Goal: Task Accomplishment & Management: Use online tool/utility

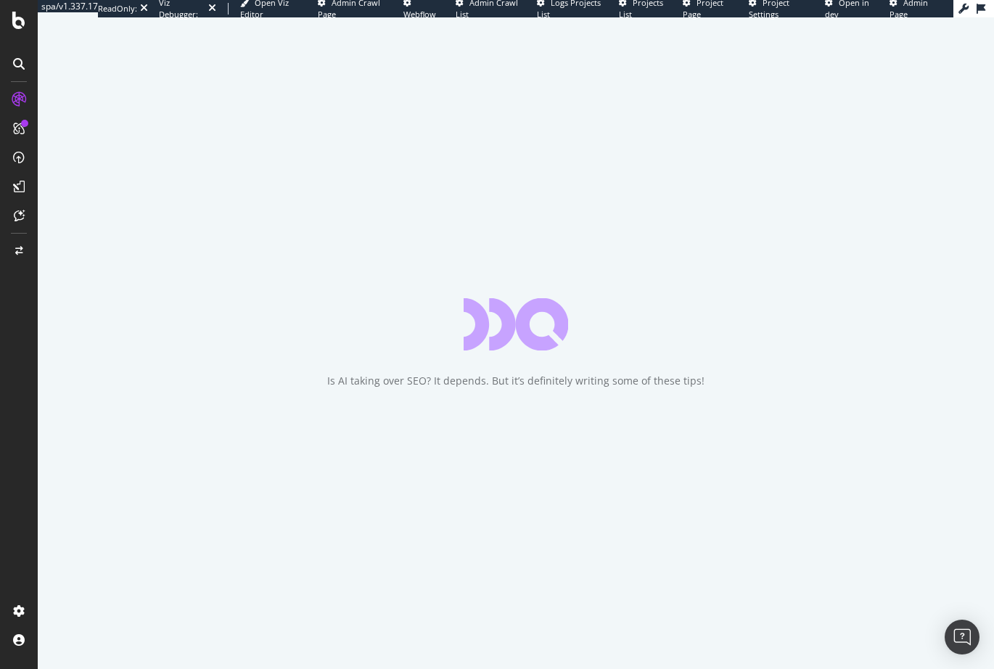
click at [94, 425] on div "Is AI taking over SEO? It depends. But it’s definitely writing some of these ti…" at bounding box center [516, 342] width 956 height 651
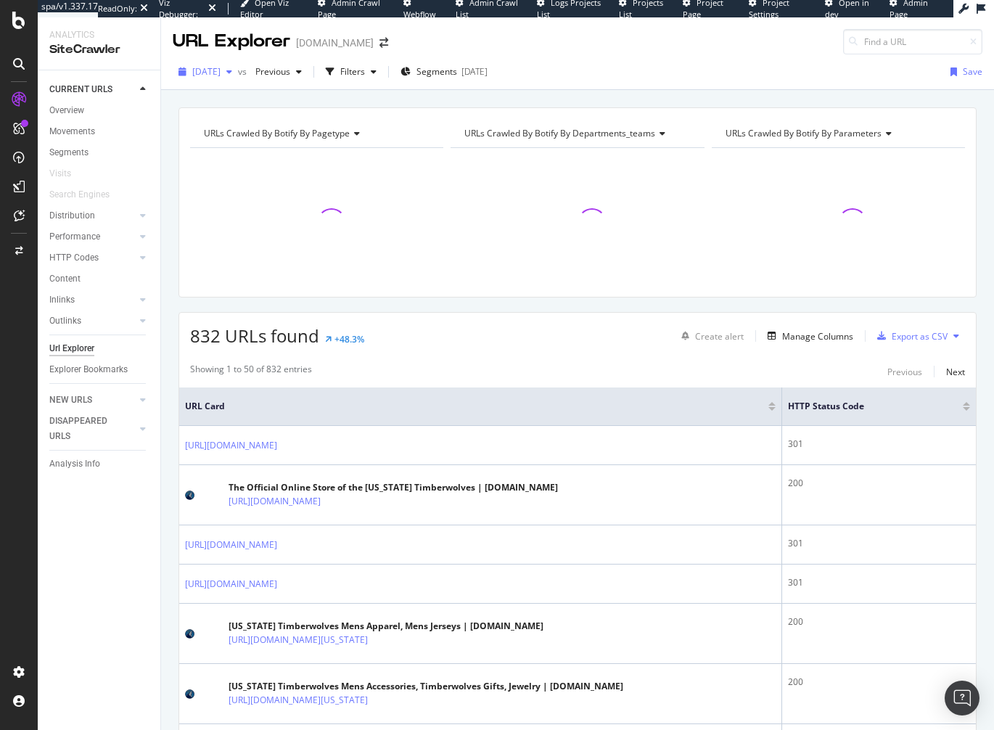
click at [221, 73] on span "2025 Aug. 30th" at bounding box center [206, 71] width 28 height 12
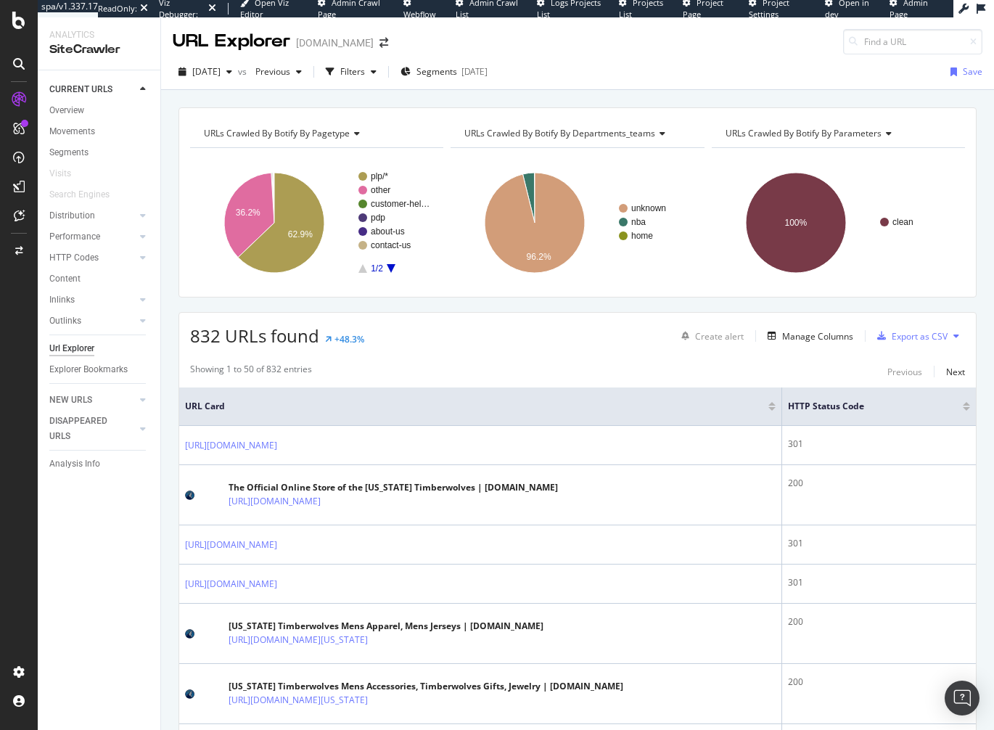
click at [526, 102] on div "URLs Crawled By Botify By pagetype Chart (by Value) Table Expand Export as CSV …" at bounding box center [577, 107] width 833 height 35
click at [84, 255] on div "HTTP Codes" at bounding box center [73, 257] width 49 height 15
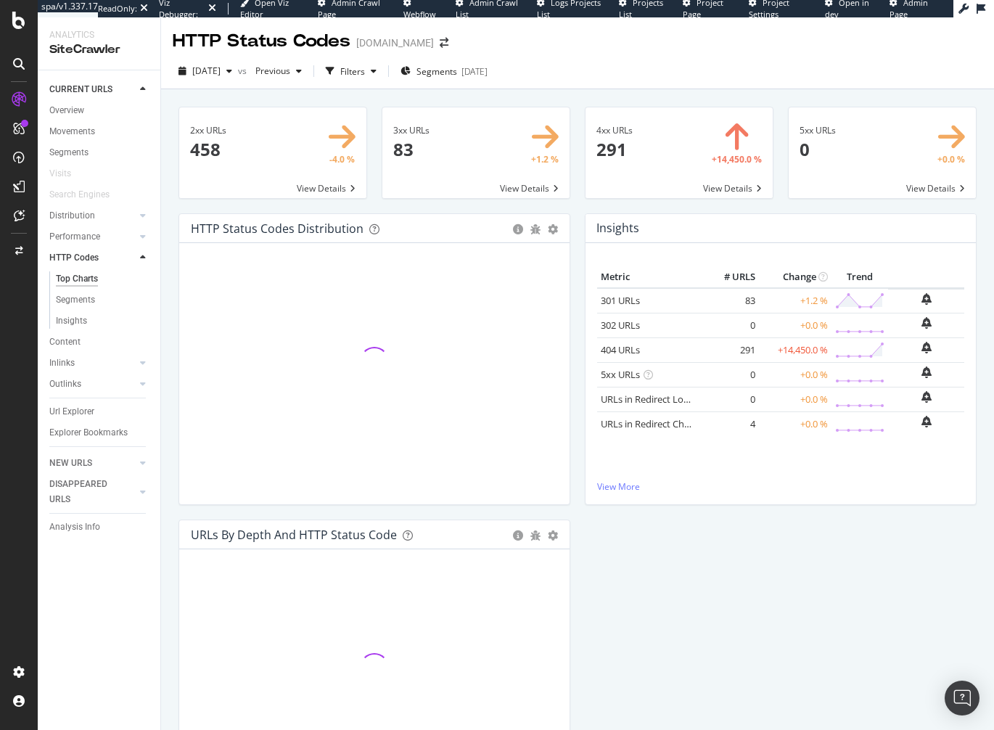
click at [164, 276] on div "2xx URLs × Close Chart main-metric-code-2xx - API Requests List Area Type Reque…" at bounding box center [577, 445] width 833 height 712
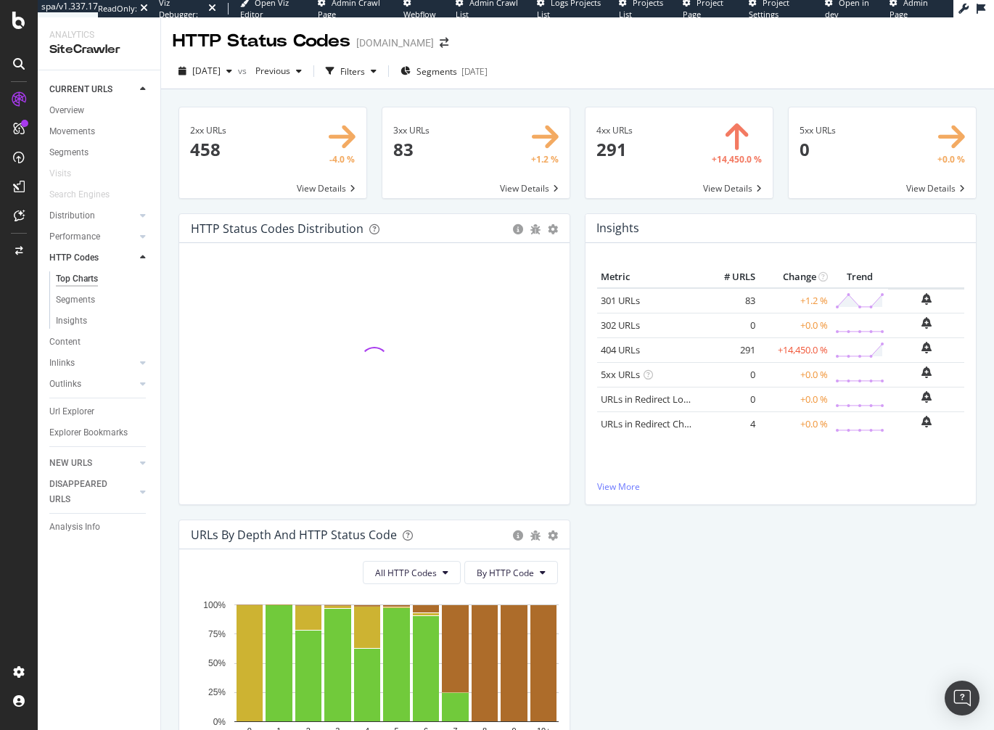
click at [675, 610] on div "HTTP Status Codes Distribution Pie Table Add to Custom Report Hold CMD (⌘) whil…" at bounding box center [577, 519] width 812 height 612
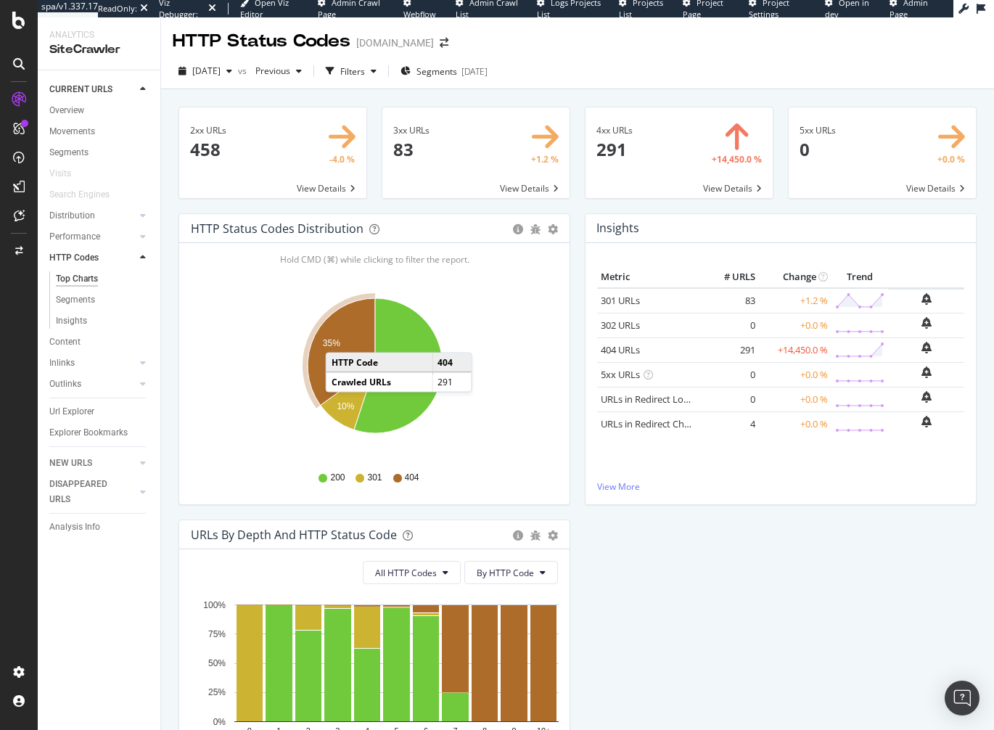
click at [340, 337] on g "35%" at bounding box center [340, 351] width 70 height 111
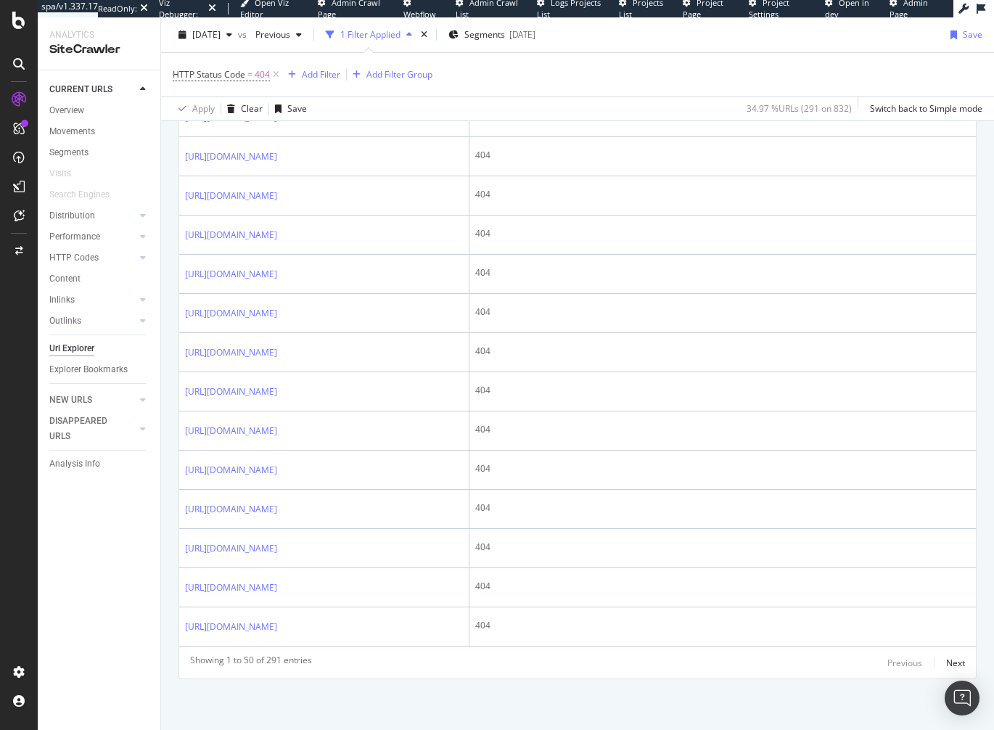
scroll to position [2406, 0]
drag, startPoint x: 171, startPoint y: 273, endPoint x: 56, endPoint y: 333, distance: 130.1
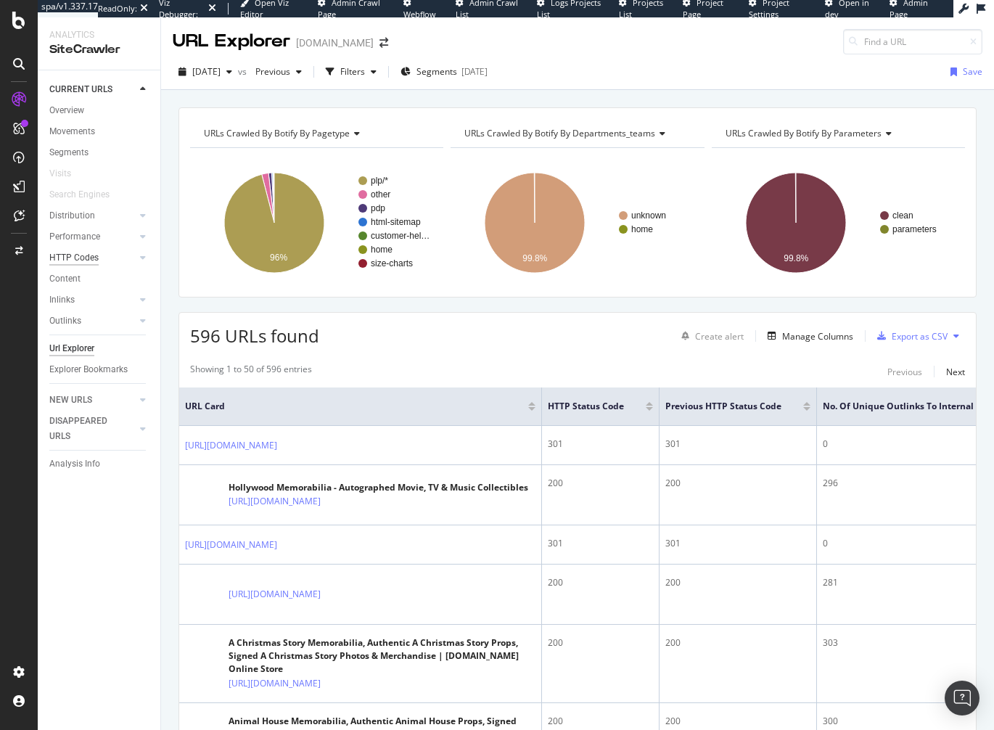
click at [84, 253] on div "HTTP Codes" at bounding box center [73, 257] width 49 height 15
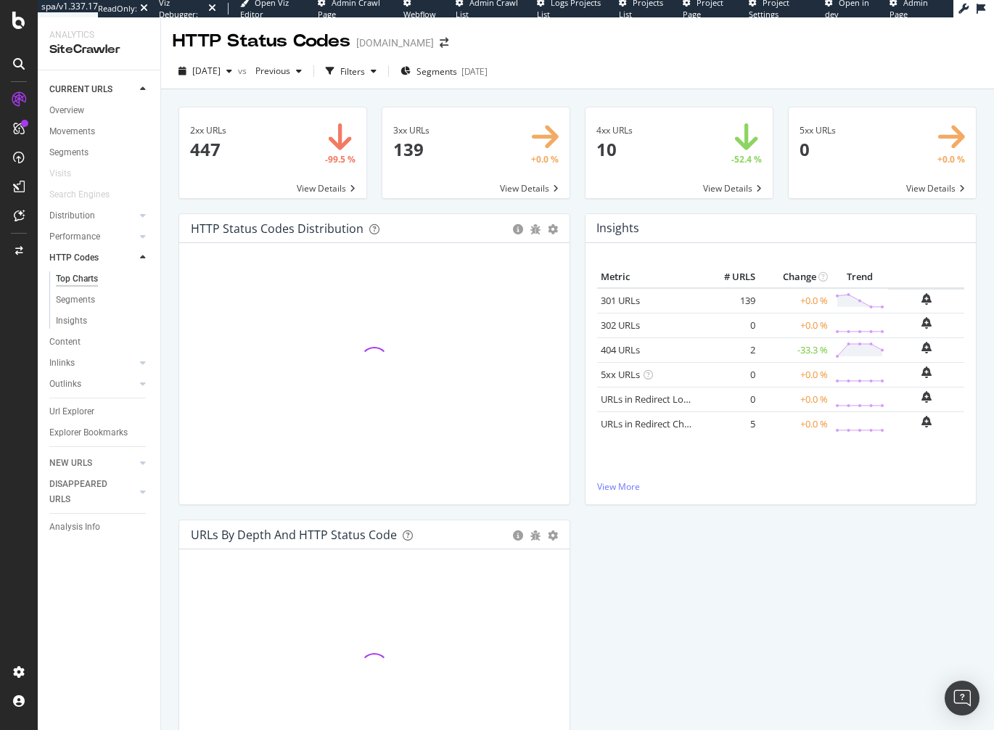
drag, startPoint x: 163, startPoint y: 275, endPoint x: 242, endPoint y: 270, distance: 79.2
click at [163, 275] on div "2xx URLs × Close Chart main-metric-code-2xx - API Requests List Area Type Reque…" at bounding box center [577, 445] width 833 height 712
drag, startPoint x: 725, startPoint y: 602, endPoint x: 651, endPoint y: 548, distance: 91.4
click at [724, 601] on div "HTTP Status Codes Distribution Pie Table Add to Custom Report Hold CMD (⌘) whil…" at bounding box center [577, 519] width 812 height 612
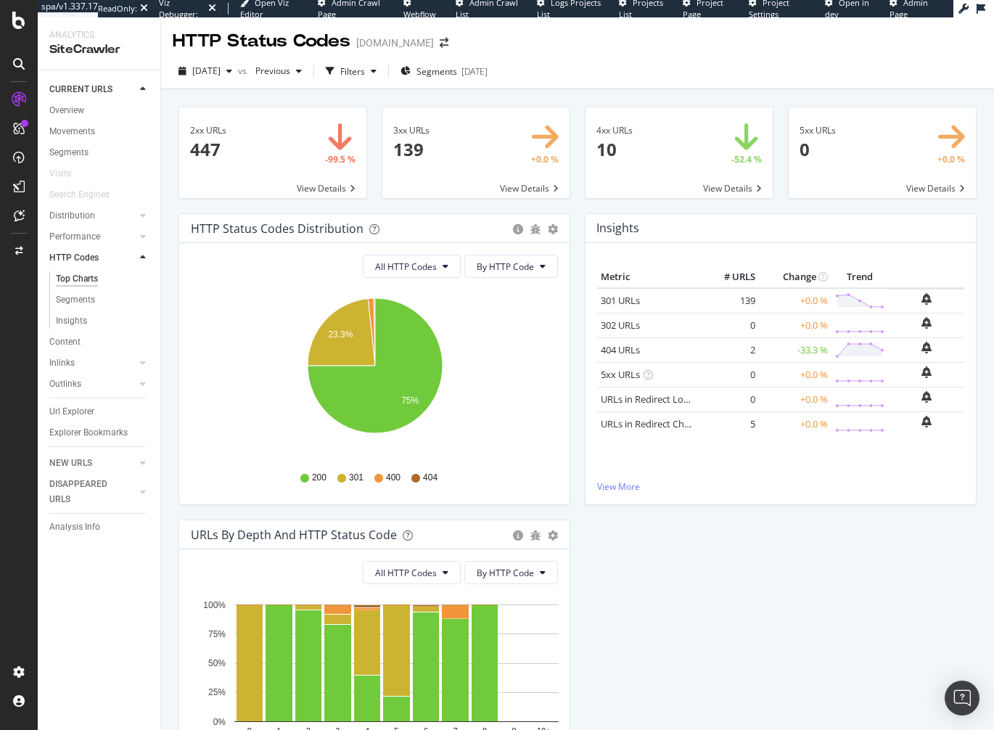
drag, startPoint x: 173, startPoint y: 264, endPoint x: 155, endPoint y: 208, distance: 58.7
click at [173, 264] on div "HTTP Status Codes Distribution Pie Table Export as CSV Add to Custom Report All…" at bounding box center [374, 366] width 406 height 306
click at [167, 447] on div "2xx URLs × Close Chart main-metric-code-2xx - API Requests List Area Type Reque…" at bounding box center [577, 445] width 833 height 712
click at [577, 239] on div "HTTP Status Codes Distribution Pie Table Export as CSV Add to Custom Report All…" at bounding box center [577, 519] width 812 height 612
drag, startPoint x: 606, startPoint y: 71, endPoint x: 565, endPoint y: 1, distance: 81.3
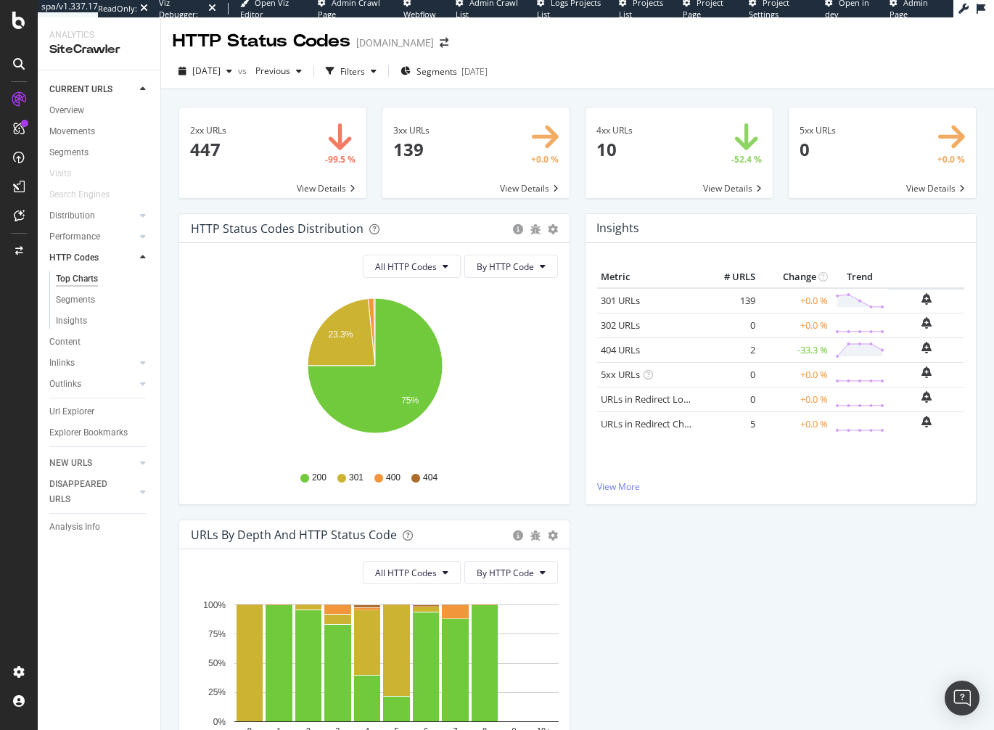
click at [602, 66] on div "2025 Aug. 3rd vs Previous Filters Segments 2024-10-22" at bounding box center [577, 73] width 833 height 29
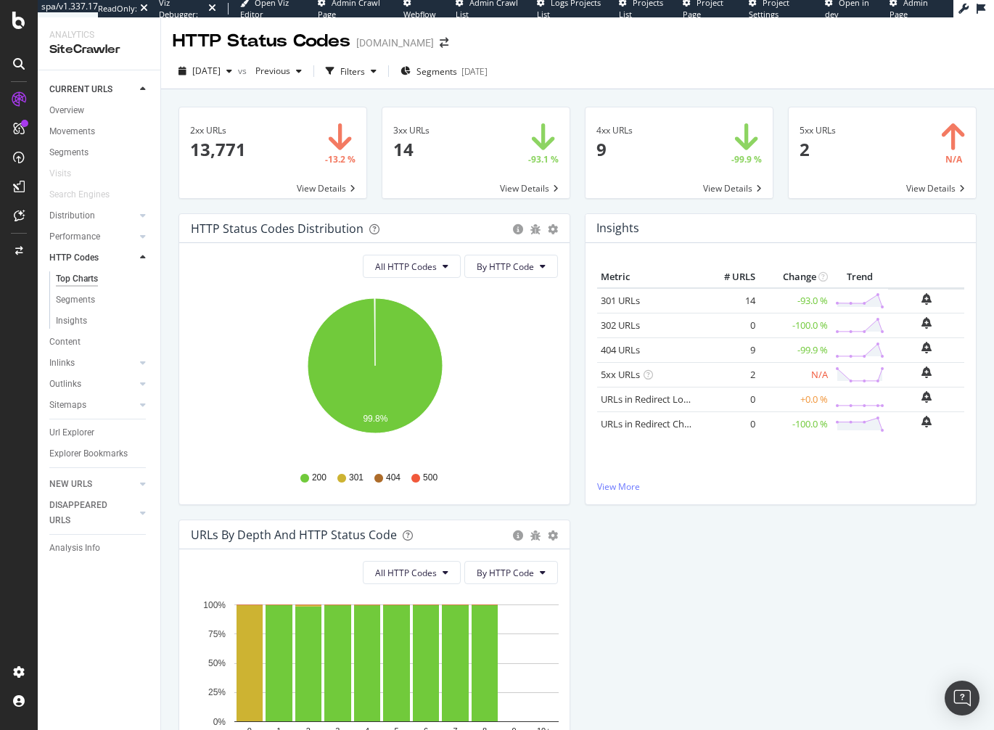
drag, startPoint x: 835, startPoint y: 665, endPoint x: 820, endPoint y: 667, distance: 14.6
click at [834, 665] on div "HTTP Status Codes Distribution Pie Table Export as CSV Add to Custom Report All…" at bounding box center [577, 519] width 812 height 612
click at [878, 346] on line at bounding box center [878, 350] width 0 height 12
click at [213, 69] on span "2025 Aug. 11th" at bounding box center [206, 71] width 28 height 12
drag, startPoint x: 934, startPoint y: 639, endPoint x: 858, endPoint y: 505, distance: 154.3
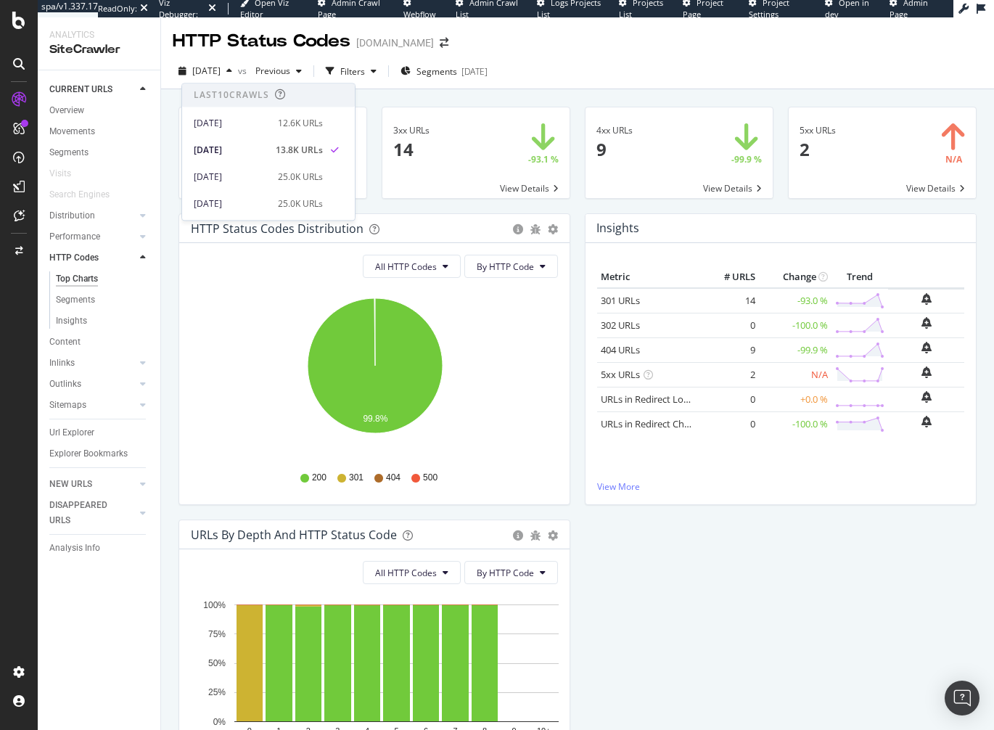
click at [918, 628] on div "HTTP Status Codes Distribution Pie Table Export as CSV Add to Custom Report All…" at bounding box center [577, 519] width 812 height 612
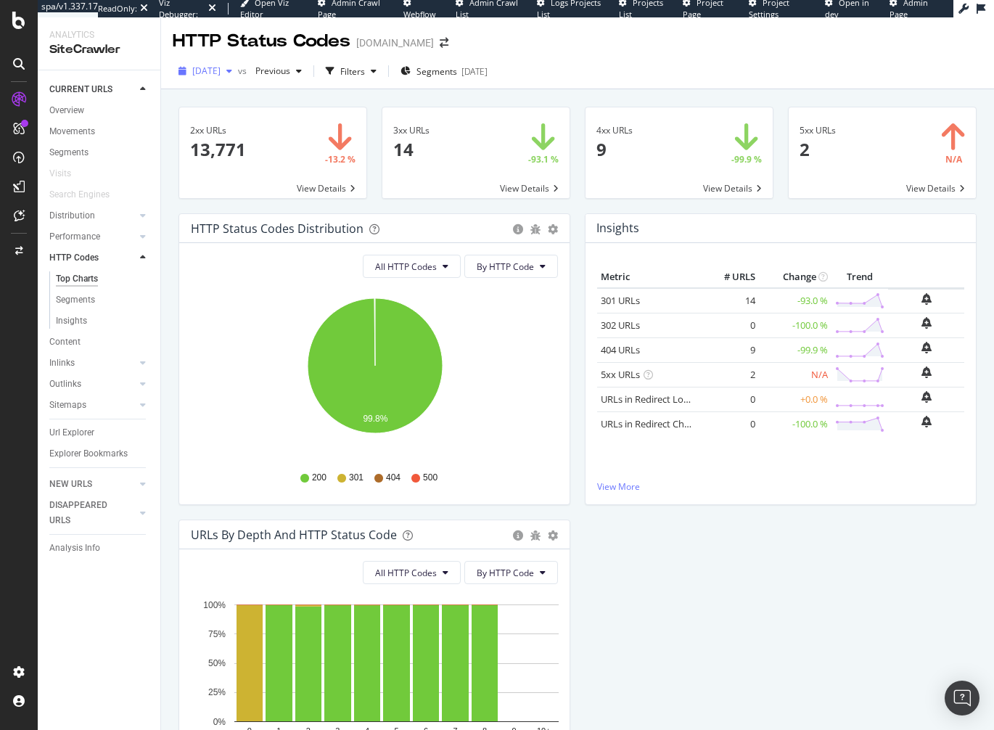
click at [203, 70] on span "2025 Aug. 11th" at bounding box center [206, 71] width 28 height 12
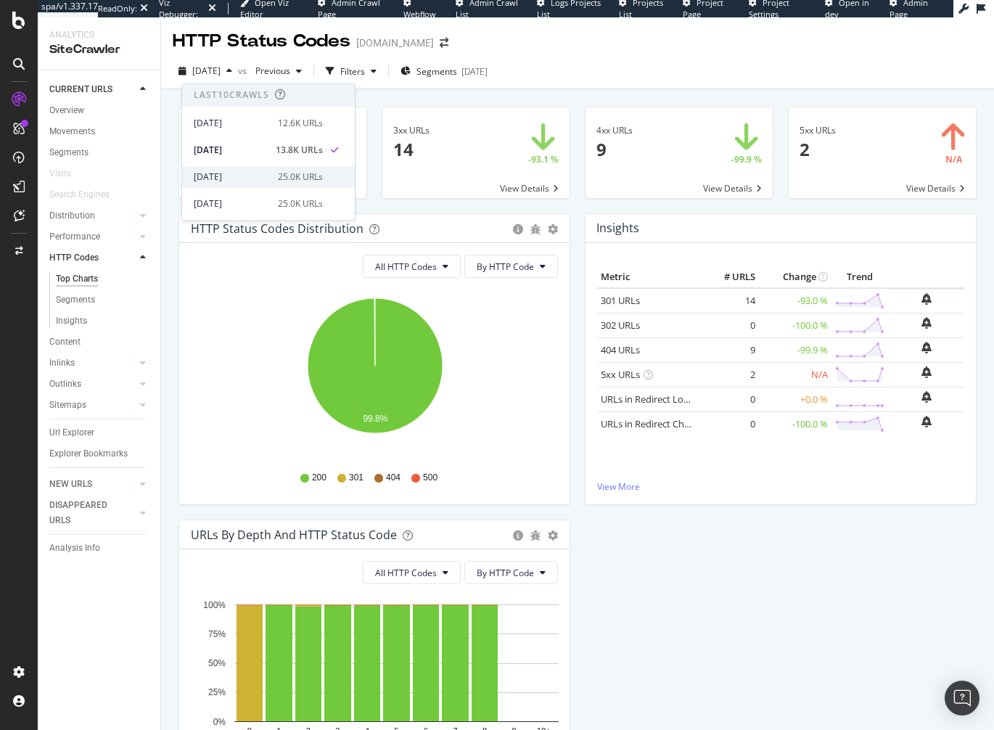
click at [252, 176] on div "2025 Aug. 2nd" at bounding box center [231, 176] width 75 height 13
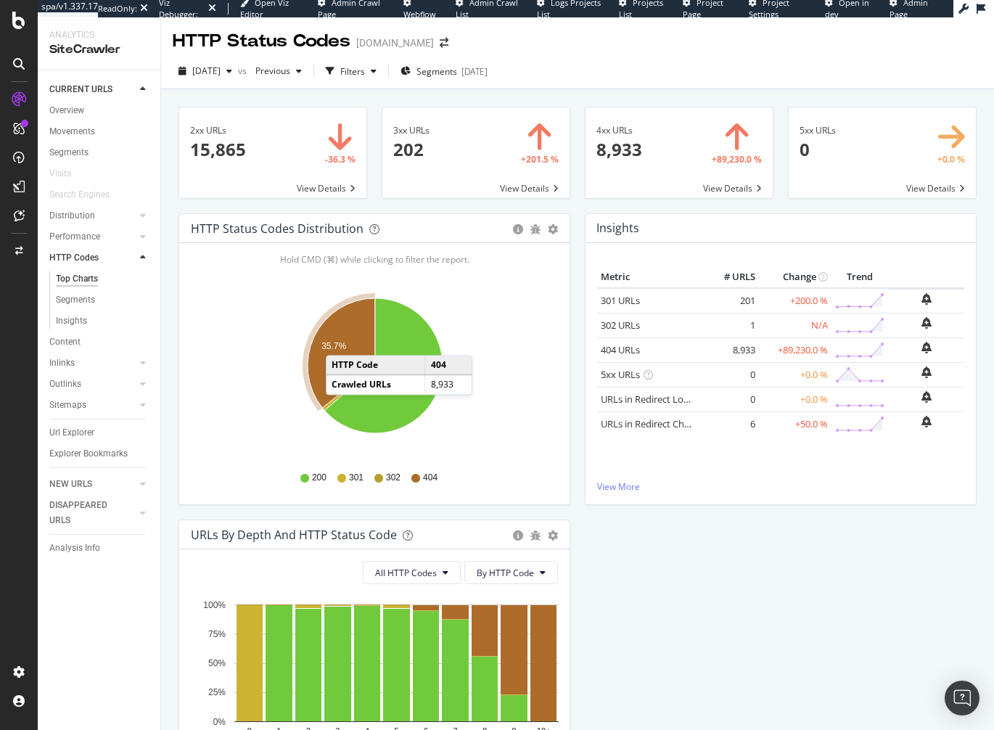
click at [340, 341] on text "35.7%" at bounding box center [333, 346] width 25 height 10
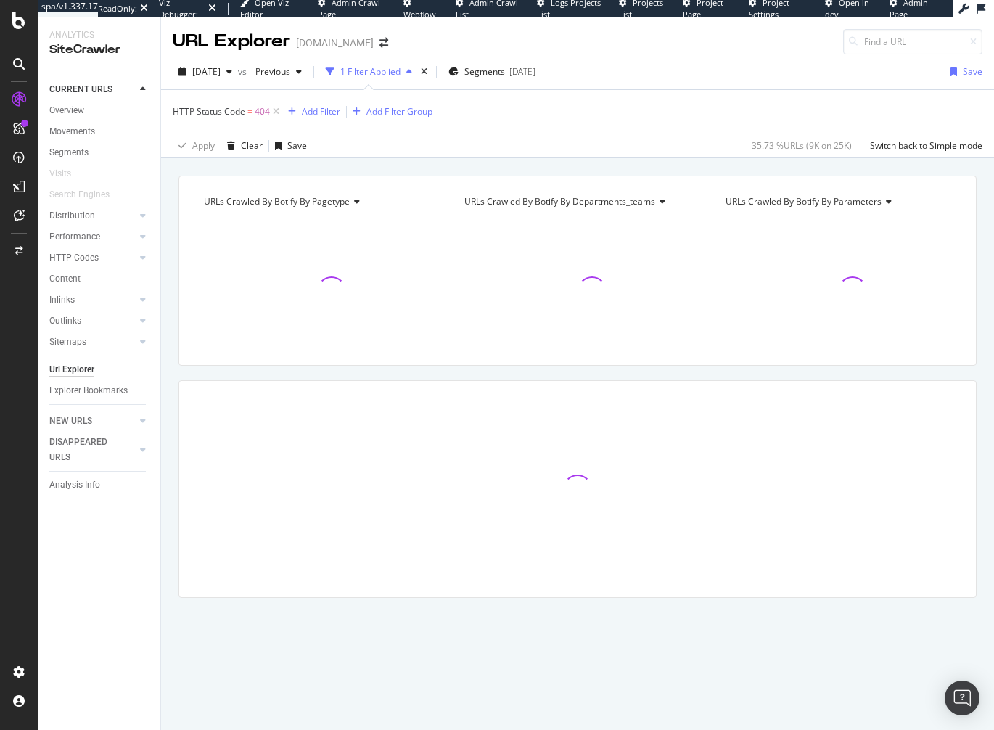
click at [173, 505] on div "URLs Crawled By Botify By pagetype Chart (by Value) Table Expand Export as CSV …" at bounding box center [577, 412] width 833 height 473
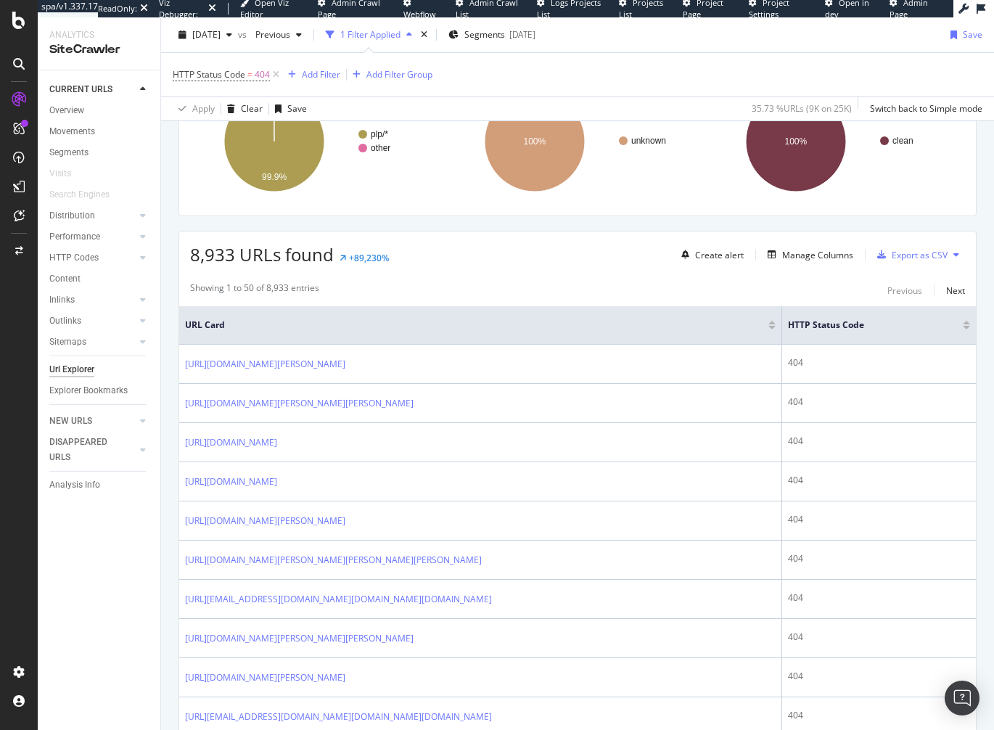
scroll to position [158, 0]
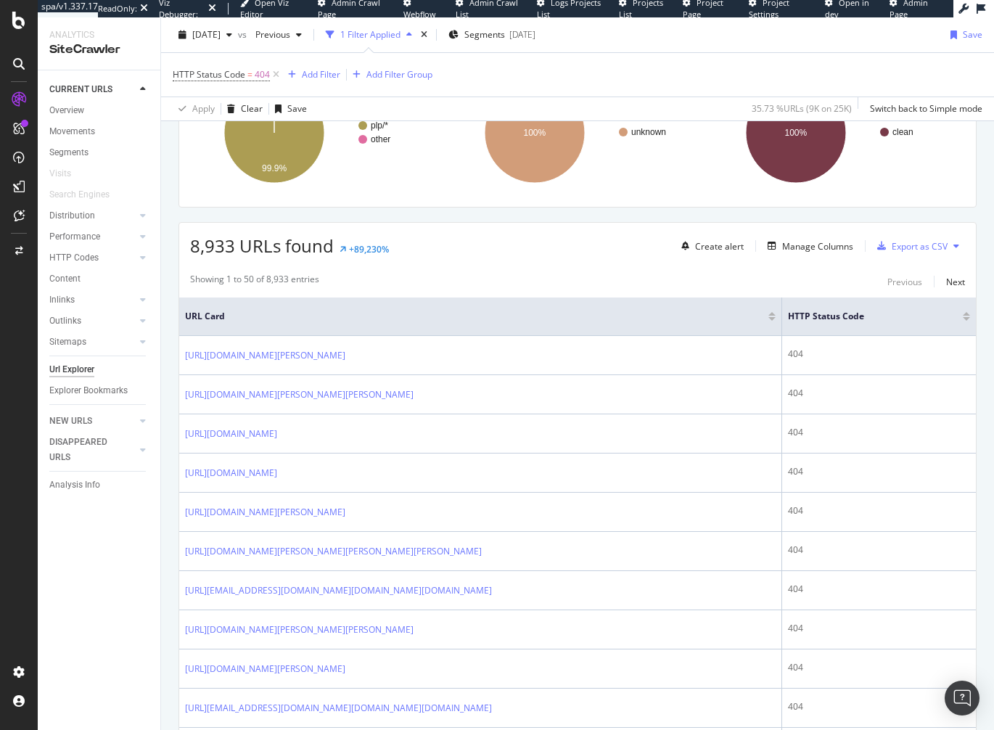
drag, startPoint x: 519, startPoint y: 258, endPoint x: 513, endPoint y: 264, distance: 8.7
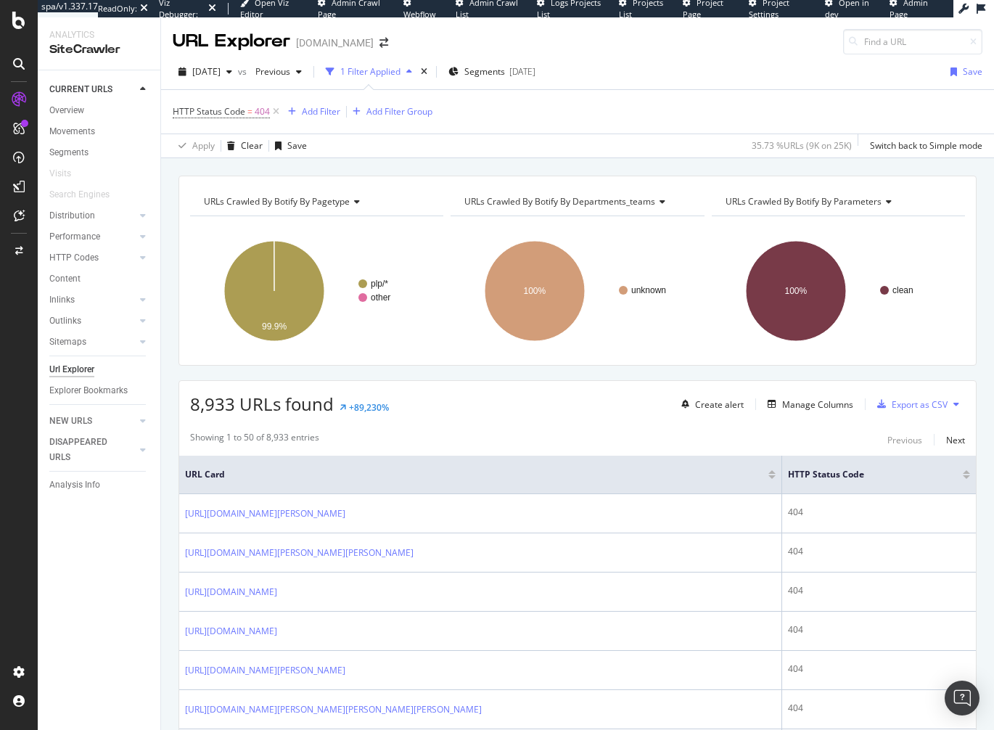
drag, startPoint x: 424, startPoint y: 162, endPoint x: 342, endPoint y: 133, distance: 86.3
click at [424, 162] on div "URLs Crawled By Botify By pagetype Chart (by Value) Table Expand Export as CSV …" at bounding box center [577, 175] width 833 height 35
click at [318, 109] on div "Add Filter" at bounding box center [321, 111] width 38 height 12
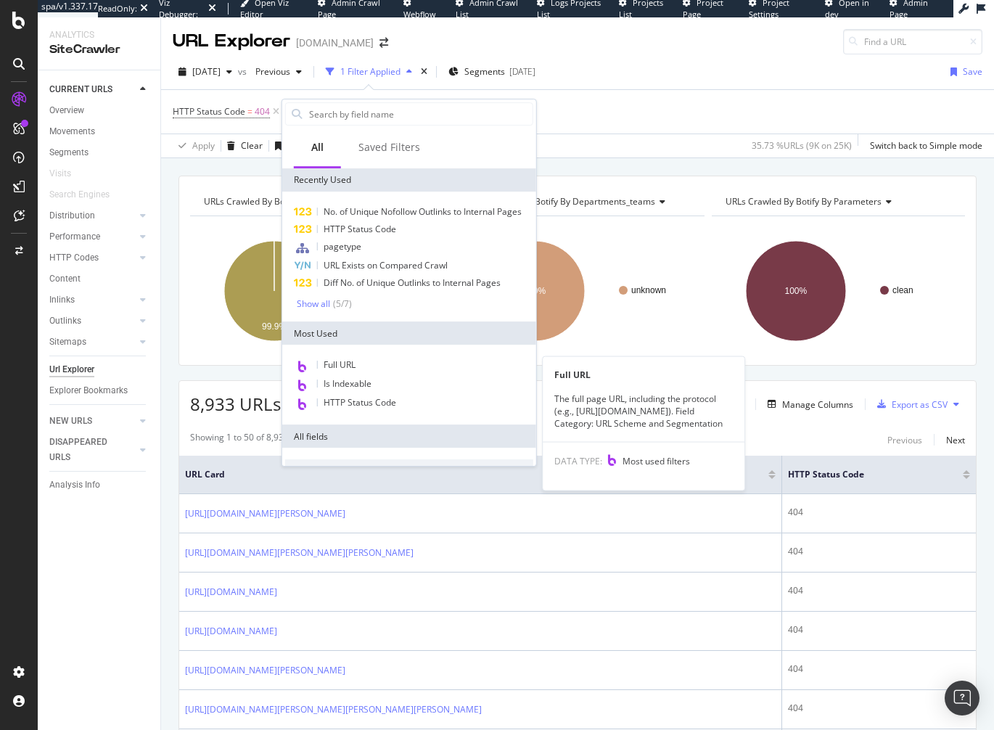
drag, startPoint x: 353, startPoint y: 360, endPoint x: 317, endPoint y: 256, distance: 109.9
click at [353, 360] on span "Full URL" at bounding box center [340, 364] width 32 height 12
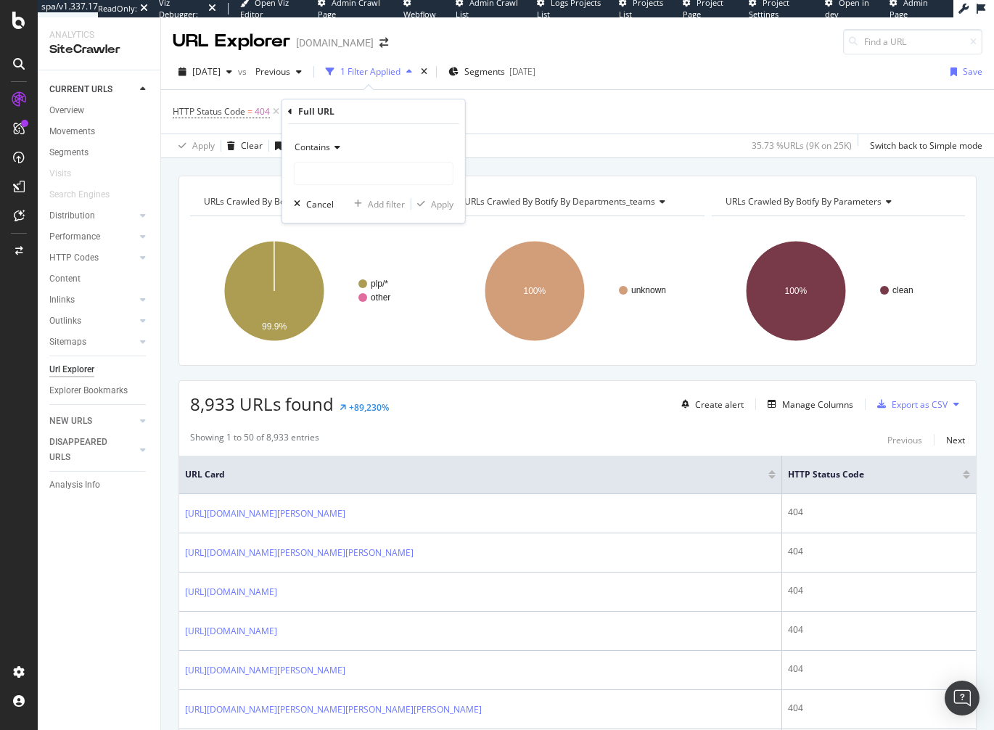
click at [330, 149] on icon at bounding box center [335, 147] width 10 height 9
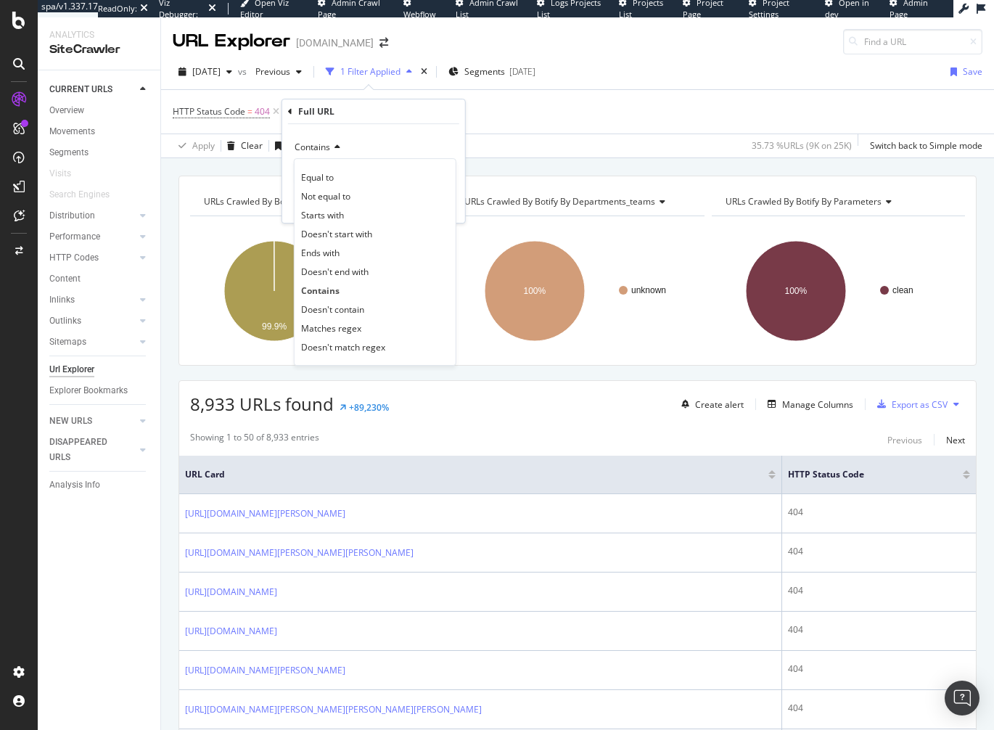
click at [364, 308] on div "Doesn't contain" at bounding box center [374, 309] width 155 height 19
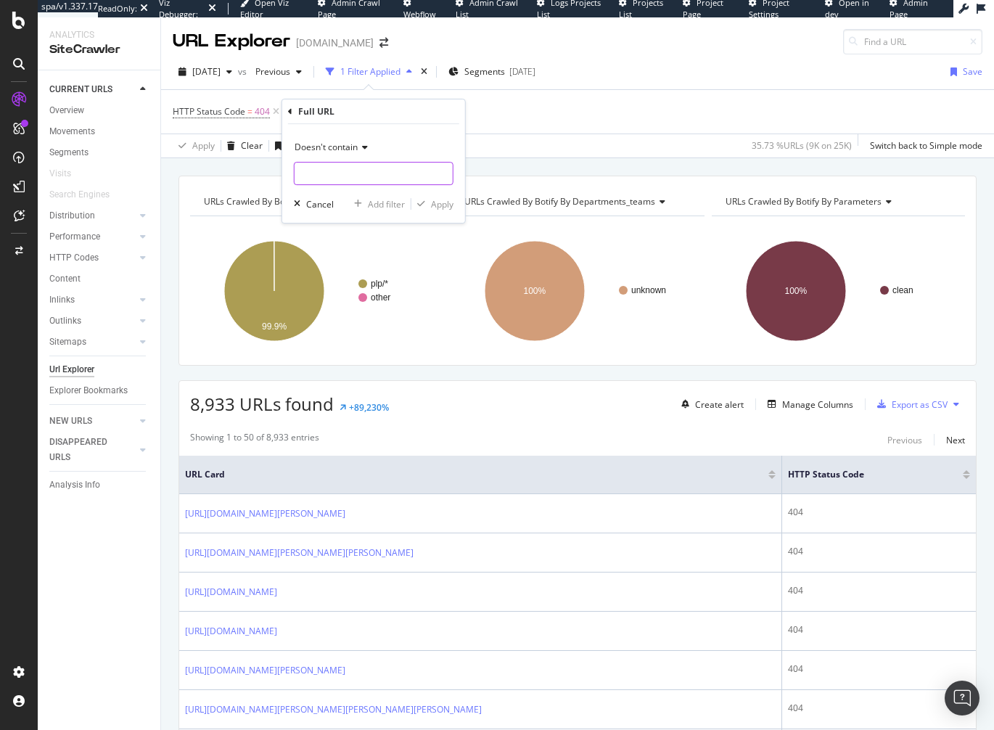
click at [347, 173] on input "text" at bounding box center [374, 173] width 158 height 23
type input "e"
type input "/en/en/"
click at [440, 199] on div "Apply" at bounding box center [442, 204] width 22 height 12
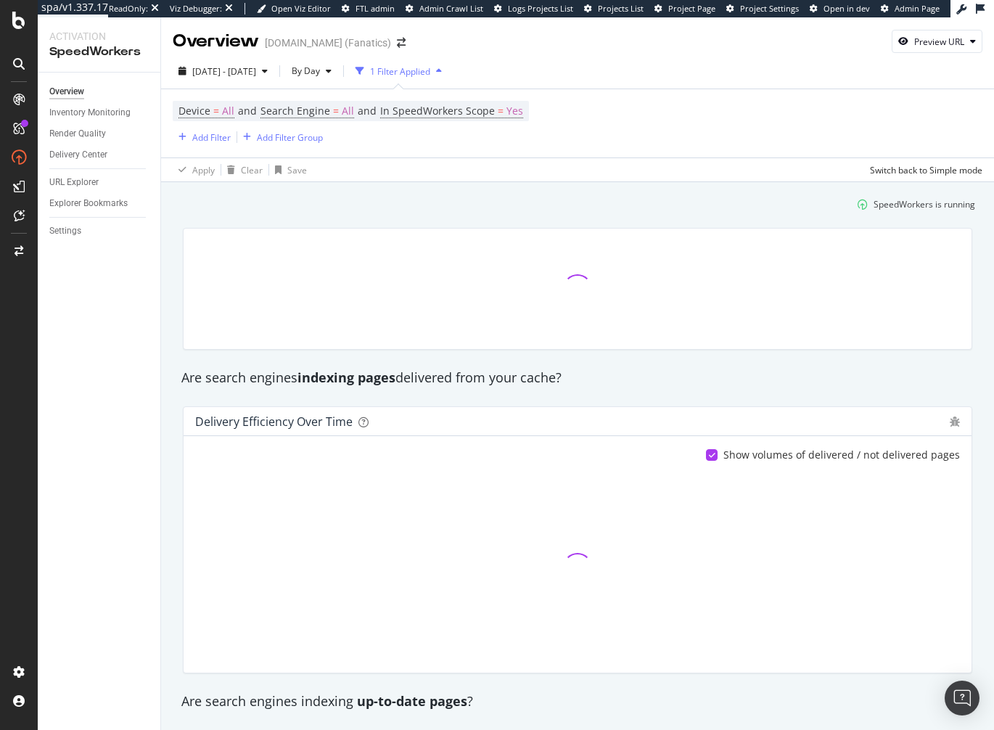
click at [104, 477] on div "Overview Inventory Monitoring Render Quality Delivery Center URL Explorer Explo…" at bounding box center [99, 401] width 123 height 657
click at [229, 68] on span "[DATE] - [DATE]" at bounding box center [224, 71] width 64 height 12
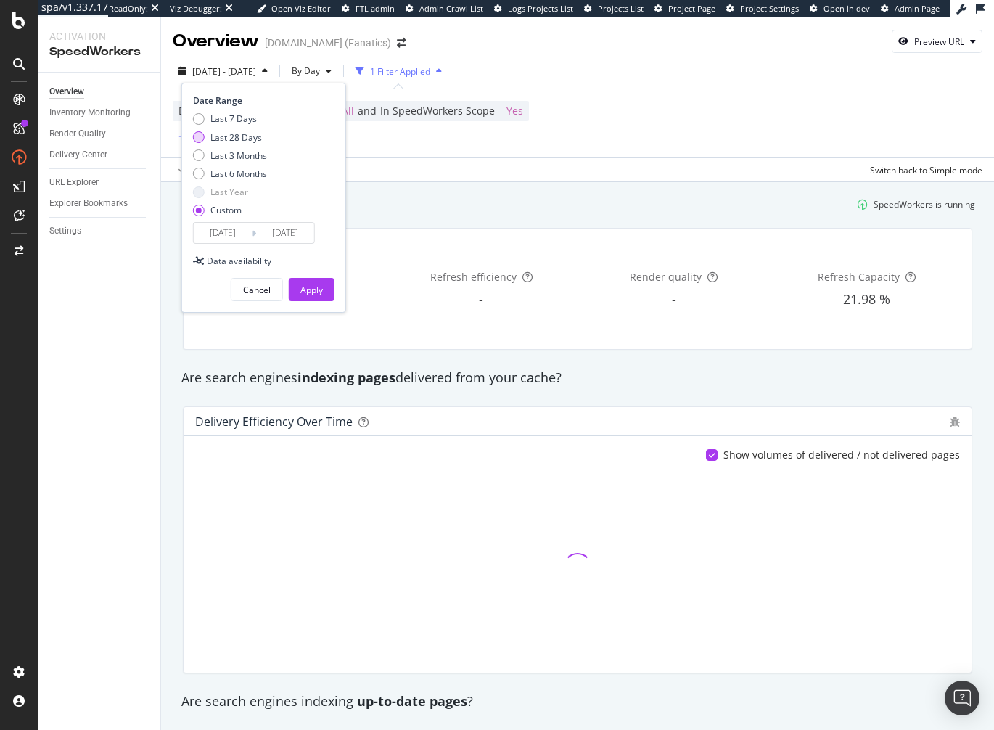
click at [244, 135] on div "Last 28 Days" at bounding box center [236, 137] width 52 height 12
type input "[DATE]"
click at [313, 279] on div "Apply" at bounding box center [311, 290] width 22 height 22
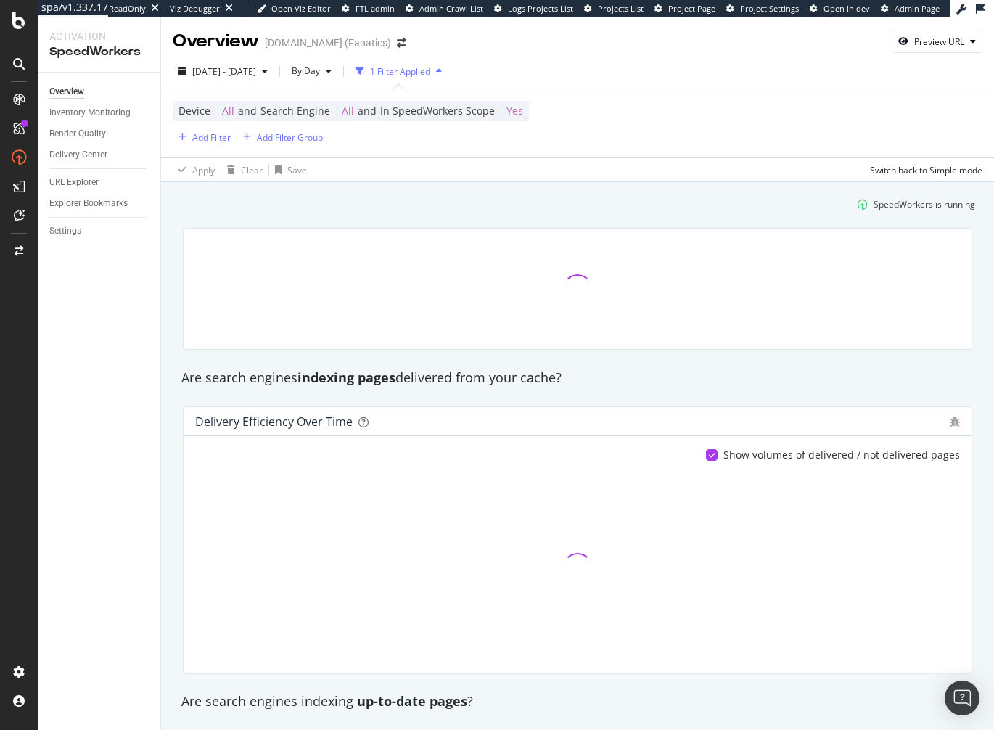
drag, startPoint x: 131, startPoint y: 336, endPoint x: 115, endPoint y: 304, distance: 35.4
click at [129, 332] on div "Overview Inventory Monitoring Render Quality Delivery Center URL Explorer Explo…" at bounding box center [99, 401] width 123 height 657
click at [186, 208] on div "SpeedWorkers is running" at bounding box center [577, 204] width 807 height 24
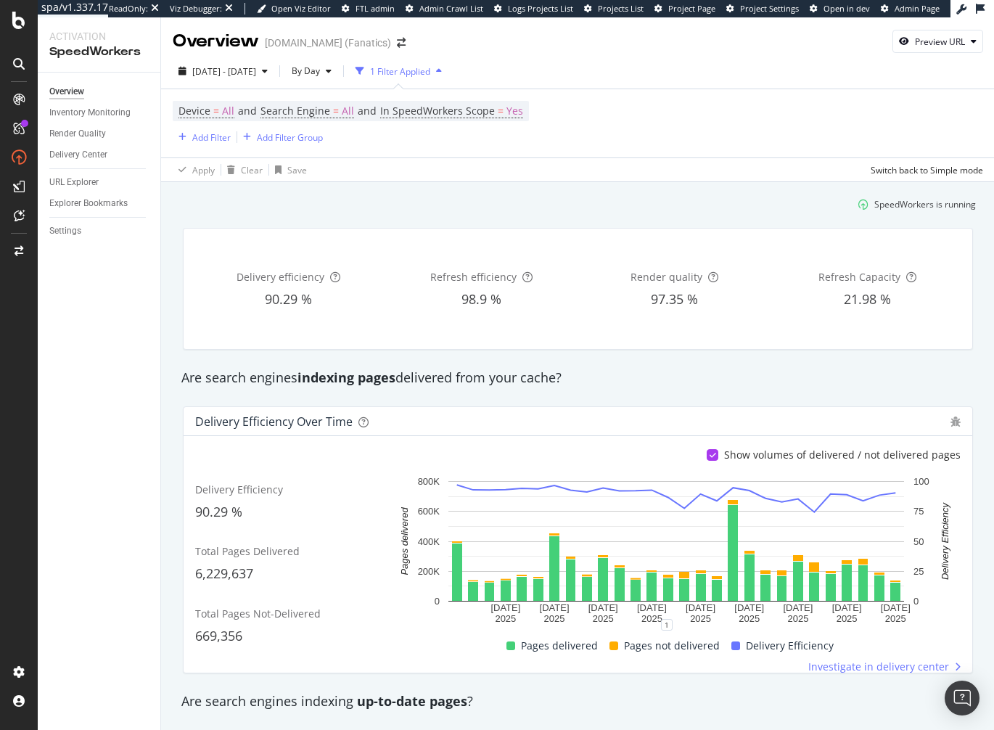
drag, startPoint x: 173, startPoint y: 244, endPoint x: 155, endPoint y: 248, distance: 18.5
drag, startPoint x: 226, startPoint y: 211, endPoint x: 216, endPoint y: 149, distance: 63.2
click at [226, 211] on div "SpeedWorkers is running" at bounding box center [577, 204] width 807 height 24
click at [213, 139] on div "Add Filter" at bounding box center [211, 137] width 38 height 12
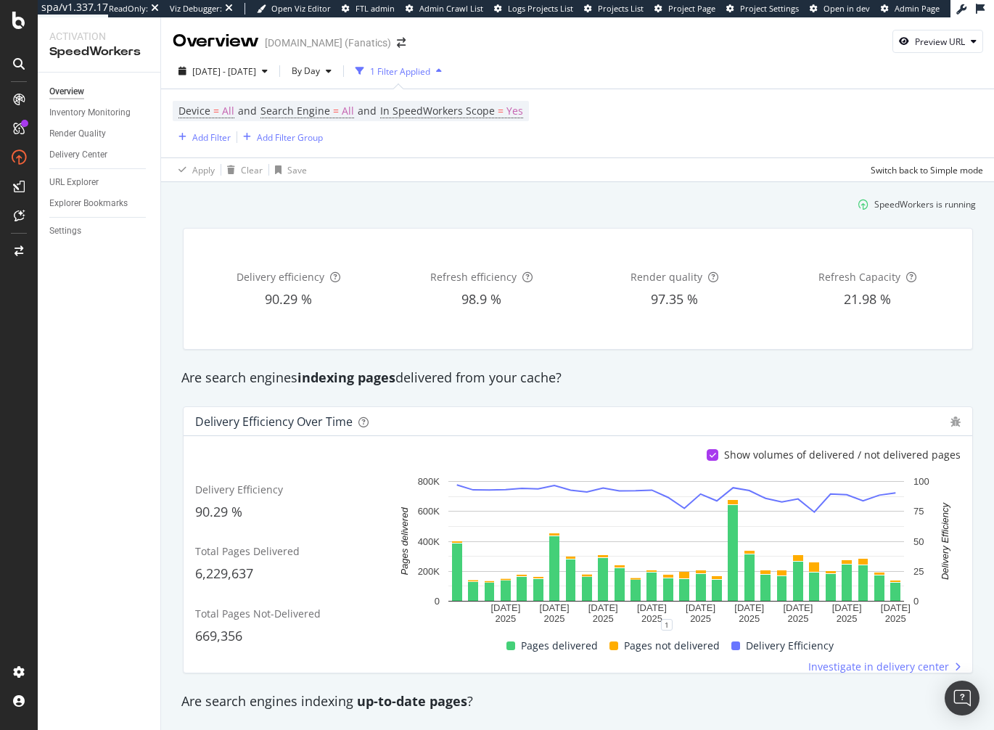
click at [106, 288] on div "Overview Inventory Monitoring Render Quality Delivery Center URL Explorer Explo…" at bounding box center [99, 401] width 123 height 657
click at [102, 205] on div "Explorer Bookmarks" at bounding box center [88, 203] width 78 height 15
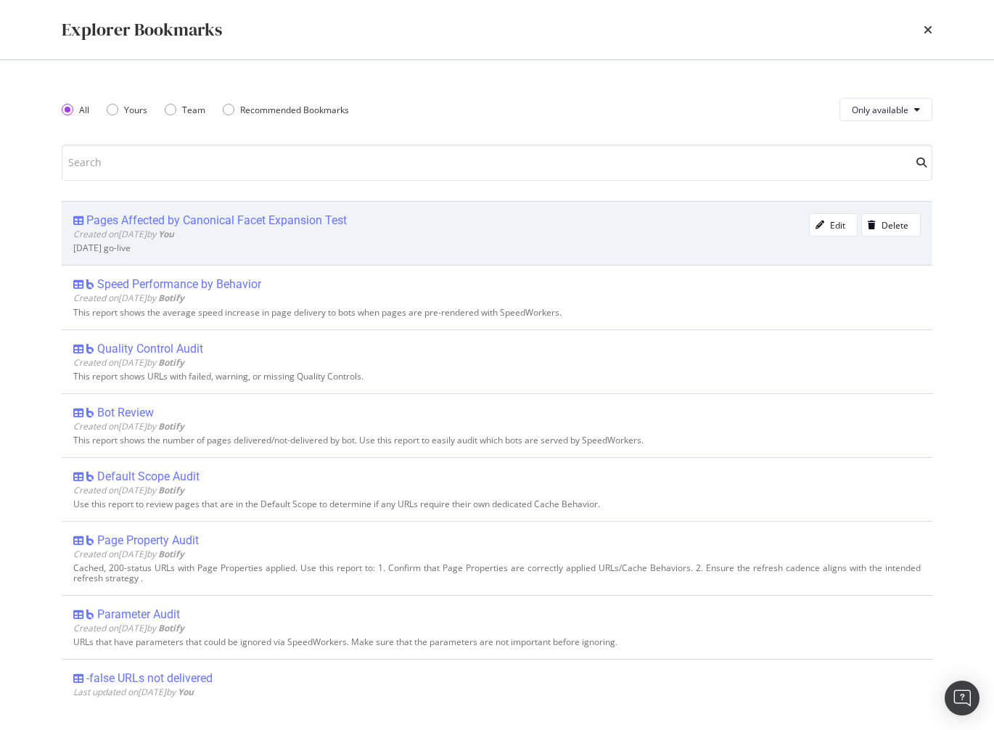
click at [222, 220] on div "Pages Affected by Canonical Facet Expansion Test" at bounding box center [216, 220] width 260 height 15
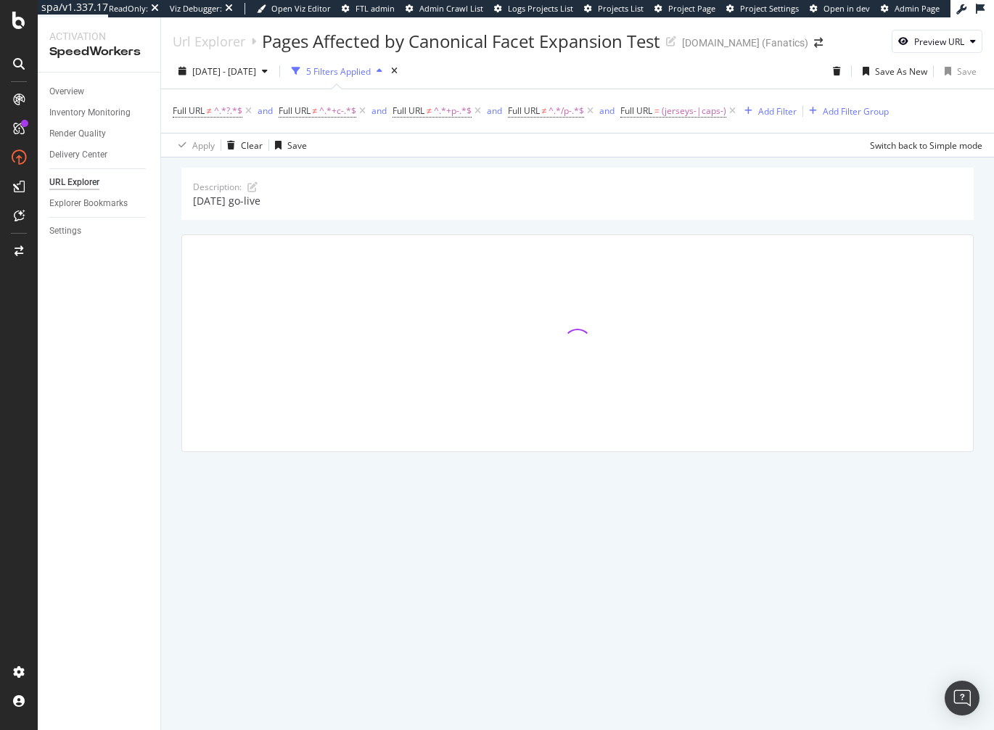
click at [165, 279] on div "Description: [DATE] go-live" at bounding box center [577, 329] width 833 height 345
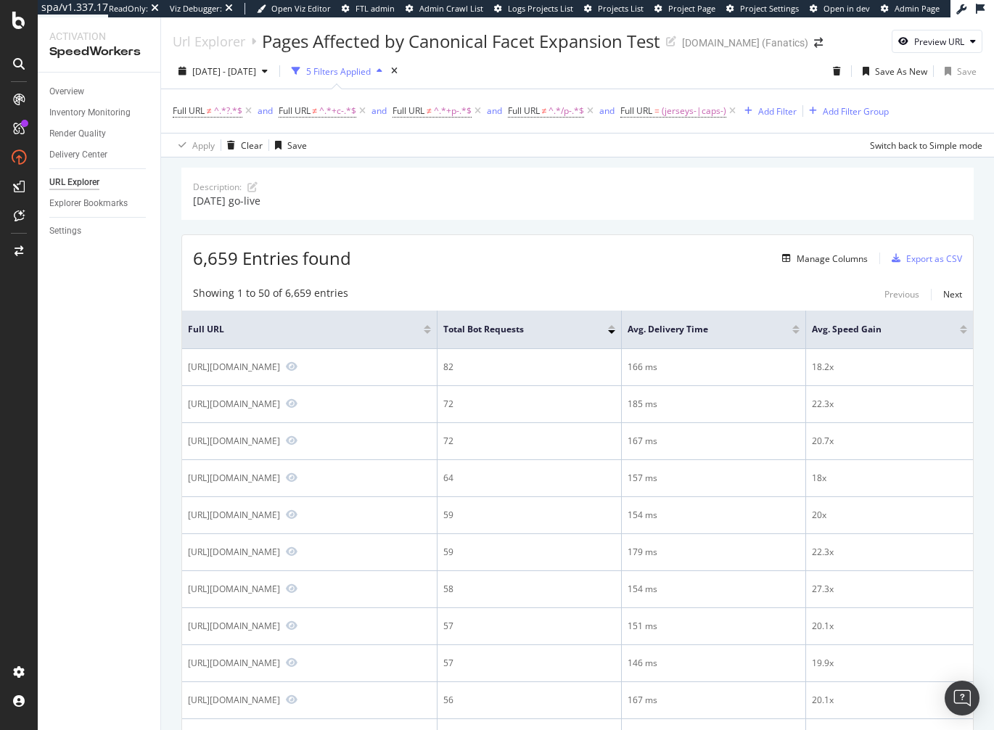
click at [516, 250] on div "6,659 Entries found Manage Columns Export as CSV" at bounding box center [577, 253] width 791 height 36
click at [128, 263] on div "Overview Inventory Monitoring Render Quality Delivery Center URL Explorer Explo…" at bounding box center [99, 401] width 123 height 657
click at [75, 88] on div "Overview" at bounding box center [66, 91] width 35 height 15
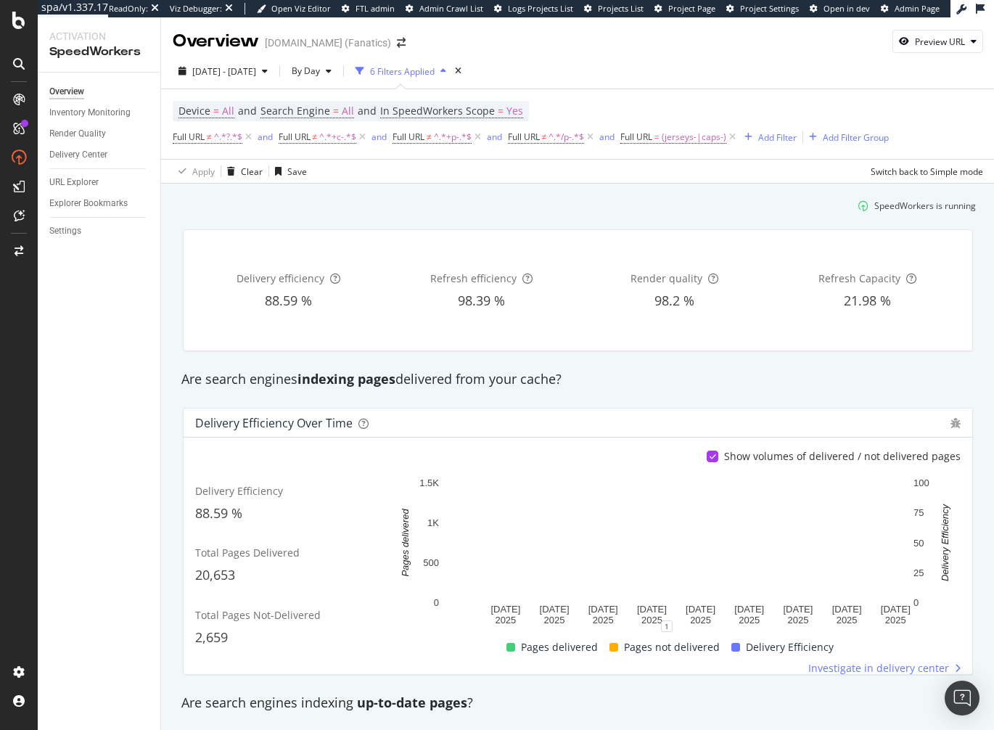
scroll to position [76, 0]
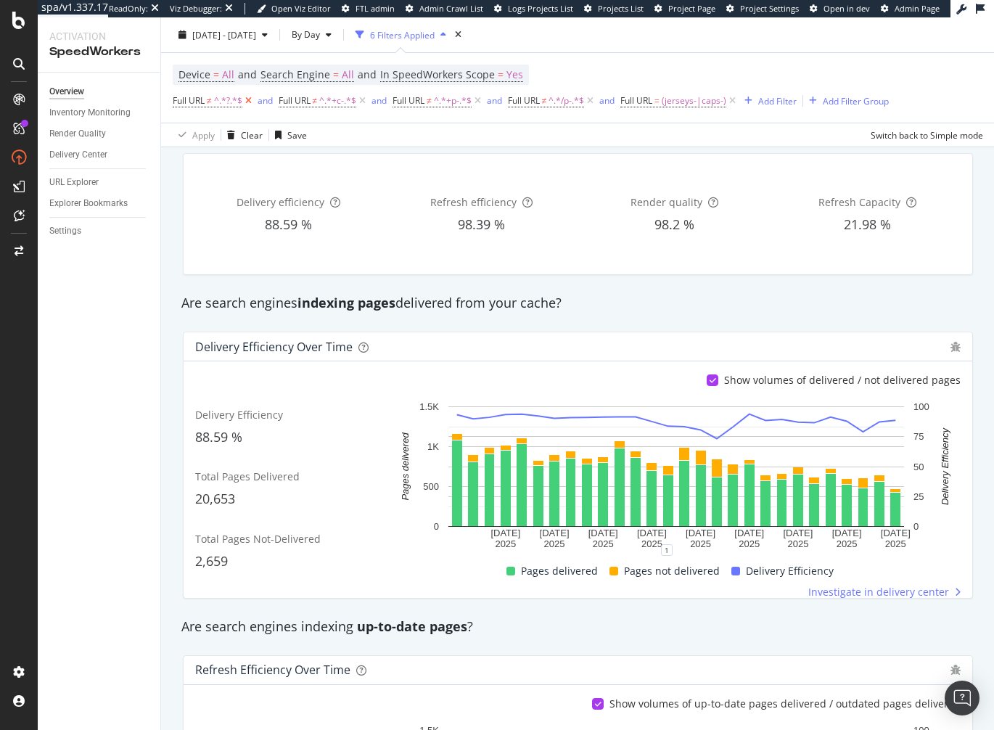
click at [250, 102] on icon at bounding box center [248, 101] width 12 height 15
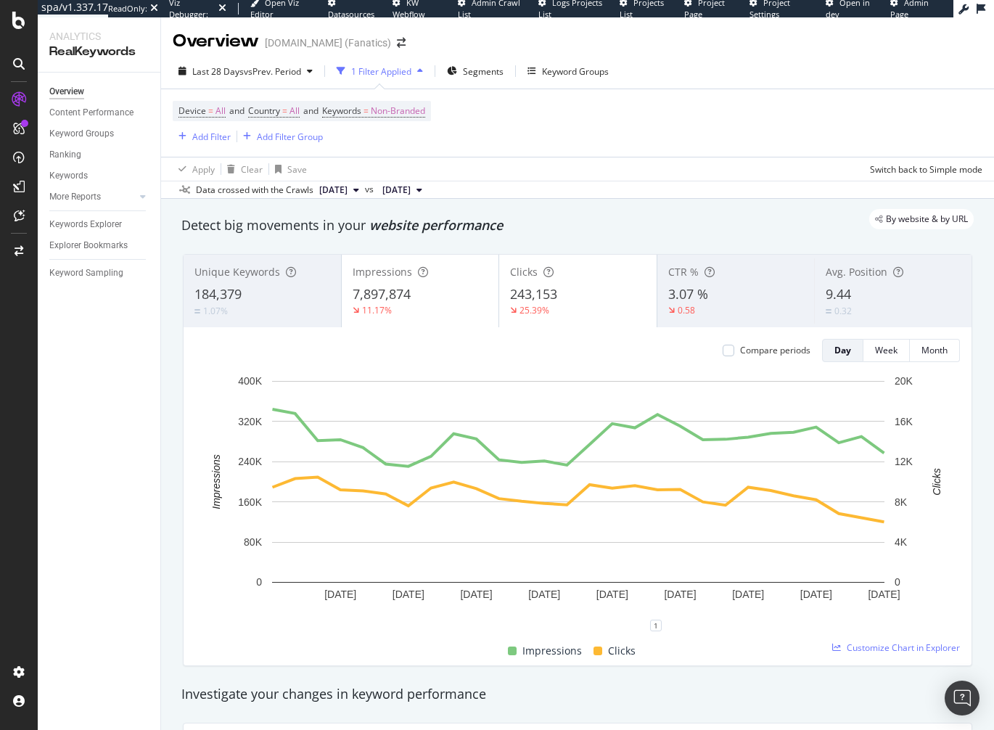
click at [140, 374] on div "Overview Content Performance Keyword Groups Ranking Keywords More Reports Count…" at bounding box center [99, 401] width 123 height 657
click at [94, 133] on div "Keyword Groups" at bounding box center [81, 133] width 65 height 15
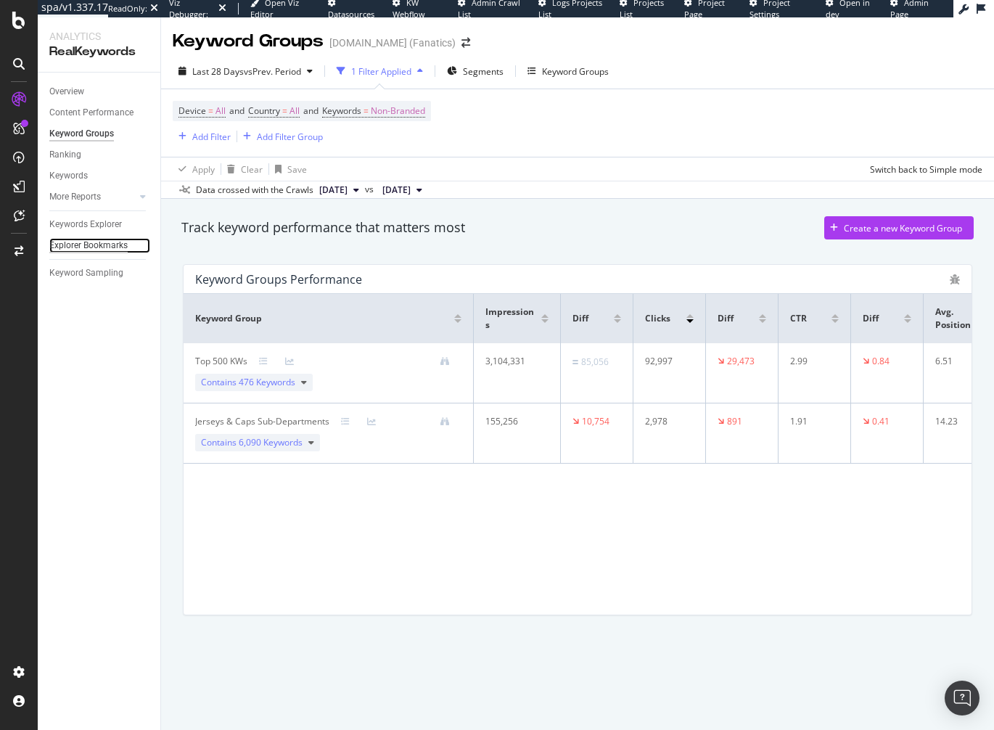
click at [76, 248] on div "Explorer Bookmarks" at bounding box center [88, 245] width 78 height 15
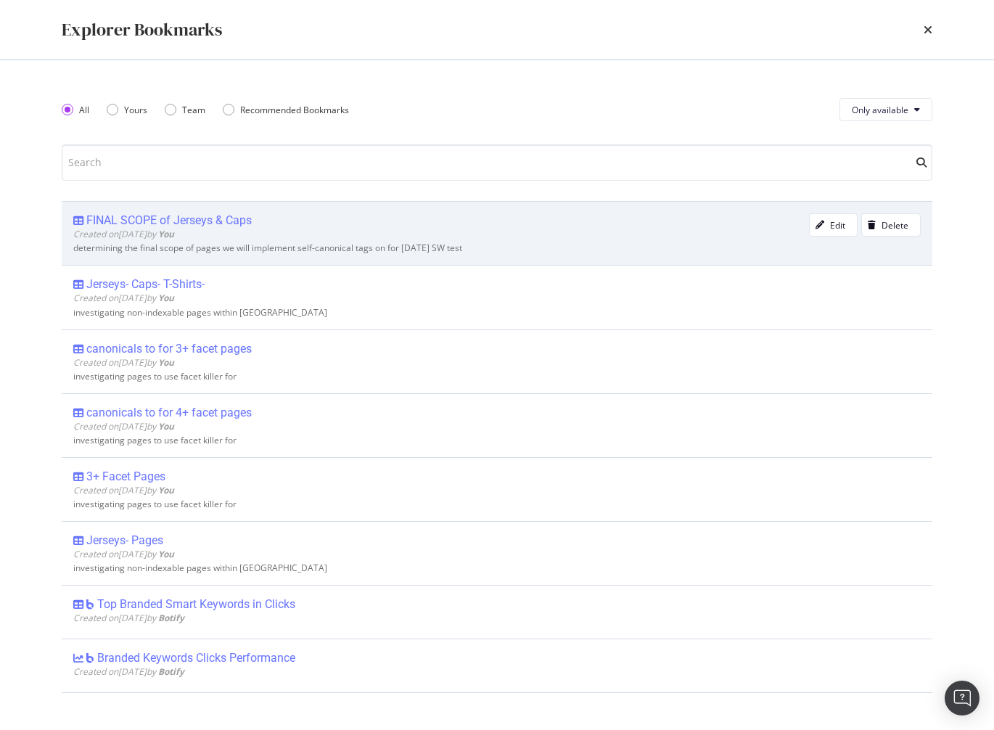
click at [175, 218] on div "FINAL SCOPE of Jerseys & Caps" at bounding box center [168, 220] width 165 height 15
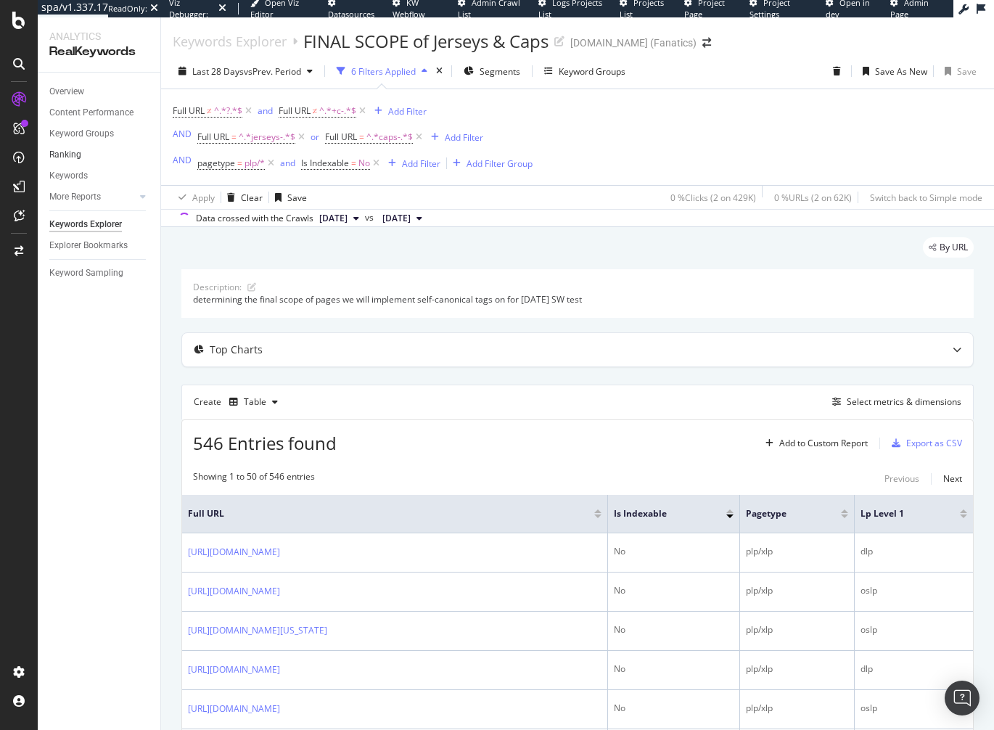
drag, startPoint x: 111, startPoint y: 439, endPoint x: 100, endPoint y: 149, distance: 289.7
click at [110, 435] on div "Overview Content Performance Keyword Groups Ranking Keywords More Reports Count…" at bounding box center [99, 401] width 123 height 657
drag, startPoint x: 72, startPoint y: 86, endPoint x: 3, endPoint y: 124, distance: 78.9
click at [72, 86] on div "Overview" at bounding box center [66, 91] width 35 height 15
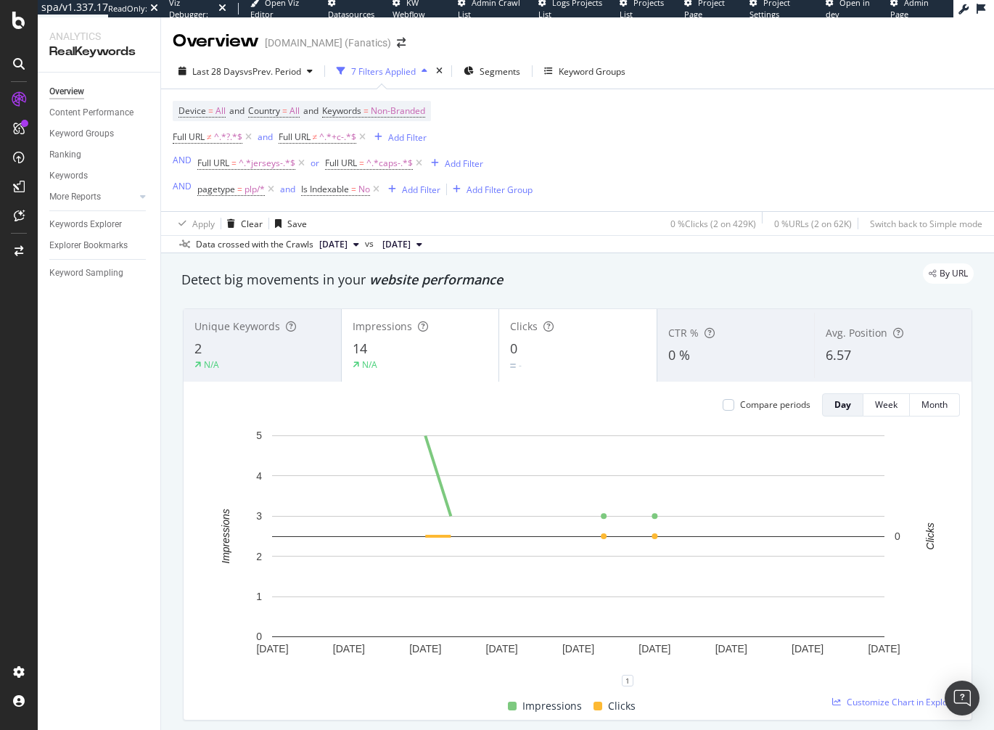
drag, startPoint x: 289, startPoint y: 283, endPoint x: 358, endPoint y: 205, distance: 103.8
click at [289, 283] on div "Detect big movements in your website performance" at bounding box center [577, 280] width 792 height 19
drag, startPoint x: 377, startPoint y: 190, endPoint x: 421, endPoint y: 96, distance: 103.9
click at [377, 190] on icon at bounding box center [376, 189] width 12 height 15
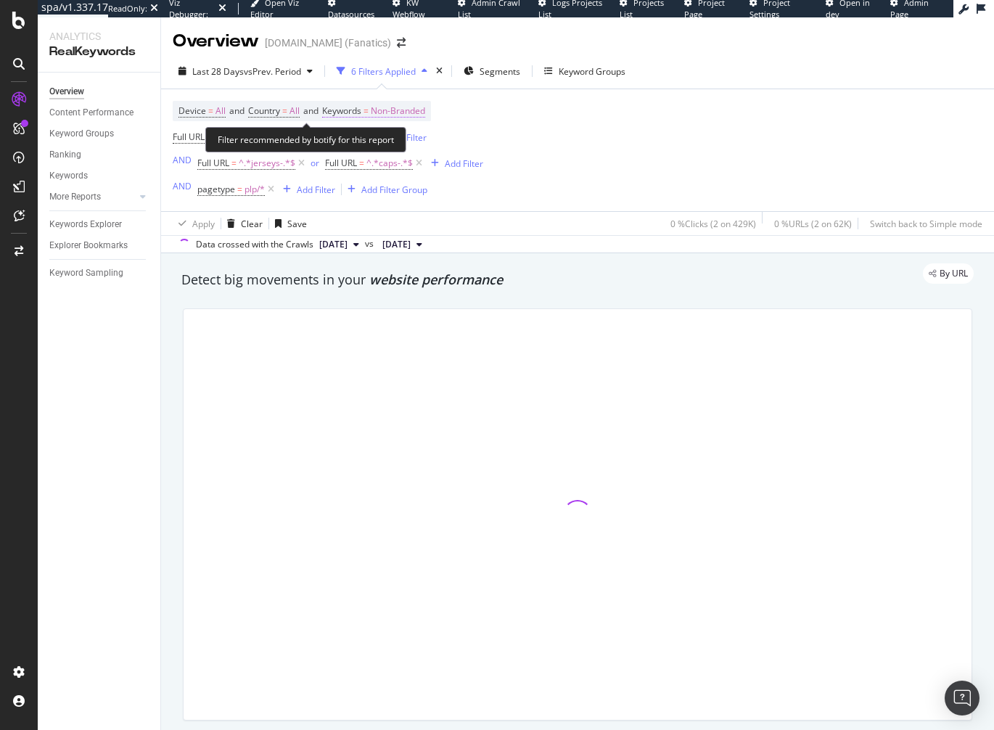
click at [410, 109] on span "Non-Branded" at bounding box center [398, 111] width 54 height 20
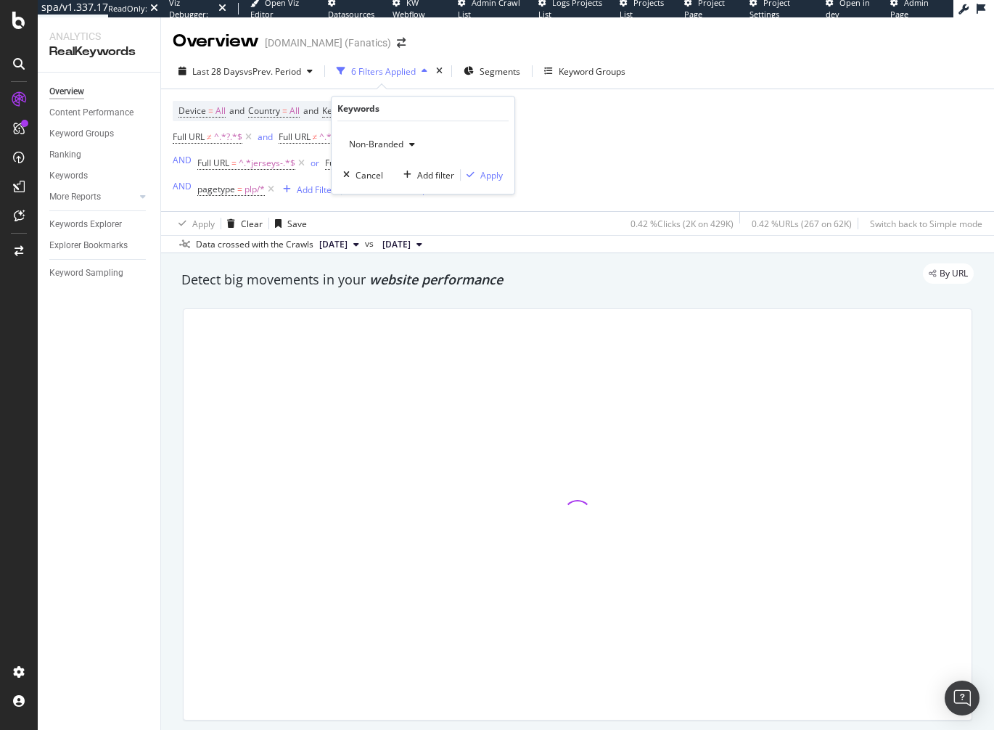
click at [389, 144] on span "Non-Branded" at bounding box center [373, 144] width 60 height 12
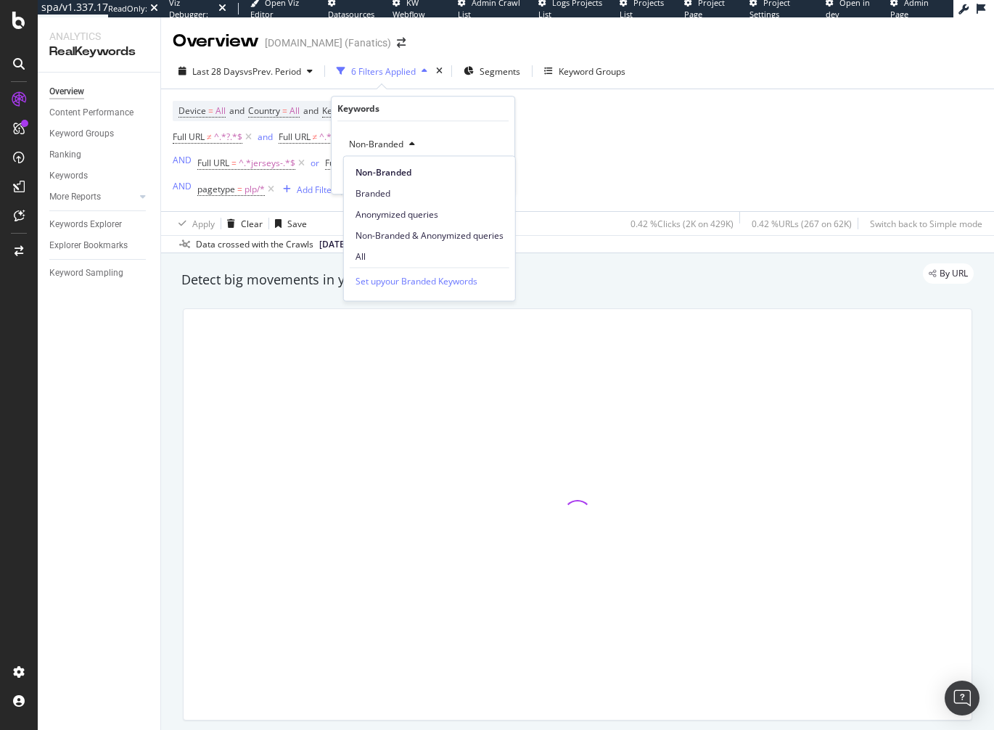
drag, startPoint x: 439, startPoint y: 263, endPoint x: 450, endPoint y: 244, distance: 21.2
click at [439, 263] on span "All" at bounding box center [429, 256] width 148 height 13
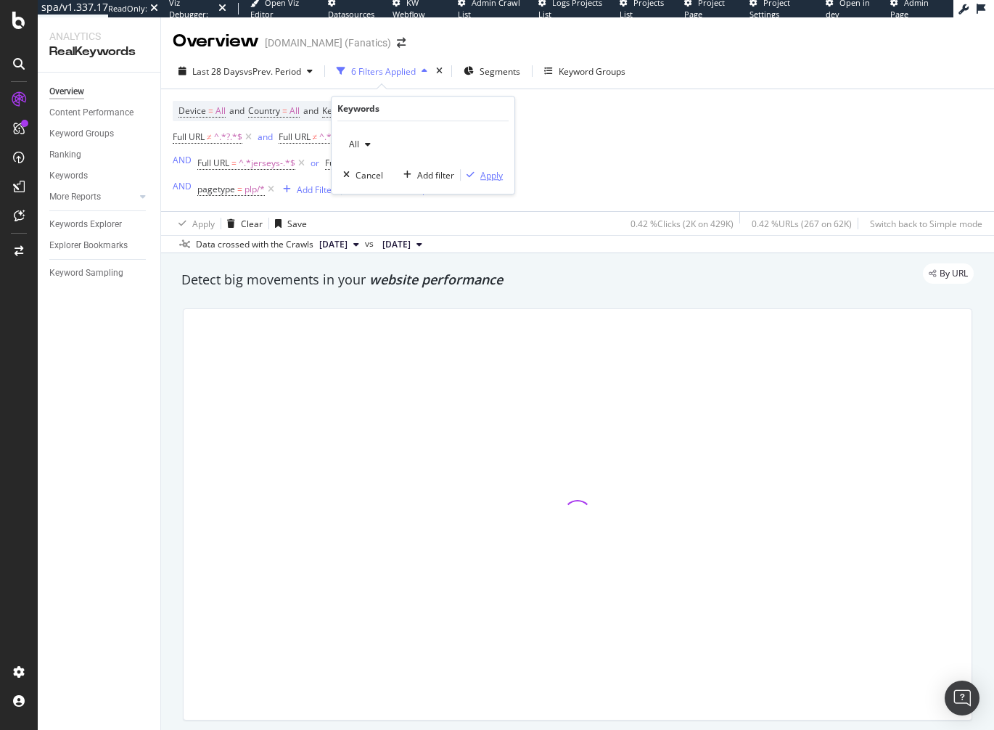
click at [485, 169] on div "Apply" at bounding box center [491, 175] width 22 height 12
drag, startPoint x: 109, startPoint y: 378, endPoint x: 191, endPoint y: 23, distance: 364.1
click at [109, 377] on div "Overview Content Performance Keyword Groups Ranking Keywords More Reports Count…" at bounding box center [99, 401] width 123 height 657
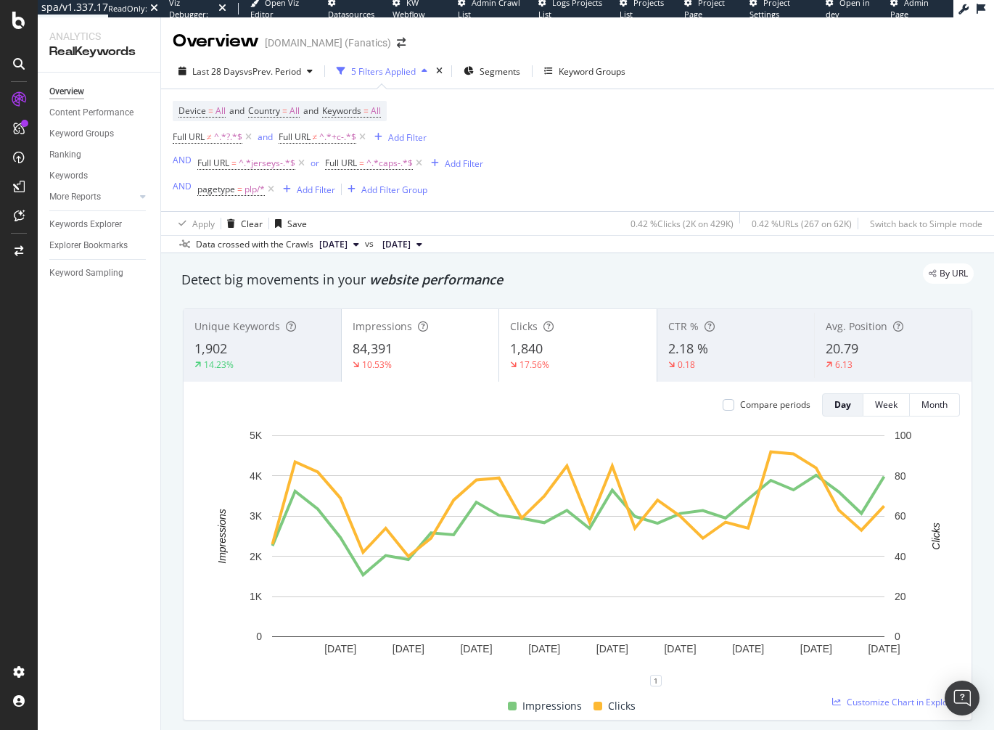
drag, startPoint x: 178, startPoint y: 344, endPoint x: 171, endPoint y: 341, distance: 7.8
click at [178, 345] on div "Unique Keywords 1,902 14.23% Impressions 84,391 10.53% Clicks 1,840 17.56% CTR …" at bounding box center [577, 514] width 807 height 435
drag, startPoint x: 563, startPoint y: 284, endPoint x: 555, endPoint y: 285, distance: 8.1
click at [563, 284] on div "Detect big movements in your website performance" at bounding box center [577, 280] width 792 height 19
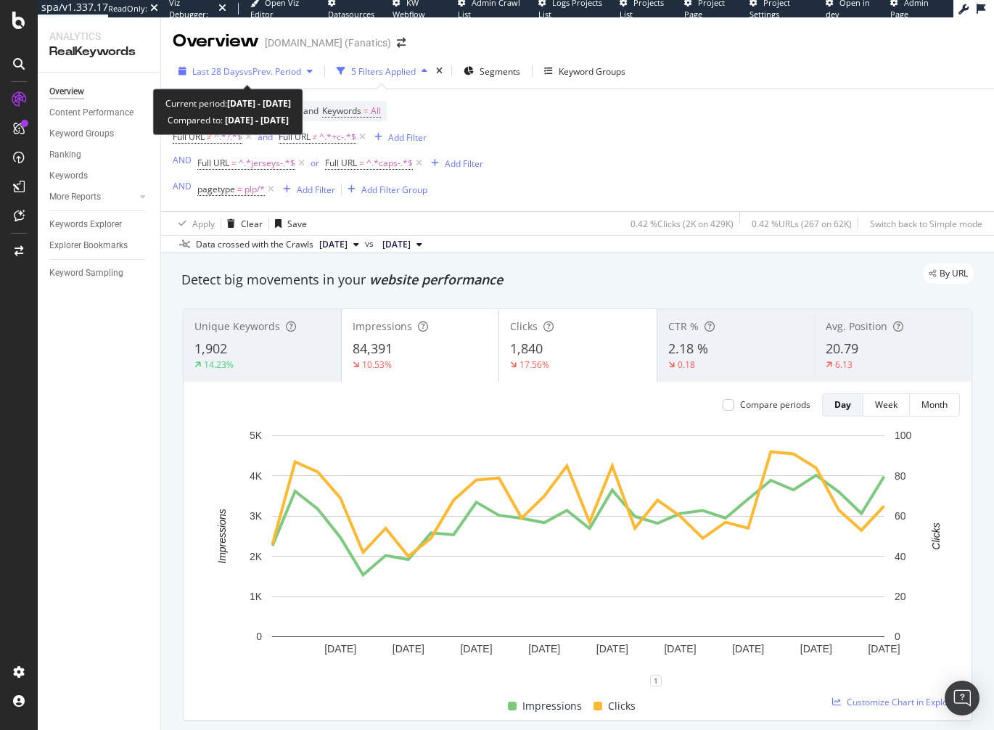
click at [223, 67] on span "Last 28 Days" at bounding box center [218, 71] width 52 height 12
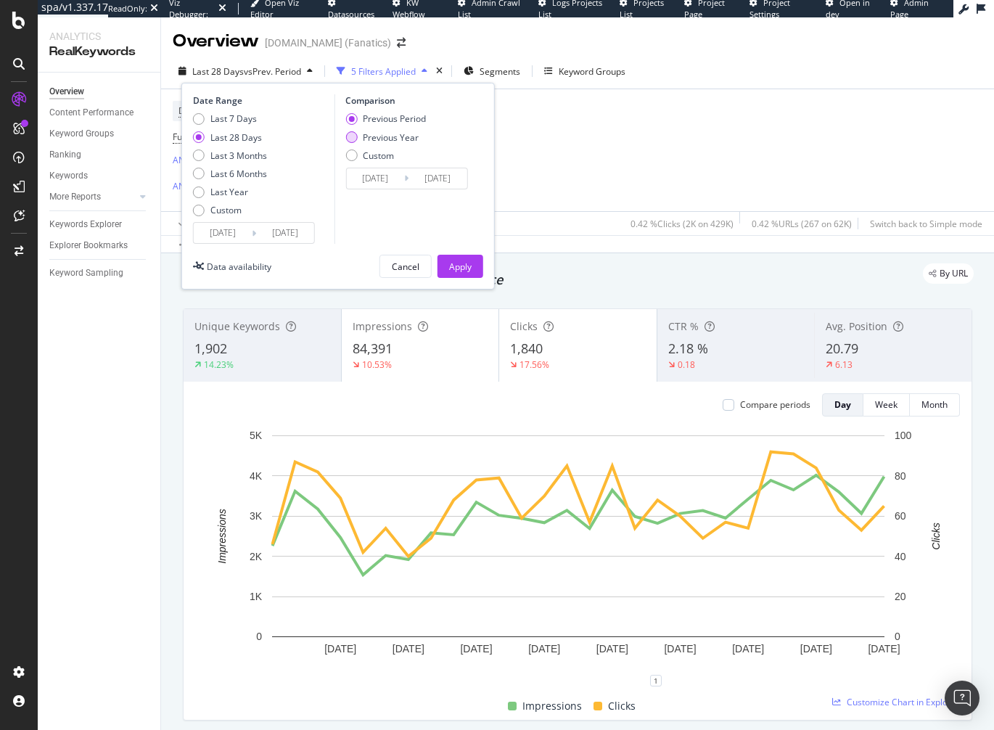
click at [387, 137] on div "Previous Year" at bounding box center [391, 137] width 56 height 12
type input "[DATE]"
click at [461, 261] on div "Apply" at bounding box center [460, 266] width 22 height 12
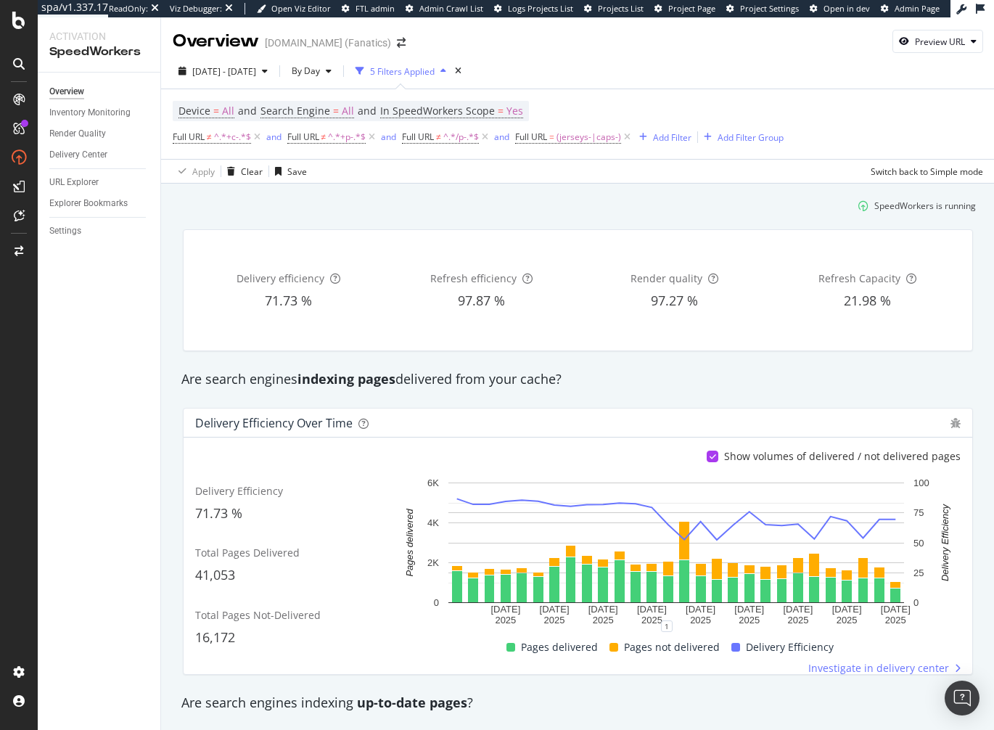
click at [269, 221] on div "Delivery efficiency 71.73 % Refresh efficiency 97.87 % Render quality 97.27 % R…" at bounding box center [577, 290] width 807 height 145
click at [80, 186] on div "URL Explorer" at bounding box center [73, 182] width 49 height 15
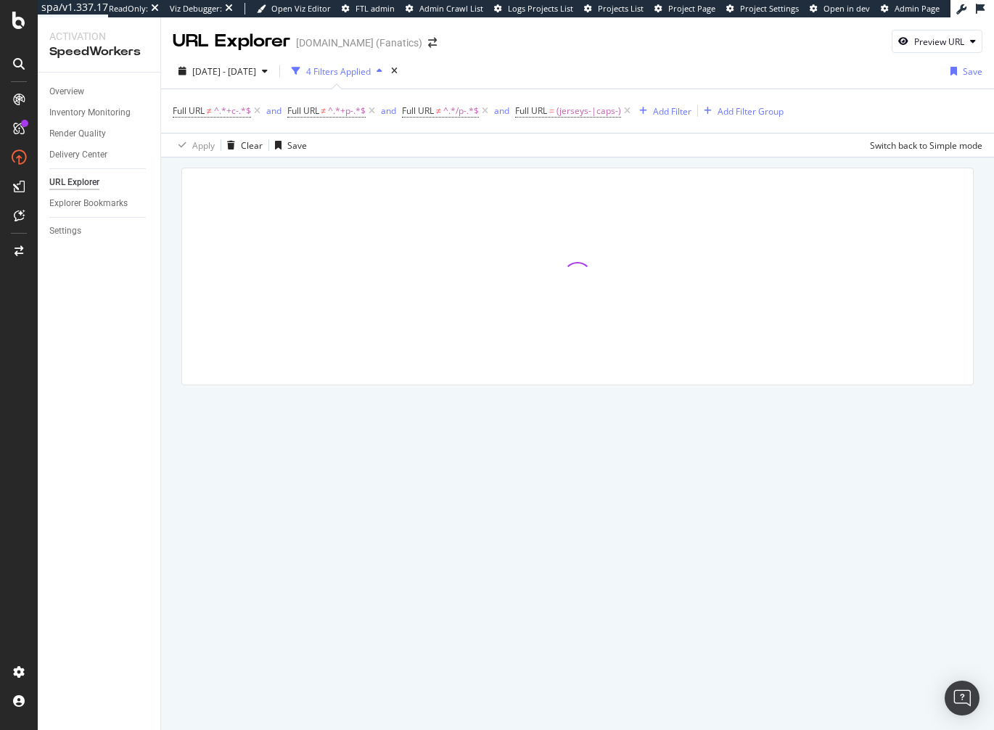
click at [173, 201] on div at bounding box center [577, 296] width 833 height 279
drag, startPoint x: 520, startPoint y: 157, endPoint x: 392, endPoint y: 118, distance: 133.6
click at [519, 157] on div at bounding box center [577, 296] width 833 height 279
click at [263, 81] on div "2025 Aug. 12th - Sep. 8th" at bounding box center [223, 71] width 101 height 22
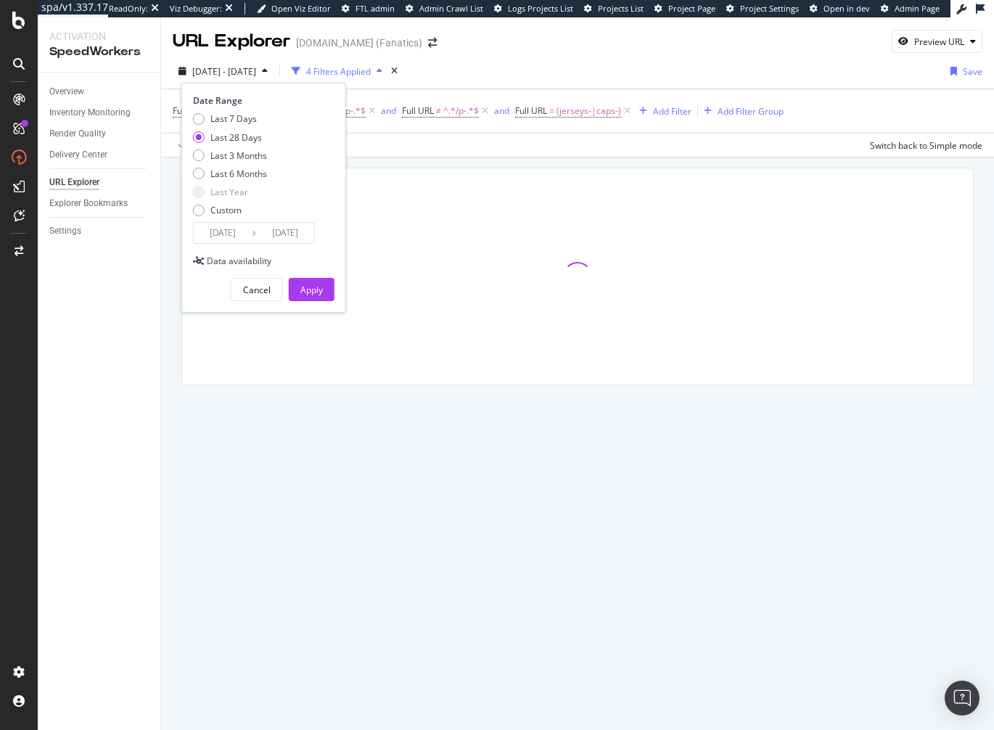
click at [239, 236] on input "2025/08/12" at bounding box center [223, 233] width 58 height 20
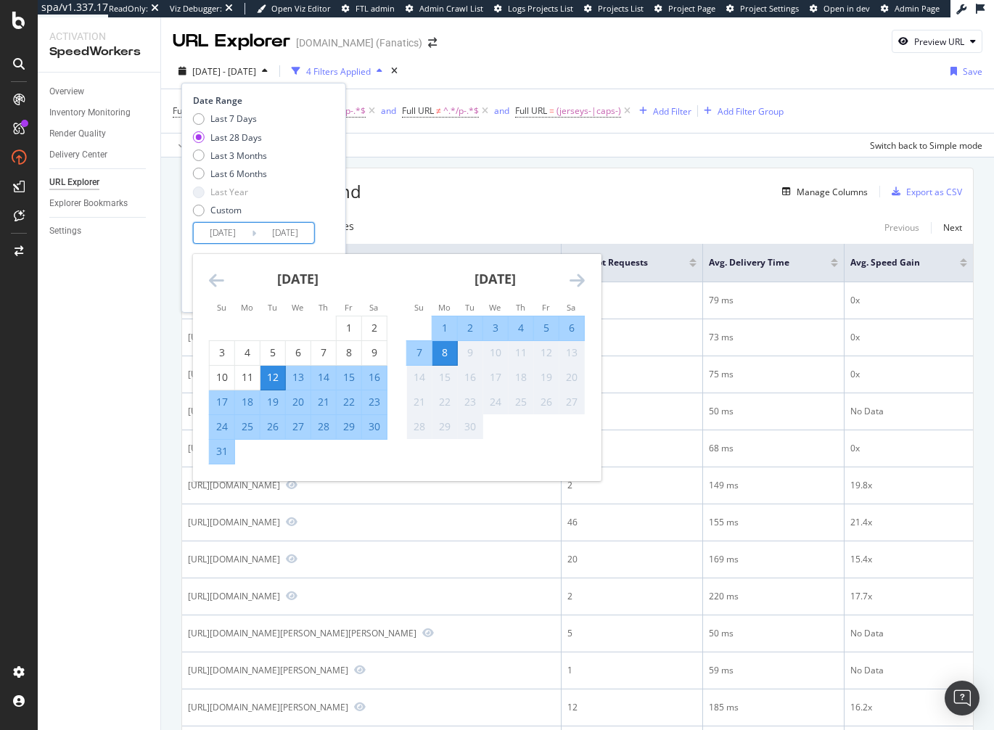
drag, startPoint x: 241, startPoint y: 424, endPoint x: 271, endPoint y: 339, distance: 90.9
click at [241, 424] on div "25" at bounding box center [247, 426] width 25 height 15
type input "2025/08/25"
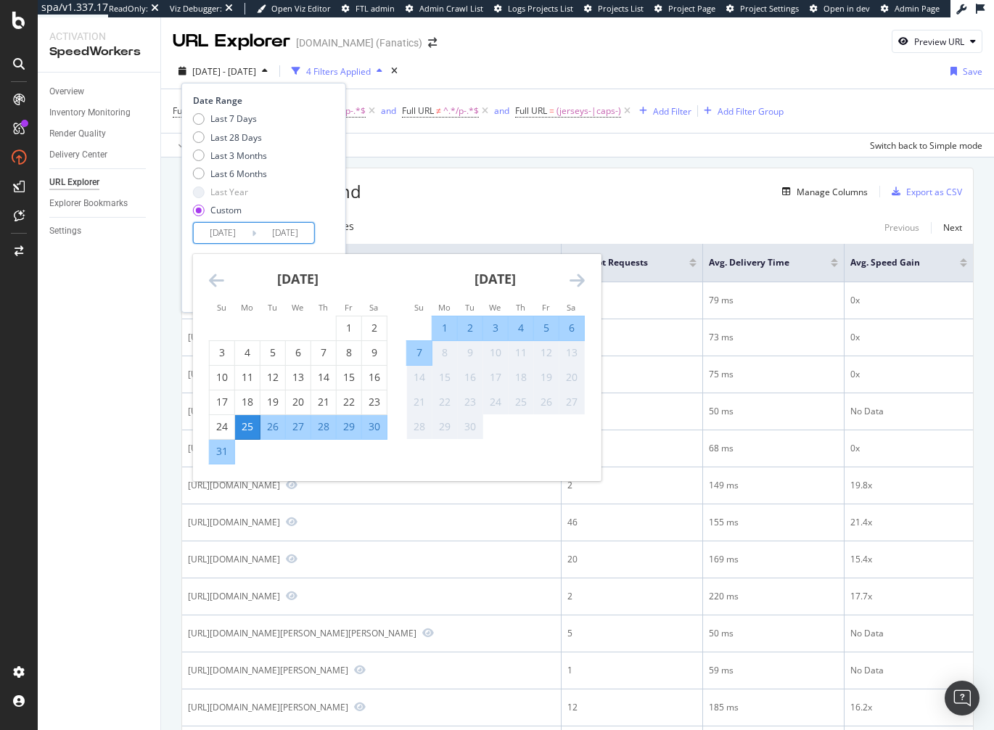
click at [324, 230] on div "Date Range Last 7 Days Last 28 Days Last 3 Months Last 6 Months Last Year Custo…" at bounding box center [262, 168] width 138 height 149
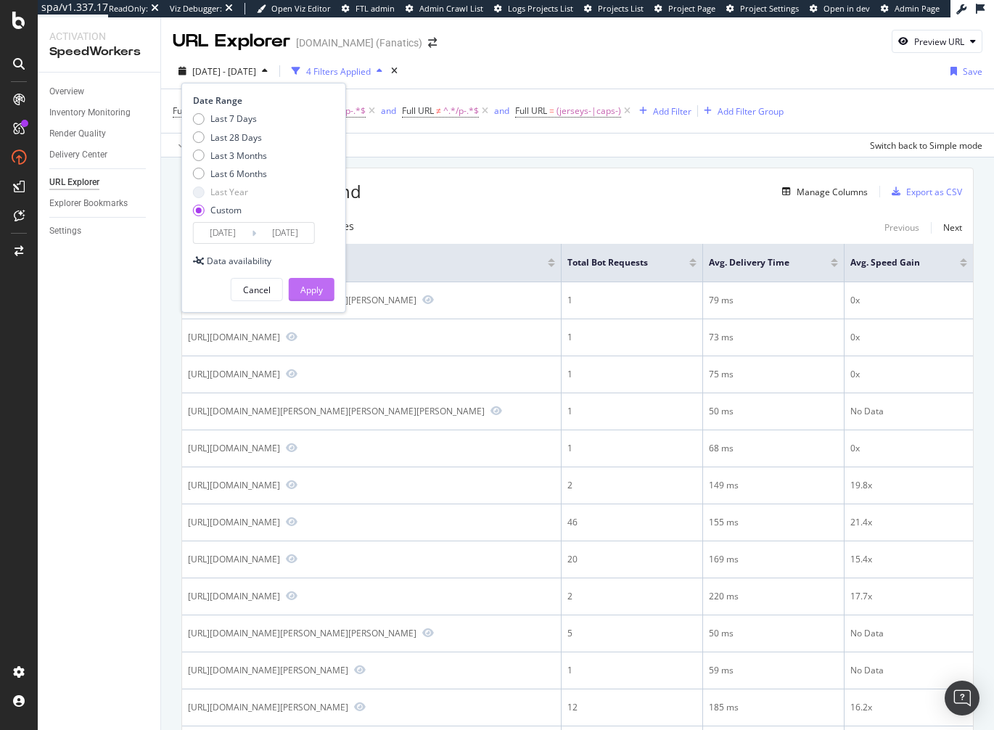
click at [316, 288] on div "Apply" at bounding box center [311, 290] width 22 height 12
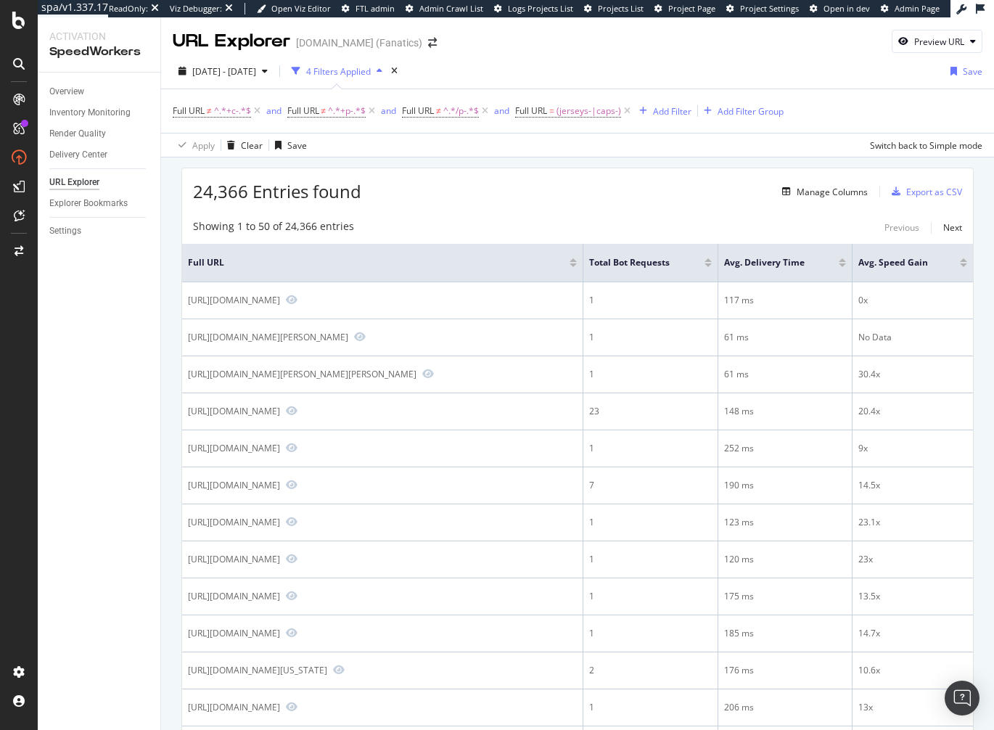
click at [155, 290] on div "Overview Inventory Monitoring Render Quality Delivery Center URL Explorer Explo…" at bounding box center [99, 401] width 123 height 657
click at [369, 197] on div "24,366 Entries found Manage Columns Export as CSV" at bounding box center [577, 186] width 791 height 36
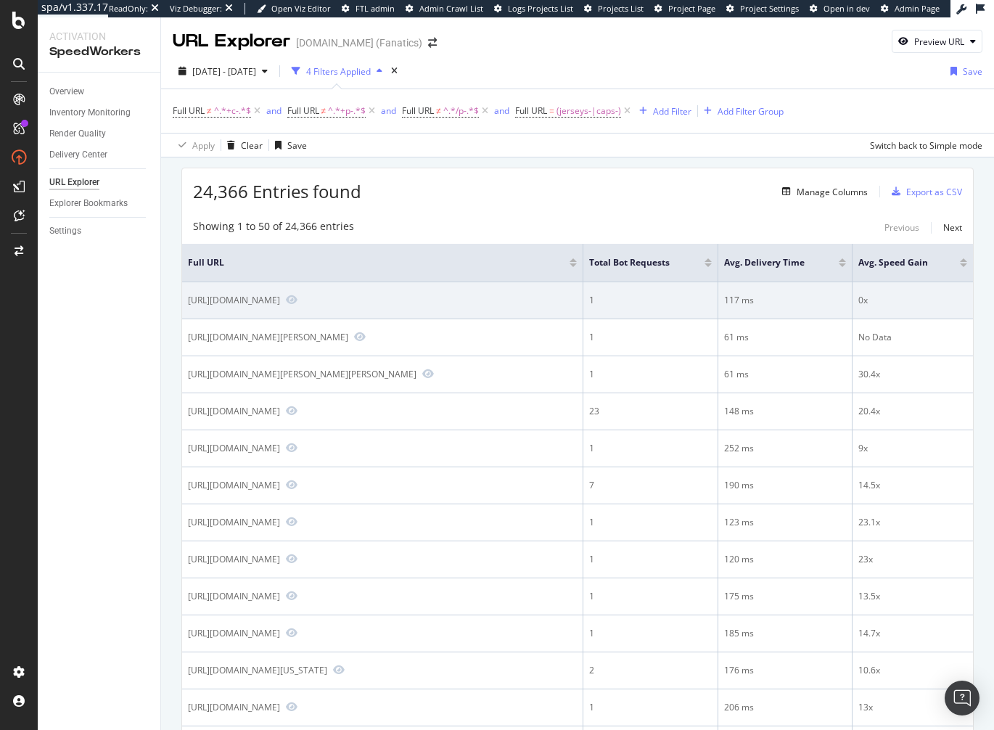
drag, startPoint x: 547, startPoint y: 313, endPoint x: 181, endPoint y: 300, distance: 365.8
click at [182, 300] on td "[URL][DOMAIN_NAME]" at bounding box center [382, 300] width 401 height 37
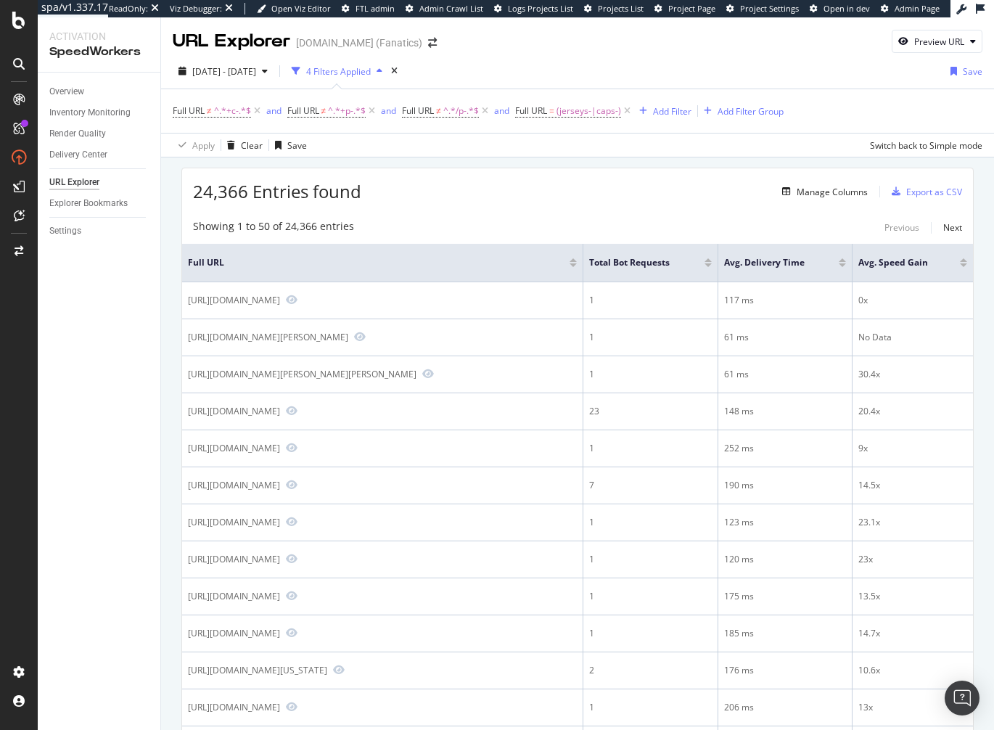
click at [353, 199] on span "24,366 Entries found" at bounding box center [277, 191] width 168 height 24
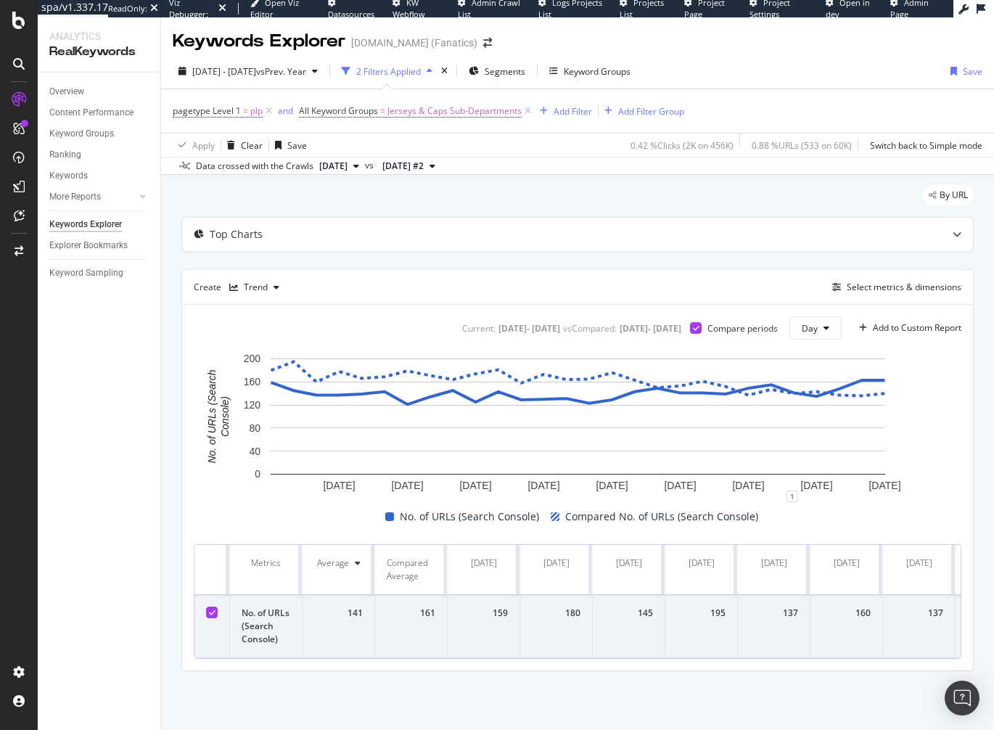
click at [552, 253] on div "Top Charts Create Trend Select metrics & dimensions Current: [DATE] - [DATE] vs…" at bounding box center [577, 444] width 792 height 454
drag, startPoint x: 133, startPoint y: 475, endPoint x: 123, endPoint y: 478, distance: 9.9
click at [133, 475] on div "Overview Content Performance Keyword Groups Ranking Keywords More Reports Count…" at bounding box center [99, 401] width 123 height 657
drag, startPoint x: 435, startPoint y: 198, endPoint x: 421, endPoint y: 205, distance: 14.9
click at [435, 198] on div "By URL" at bounding box center [577, 201] width 792 height 32
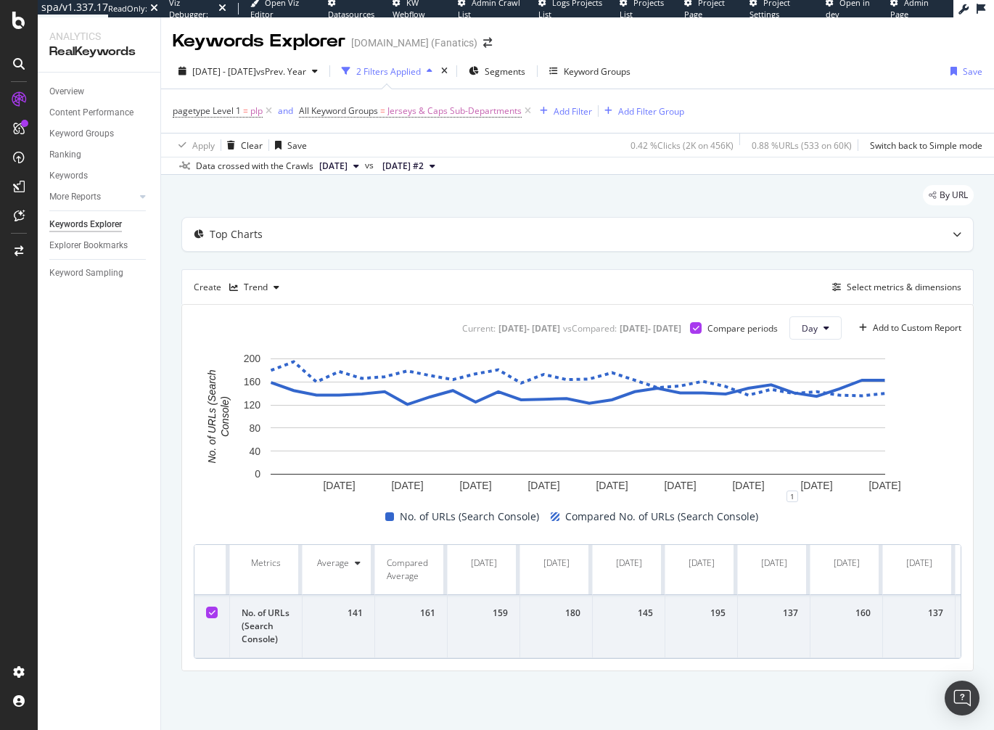
click at [545, 197] on div "By URL" at bounding box center [577, 201] width 792 height 32
drag, startPoint x: 122, startPoint y: 383, endPoint x: 111, endPoint y: 385, distance: 11.1
click at [120, 383] on div "Overview Content Performance Keyword Groups Ranking Keywords More Reports Count…" at bounding box center [99, 401] width 123 height 657
drag, startPoint x: 76, startPoint y: 94, endPoint x: 363, endPoint y: 22, distance: 296.1
click at [0, 0] on div "spa/v1.337.17 ReadOnly: Viz Debugger: Open Viz Editor Datasources KW Webflow Ad…" at bounding box center [497, 365] width 994 height 730
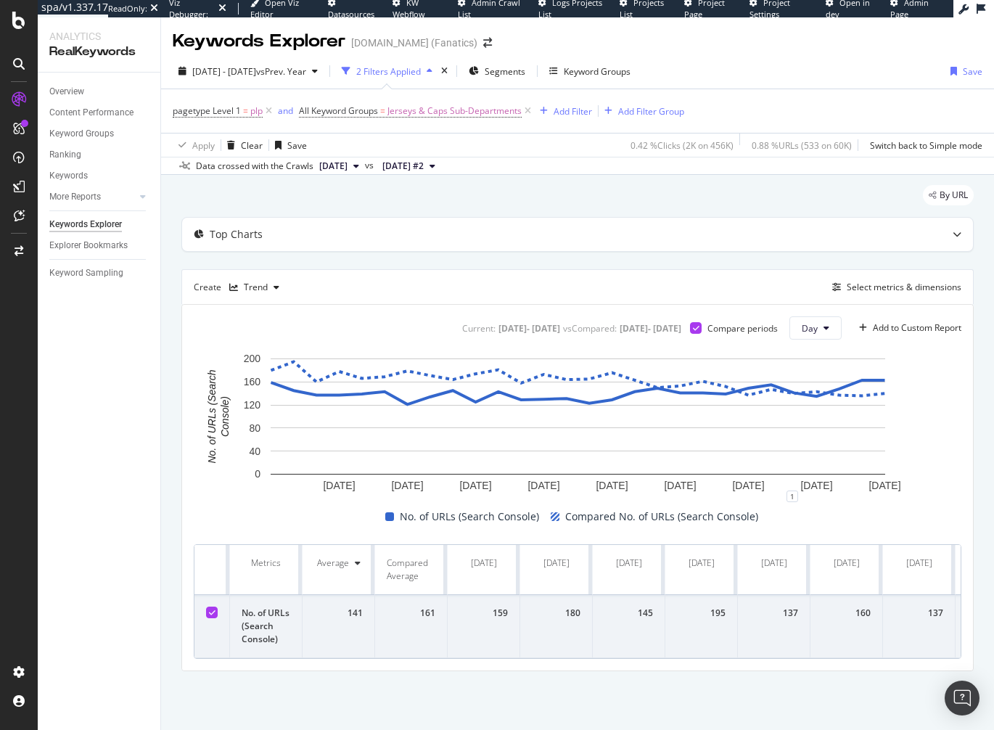
click at [151, 519] on div "Overview Content Performance Keyword Groups Ranking Keywords More Reports Count…" at bounding box center [99, 401] width 123 height 657
click at [746, 252] on div "Top Charts Create Trend Select metrics & dimensions Current: 2025 Aug. 2nd - 20…" at bounding box center [577, 444] width 792 height 454
click at [265, 626] on td "No. of URLs (Search Console)" at bounding box center [266, 626] width 73 height 63
drag, startPoint x: 240, startPoint y: 612, endPoint x: 285, endPoint y: 648, distance: 57.8
click at [271, 638] on td "No. of URLs (Search Console)" at bounding box center [266, 626] width 73 height 63
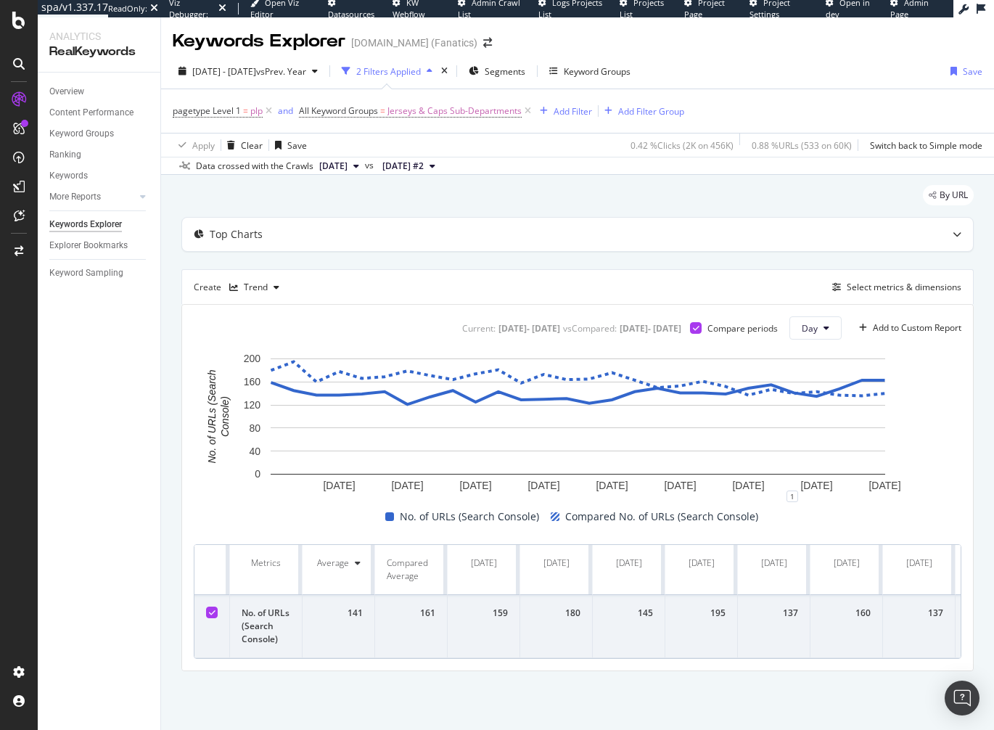
click at [295, 651] on td "No. of URLs (Search Console)" at bounding box center [266, 626] width 73 height 63
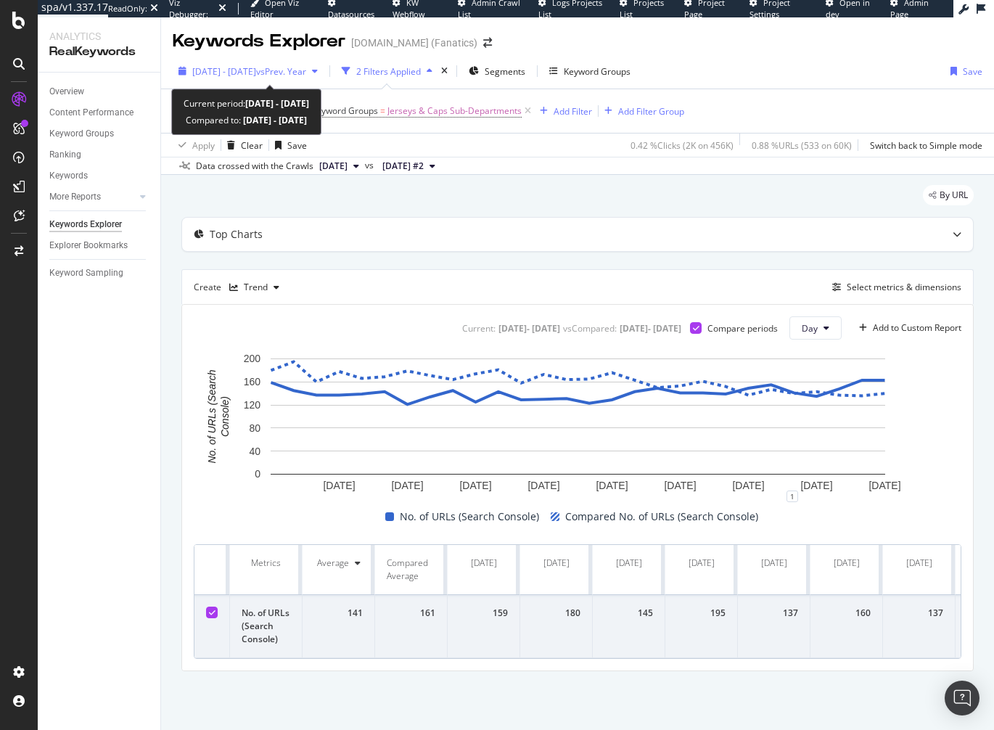
click at [249, 71] on span "2025 Aug. 2nd - Aug. 29th" at bounding box center [224, 71] width 64 height 12
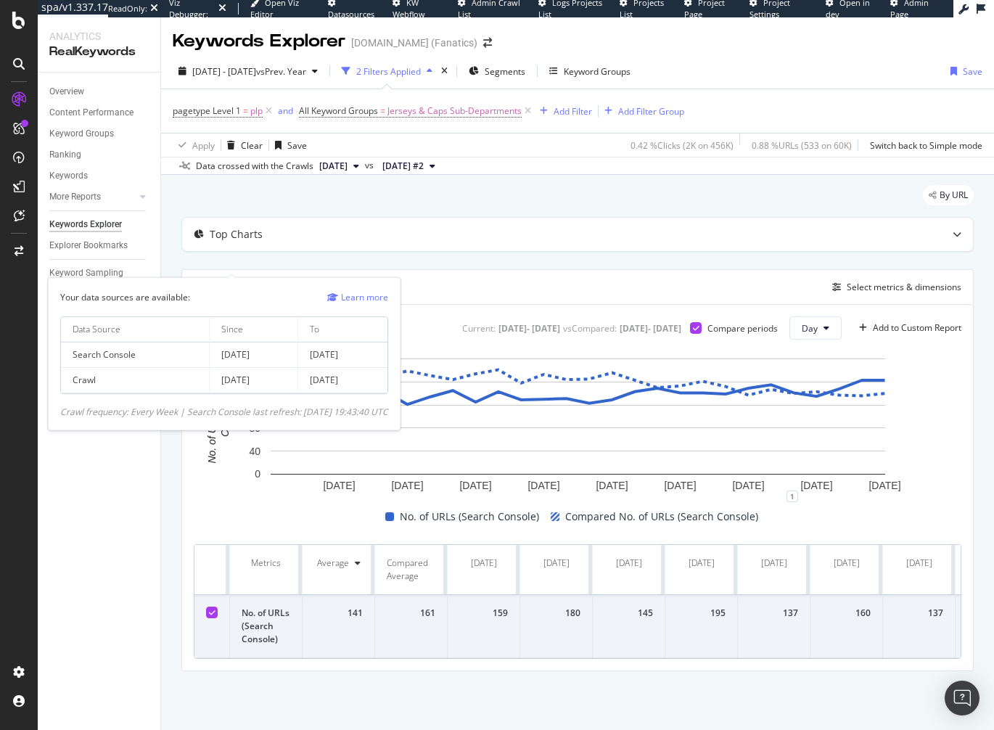
drag, startPoint x: 324, startPoint y: 354, endPoint x: 390, endPoint y: 355, distance: 66.0
click at [387, 355] on td "[DATE]" at bounding box center [342, 354] width 89 height 25
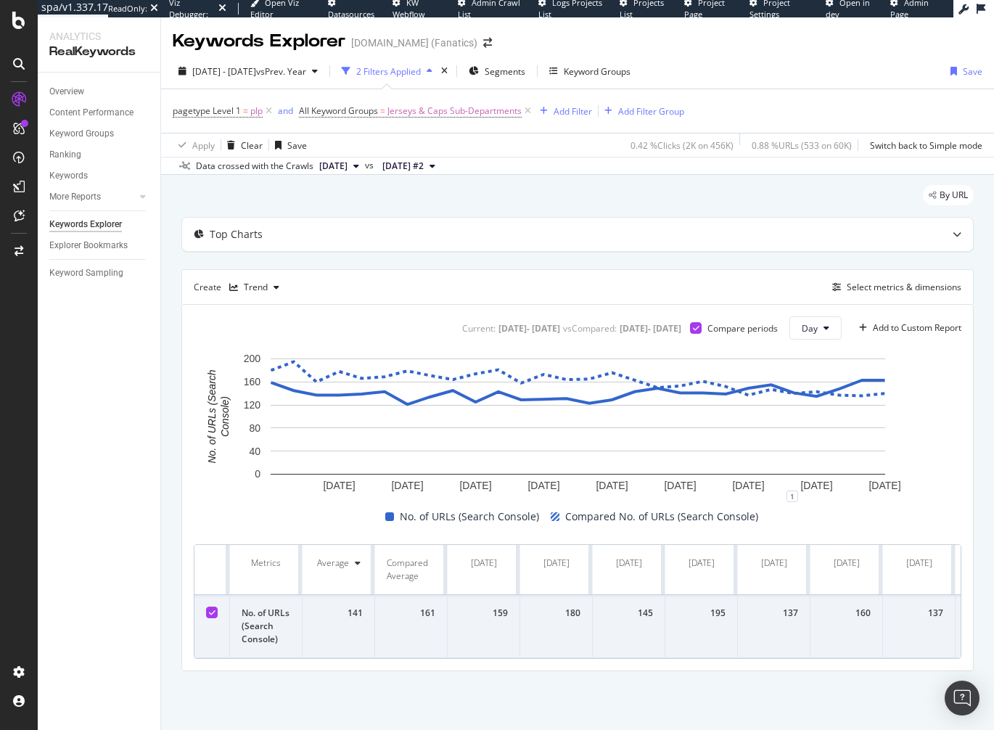
click at [172, 399] on div "By URL Top Charts Create Trend Select metrics & dimensions Current: 2025 Aug. 2…" at bounding box center [577, 448] width 833 height 547
click at [173, 402] on div "By URL Top Charts Create Trend Select metrics & dimensions Current: 2025 Aug. 2…" at bounding box center [577, 448] width 833 height 547
click at [789, 524] on div "5 Aug. 2025 8 Aug. 2025 11 Aug. 2025 14 Aug. 2025 17 Aug. 2025 20 Aug. 2025 23 …" at bounding box center [578, 439] width 768 height 176
click at [665, 257] on div "Top Charts Create Trend Select metrics & dimensions Current: 2025 Aug. 2nd - 20…" at bounding box center [577, 444] width 792 height 454
click at [398, 200] on div "By URL" at bounding box center [577, 201] width 792 height 32
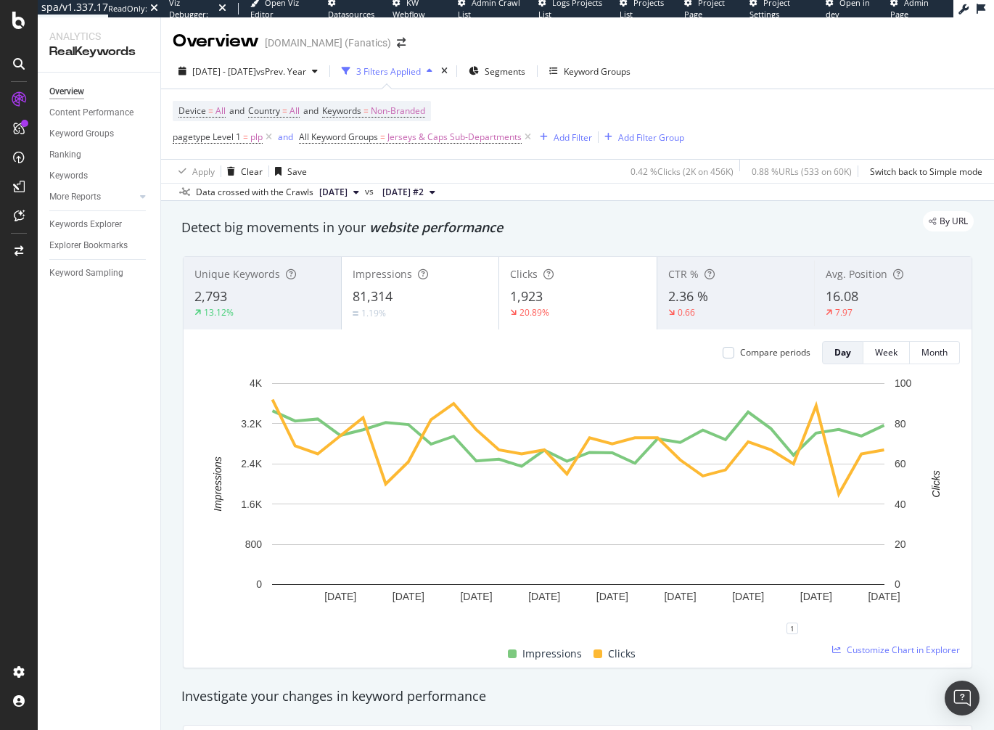
click at [408, 228] on div "By URL" at bounding box center [570, 221] width 807 height 20
click at [620, 60] on div "Keyword Groups" at bounding box center [589, 71] width 81 height 22
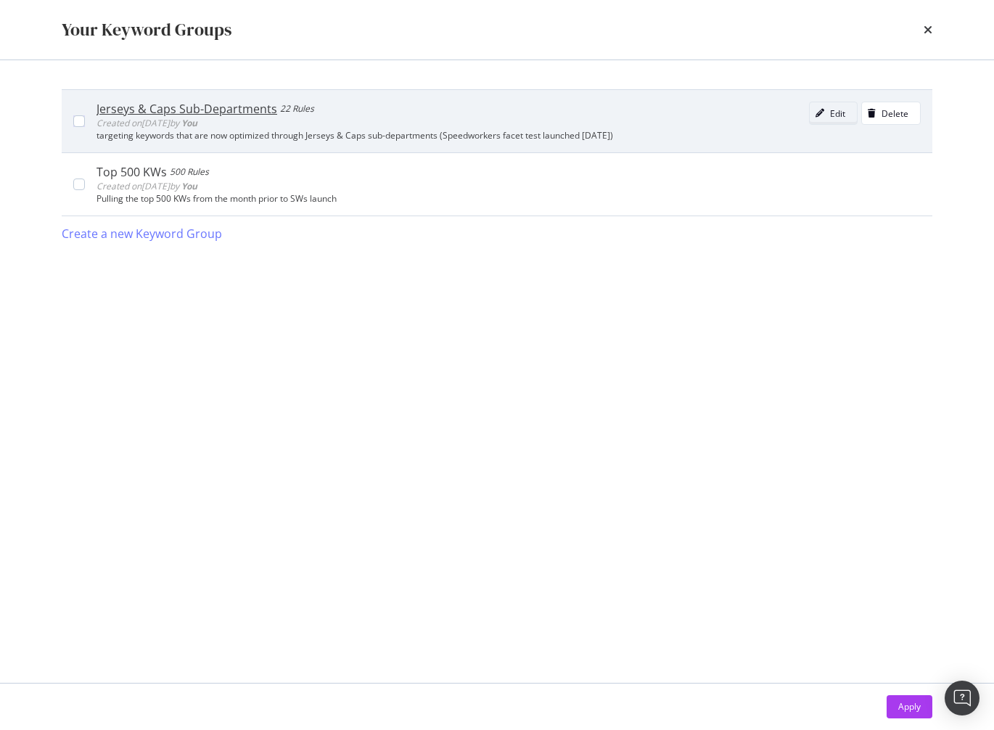
click at [823, 114] on icon "modal" at bounding box center [819, 113] width 9 height 9
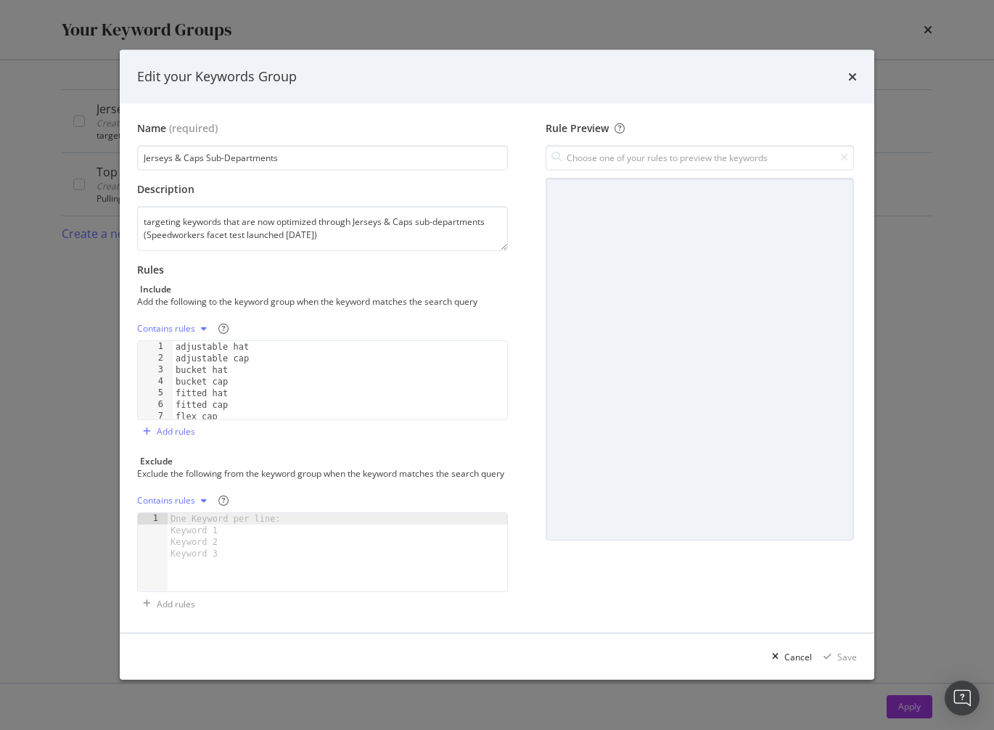
click at [416, 302] on div "Rules Include Add the following to the keyword group when the keyword matches t…" at bounding box center [322, 353] width 371 height 181
click at [321, 300] on div "Add the following to the keyword group when the keyword matches the search query" at bounding box center [321, 301] width 368 height 12
click at [186, 341] on div "adjustable hat adjustable cap bucket hat bucket cap fitted hat fitted cap flex …" at bounding box center [340, 392] width 334 height 102
click at [279, 345] on div "adjustable hat adjustable cap bucket hat bucket cap fitted hat fitted cap flex …" at bounding box center [340, 392] width 334 height 102
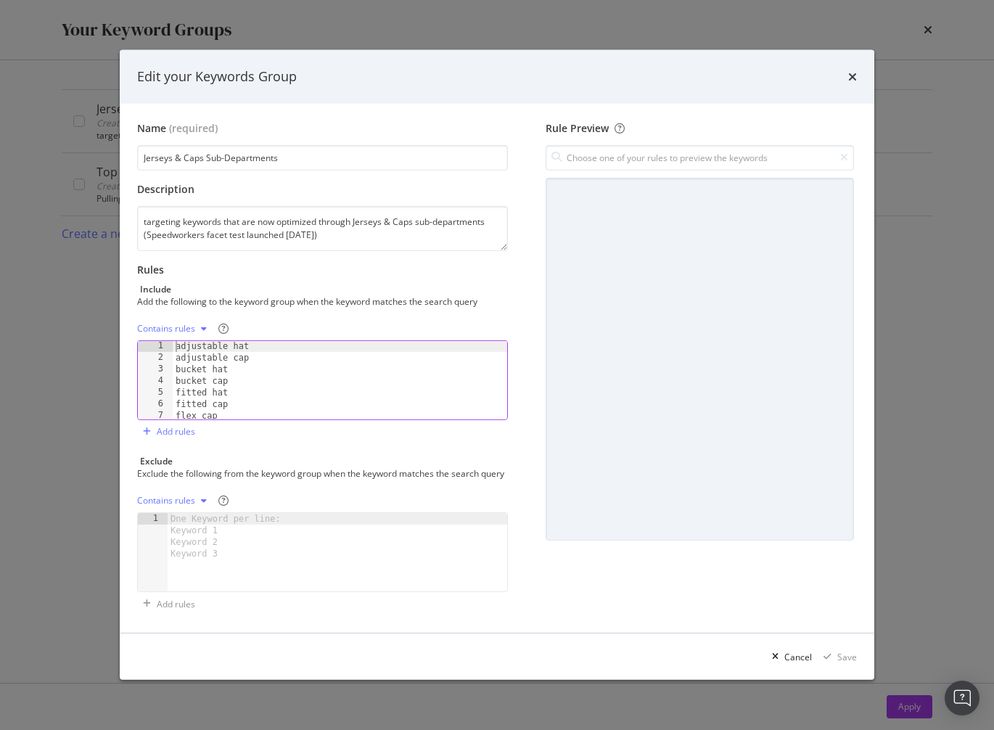
drag, startPoint x: 176, startPoint y: 340, endPoint x: 198, endPoint y: 345, distance: 22.2
click at [176, 340] on div "adjustable hat adjustable cap bucket hat bucket cap fitted hat fitted cap flex …" at bounding box center [340, 391] width 334 height 102
click at [215, 391] on div "flex hat flexible hat knit hat knit cap beanie snapback visor authentic jersey" at bounding box center [340, 391] width 334 height 102
click at [224, 387] on div "flex hat flexible hat knit hat knit cap beanie snapback visor authentic jersey" at bounding box center [340, 391] width 334 height 102
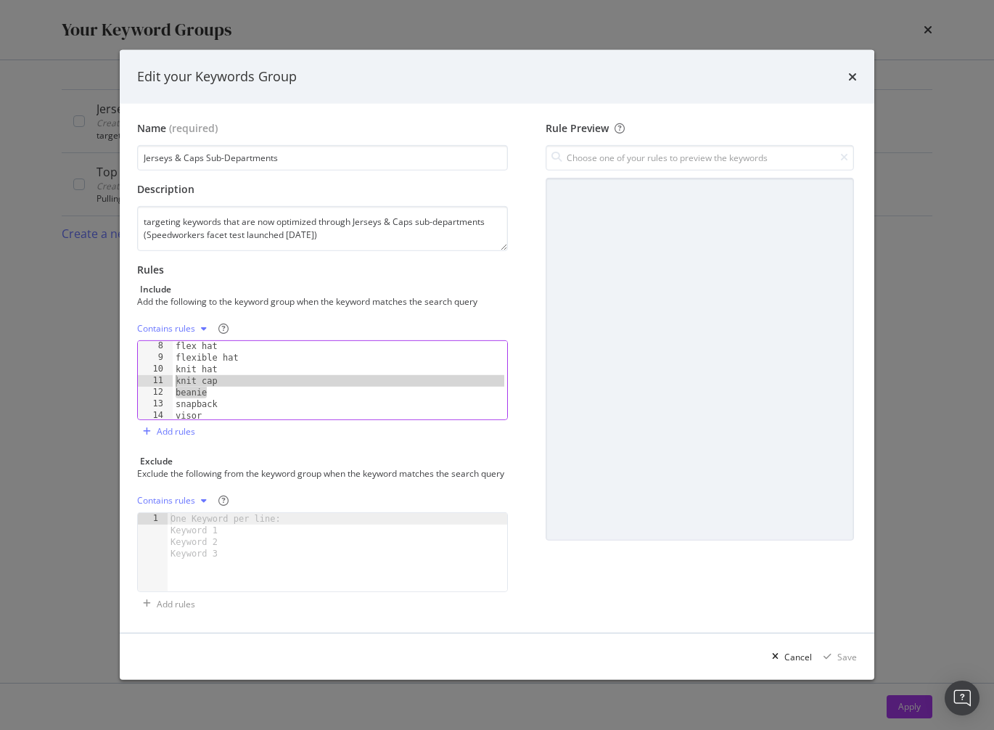
drag, startPoint x: 212, startPoint y: 387, endPoint x: 168, endPoint y: 376, distance: 45.0
click at [168, 376] on div "beanie 8 9 10 11 12 13 14 15 16 flex hat flexible hat knit hat knit cap beanie …" at bounding box center [322, 380] width 371 height 80
click at [263, 382] on div "flex hat flexible hat knit hat knit cap beanie snapback visor authentic jersey" at bounding box center [340, 391] width 334 height 102
drag, startPoint x: 182, startPoint y: 361, endPoint x: 191, endPoint y: 361, distance: 8.7
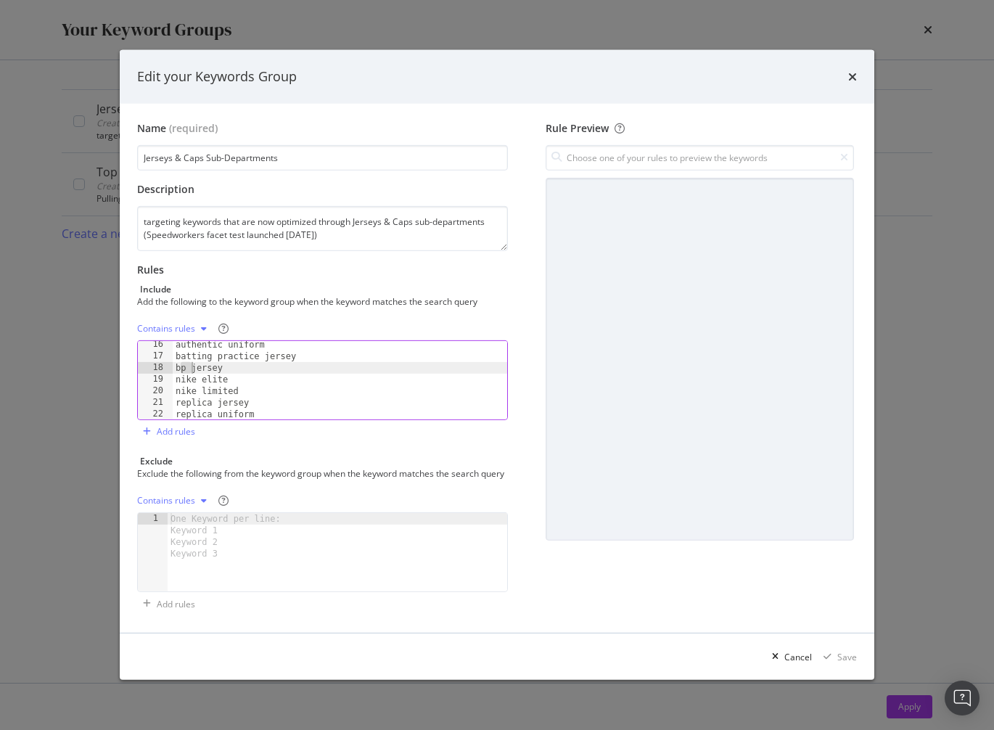
click at [191, 361] on div "authentic uniform batting practice jersey bp jersey nike elite nike limited rep…" at bounding box center [340, 390] width 334 height 102
click at [248, 372] on div "authentic uniform batting practice jersey bp jersey nike elite nike limited rep…" at bounding box center [340, 390] width 334 height 102
click at [266, 402] on div "authentic uniform batting practice jersey bp jersey nike elite nike limited rep…" at bounding box center [340, 390] width 334 height 102
drag, startPoint x: 232, startPoint y: 384, endPoint x: 163, endPoint y: 375, distance: 69.6
click at [149, 375] on div "replica uniform 16 17 18 19 20 21 22 authentic uniform batting practice jersey …" at bounding box center [322, 380] width 371 height 80
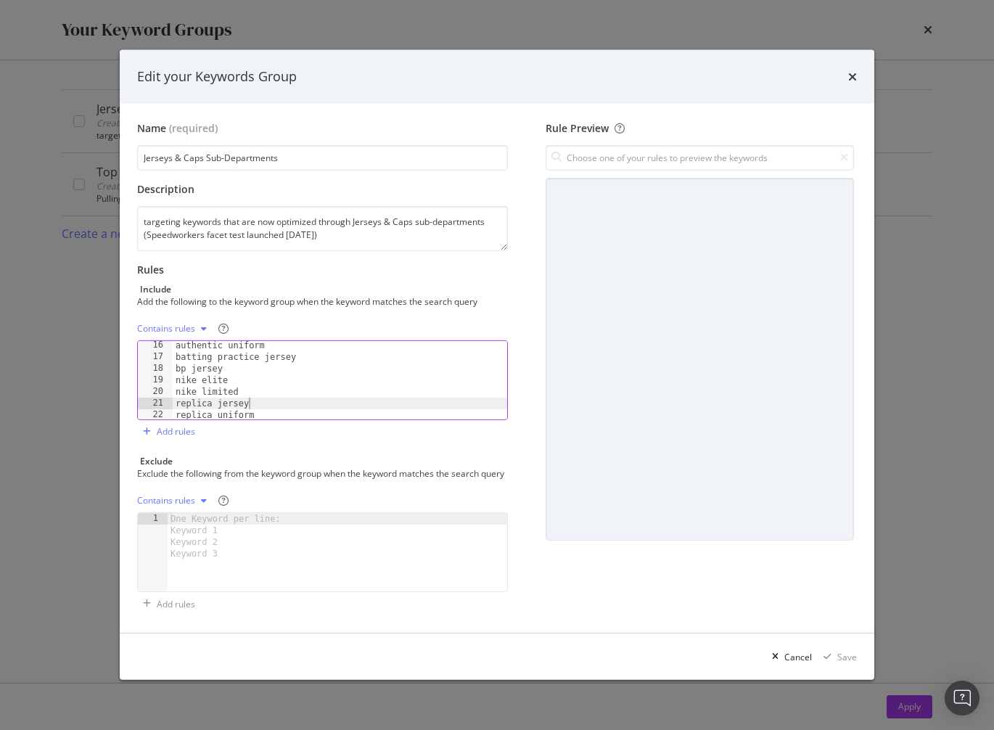
click at [345, 391] on div "authentic uniform batting practice jersey bp jersey nike elite nike limited rep…" at bounding box center [340, 391] width 334 height 102
type textarea "replica jersey"
click at [279, 491] on div "Exclude Exclude the following from the keyword group when the keyword matches t…" at bounding box center [322, 535] width 371 height 160
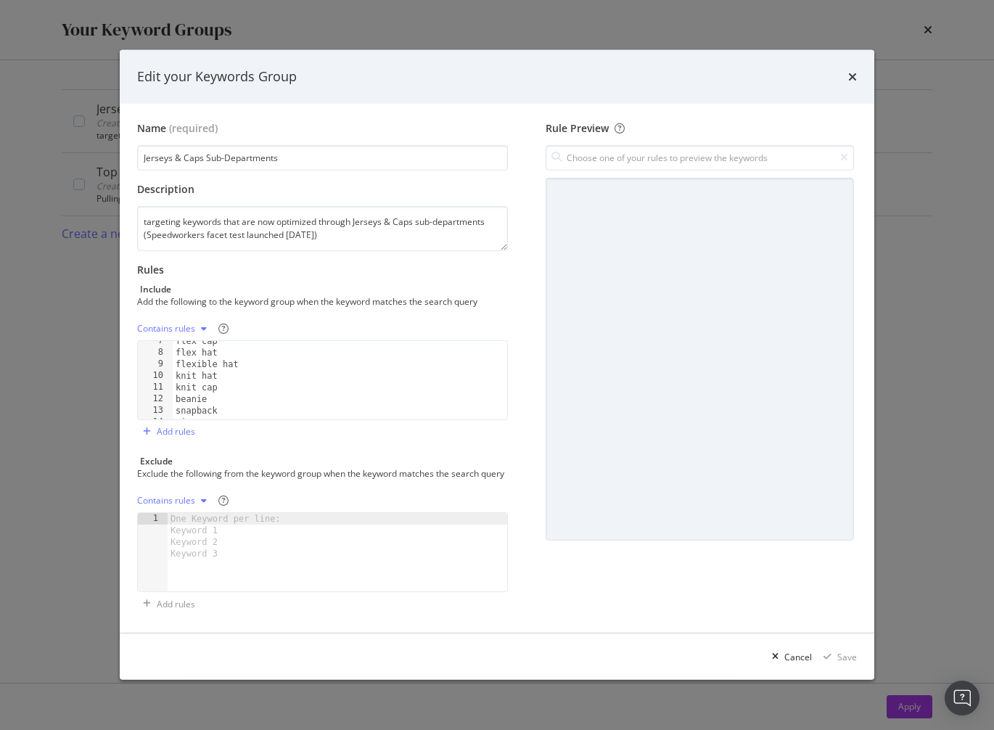
scroll to position [0, 0]
click at [852, 73] on icon "times" at bounding box center [852, 77] width 9 height 12
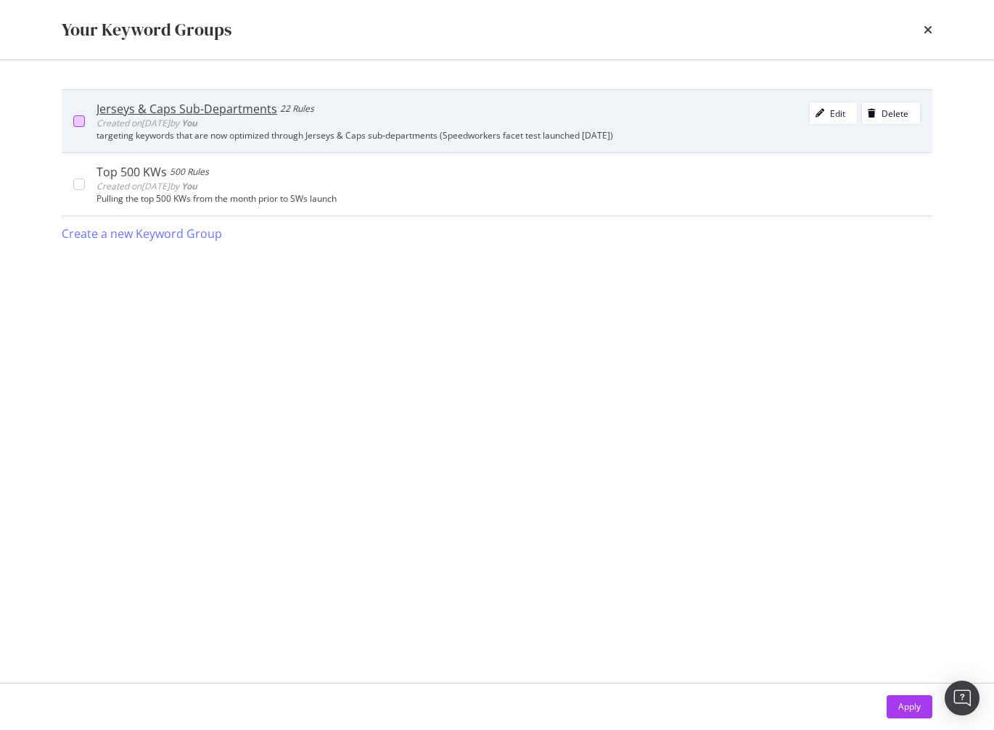
drag, startPoint x: 76, startPoint y: 122, endPoint x: 91, endPoint y: 128, distance: 15.6
click at [76, 122] on div "modal" at bounding box center [79, 121] width 12 height 12
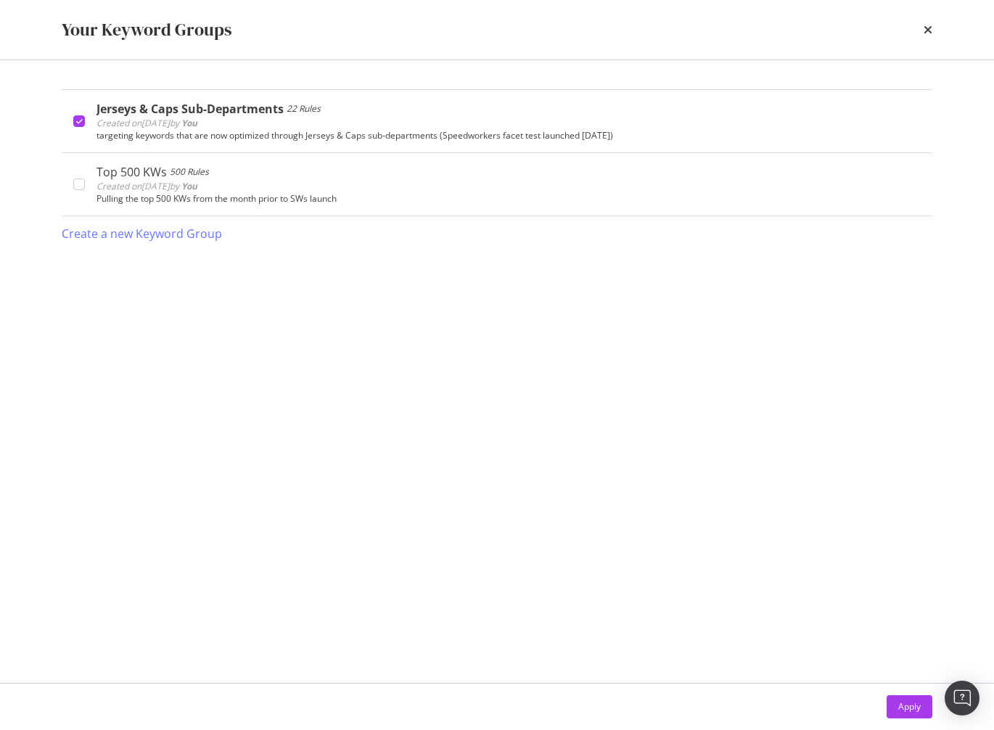
drag, startPoint x: 907, startPoint y: 706, endPoint x: 345, endPoint y: 173, distance: 774.8
click at [906, 706] on div "Apply" at bounding box center [909, 706] width 22 height 12
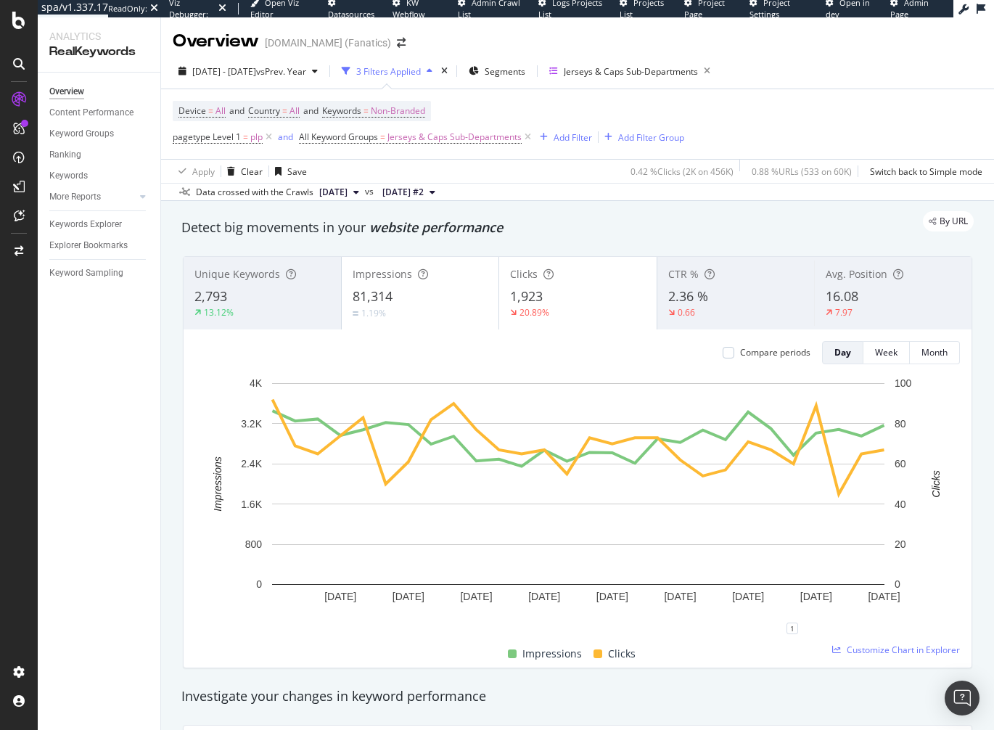
drag, startPoint x: 538, startPoint y: 233, endPoint x: 515, endPoint y: 233, distance: 22.5
click at [538, 233] on div "Detect big movements in your website performance" at bounding box center [577, 227] width 792 height 19
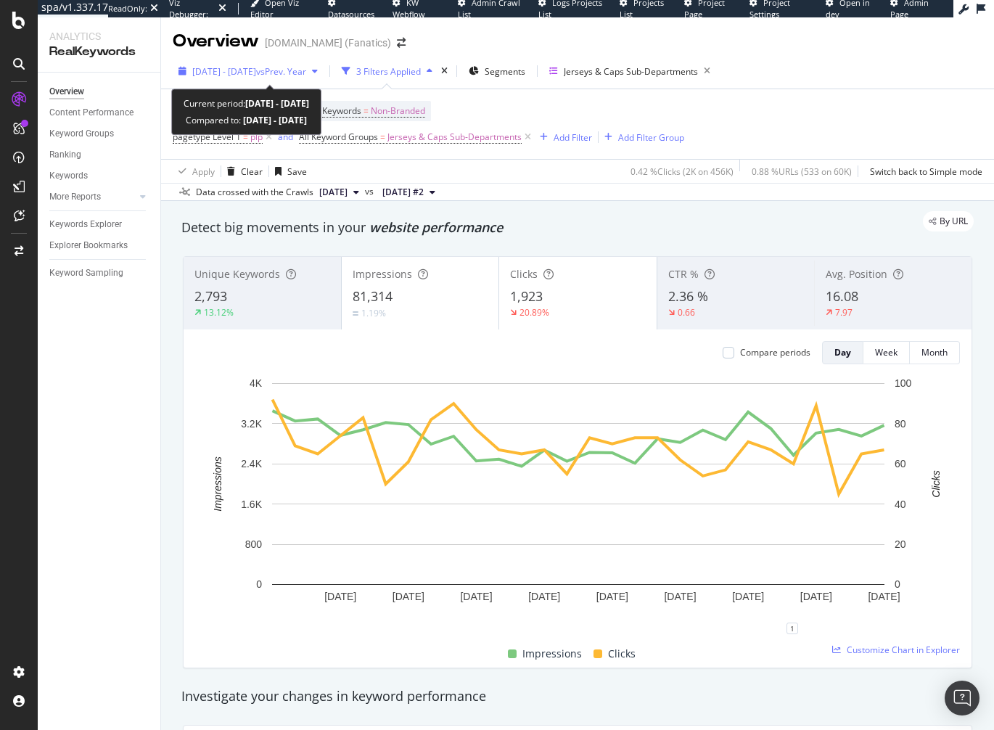
click at [256, 68] on span "2025 Aug. 2nd - Aug. 29th" at bounding box center [224, 71] width 64 height 12
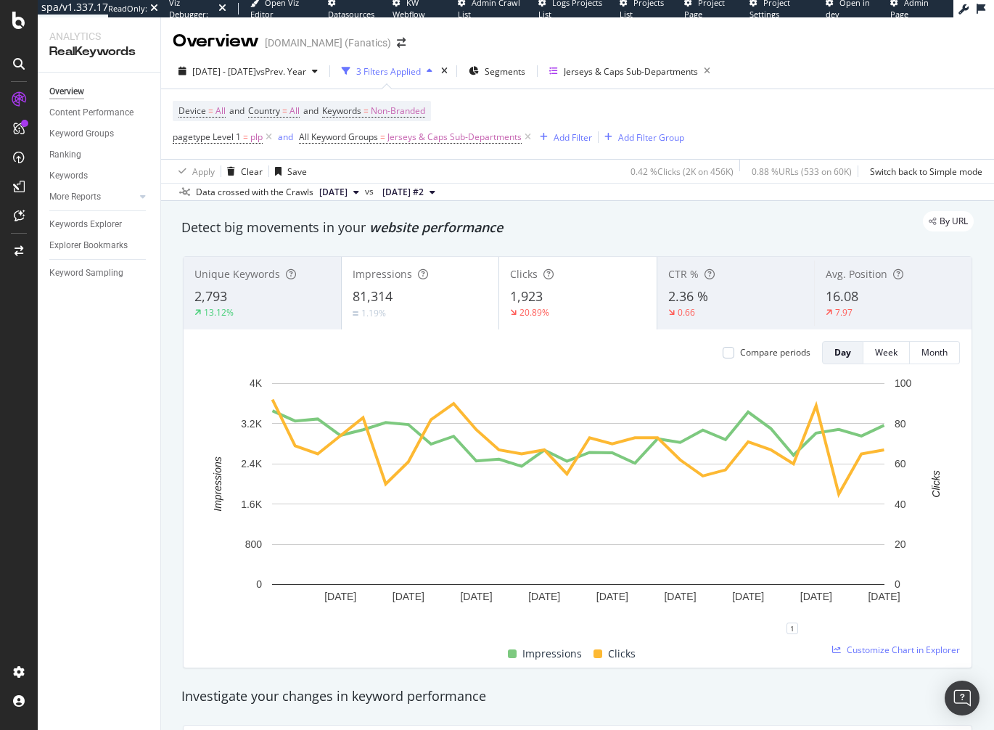
click at [550, 222] on div "By URL" at bounding box center [570, 221] width 807 height 20
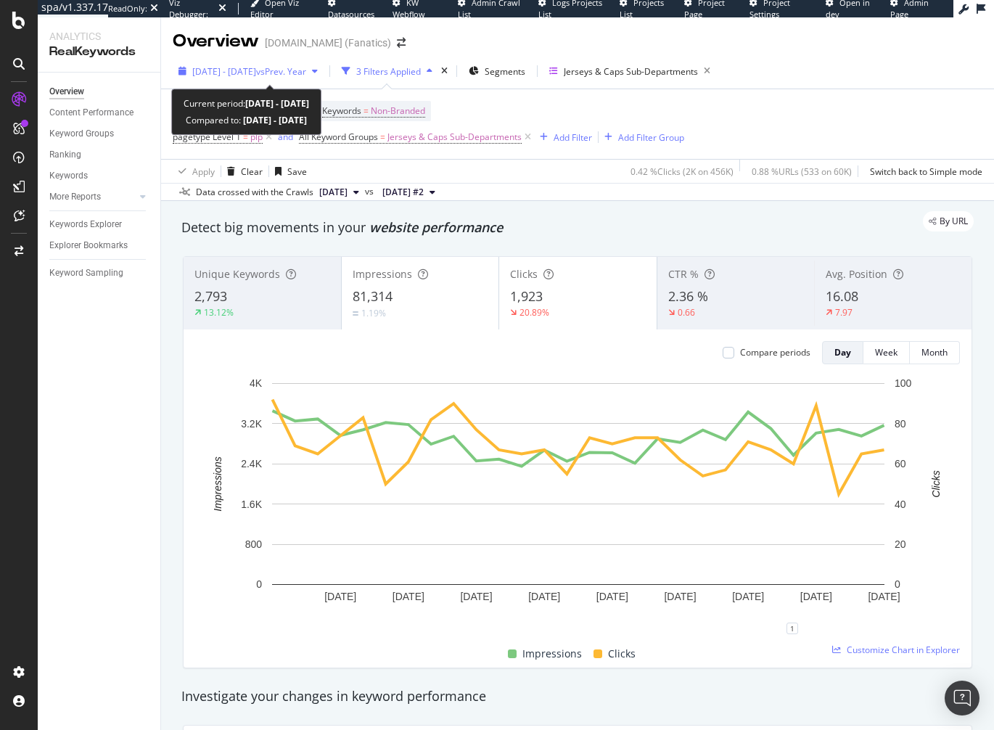
click at [256, 70] on span "2025 Aug. 2nd - Aug. 29th" at bounding box center [224, 71] width 64 height 12
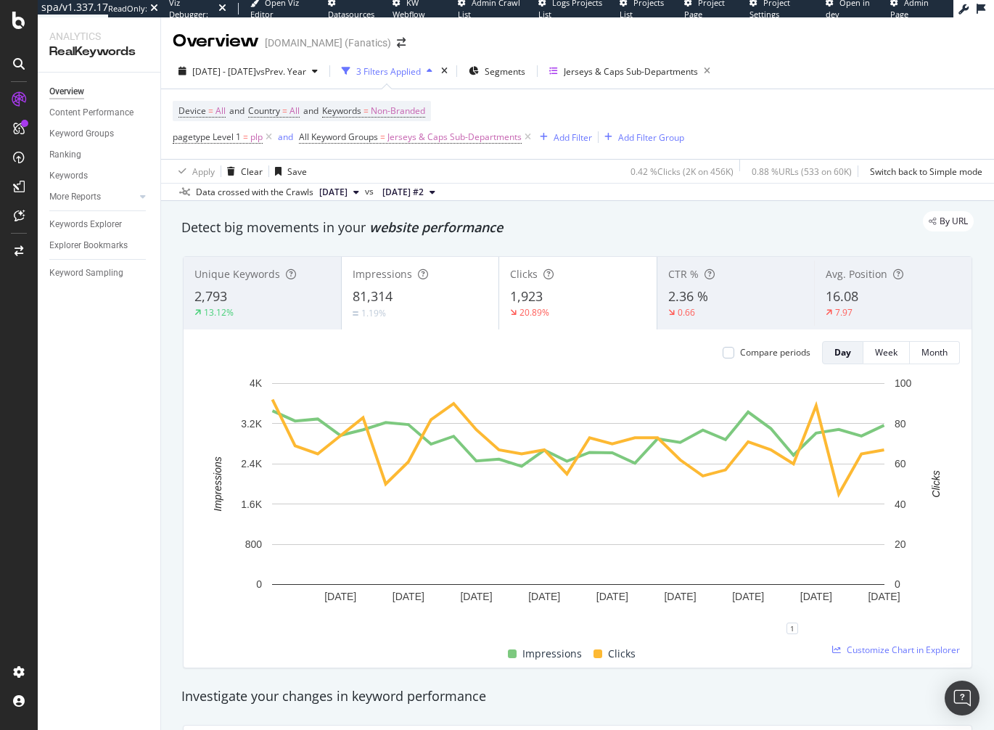
click at [599, 226] on div "By URL" at bounding box center [570, 221] width 807 height 20
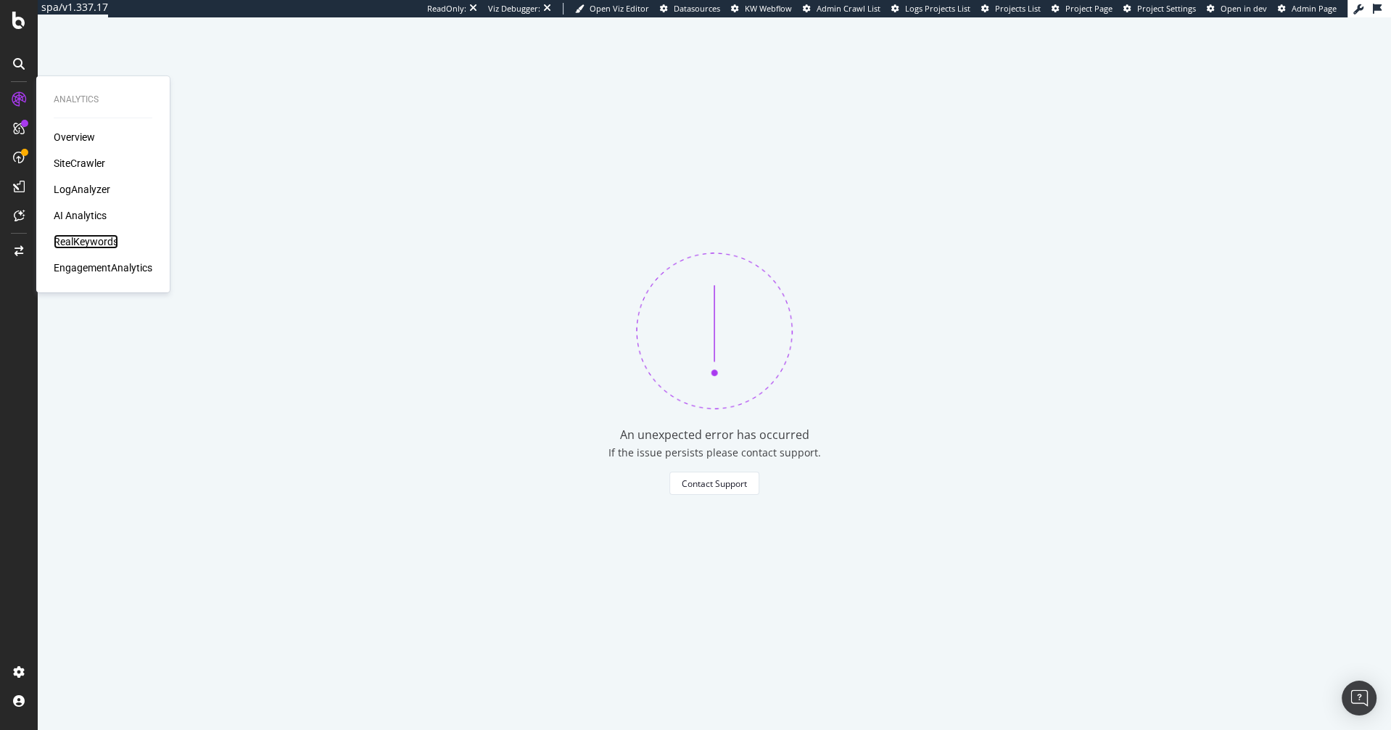
drag, startPoint x: 85, startPoint y: 239, endPoint x: 65, endPoint y: 249, distance: 22.4
click at [85, 239] on div "RealKeywords" at bounding box center [86, 241] width 65 height 15
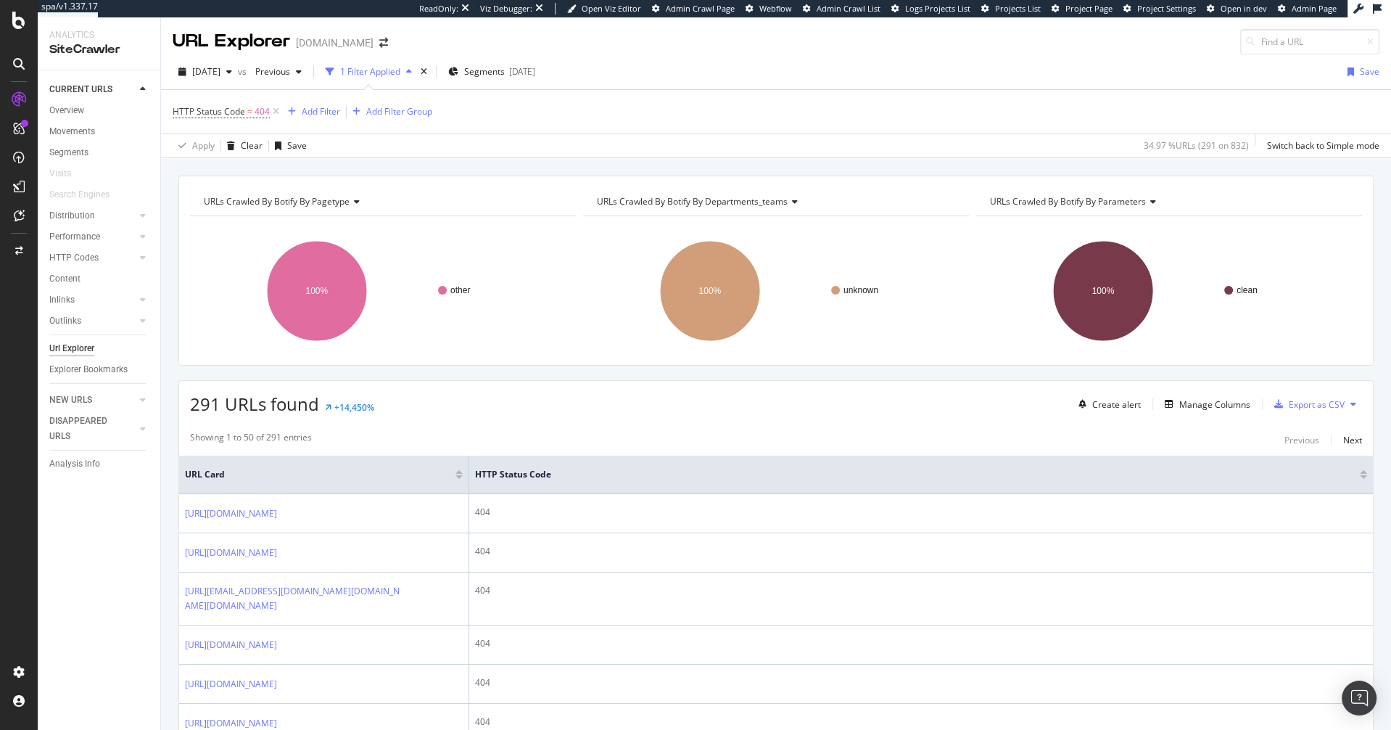
scroll to position [2406, 0]
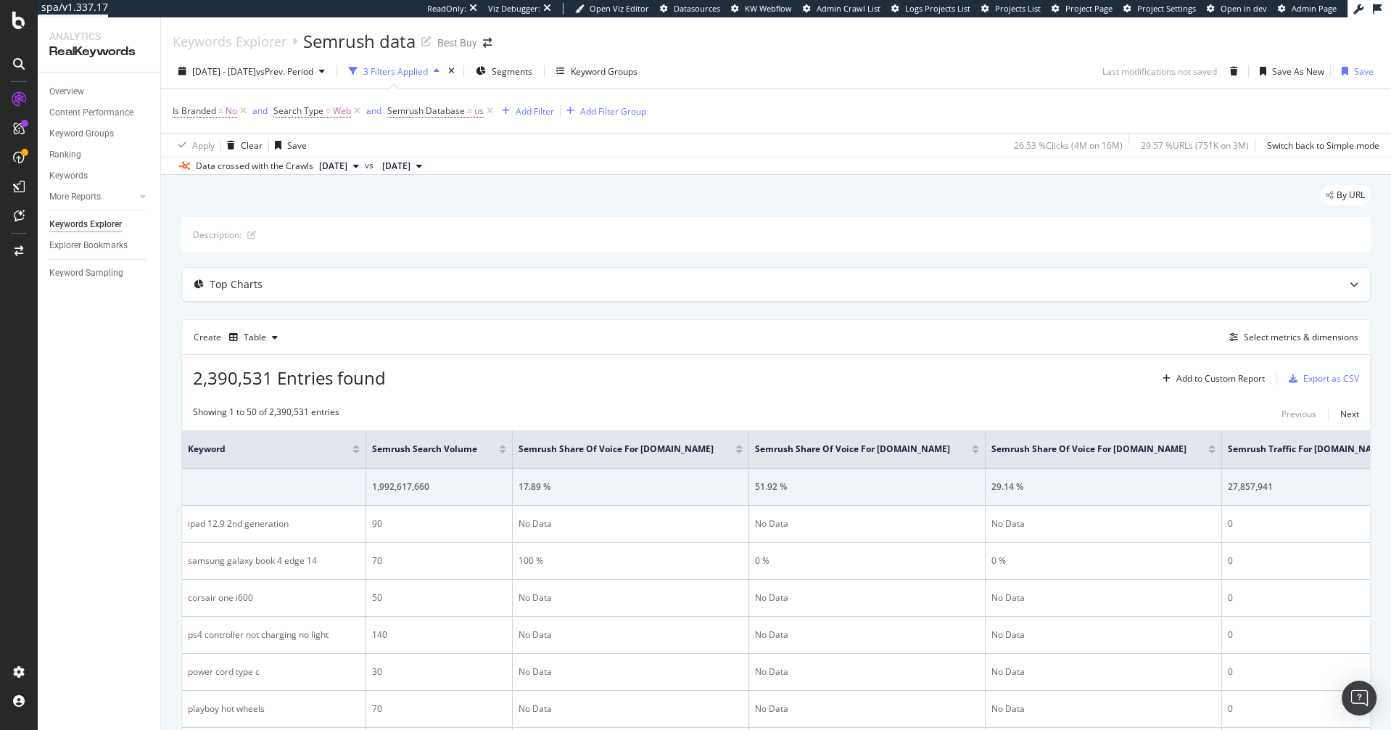
click at [551, 347] on div "Create Table Select metrics & dimensions" at bounding box center [776, 336] width 1190 height 35
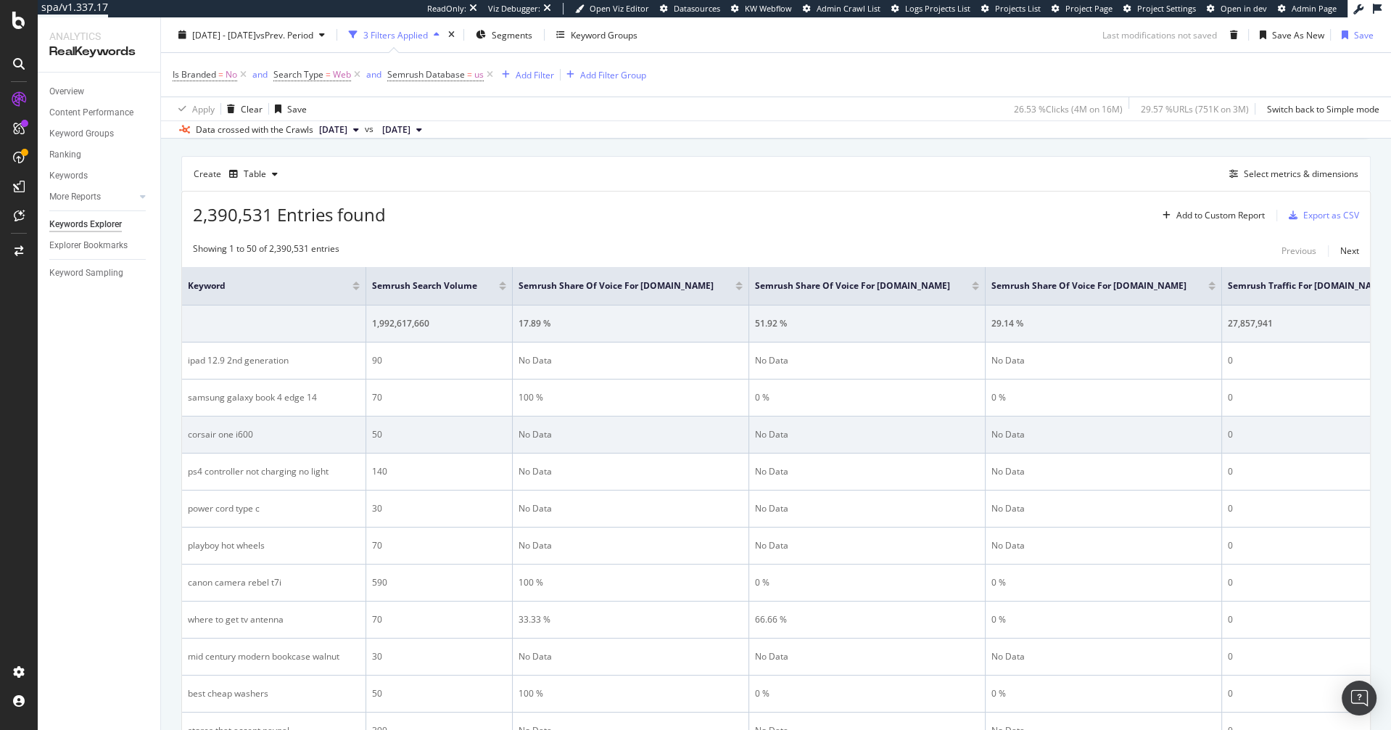
scroll to position [158, 0]
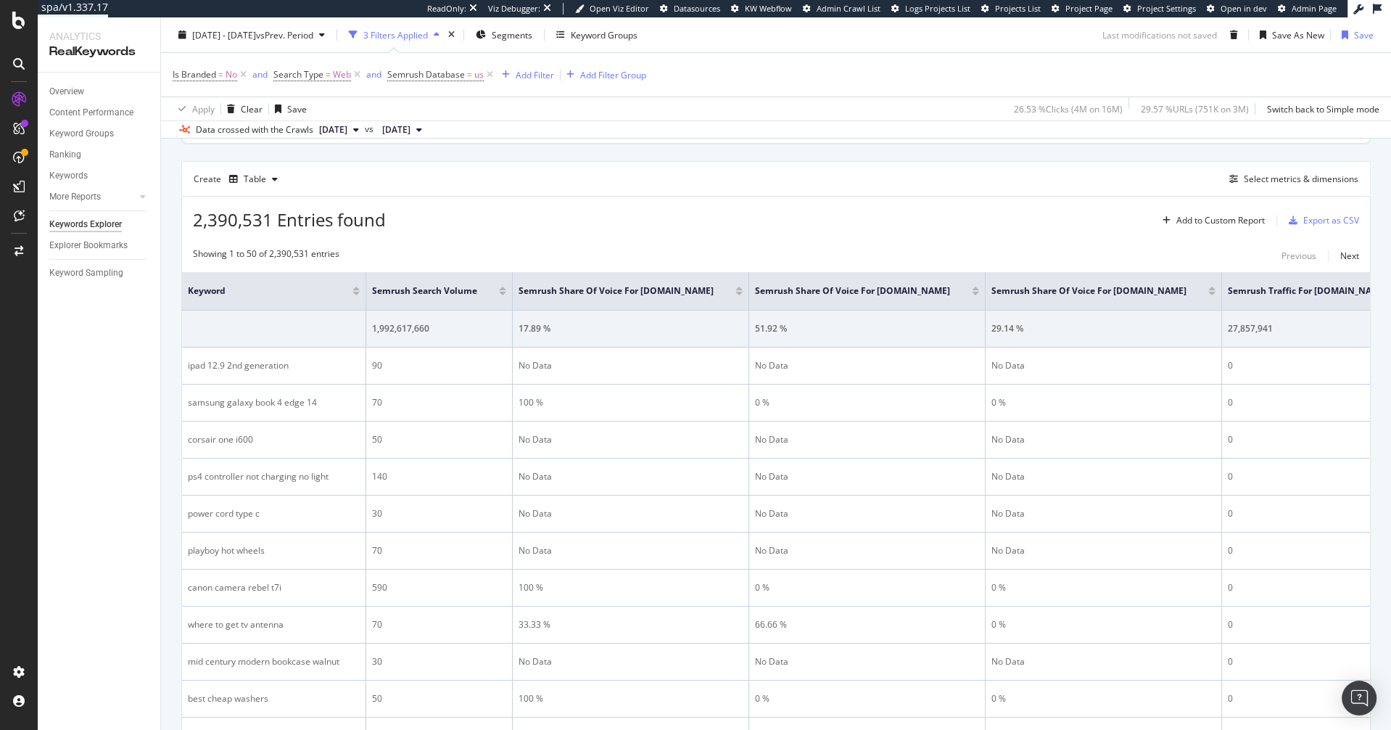
click at [585, 217] on div "2,390,531 Entries found Add to Custom Report Export as CSV" at bounding box center [776, 215] width 1188 height 36
click at [736, 292] on div at bounding box center [739, 294] width 7 height 4
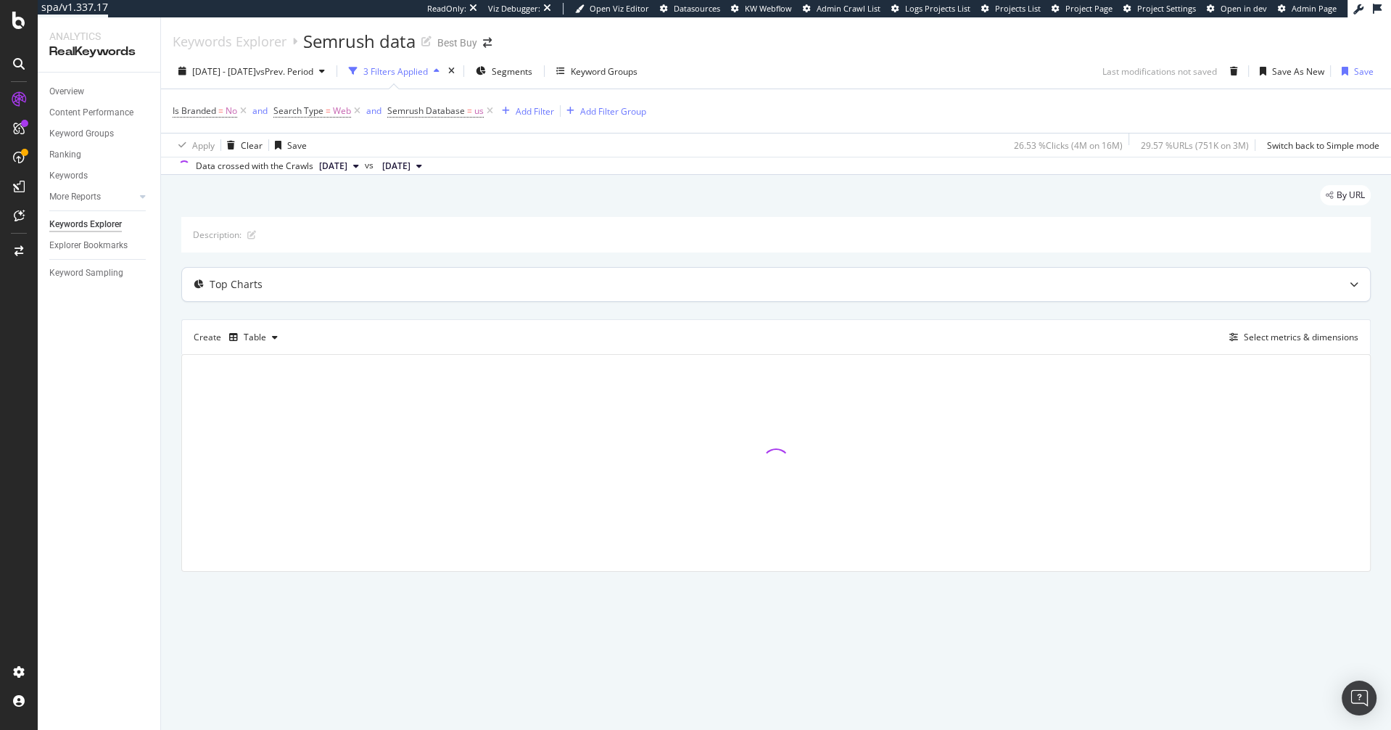
click at [657, 298] on div "Top Charts" at bounding box center [776, 284] width 1188 height 33
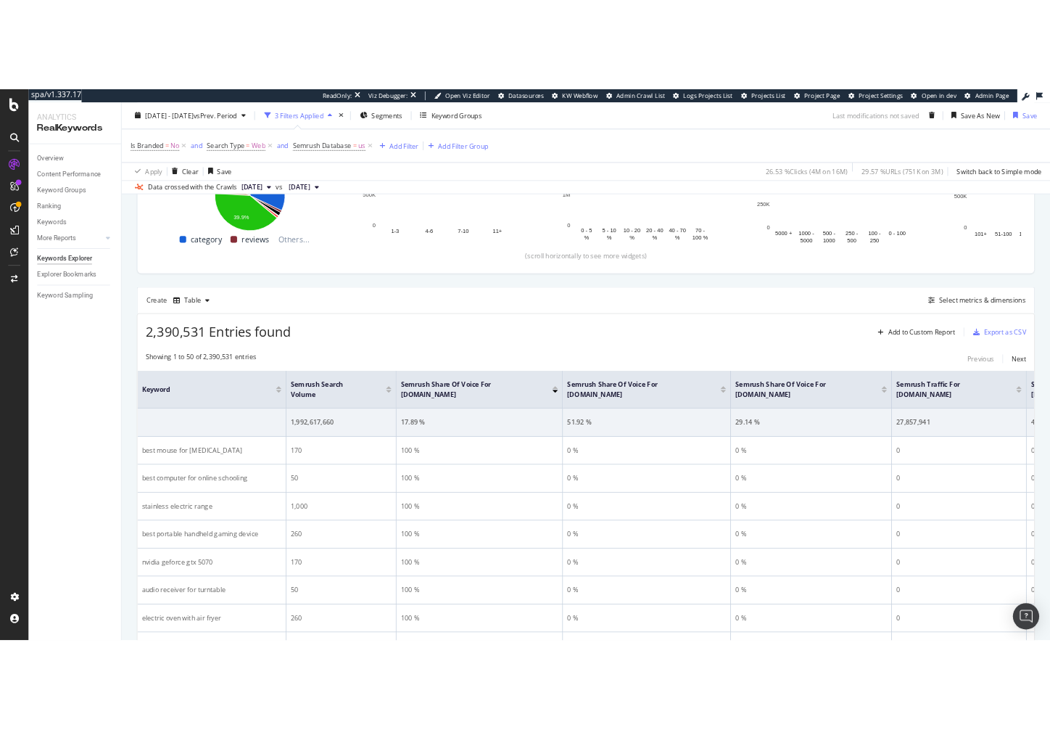
scroll to position [339, 0]
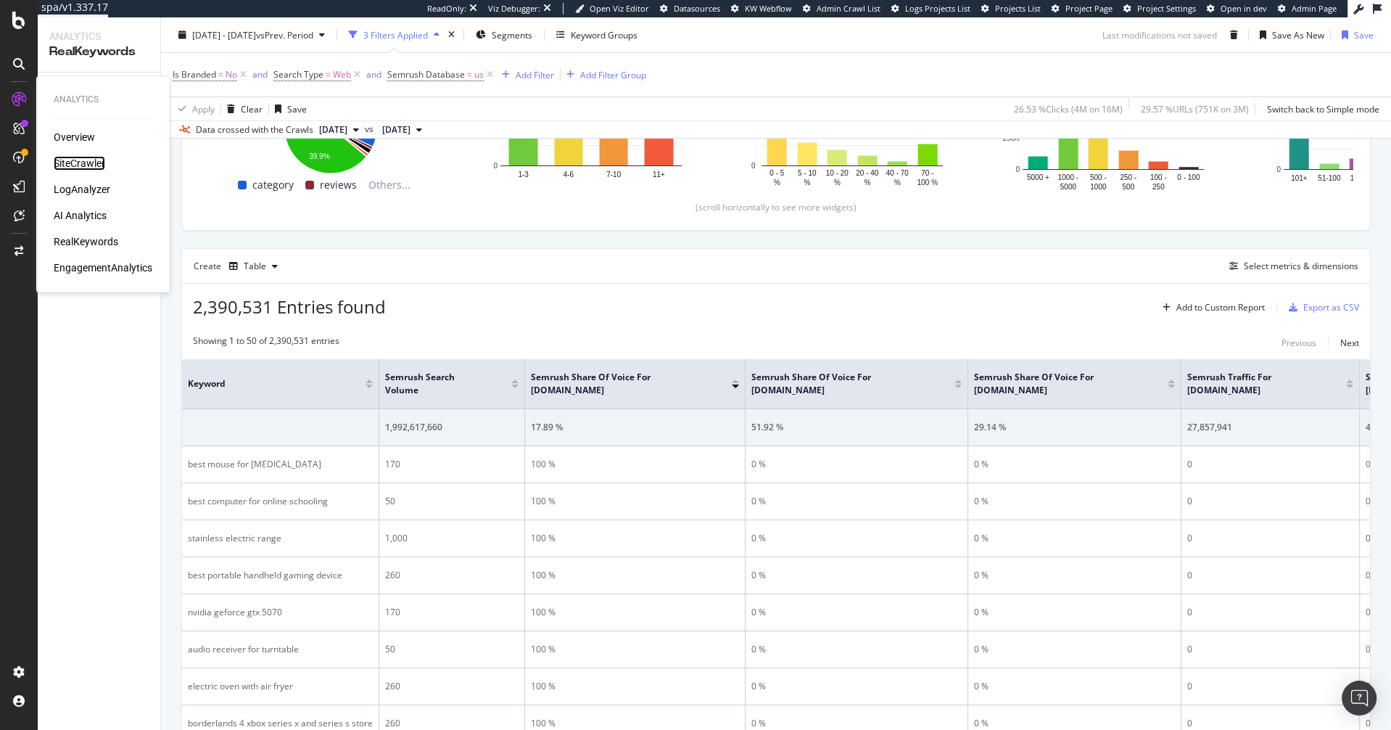
click at [84, 162] on div "SiteCrawler" at bounding box center [80, 163] width 52 height 15
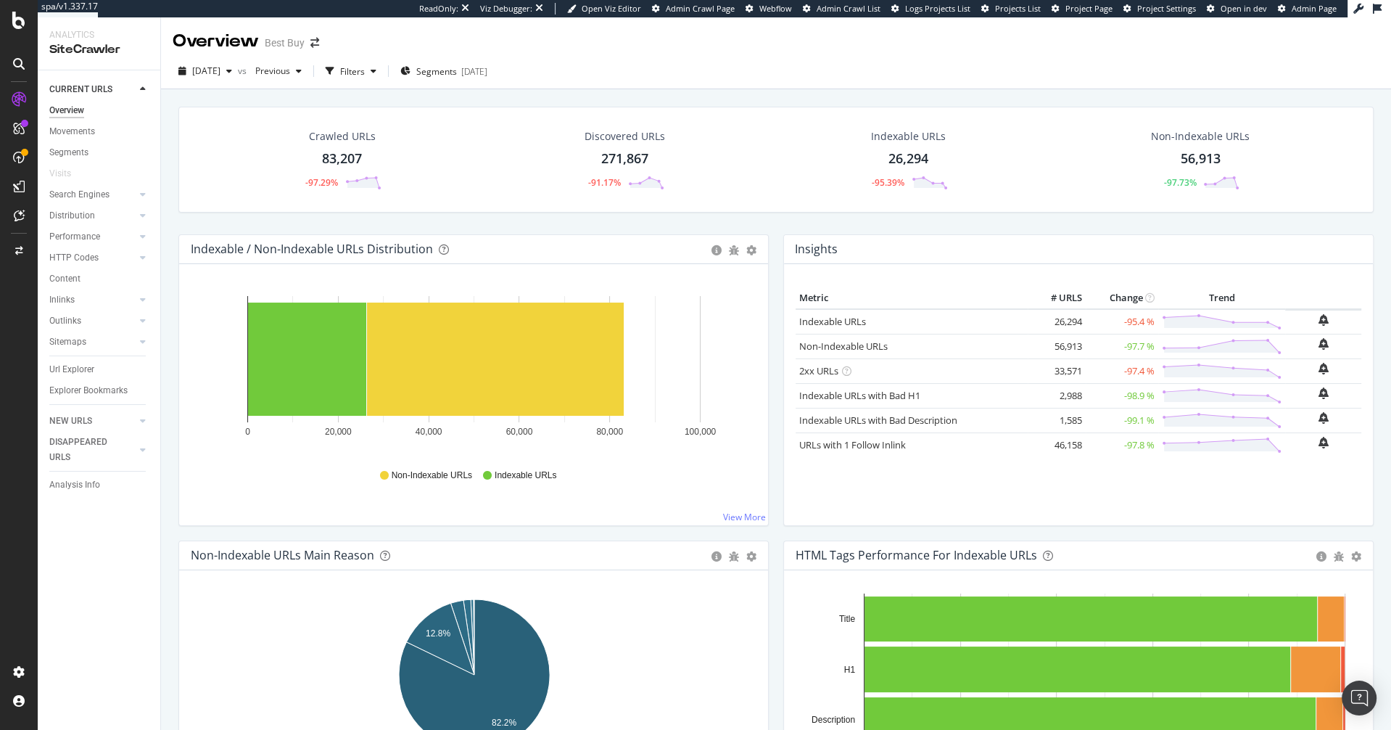
click at [403, 231] on div "Crawled URLs 83,207 -97.29% Discovered URLs 271,867 -91.17% Indexable URLs 26,2…" at bounding box center [776, 171] width 1210 height 128
click at [229, 78] on div "2025 Sep. 4th" at bounding box center [205, 71] width 65 height 22
click at [164, 152] on div "Crawled URLs 83,207 -97.29% Discovered URLs 271,867 -91.17% Indexable URLs 26,2…" at bounding box center [776, 445] width 1230 height 712
click at [96, 218] on div "SpeedWorkers" at bounding box center [86, 221] width 65 height 15
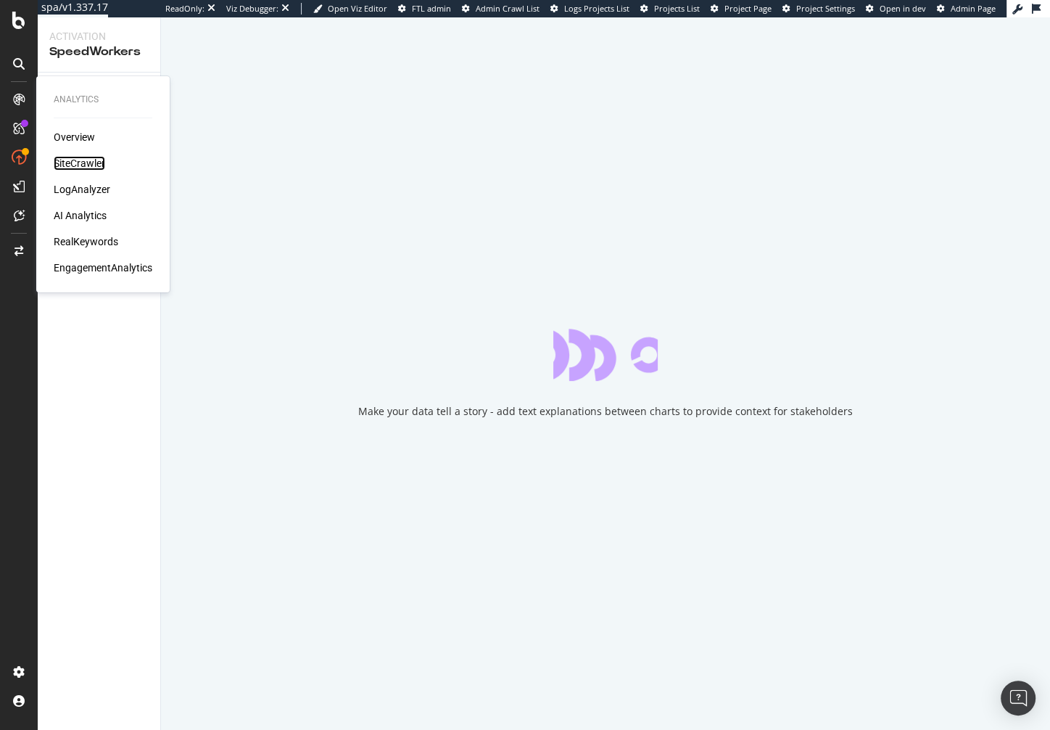
drag, startPoint x: 86, startPoint y: 157, endPoint x: 91, endPoint y: 228, distance: 70.6
click at [85, 157] on div "SiteCrawler" at bounding box center [80, 163] width 52 height 15
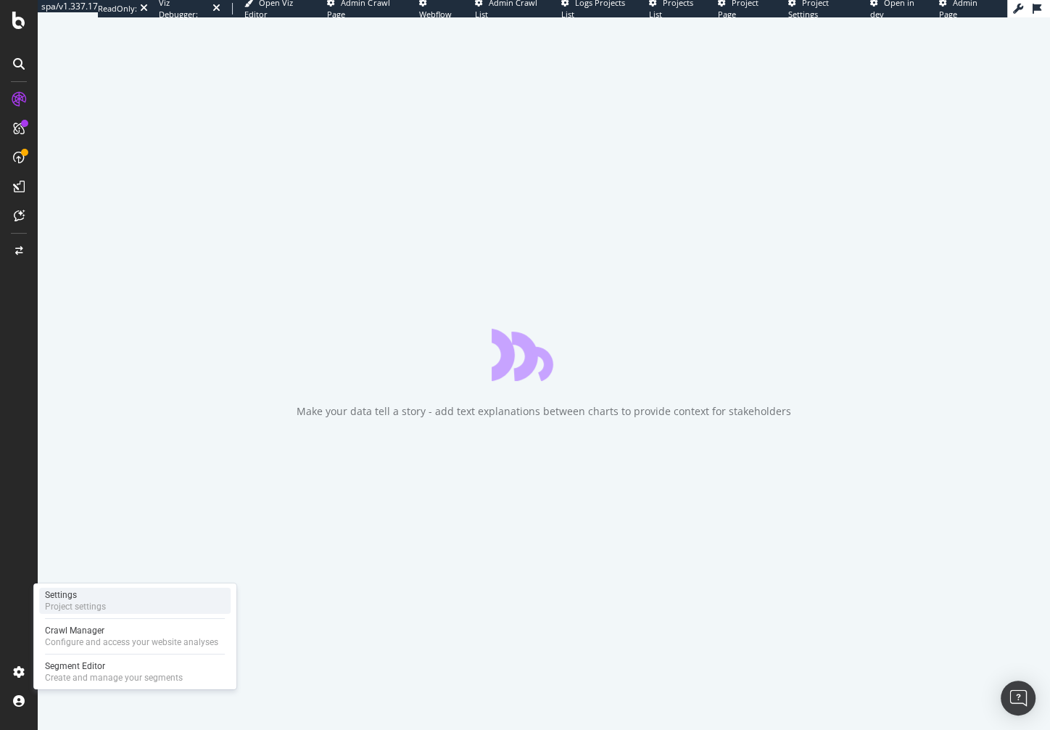
click at [111, 597] on div "Settings Project settings" at bounding box center [135, 601] width 192 height 26
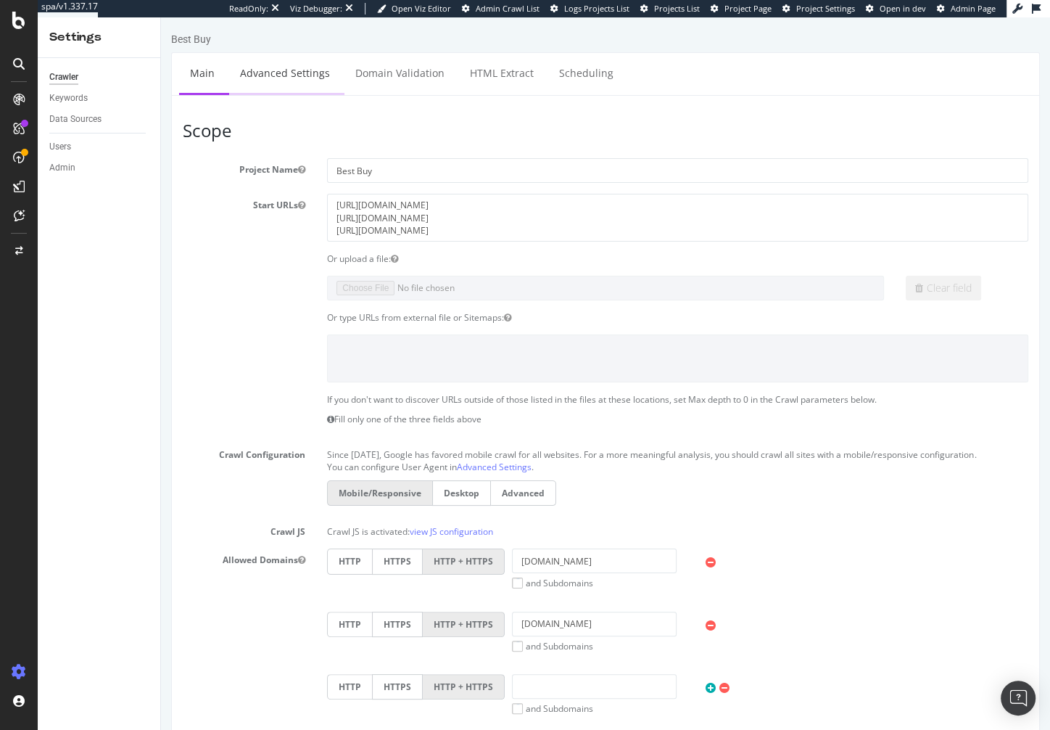
click at [271, 78] on link "Advanced Settings" at bounding box center [285, 73] width 112 height 40
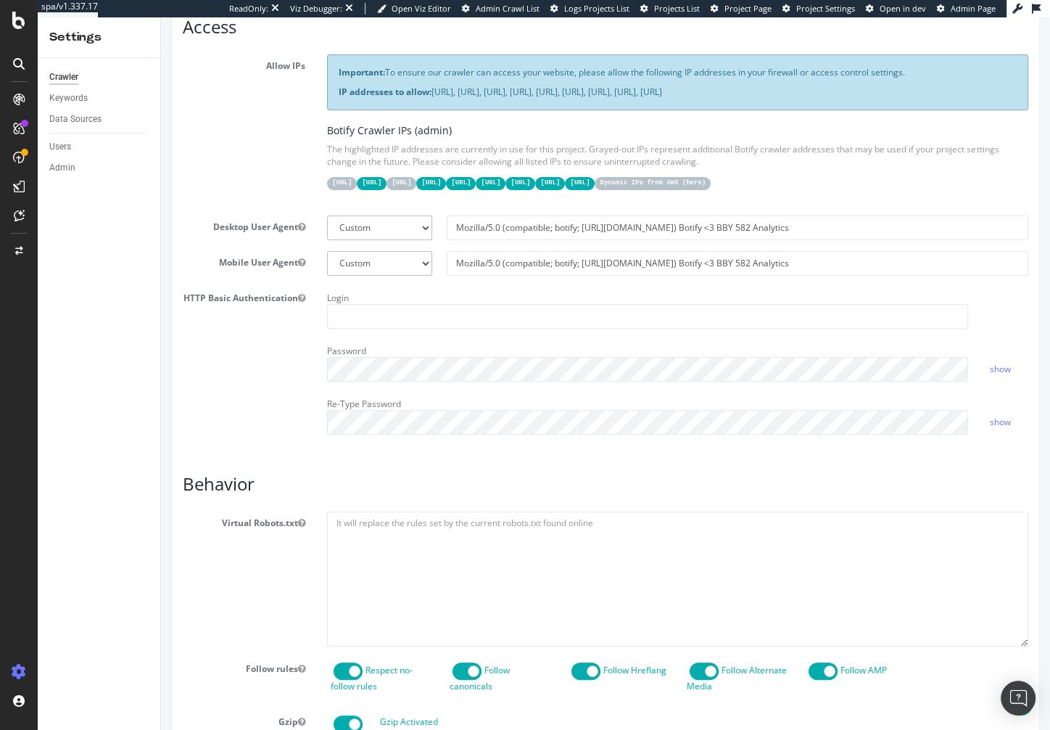
scroll to position [281, 0]
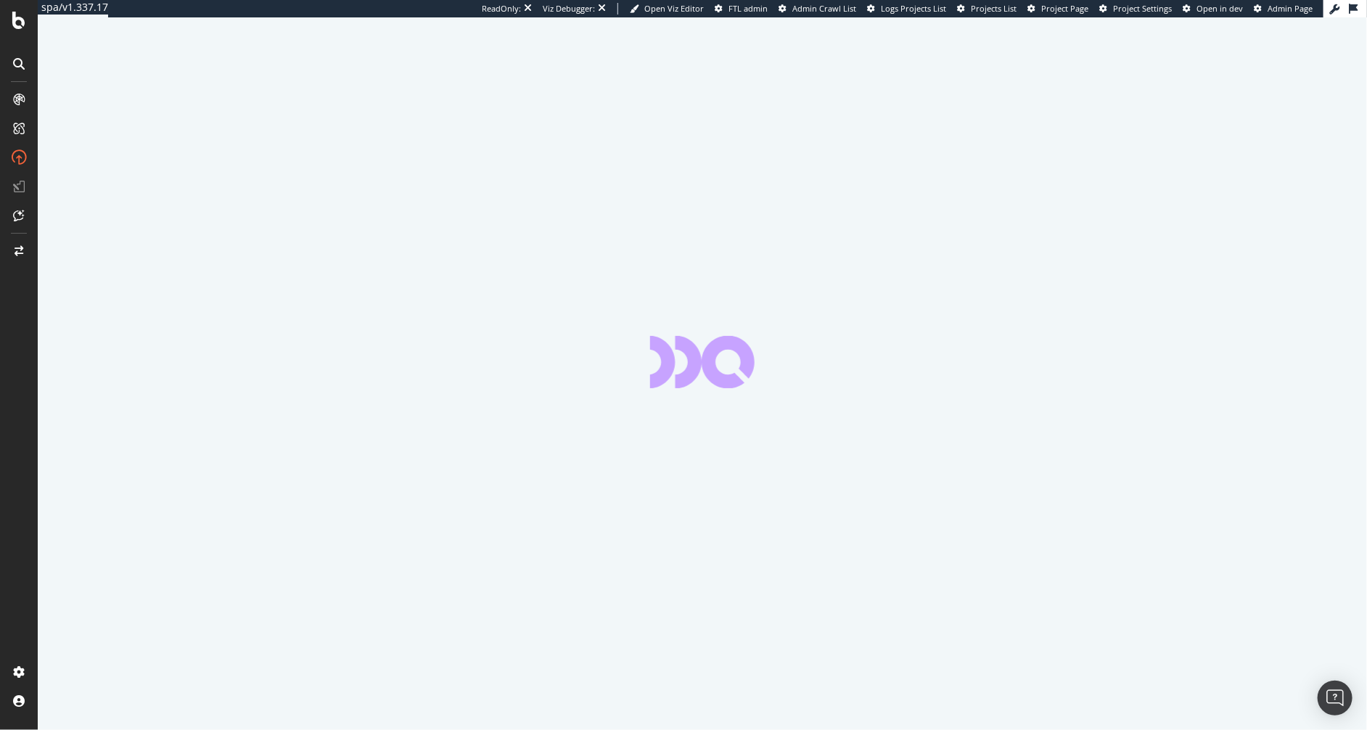
click at [37, 429] on div "spa/v1.337.17 ReadOnly: Viz Debugger: Open Viz Editor FTL admin Admin Crawl Lis…" at bounding box center [683, 365] width 1367 height 730
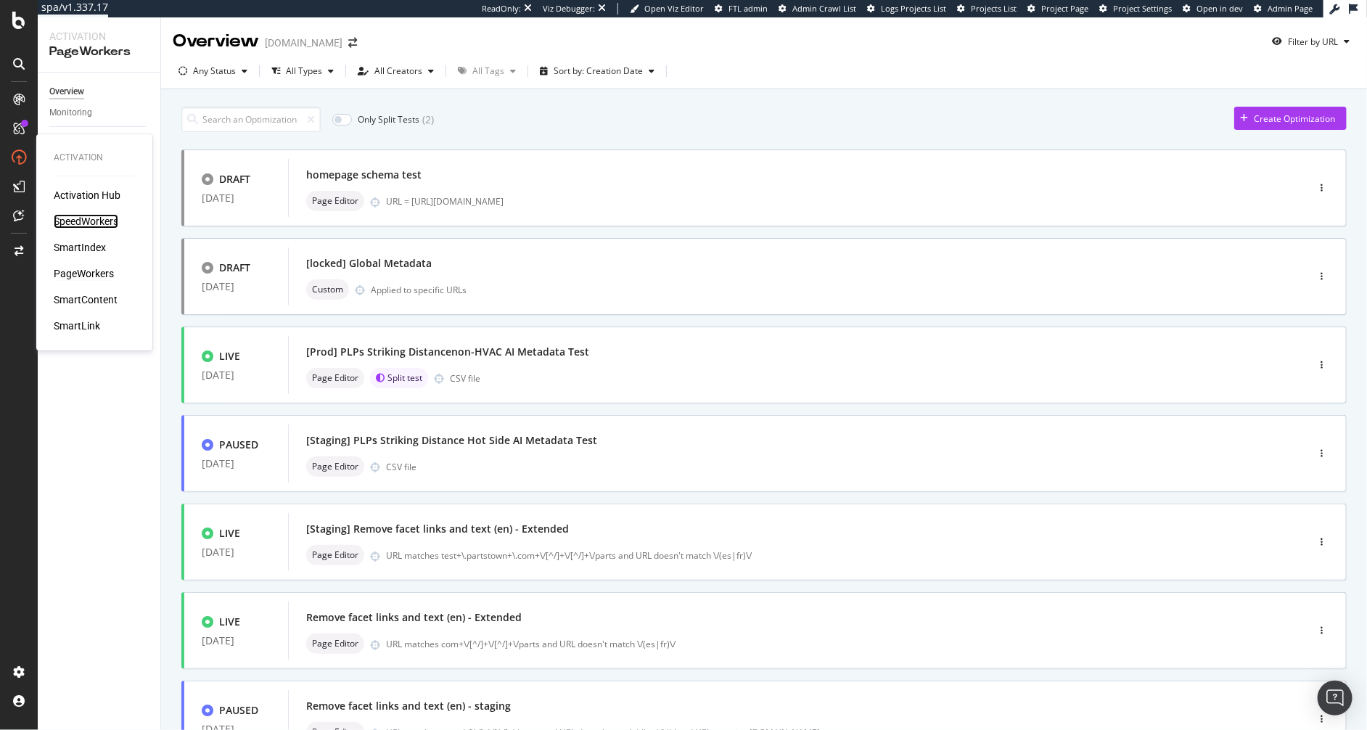
click at [98, 221] on div "SpeedWorkers" at bounding box center [86, 221] width 65 height 15
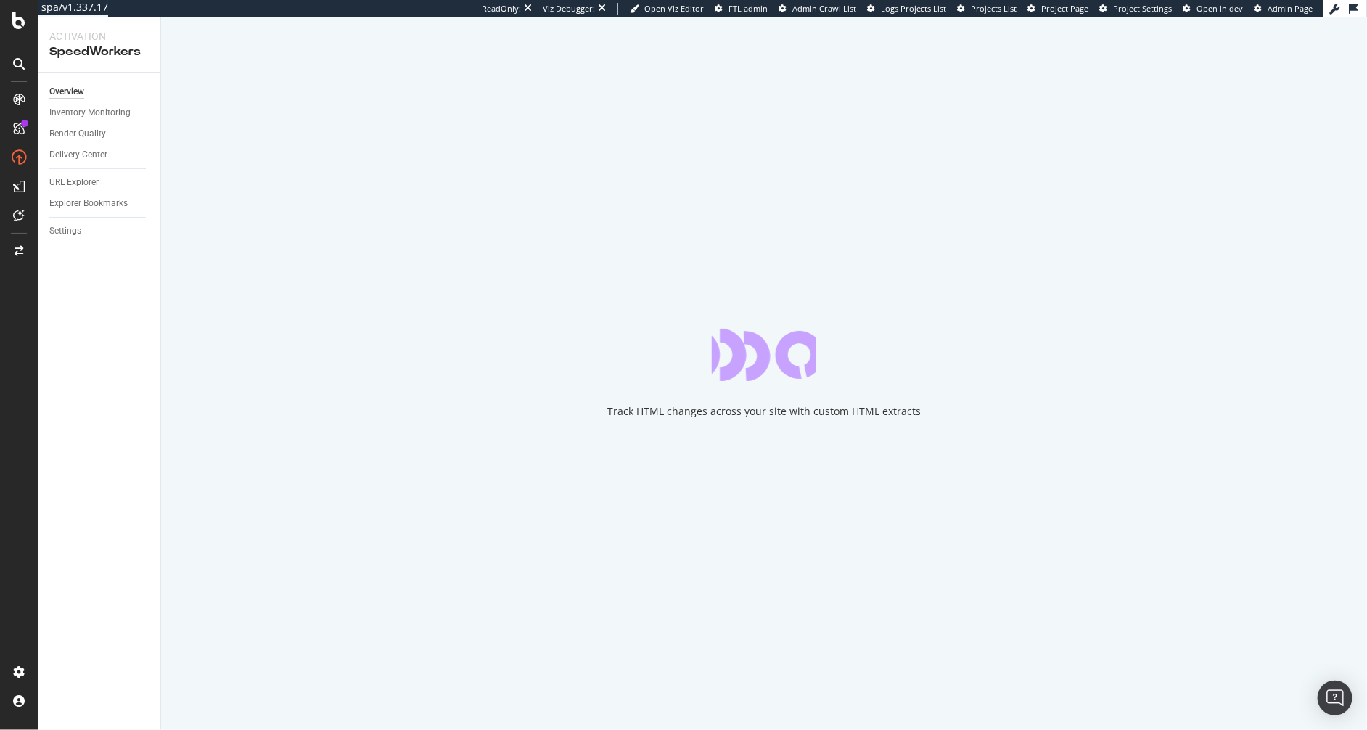
click at [123, 347] on div "Overview Inventory Monitoring Render Quality Delivery Center URL Explorer Explo…" at bounding box center [99, 401] width 123 height 657
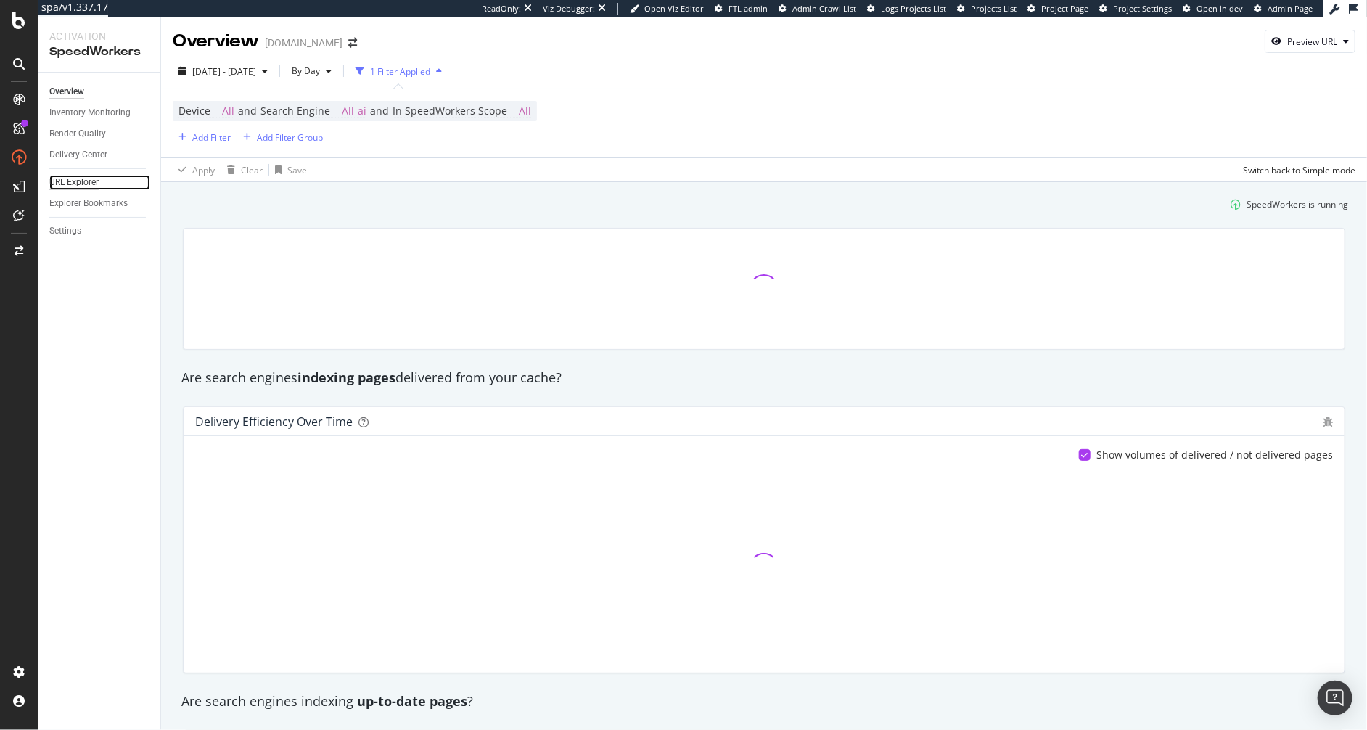
click at [75, 182] on div "URL Explorer" at bounding box center [73, 182] width 49 height 15
click at [63, 175] on div "URL Explorer" at bounding box center [73, 182] width 49 height 15
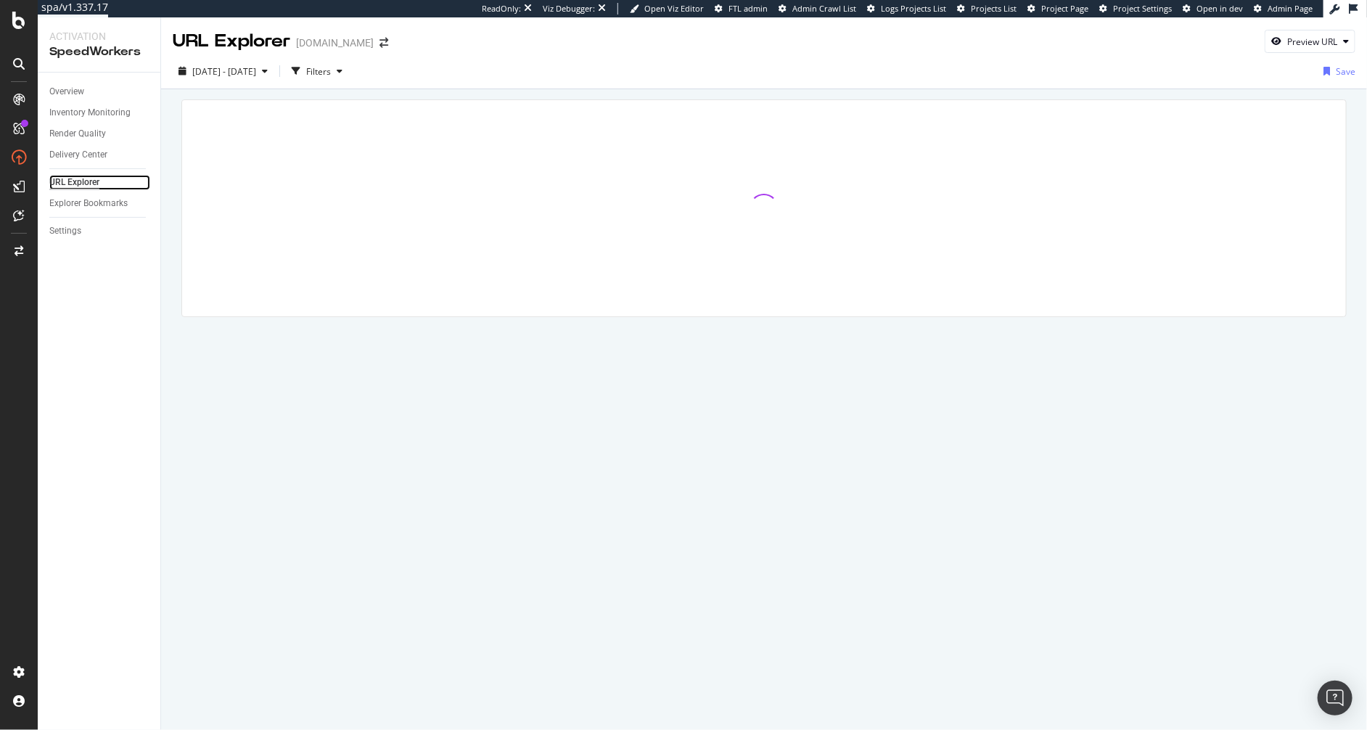
click at [62, 178] on div "URL Explorer" at bounding box center [74, 182] width 50 height 15
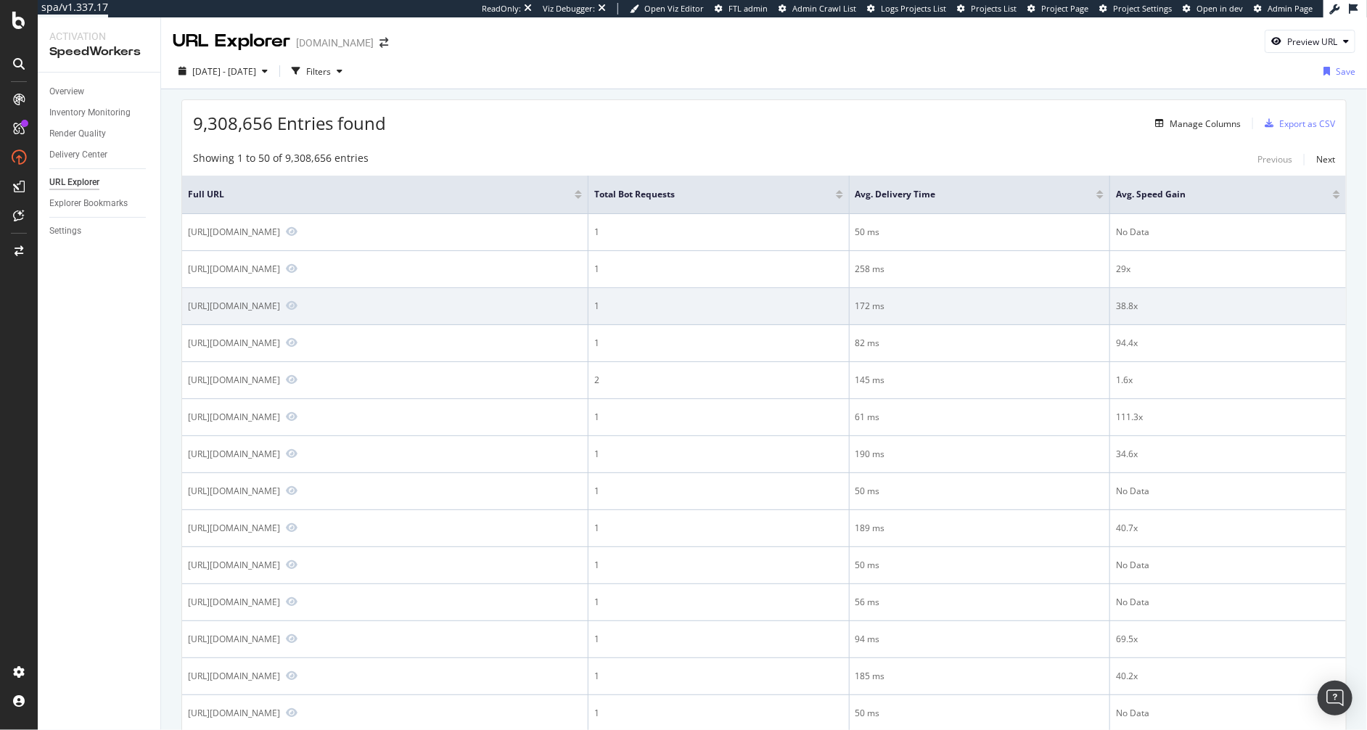
click at [280, 312] on div "https://www.partstown.com/es/ice-o-matic/ice9031088-01" at bounding box center [234, 306] width 92 height 12
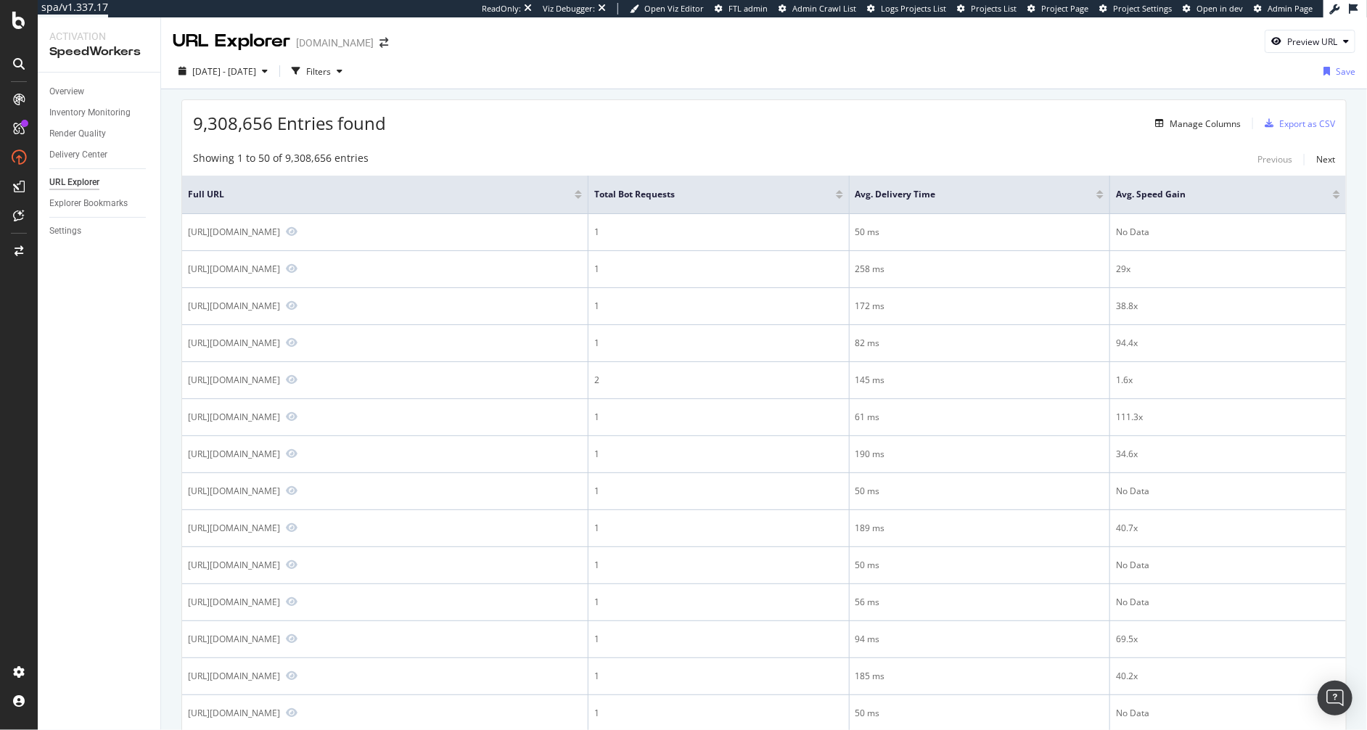
drag, startPoint x: 961, startPoint y: 91, endPoint x: 1006, endPoint y: 10, distance: 92.9
click at [963, 87] on div "URL Explorer partstown.com Preview URL 2025 Aug. 12th - Sep. 8th Filters Save 9…" at bounding box center [764, 373] width 1206 height 712
click at [14, 24] on icon at bounding box center [18, 20] width 13 height 17
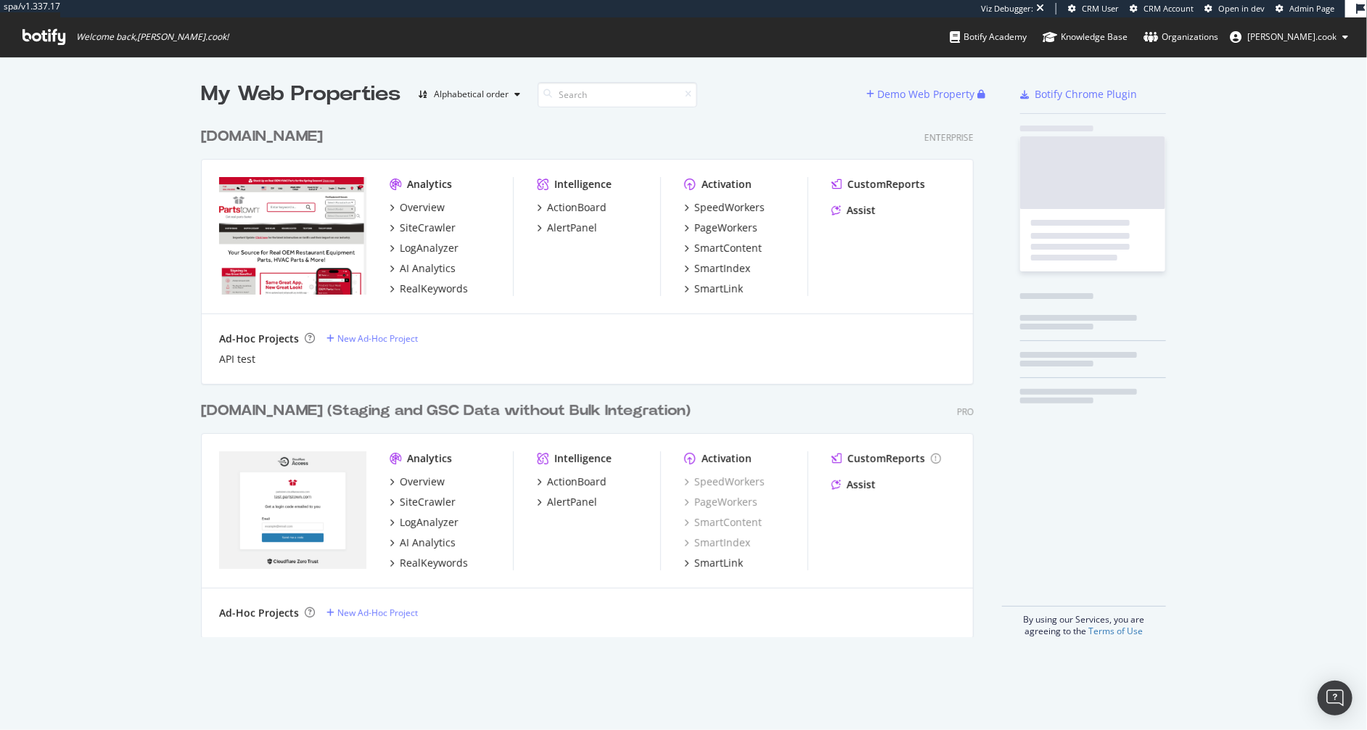
scroll to position [528, 784]
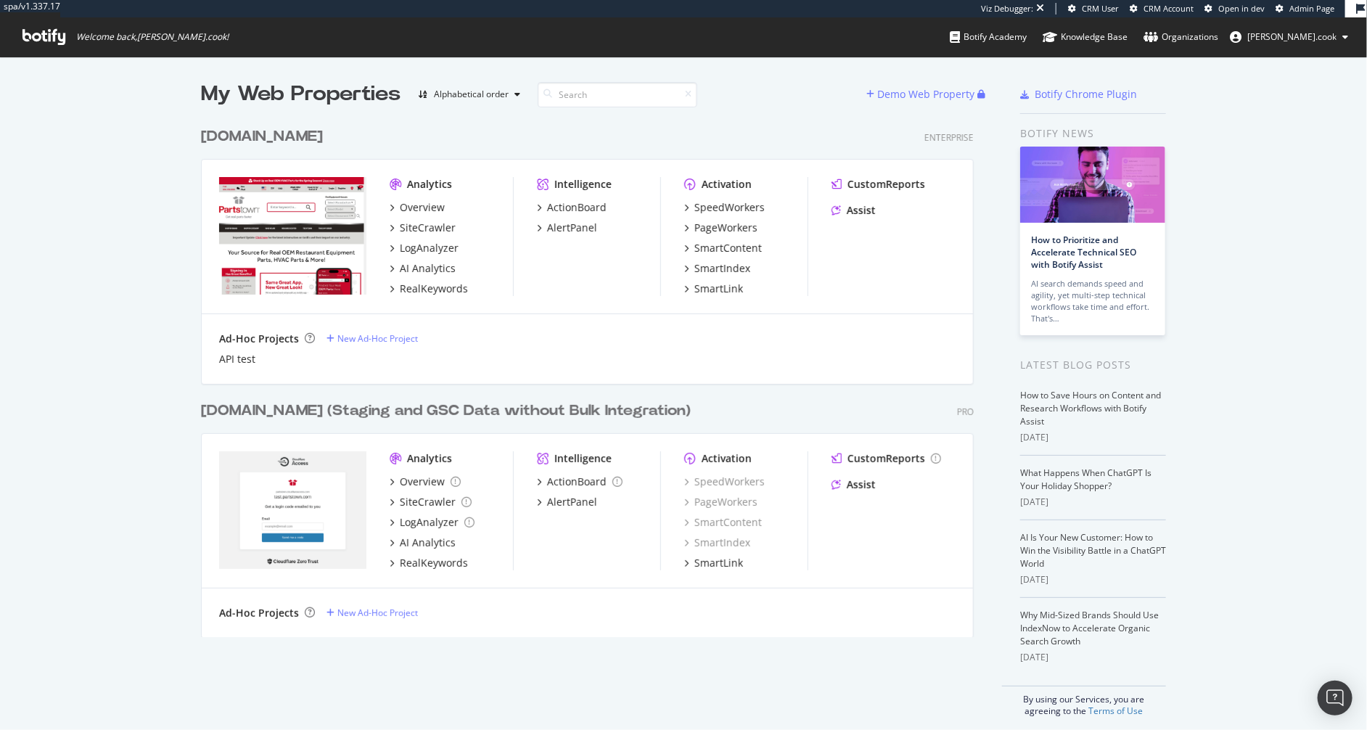
click at [132, 397] on div "My Web Properties Alphabetical order Demo Web Property partstown.com Enterprise…" at bounding box center [683, 398] width 1367 height 683
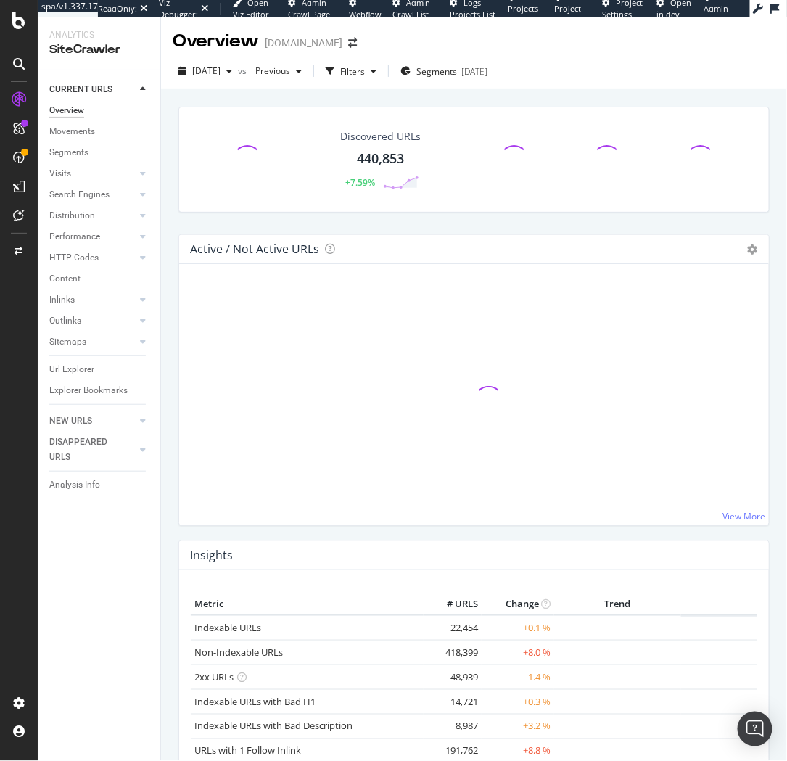
click at [12, 292] on div at bounding box center [18, 390] width 35 height 604
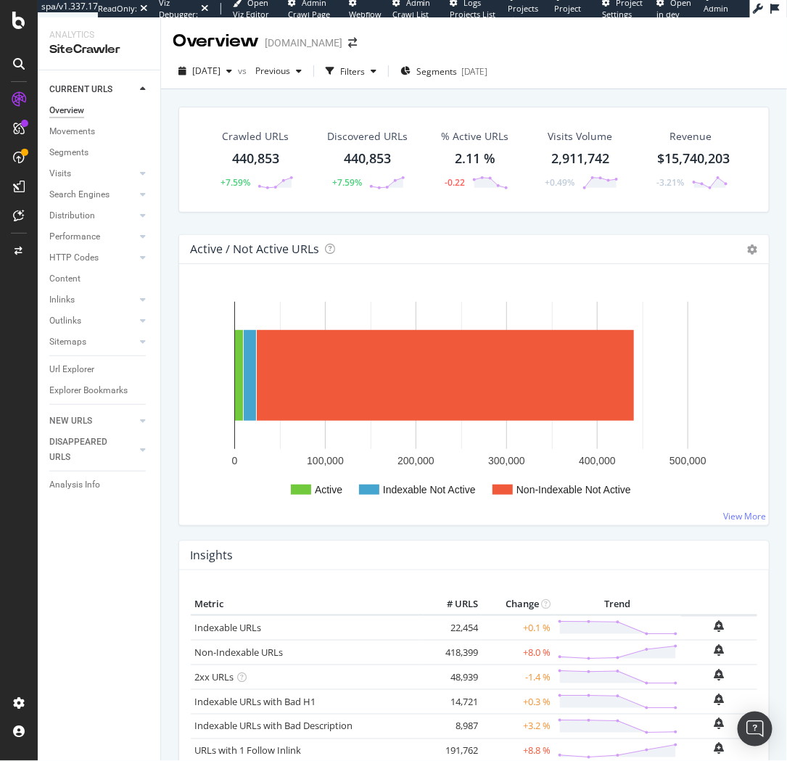
drag, startPoint x: 255, startPoint y: 215, endPoint x: 263, endPoint y: 162, distance: 54.4
click at [255, 215] on div "Crawled URLs 440,853 +7.59% Discovered URLs 440,853 +7.59% % Active URLs 2.11 %…" at bounding box center [474, 171] width 606 height 128
drag, startPoint x: 296, startPoint y: 220, endPoint x: 328, endPoint y: 96, distance: 128.1
click at [296, 220] on div "Crawled URLs 440,853 +7.59% Discovered URLs 440,853 +7.59% % Active URLs 2.11 %…" at bounding box center [474, 171] width 606 height 128
click at [365, 72] on div "Filters" at bounding box center [352, 71] width 25 height 12
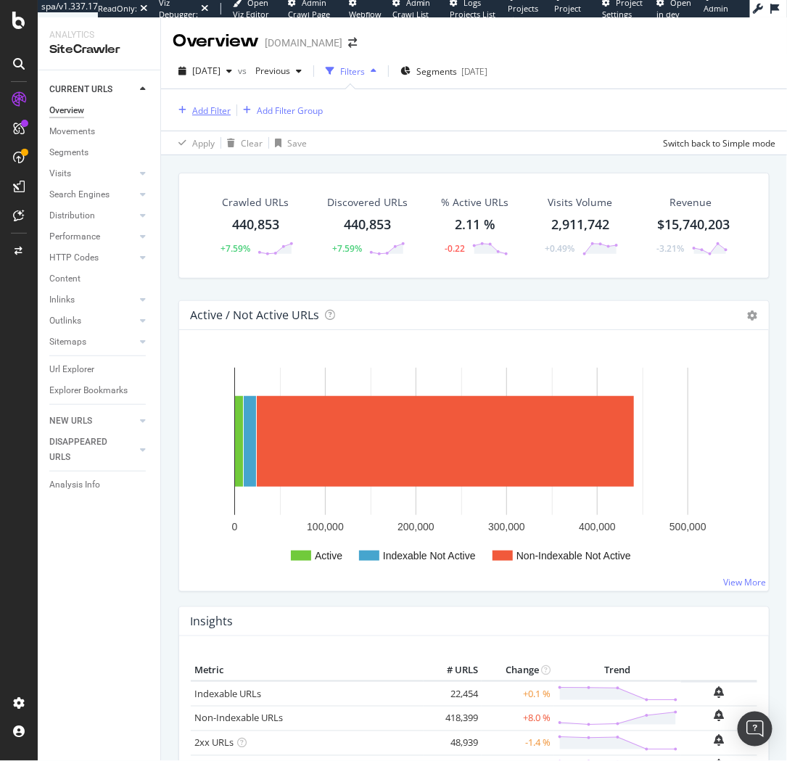
click at [192, 112] on div "Add Filter" at bounding box center [211, 110] width 38 height 12
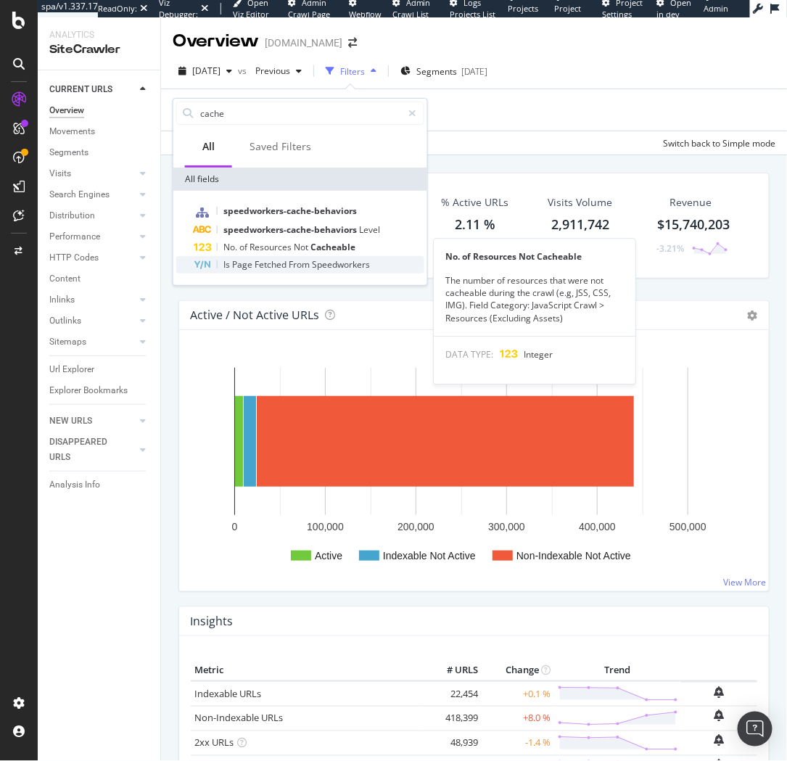
type input "cache"
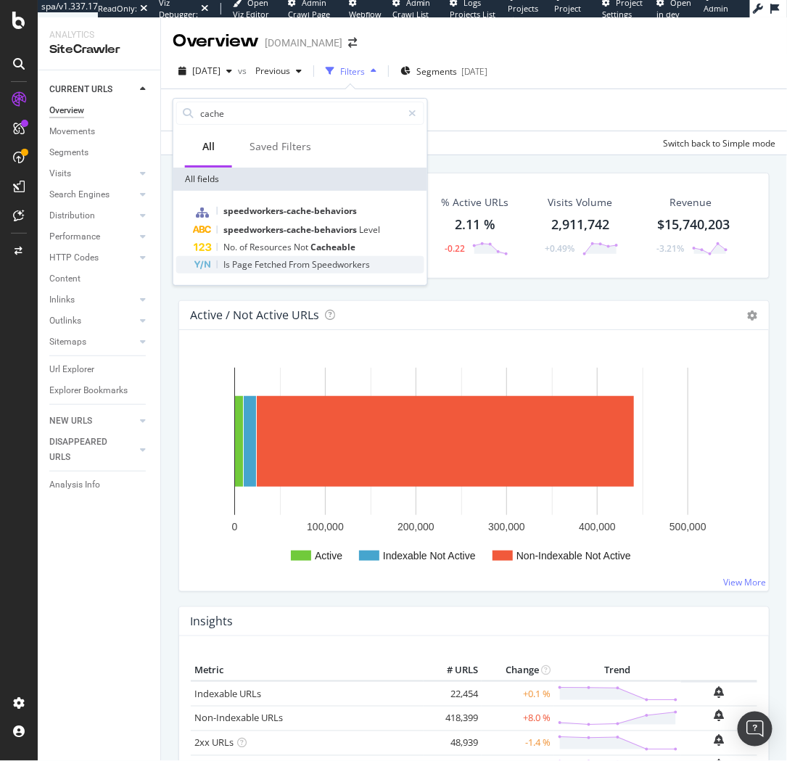
click at [319, 265] on span "Speedworkers" at bounding box center [341, 264] width 58 height 12
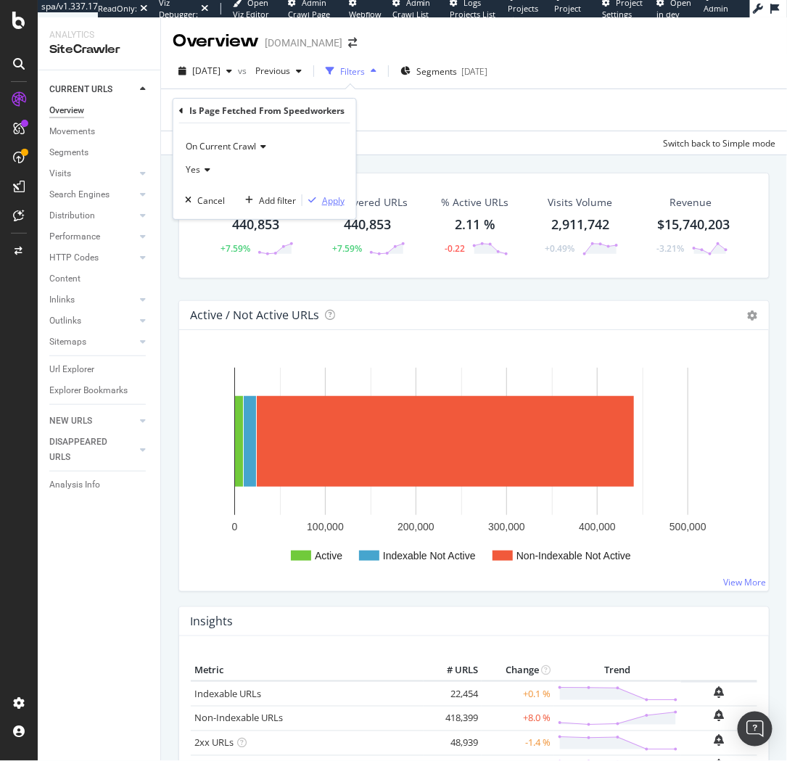
click at [333, 202] on div "Apply" at bounding box center [333, 200] width 22 height 12
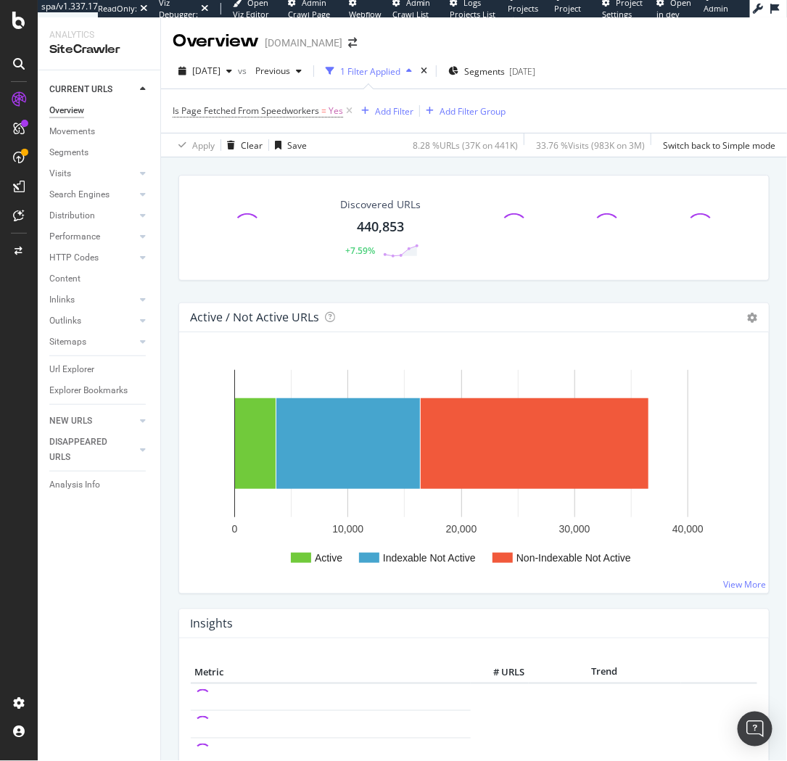
click at [277, 292] on div "Discovered URLs 440,853 +7.59%" at bounding box center [474, 239] width 606 height 128
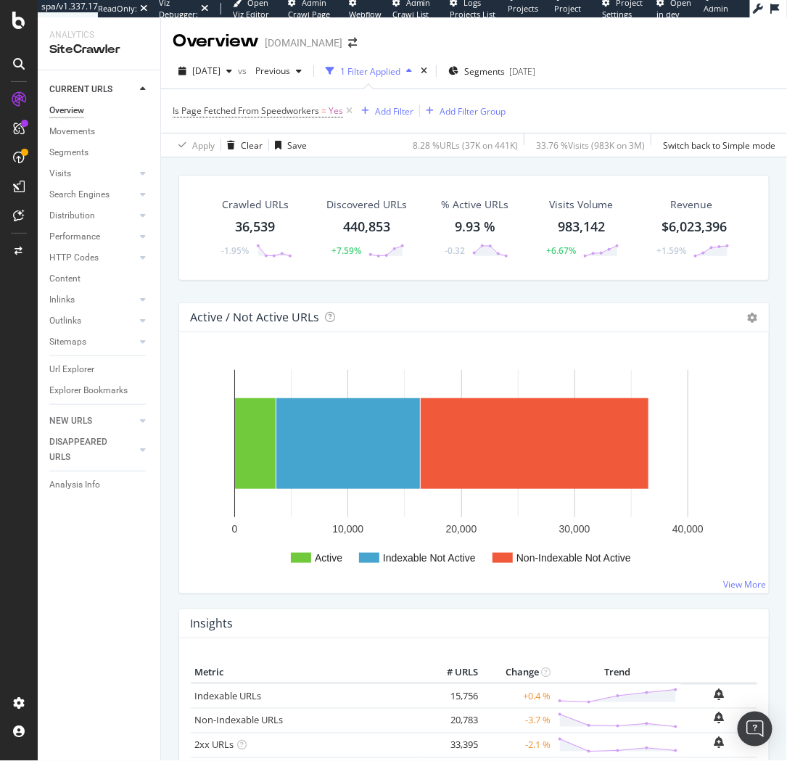
click at [324, 289] on div "Crawled URLs 36,539 -1.95% Discovered URLs 440,853 +7.59% % Active URLs 9.93 % …" at bounding box center [474, 239] width 606 height 128
click at [165, 310] on div "Crawled URLs 36,539 -1.95% Discovered URLs 440,853 +7.59% % Active URLs 9.93 % …" at bounding box center [474, 529] width 626 height 744
click at [347, 112] on icon at bounding box center [349, 111] width 12 height 15
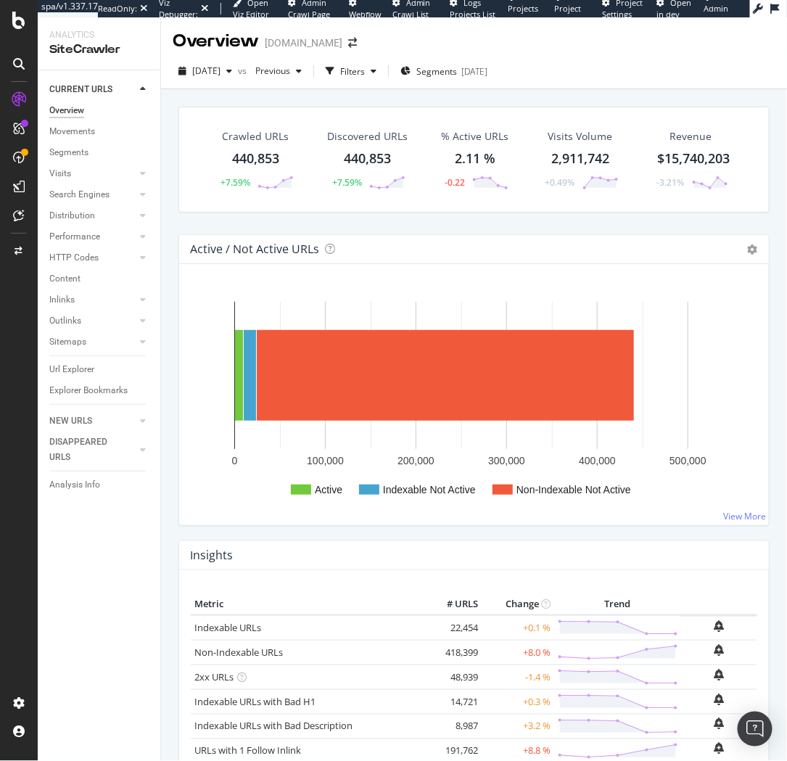
click at [162, 154] on div "Crawled URLs 440,853 +7.59% Discovered URLs 440,853 +7.59% % Active URLs 2.11 %…" at bounding box center [474, 461] width 626 height 744
click at [170, 187] on div "Crawled URLs 440,853 +7.59% Discovered URLs 440,853 +7.59% % Active URLs 2.11 %…" at bounding box center [474, 461] width 626 height 744
drag, startPoint x: 380, startPoint y: 99, endPoint x: 380, endPoint y: 75, distance: 23.9
click at [365, 75] on div "Filters" at bounding box center [352, 71] width 25 height 12
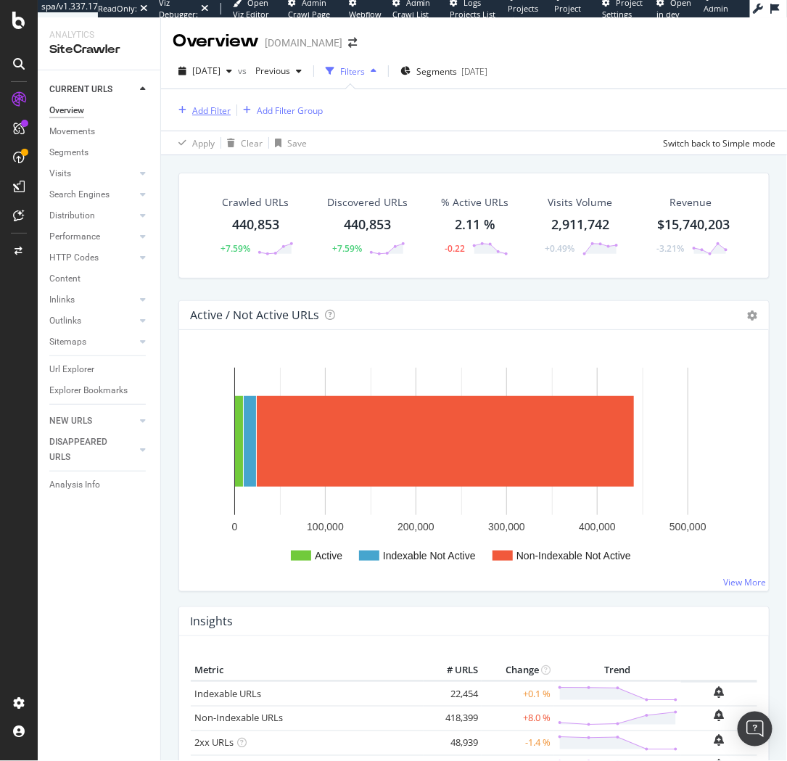
click at [211, 109] on div "Add Filter" at bounding box center [211, 110] width 38 height 12
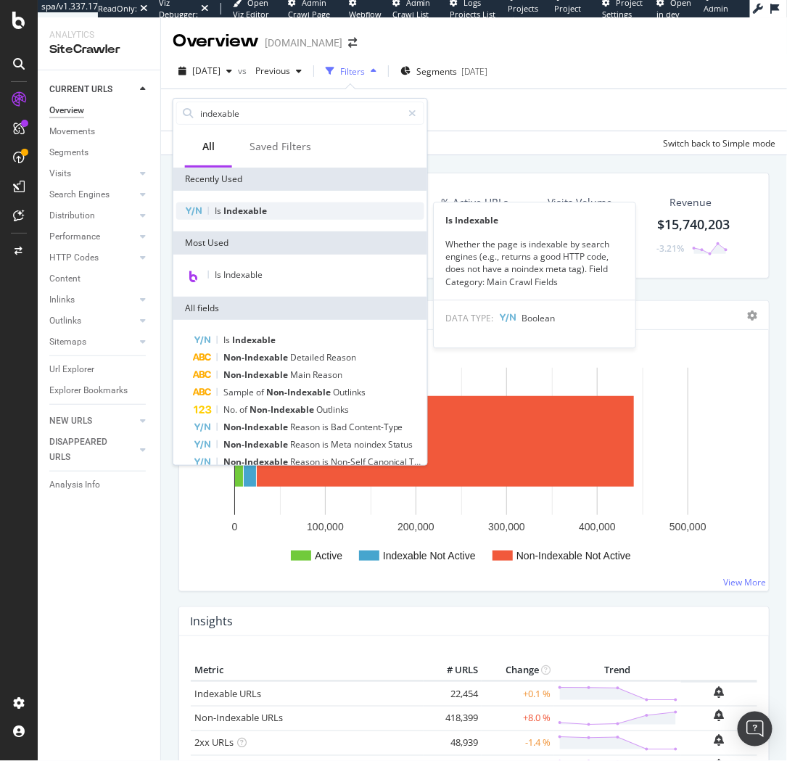
type input "indexable"
click at [286, 215] on div "Is Indexable" at bounding box center [300, 210] width 248 height 17
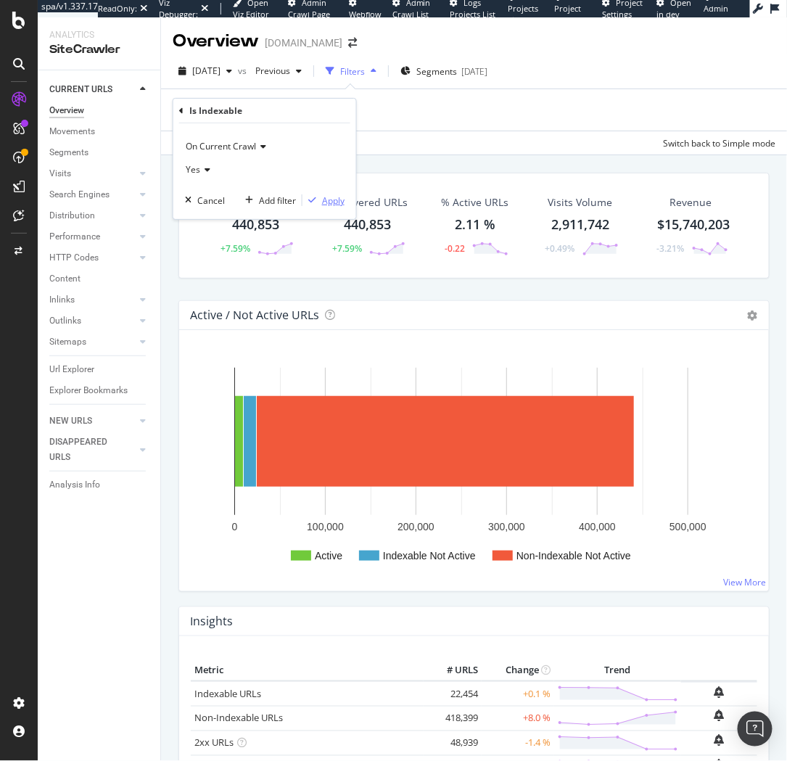
click at [331, 203] on div "Apply" at bounding box center [333, 200] width 22 height 12
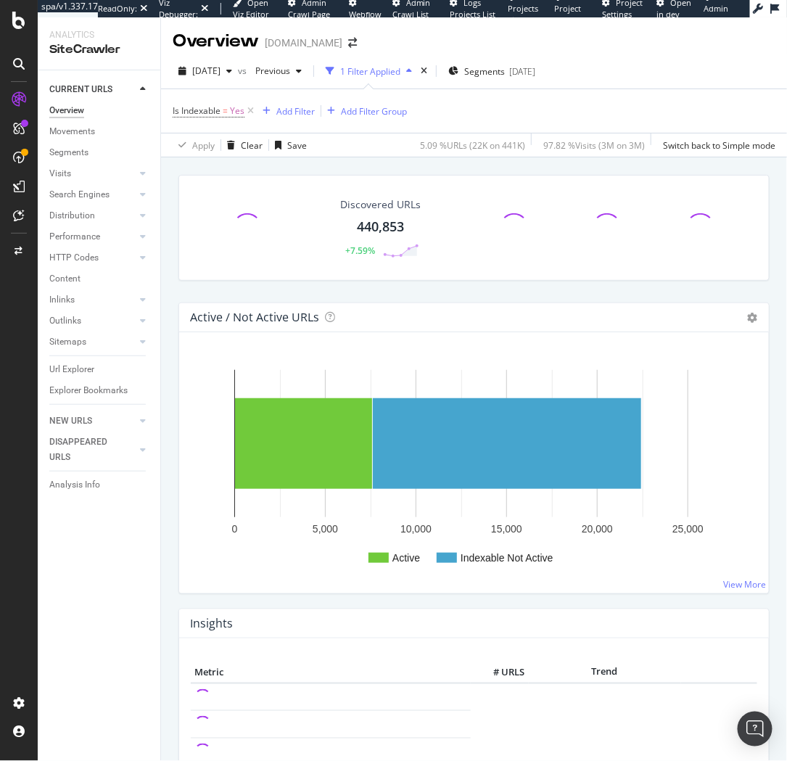
click at [164, 376] on div "Discovered URLs 440,853 +7.59% Active / Not Active URLs Chart (by Value) Chart …" at bounding box center [474, 529] width 626 height 744
drag, startPoint x: 559, startPoint y: 291, endPoint x: 747, endPoint y: 295, distance: 188.7
click at [561, 291] on div "Discovered URLs 440,853 +7.59%" at bounding box center [474, 239] width 606 height 128
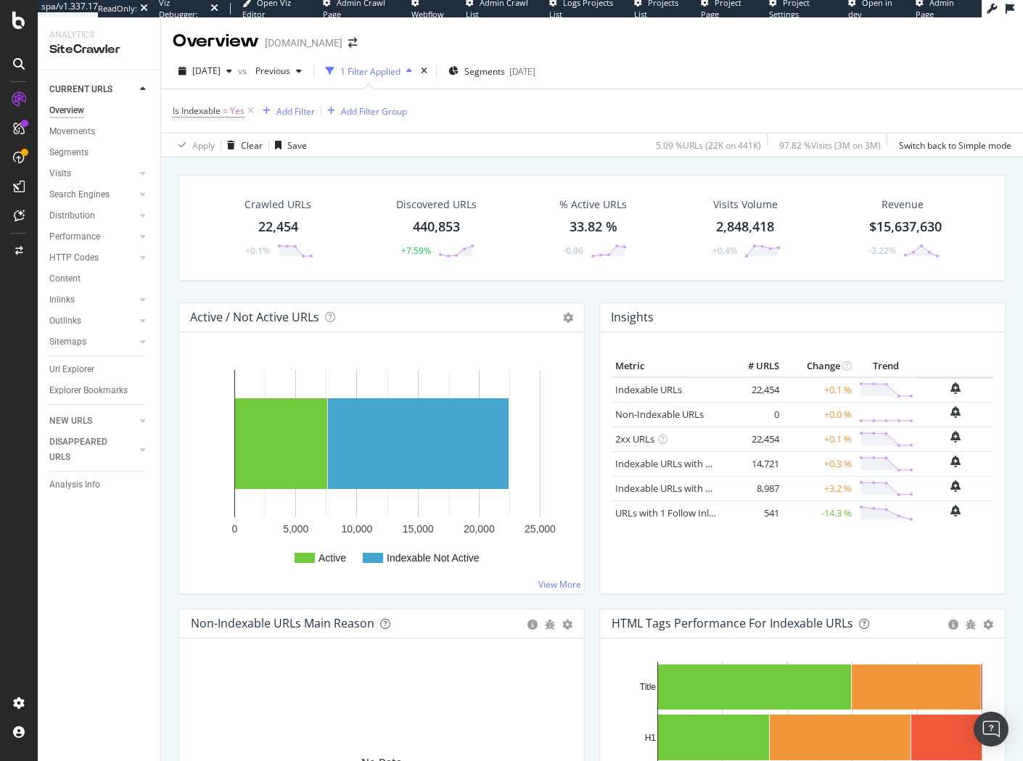
drag, startPoint x: 312, startPoint y: 290, endPoint x: 308, endPoint y: 281, distance: 9.7
click at [308, 281] on div "Crawled URLs 22,454 +0.1% Discovered URLs 440,853 +7.59% % Active URLs 33.82 % …" at bounding box center [592, 239] width 842 height 128
drag, startPoint x: 263, startPoint y: 295, endPoint x: 249, endPoint y: 211, distance: 85.3
click at [263, 295] on div "Crawled URLs 22,454 +0.1% Discovered URLs 440,853 +7.59% % Active URLs 33.82 % …" at bounding box center [592, 239] width 842 height 128
click at [168, 284] on div "Crawled URLs 22,454 +0.1% Discovered URLs 440,853 +7.59% % Active URLs 33.82 % …" at bounding box center [592, 529] width 862 height 744
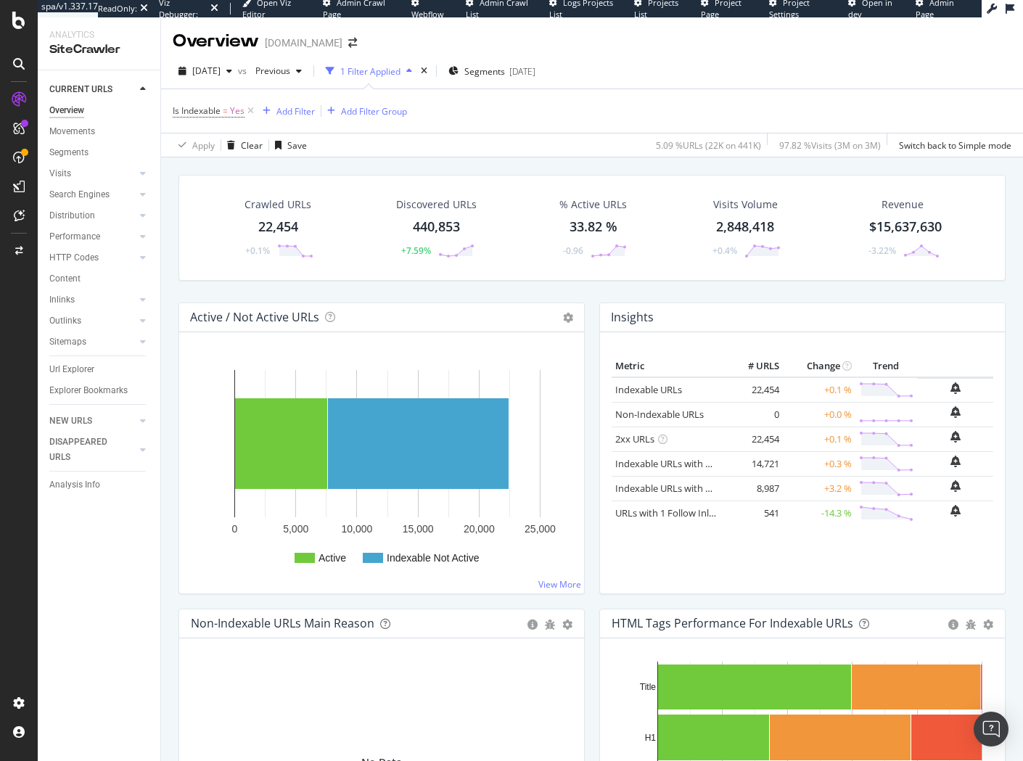
click at [162, 210] on div "Crawled URLs 22,454 +0.1% Discovered URLs 440,853 +7.59% % Active URLs 33.82 % …" at bounding box center [592, 529] width 862 height 744
click at [160, 273] on div "Analytics SiteCrawler CURRENT URLS Overview Movements Segments Visits Analysis …" at bounding box center [530, 389] width 985 height 744
click at [289, 162] on div "Crawled URLs 22,454 +0.1% Discovered URLs 440,853 +7.59% % Active URLs 33.82 % …" at bounding box center [592, 529] width 862 height 744
click at [634, 287] on div "Crawled URLs 22,454 +0.1% Discovered URLs 440,853 +7.59% % Active URLs 33.82 % …" at bounding box center [592, 239] width 842 height 128
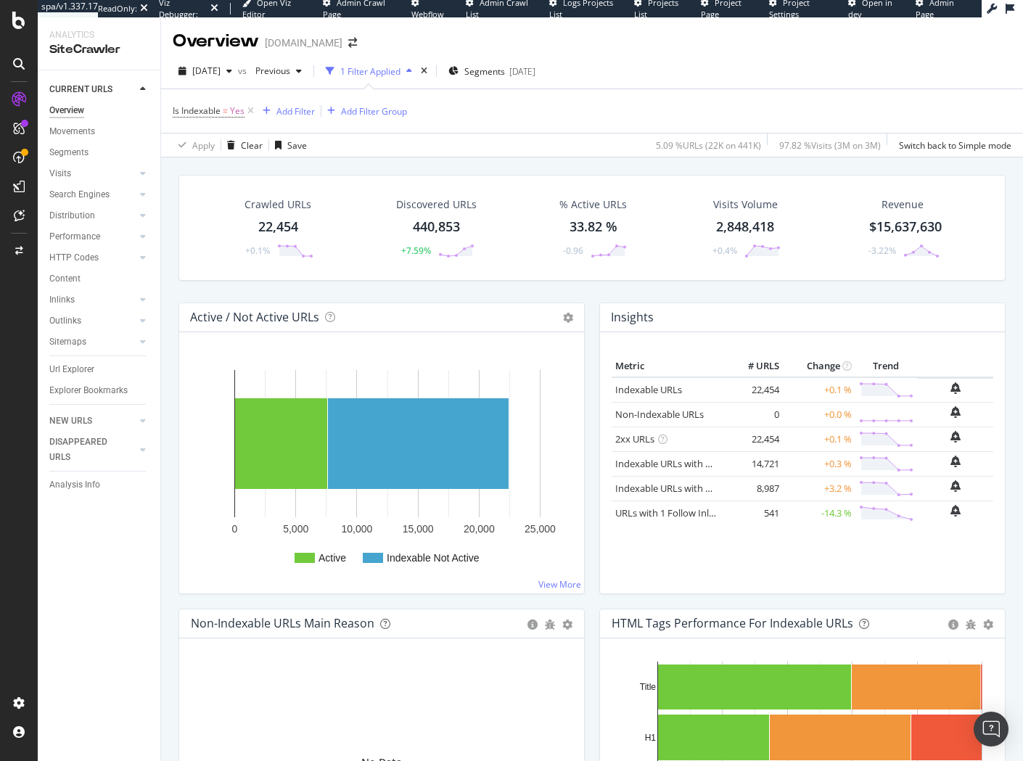
click at [289, 108] on div "Add Filter" at bounding box center [295, 111] width 38 height 12
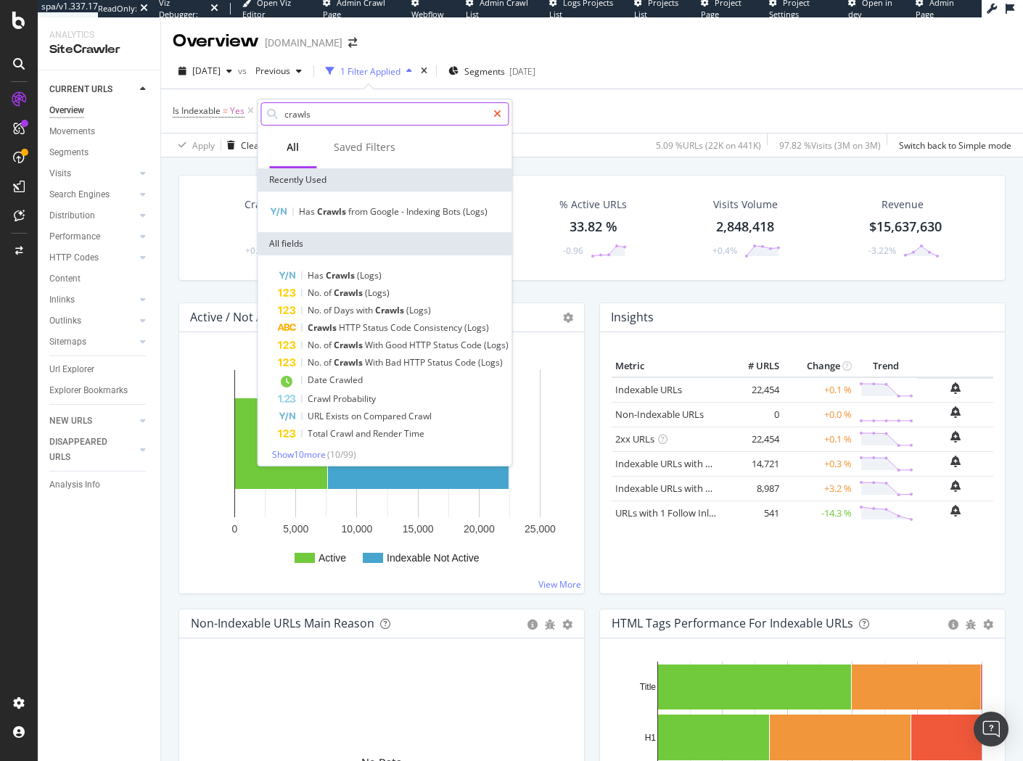
type input "crawls"
click at [499, 115] on icon at bounding box center [497, 114] width 8 height 10
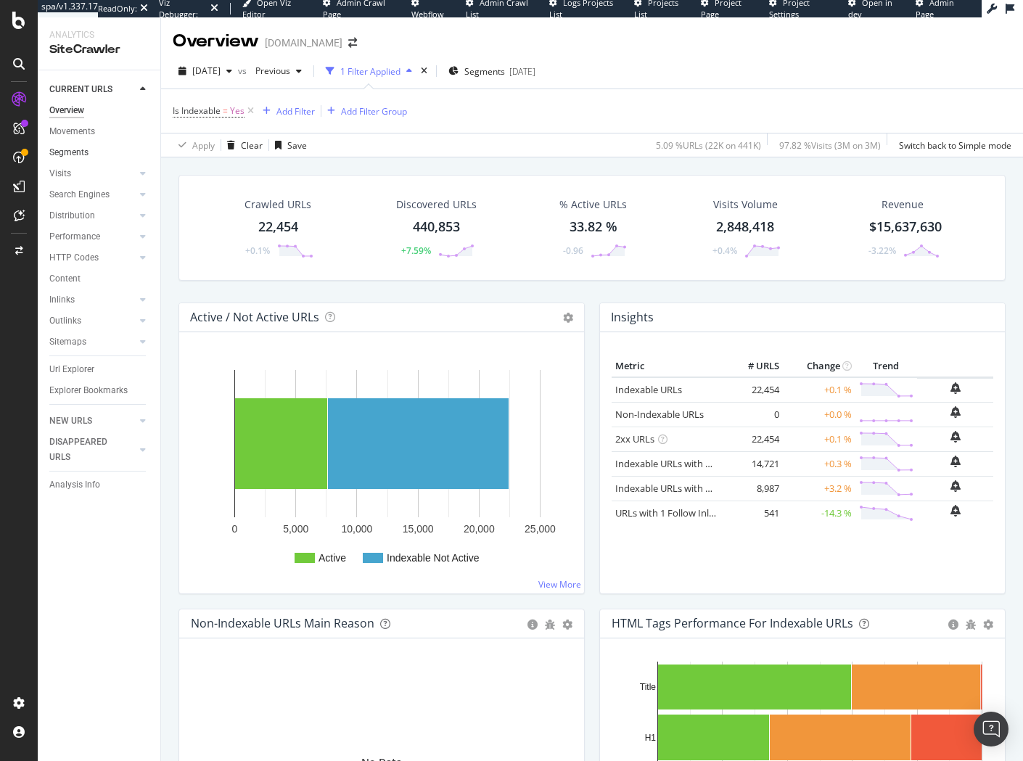
drag, startPoint x: 551, startPoint y: 150, endPoint x: 142, endPoint y: 146, distance: 409.2
click at [549, 150] on div "Apply Clear Save 5.09 % URLs ( 22K on 441K ) 97.82 % Visits ( 3M on 3M ) Switch…" at bounding box center [592, 145] width 862 height 24
drag, startPoint x: 83, startPoint y: 221, endPoint x: 524, endPoint y: 27, distance: 482.4
drag, startPoint x: 88, startPoint y: 197, endPoint x: 151, endPoint y: 276, distance: 101.2
click at [88, 197] on div "Search Engines" at bounding box center [79, 194] width 60 height 15
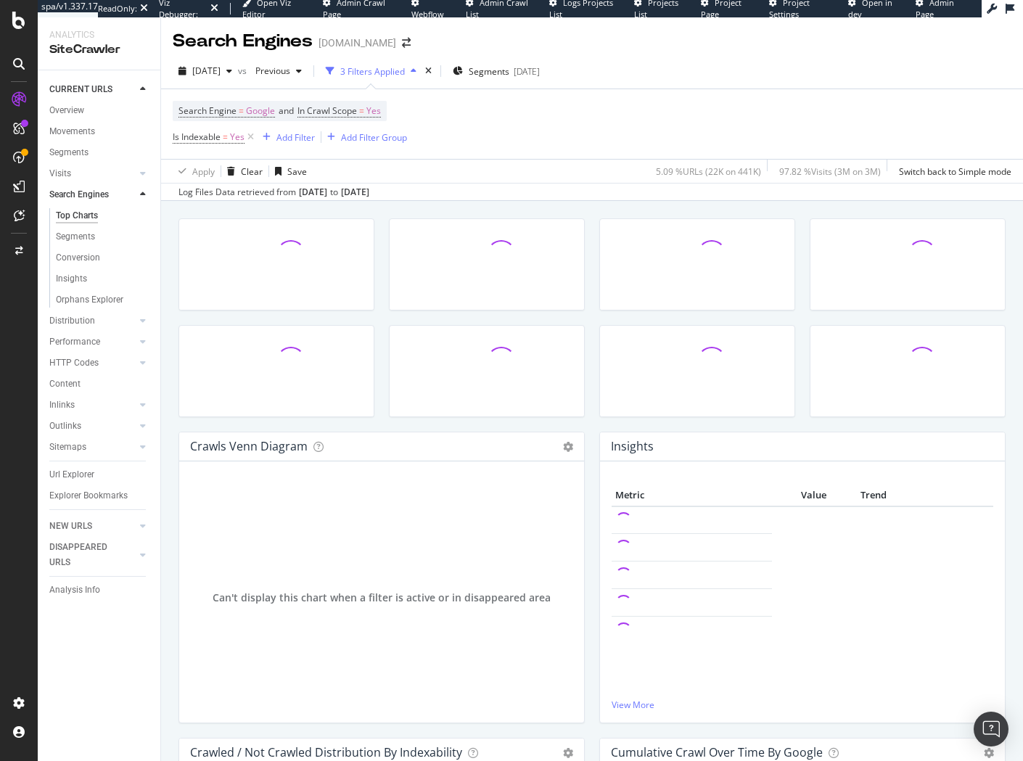
click at [170, 288] on div "Crawls Venn Diagram Chart (by Value) Table Expand Export as CSV × Close Chart s…" at bounding box center [592, 573] width 862 height 744
drag, startPoint x: 171, startPoint y: 287, endPoint x: 141, endPoint y: 368, distance: 86.1
click at [171, 287] on div at bounding box center [276, 271] width 210 height 107
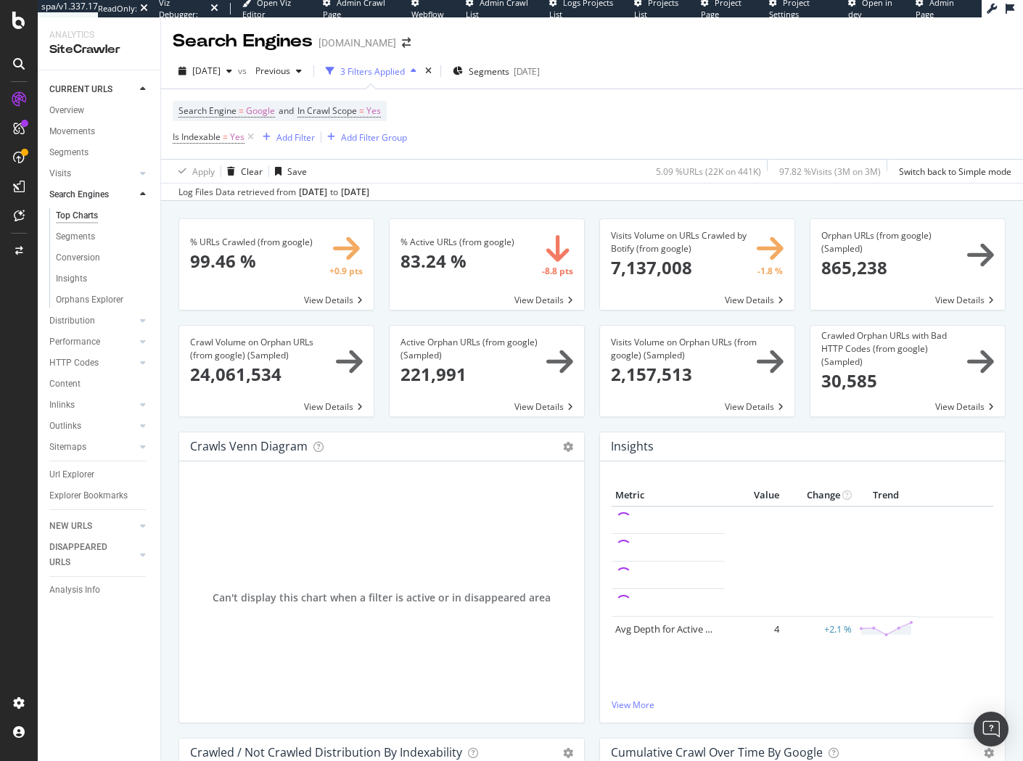
click at [169, 416] on div "% URLs Crawled (from google) × Close Chart search-engines-google-main-metric-cr…" at bounding box center [592, 573] width 862 height 744
click at [81, 474] on div "Url Explorer" at bounding box center [71, 474] width 45 height 15
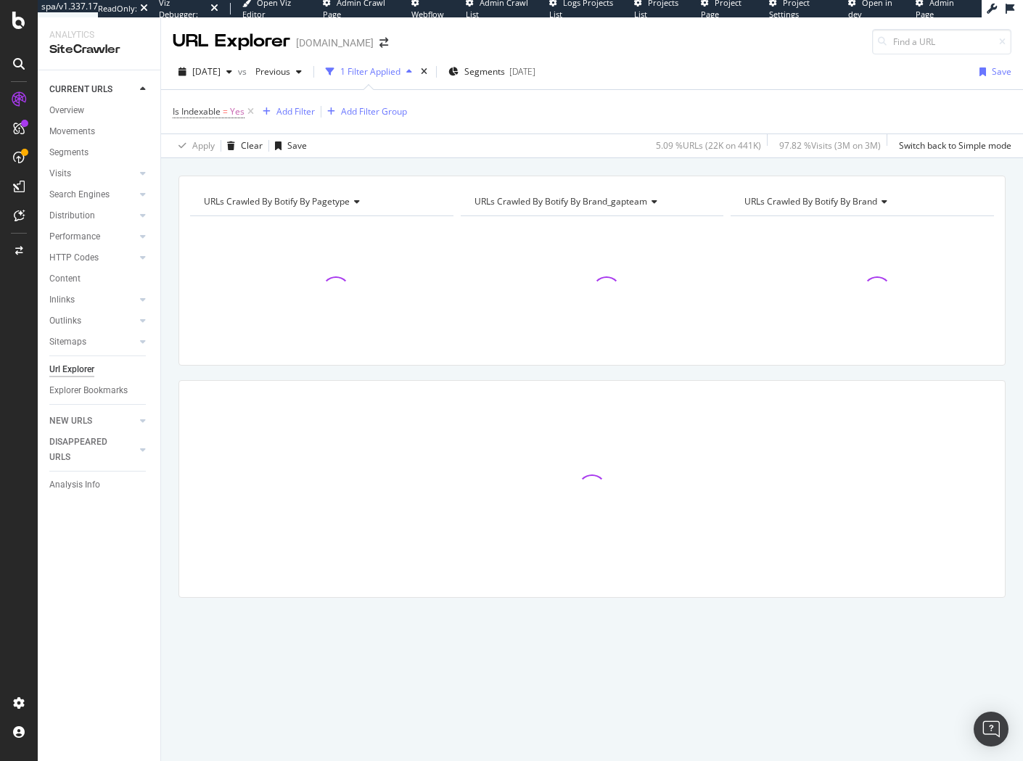
drag, startPoint x: 168, startPoint y: 201, endPoint x: 230, endPoint y: 157, distance: 75.5
click at [168, 201] on div "URLs Crawled By Botify By pagetype Chart (by Value) Table Expand Export as CSV …" at bounding box center [592, 412] width 862 height 473
click at [301, 108] on div "Add Filter" at bounding box center [295, 111] width 38 height 12
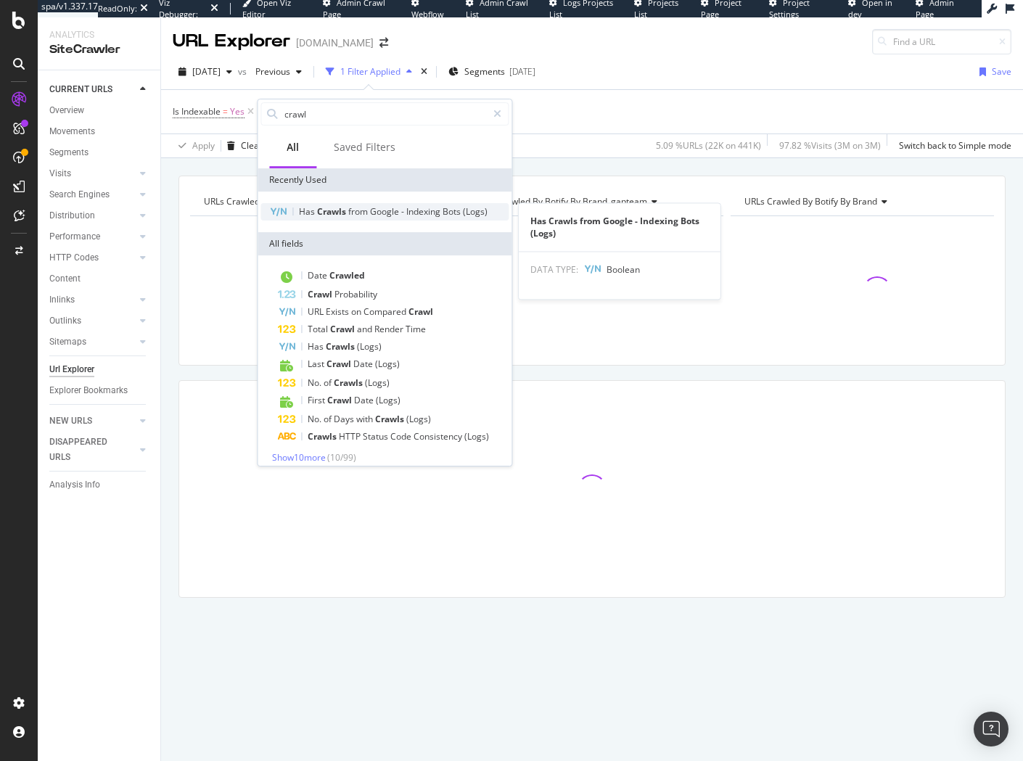
type input "crawl"
click at [336, 207] on span "Crawls" at bounding box center [332, 211] width 31 height 12
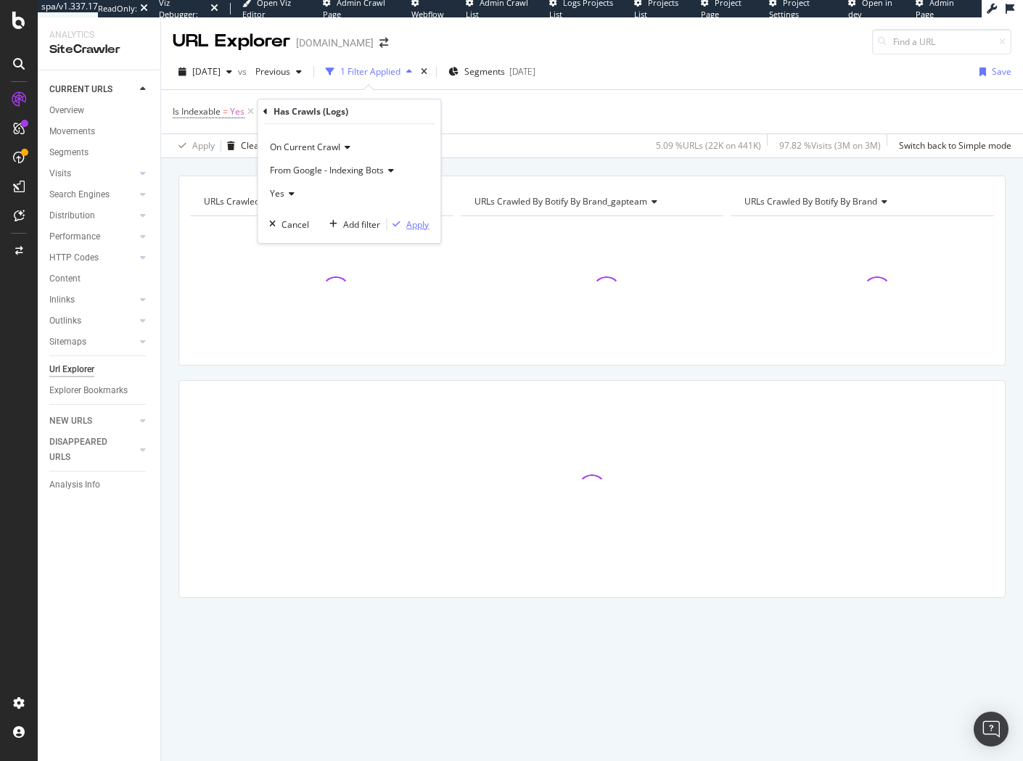
click at [402, 222] on div "button" at bounding box center [397, 224] width 20 height 9
drag, startPoint x: 469, startPoint y: 163, endPoint x: 415, endPoint y: 116, distance: 72.0
click at [469, 163] on div "URLs Crawled By Botify By pagetype Chart (by Value) Table Expand Export as CSV …" at bounding box center [592, 175] width 862 height 35
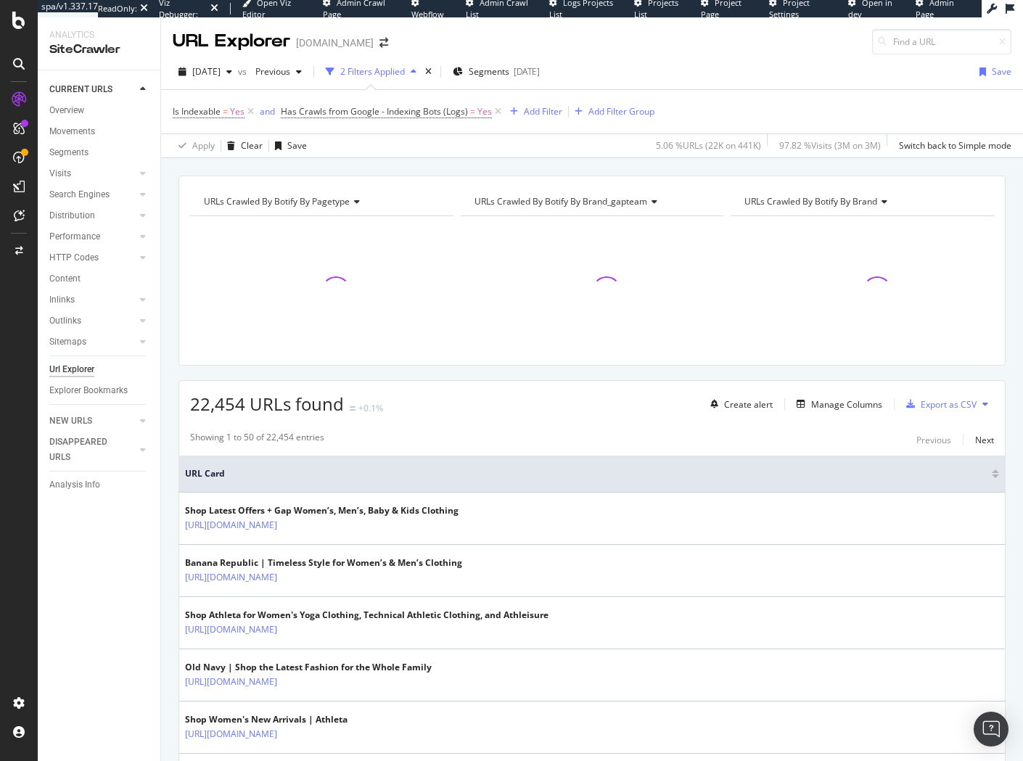
drag, startPoint x: 366, startPoint y: 170, endPoint x: 308, endPoint y: 83, distance: 104.6
click at [365, 168] on div "URLs Crawled By Botify By pagetype Chart (by Value) Table Expand Export as CSV …" at bounding box center [592, 175] width 862 height 35
click at [290, 71] on span "Previous" at bounding box center [270, 71] width 41 height 12
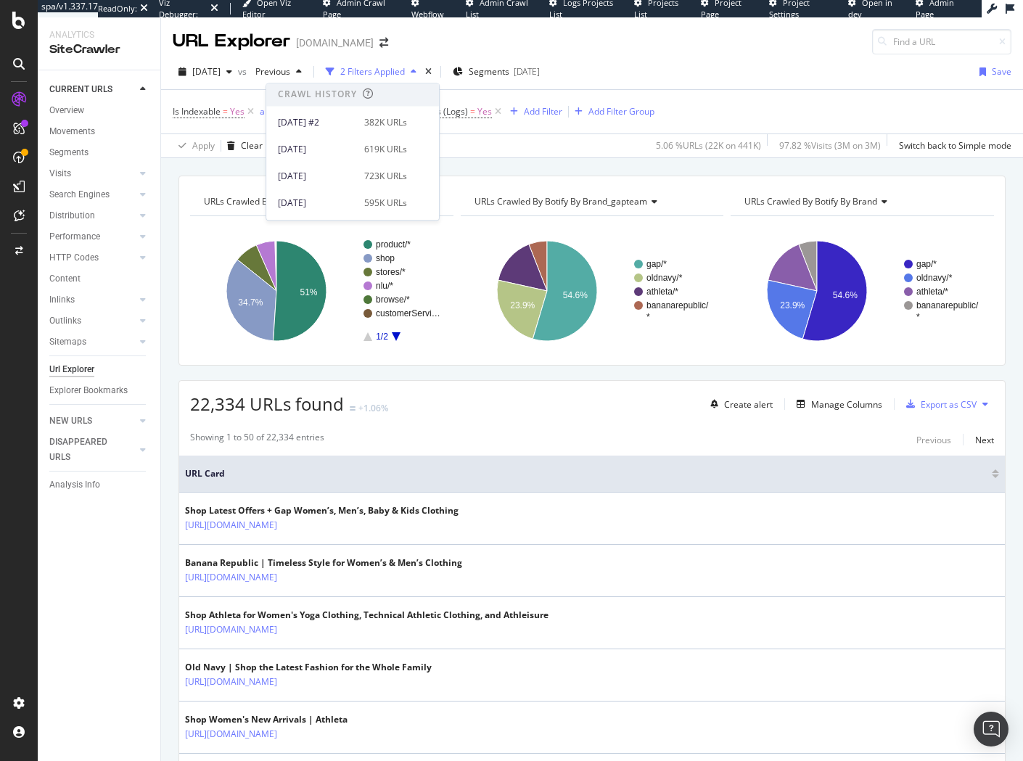
scroll to position [287, 0]
click at [332, 151] on div "2025 May. 7th" at bounding box center [317, 155] width 78 height 13
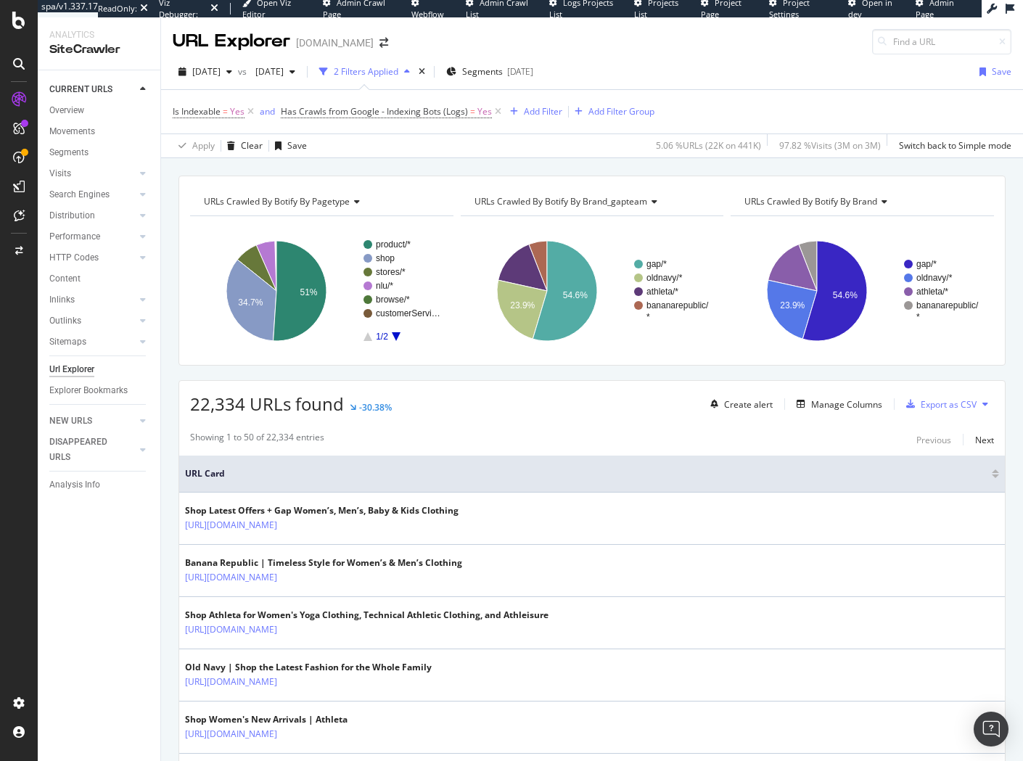
click at [412, 167] on div "URLs Crawled By Botify By pagetype Chart (by Value) Table Expand Export as CSV …" at bounding box center [592, 175] width 862 height 35
click at [448, 400] on div "22,334 URLs found -30.38% Create alert Manage Columns Export as CSV" at bounding box center [592, 399] width 826 height 36
click at [213, 71] on span "2025 Sep. 3rd" at bounding box center [206, 71] width 28 height 12
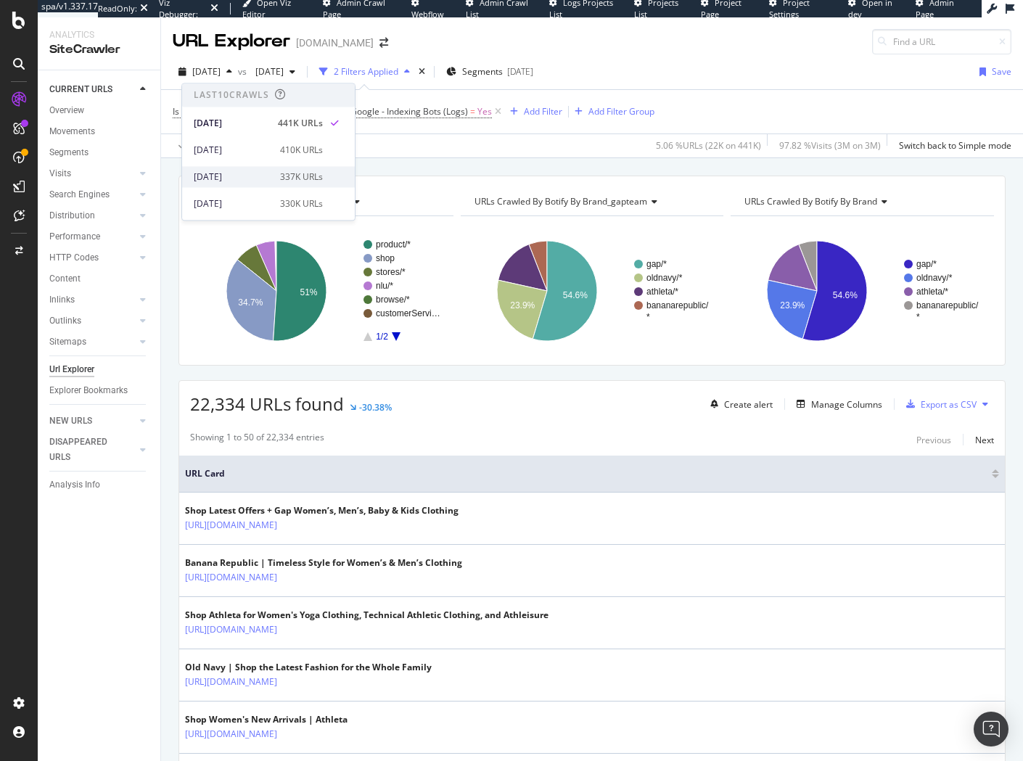
click at [253, 176] on div "2025 Aug. 20th" at bounding box center [233, 176] width 78 height 13
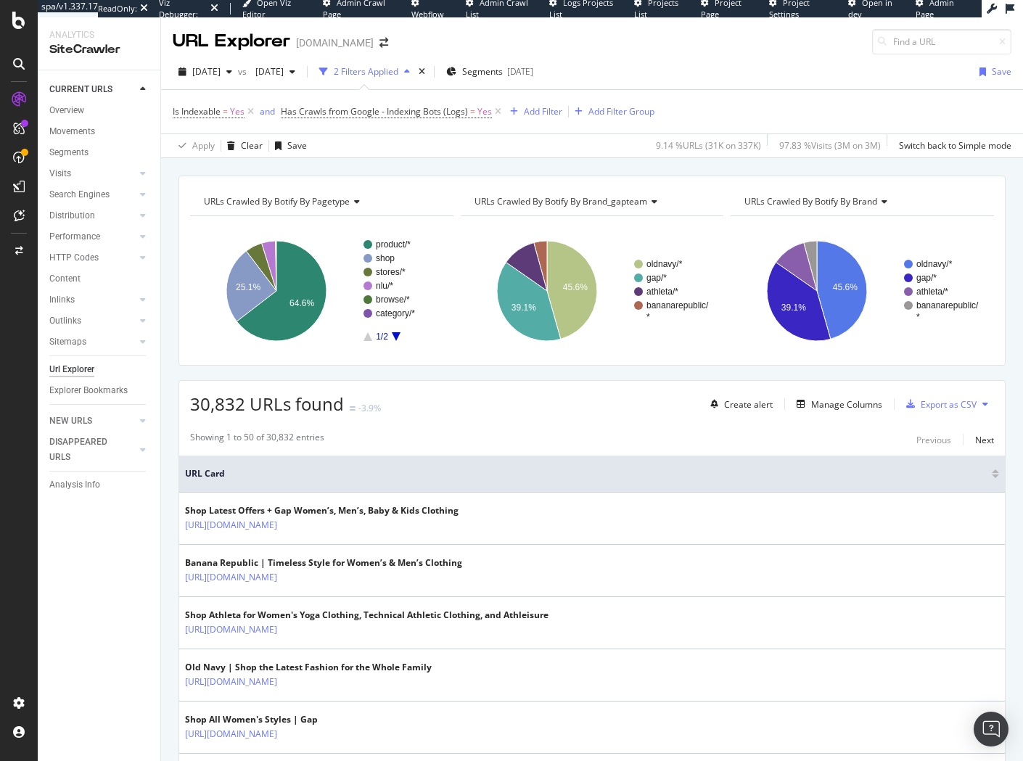
drag, startPoint x: 566, startPoint y: 159, endPoint x: 126, endPoint y: 205, distance: 442.0
click at [566, 159] on div "URLs Crawled By Botify By pagetype Chart (by Value) Table Expand Export as CSV …" at bounding box center [592, 175] width 862 height 35
click at [360, 160] on div "URLs Crawled By Botify By pagetype Chart (by Value) Table Expand Export as CSV …" at bounding box center [592, 175] width 862 height 35
click at [567, 167] on div "URLs Crawled By Botify By pagetype Chart (by Value) Table Expand Export as CSV …" at bounding box center [592, 175] width 862 height 35
click at [584, 168] on div "URLs Crawled By Botify By pagetype Chart (by Value) Table Expand Export as CSV …" at bounding box center [592, 175] width 862 height 35
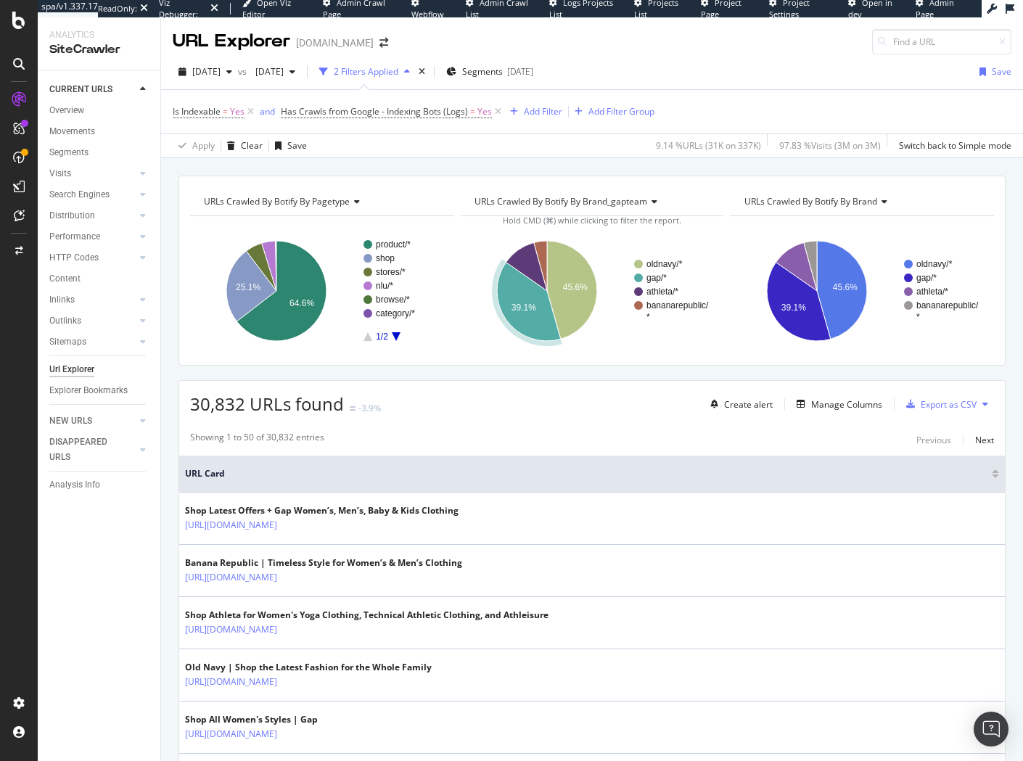
click at [578, 164] on div "URLs Crawled By Botify By pagetype Chart (by Value) Table Expand Export as CSV …" at bounding box center [592, 175] width 862 height 35
click at [554, 164] on div "URLs Crawled By Botify By pagetype Chart (by Value) Table Expand Export as CSV …" at bounding box center [592, 175] width 862 height 35
click at [551, 161] on div "URLs Crawled By Botify By pagetype Chart (by Value) Table Expand Export as CSV …" at bounding box center [592, 175] width 862 height 35
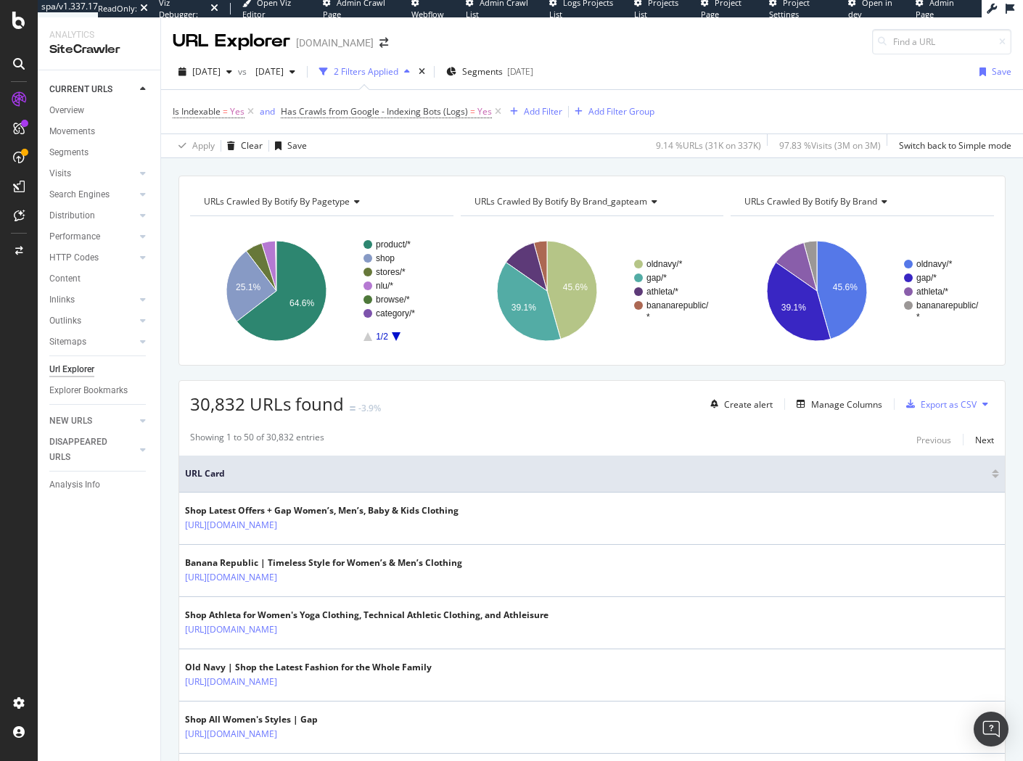
click at [501, 164] on div "URLs Crawled By Botify By pagetype Chart (by Value) Table Expand Export as CSV …" at bounding box center [592, 175] width 862 height 35
click at [604, 162] on div "URLs Crawled By Botify By pagetype Chart (by Value) Table Expand Export as CSV …" at bounding box center [592, 175] width 862 height 35
click at [503, 70] on span "Segments" at bounding box center [482, 71] width 41 height 12
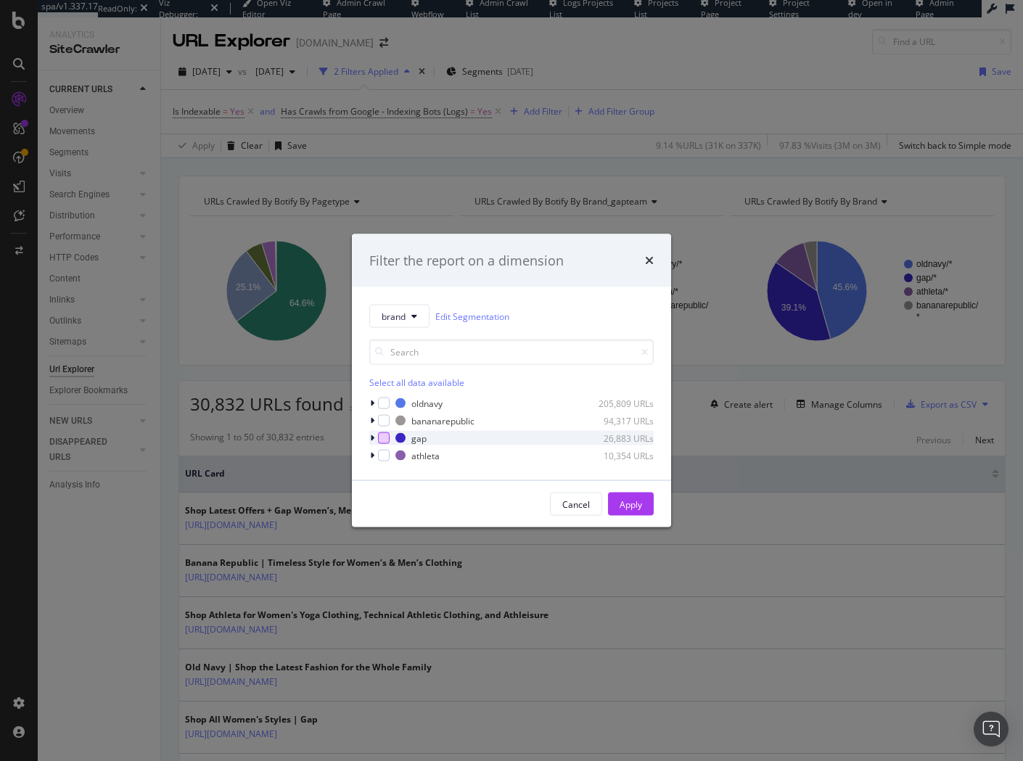
click at [381, 439] on div "modal" at bounding box center [384, 438] width 12 height 12
drag, startPoint x: 384, startPoint y: 450, endPoint x: 496, endPoint y: 481, distance: 115.8
click at [385, 450] on div "modal" at bounding box center [384, 456] width 12 height 12
click at [626, 495] on div "Apply" at bounding box center [631, 504] width 22 height 22
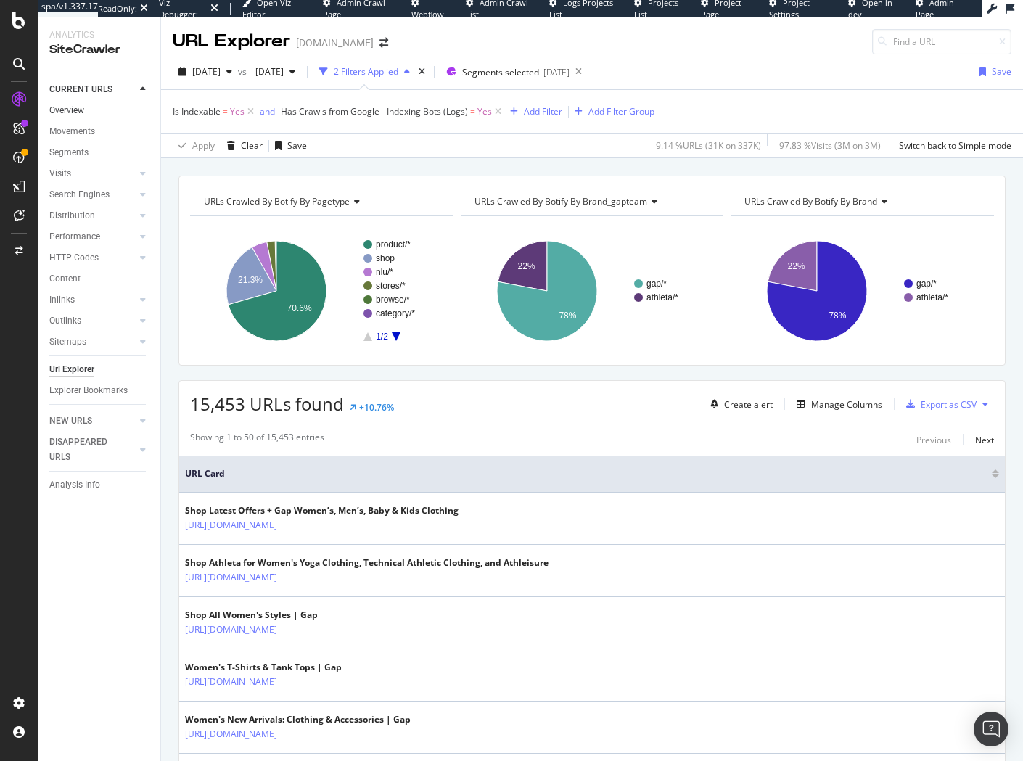
click at [89, 115] on link "Overview" at bounding box center [99, 110] width 101 height 15
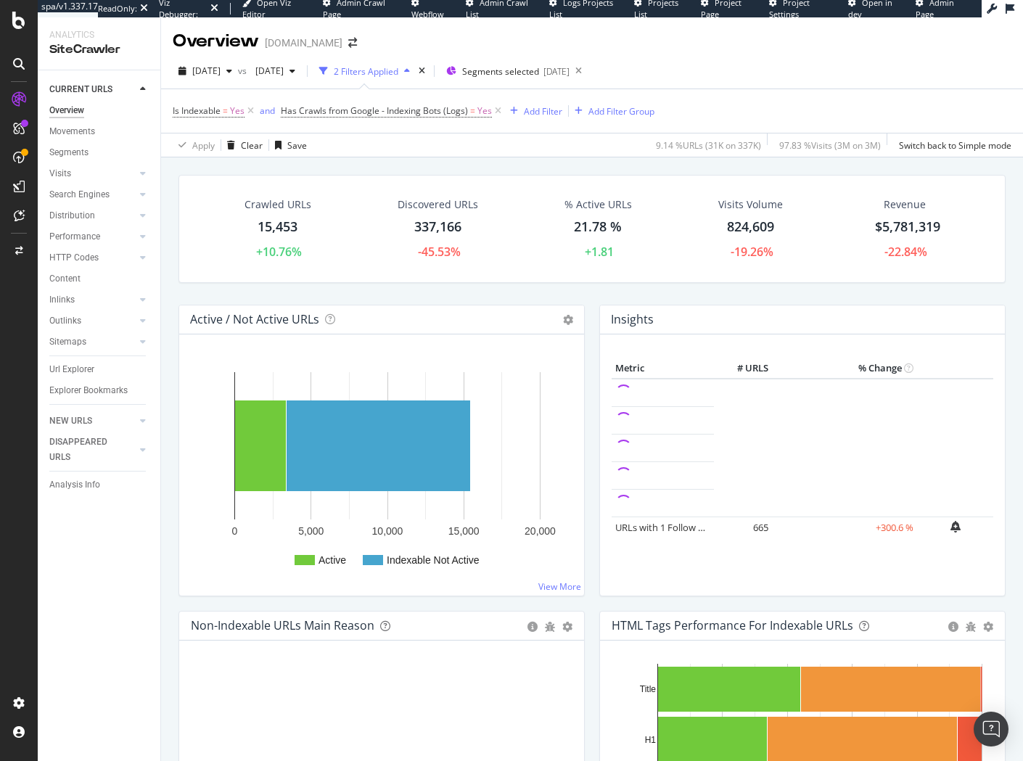
click at [168, 241] on div "Crawled URLs 15,453 +10.76% Discovered URLs 337,166 -45.53% % Active URLs 21.78…" at bounding box center [592, 529] width 862 height 744
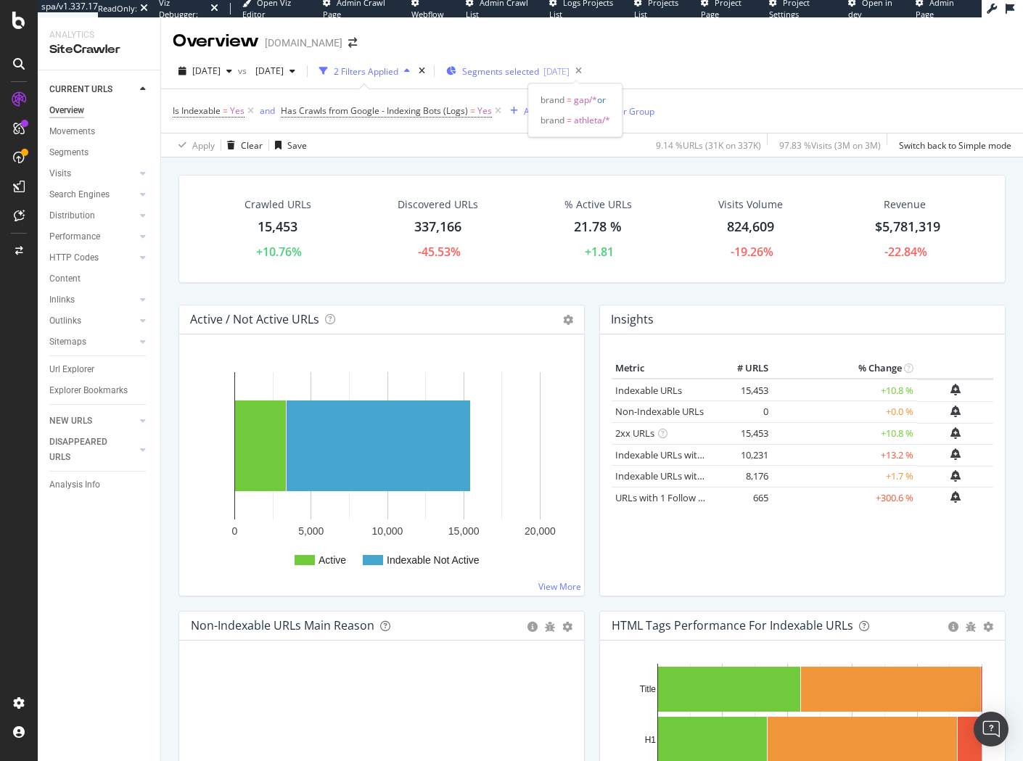
click at [539, 72] on span "Segments selected" at bounding box center [500, 71] width 77 height 12
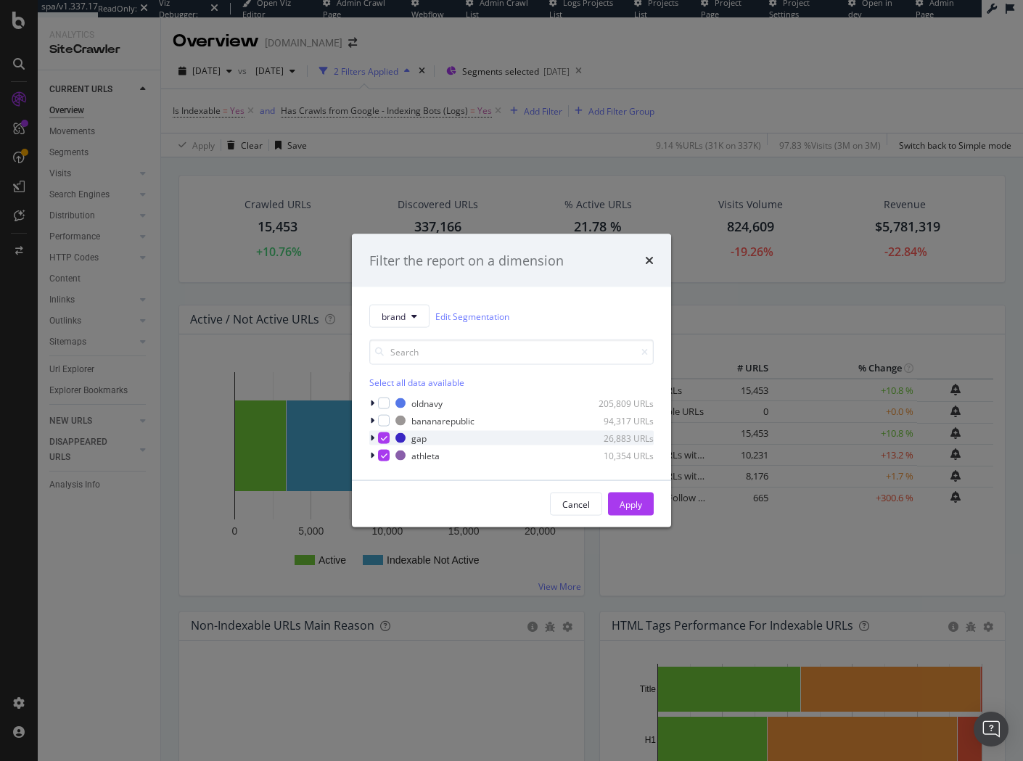
click at [387, 439] on div "modal" at bounding box center [384, 438] width 12 height 12
click at [386, 456] on icon "modal" at bounding box center [384, 455] width 7 height 7
drag, startPoint x: 387, startPoint y: 416, endPoint x: 385, endPoint y: 401, distance: 15.3
click at [387, 416] on div "modal" at bounding box center [384, 421] width 12 height 12
drag, startPoint x: 385, startPoint y: 400, endPoint x: 459, endPoint y: 450, distance: 88.9
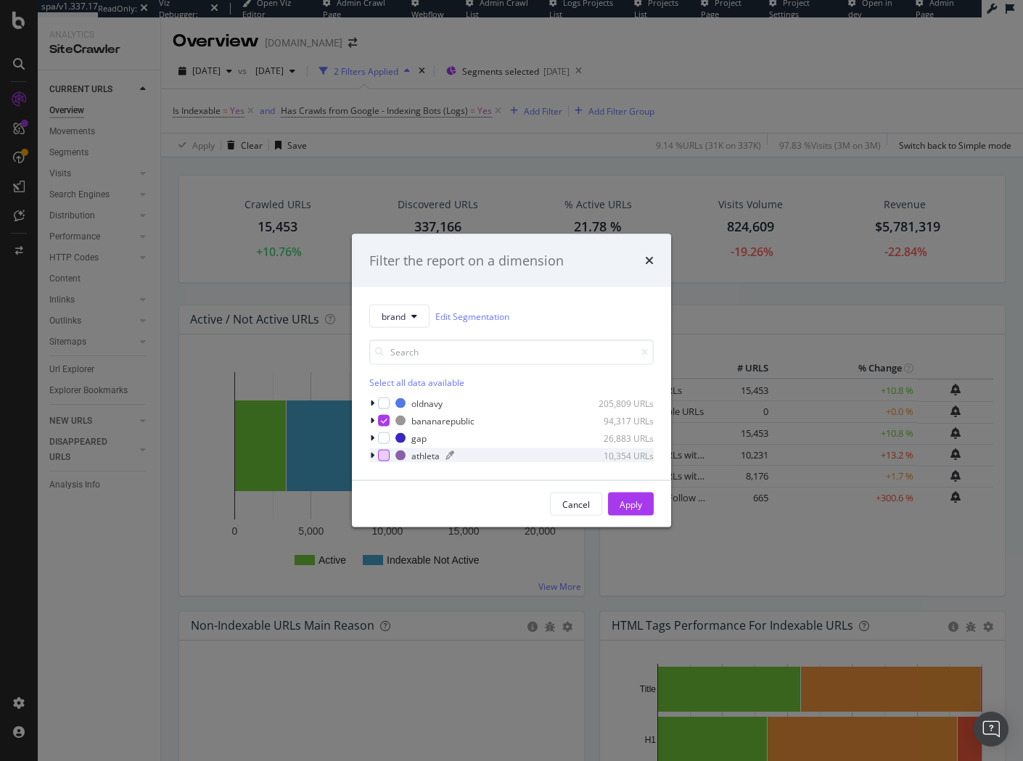
click at [385, 400] on div "modal" at bounding box center [384, 404] width 12 height 12
click at [625, 503] on div "Apply" at bounding box center [631, 504] width 22 height 12
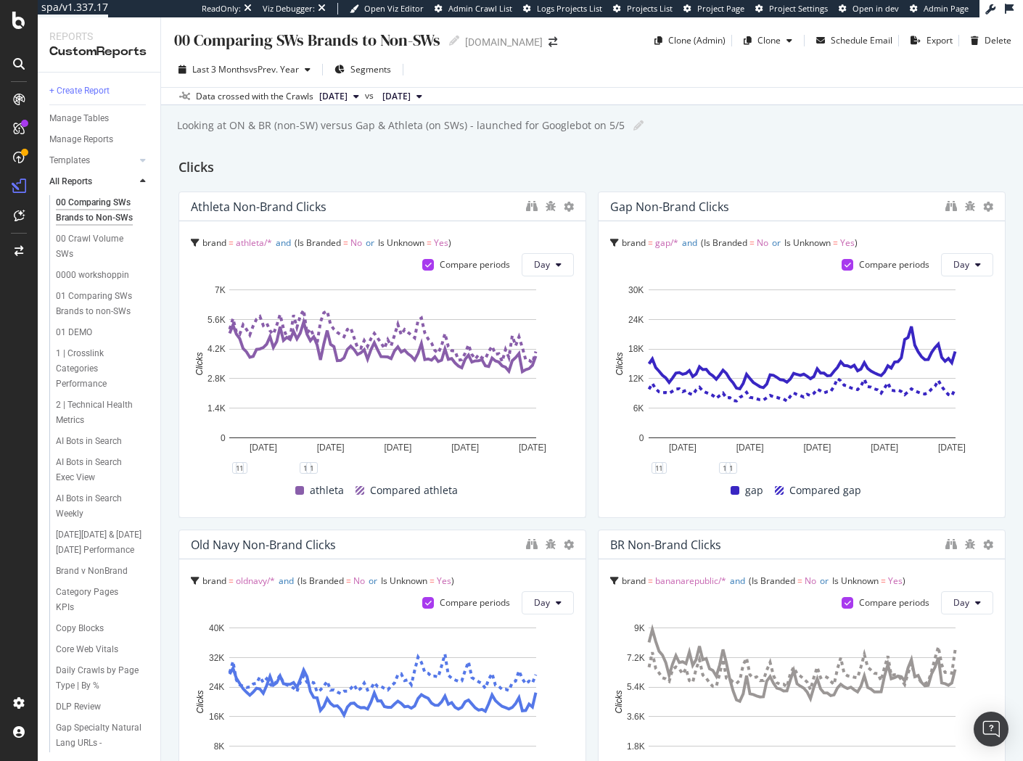
click at [606, 152] on div "00 Comparing SWs Brands to Non-SWs 00 Comparing SWs Brands to Non-SWs Gap.com C…" at bounding box center [592, 389] width 862 height 744
click at [585, 50] on div "00 Comparing SWs Brands to Non-SWs 00 Comparing SWs Brands to Non-SWs Gap.com C…" at bounding box center [592, 34] width 862 height 35
drag, startPoint x: 589, startPoint y: 168, endPoint x: 590, endPoint y: 161, distance: 7.3
click at [591, 162] on div "Clicks" at bounding box center [591, 168] width 827 height 23
click at [588, 36] on div "00 Comparing SWs Brands to Non-SWs 00 Comparing SWs Brands to Non-SWs Gap.com C…" at bounding box center [592, 34] width 862 height 35
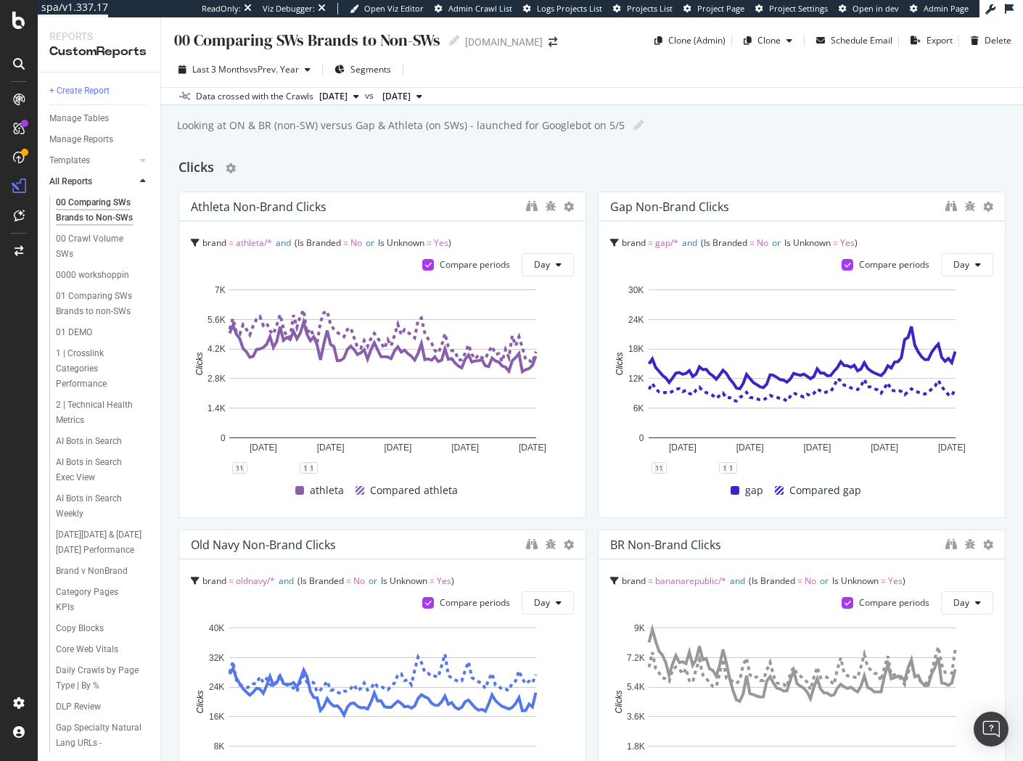
click at [604, 160] on div "Clicks" at bounding box center [591, 168] width 827 height 23
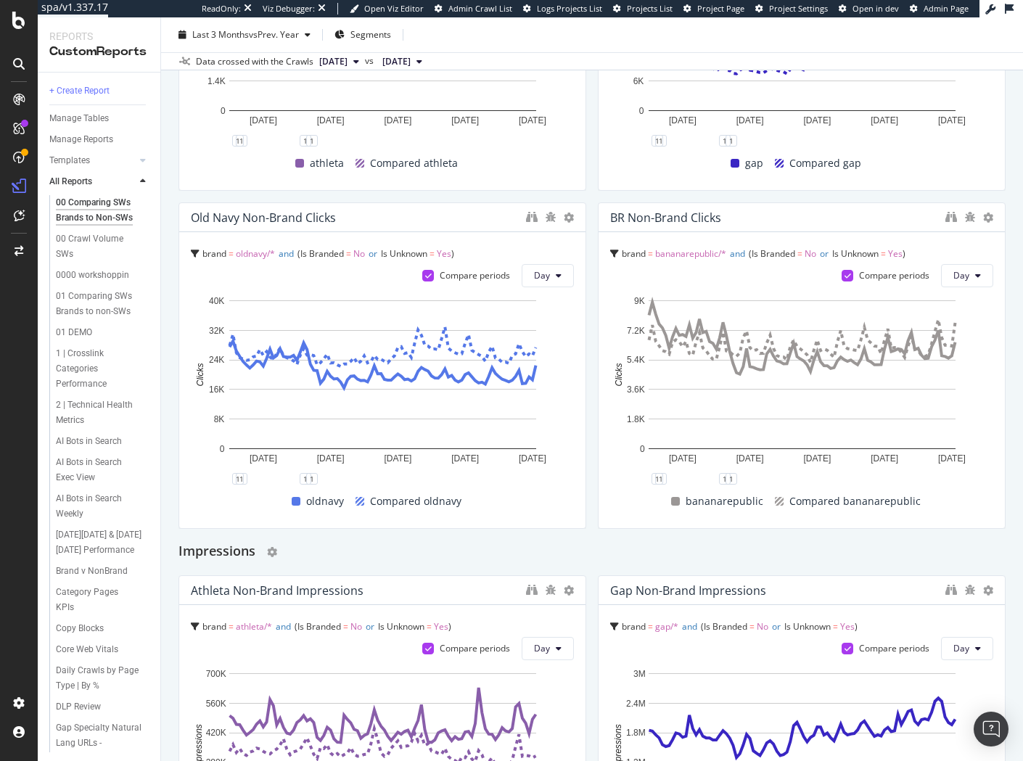
scroll to position [454, 0]
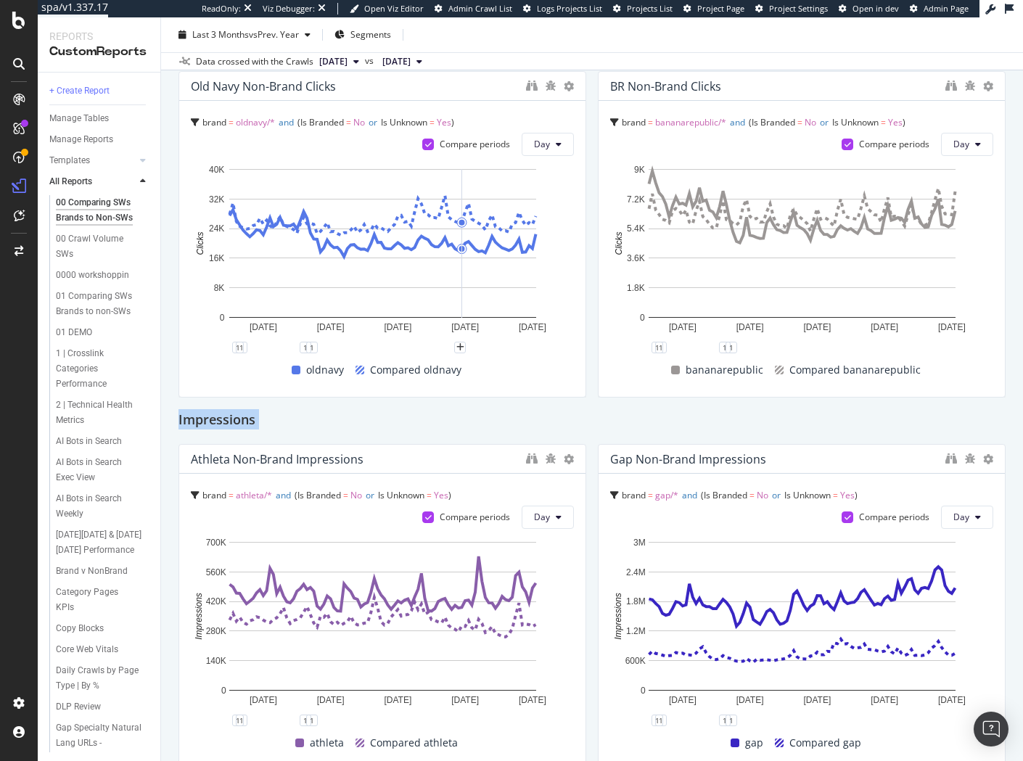
scroll to position [0, 0]
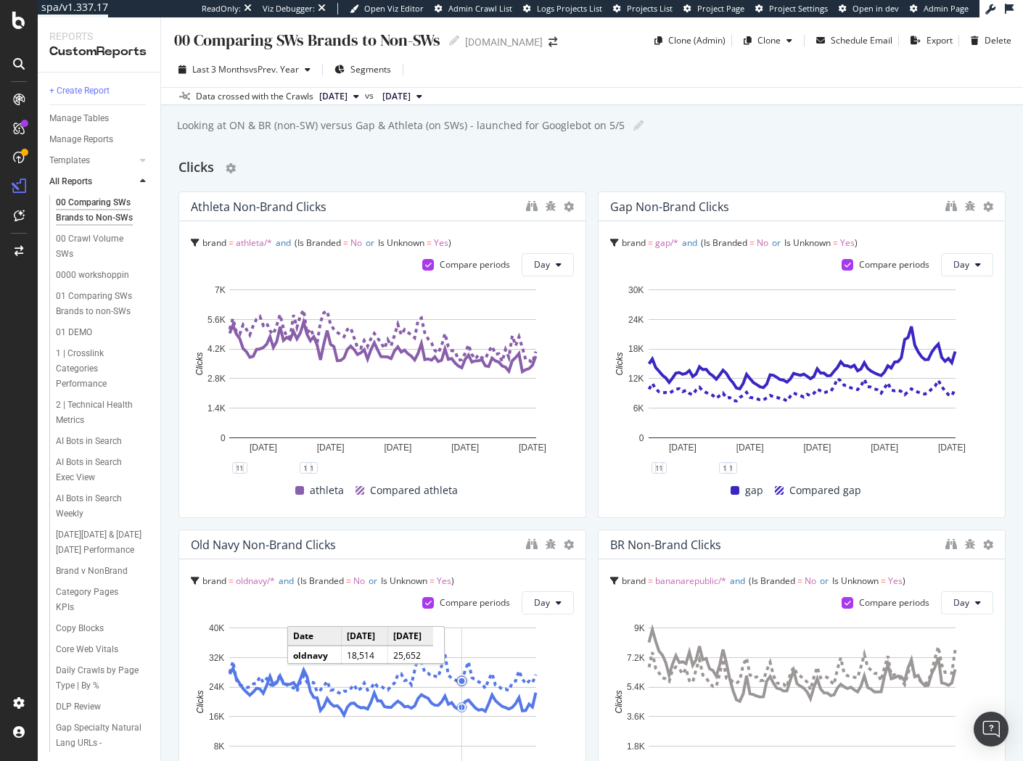
click at [383, 164] on div "Clicks" at bounding box center [591, 168] width 827 height 23
click at [724, 82] on div "Last 3 Months vs Prev. Year Segments" at bounding box center [592, 72] width 862 height 29
click at [89, 89] on div "+ Create Report" at bounding box center [79, 90] width 60 height 15
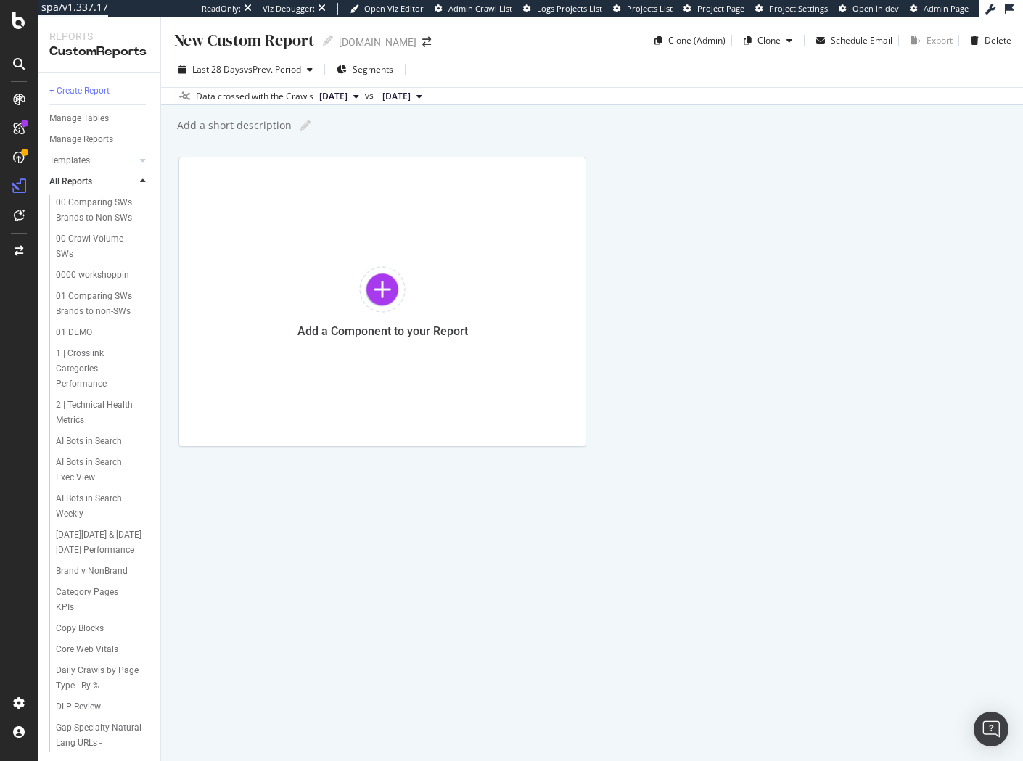
click at [498, 541] on div "New Custom Report New Custom Report Gap.com Clone (Admin) Clone Schedule Email …" at bounding box center [592, 389] width 862 height 744
drag, startPoint x: 706, startPoint y: 297, endPoint x: 659, endPoint y: 186, distance: 120.3
click at [704, 293] on div "Add a Component to your Report" at bounding box center [591, 302] width 827 height 290
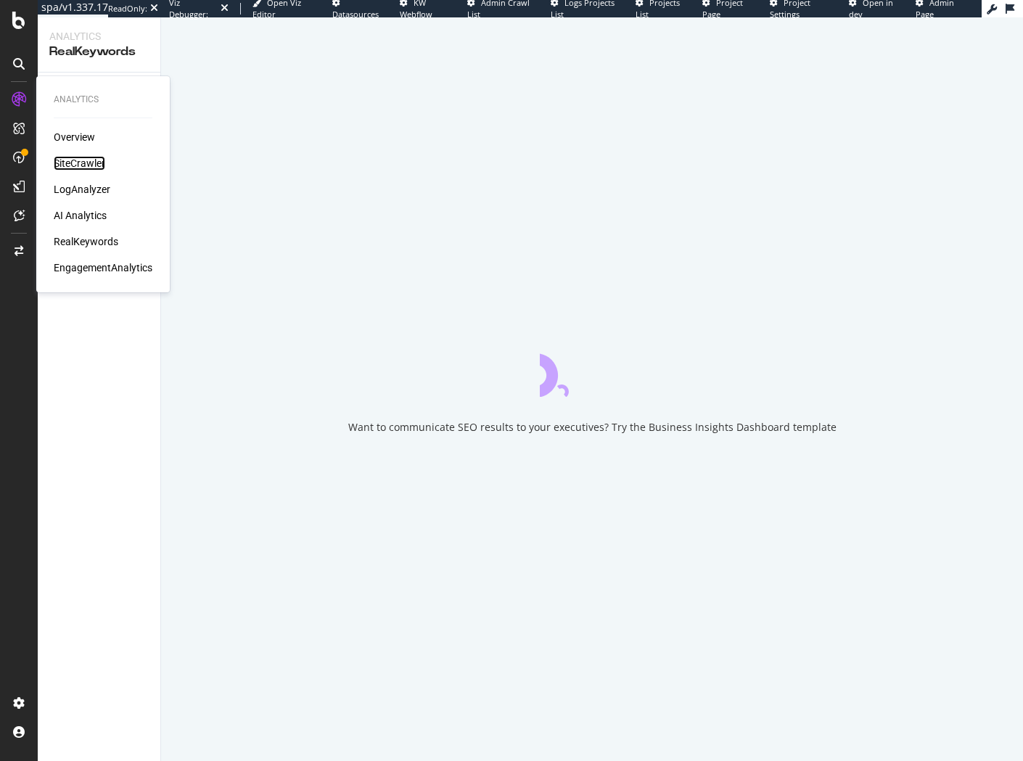
click at [74, 162] on div "SiteCrawler" at bounding box center [80, 163] width 52 height 15
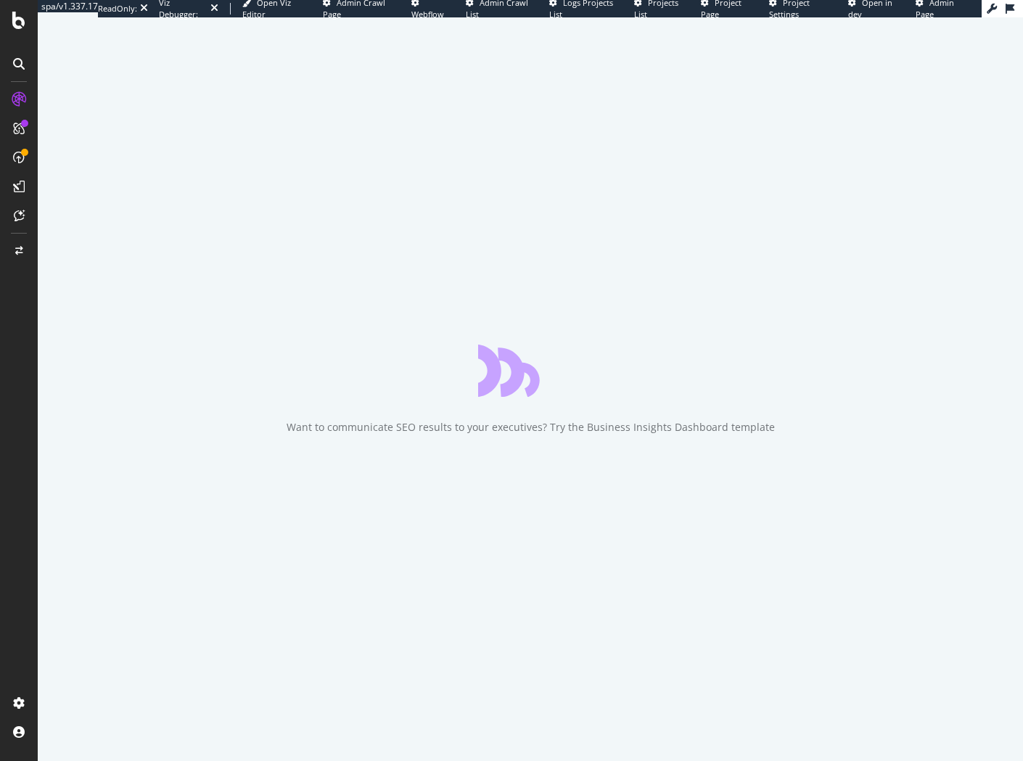
drag, startPoint x: 26, startPoint y: 338, endPoint x: 83, endPoint y: 305, distance: 66.0
click at [26, 338] on div at bounding box center [18, 390] width 35 height 604
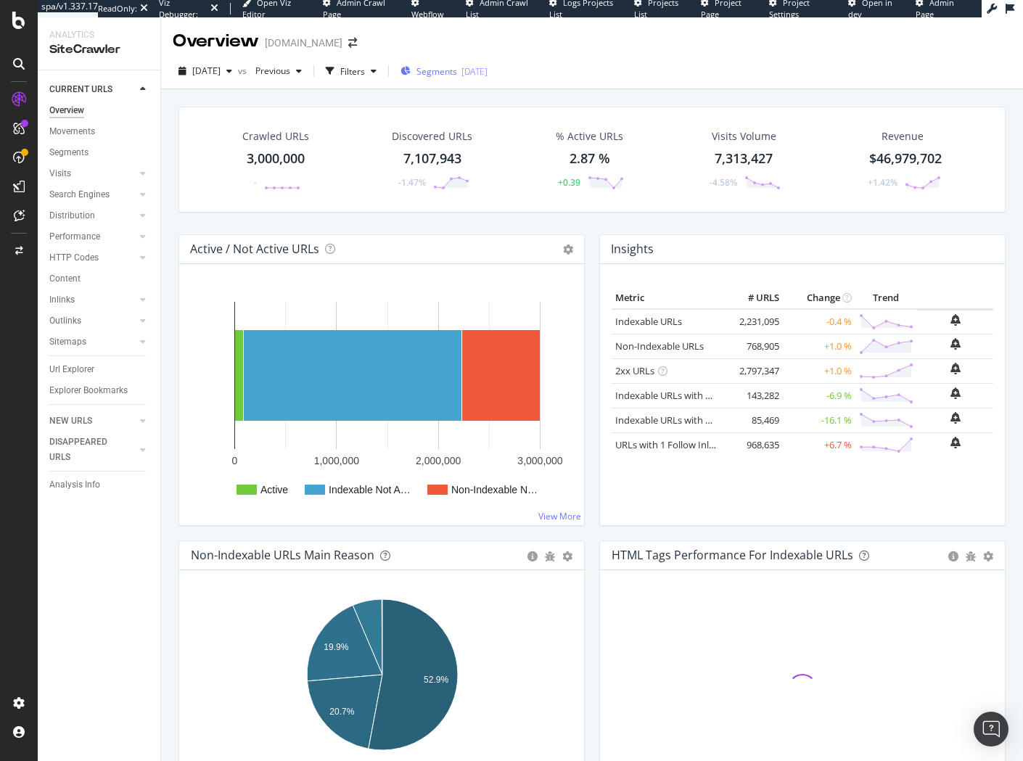
click at [457, 65] on span "Segments" at bounding box center [436, 71] width 41 height 12
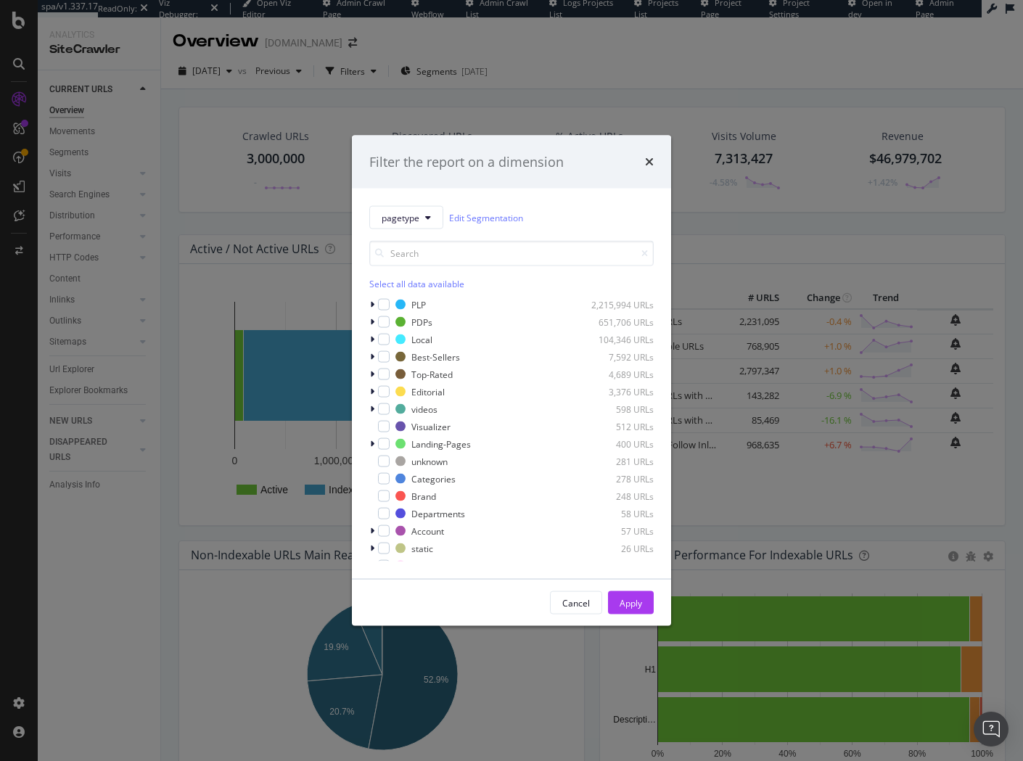
click at [616, 213] on div "pagetype Edit Segmentation" at bounding box center [511, 217] width 284 height 23
click at [599, 192] on div "pagetype Edit Segmentation Select all data available PLP 2,215,994 URLs PDPs 65…" at bounding box center [511, 384] width 319 height 390
click at [651, 162] on icon "times" at bounding box center [649, 162] width 9 height 12
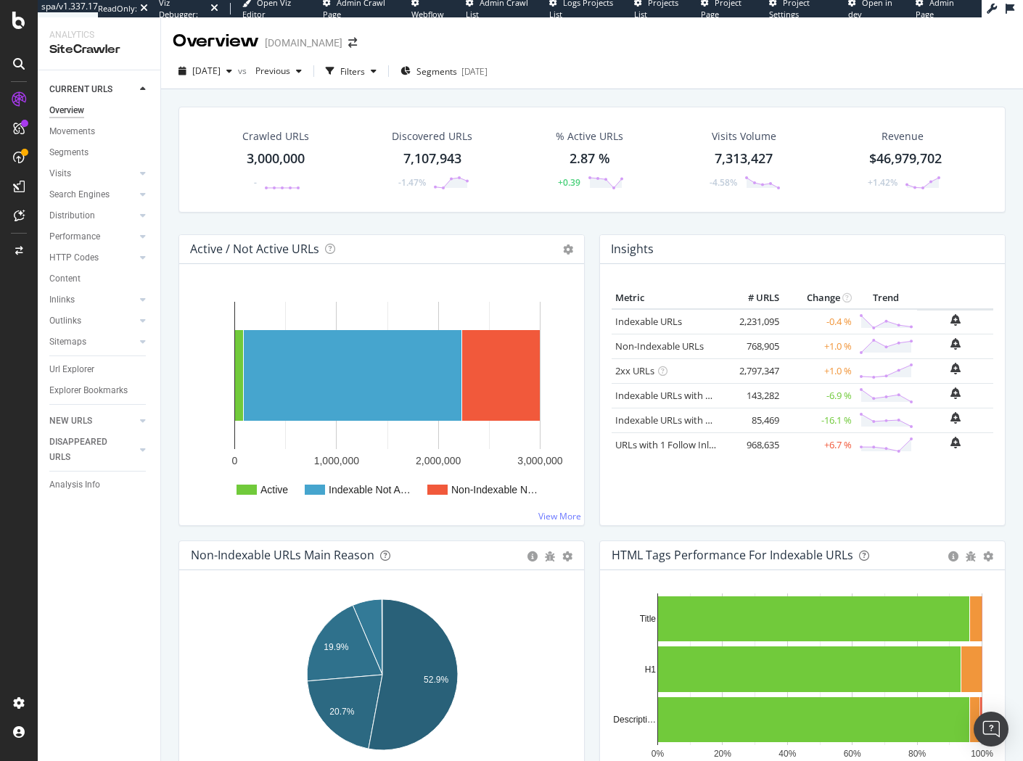
click at [457, 66] on span "Segments" at bounding box center [436, 71] width 41 height 12
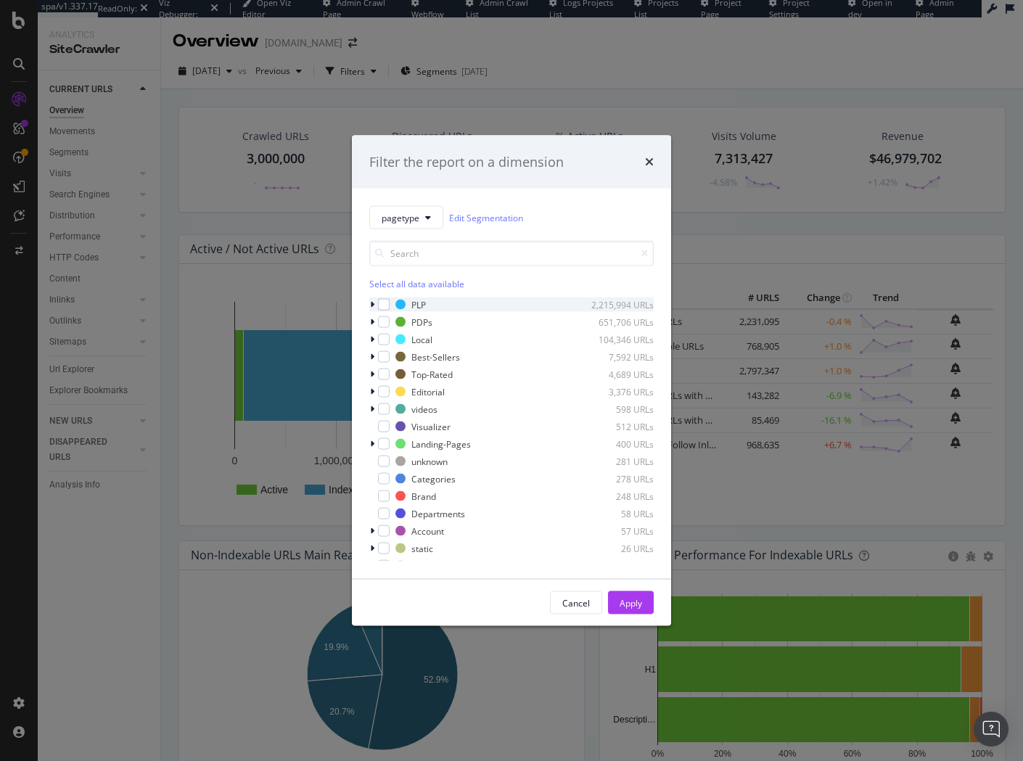
click at [372, 306] on icon "modal" at bounding box center [372, 304] width 4 height 9
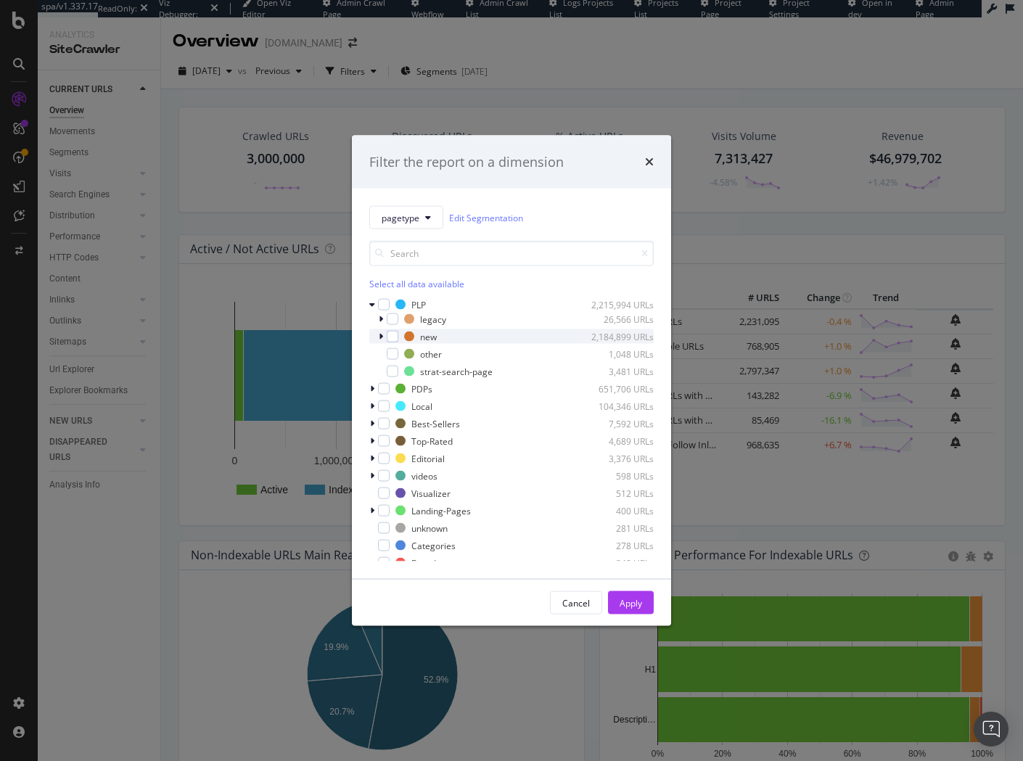
click at [382, 337] on icon "modal" at bounding box center [381, 336] width 4 height 9
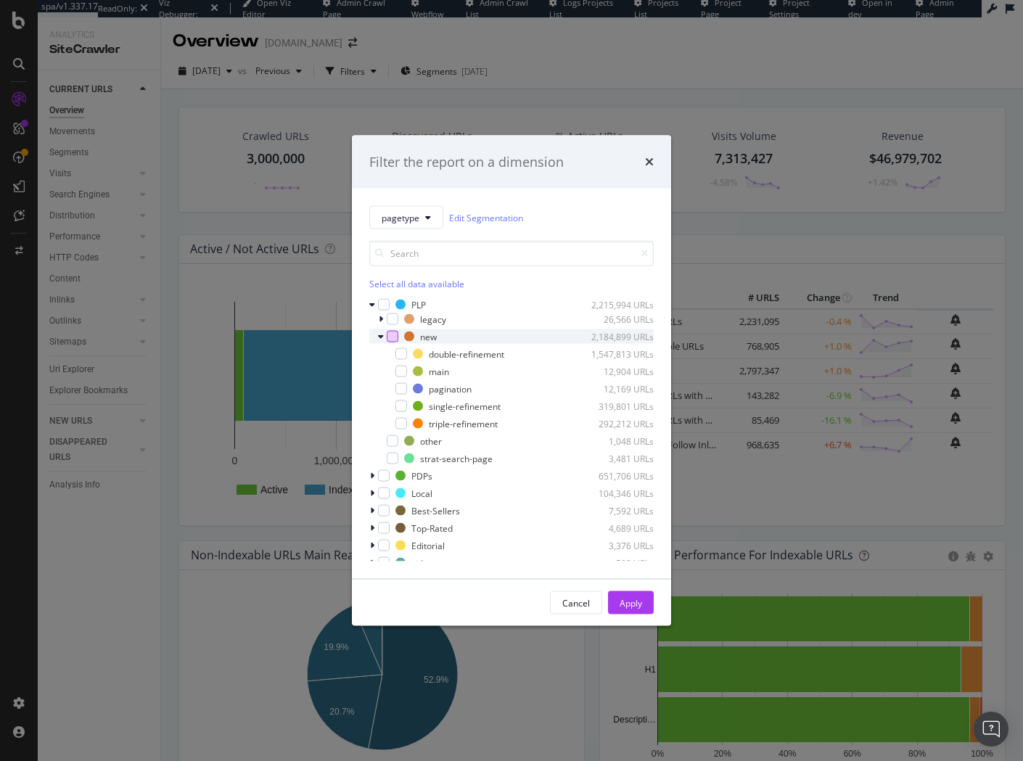
click at [391, 337] on div "modal" at bounding box center [393, 337] width 12 height 12
click at [582, 606] on div "Cancel" at bounding box center [576, 602] width 28 height 12
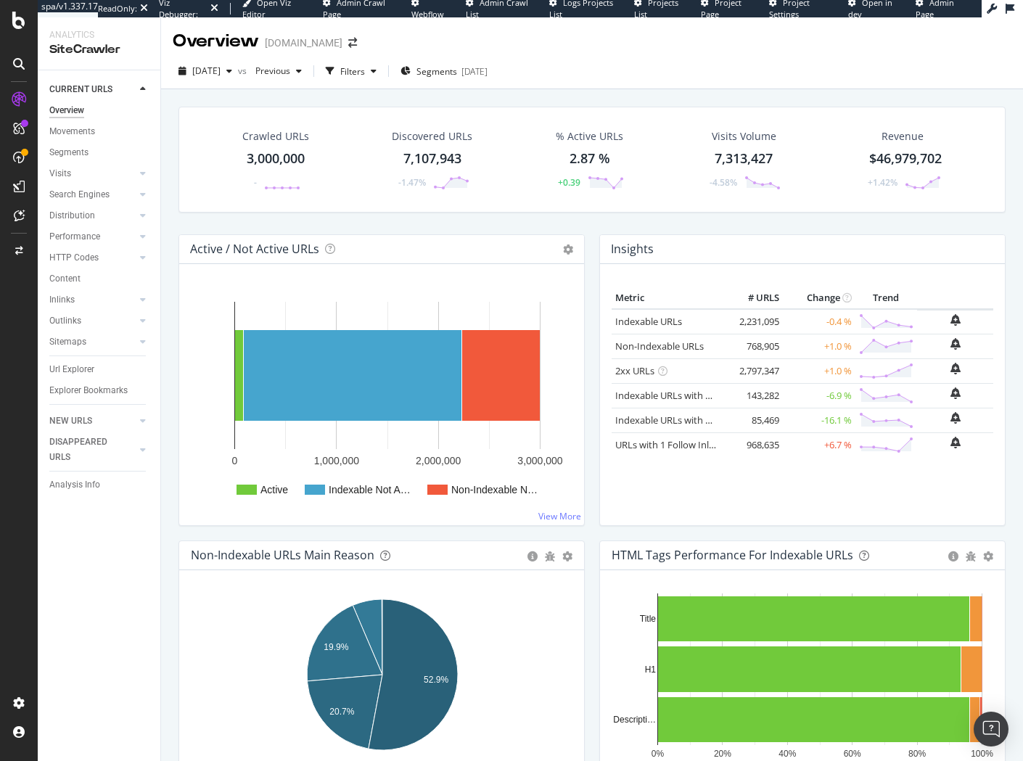
click at [592, 550] on div "HTML Tags Performance for Indexable URLs Bar Bar (by Percentage) Table Export a…" at bounding box center [802, 693] width 421 height 306
click at [589, 550] on div "Non-Indexable URLs Main Reason Pie Table Export as CSV Add to Custom Report Hol…" at bounding box center [381, 693] width 421 height 306
click at [717, 94] on div "Crawled URLs 3,000,000 - Discovered URLs 7,107,943 -1.47% % Active URLs 2.87 % …" at bounding box center [592, 461] width 862 height 744
drag, startPoint x: 70, startPoint y: 186, endPoint x: 80, endPoint y: 189, distance: 10.4
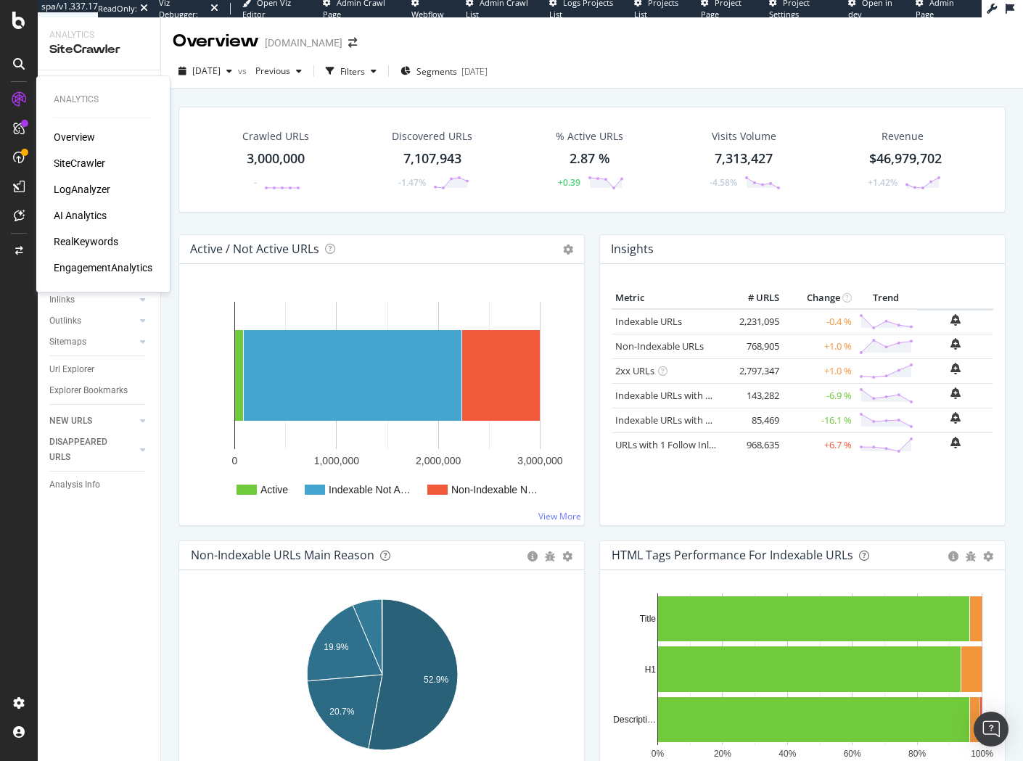
click at [70, 186] on div "LogAnalyzer" at bounding box center [82, 189] width 57 height 15
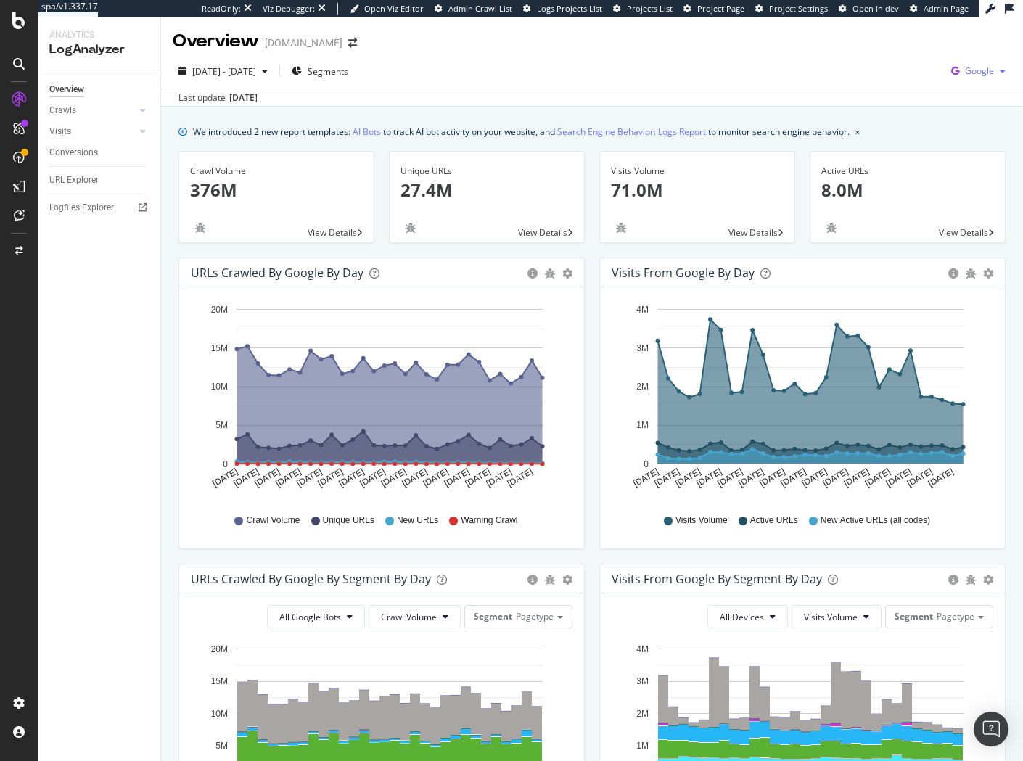
click at [971, 69] on span "Google" at bounding box center [979, 71] width 29 height 12
click at [916, 94] on div "OpenAI" at bounding box center [895, 85] width 100 height 21
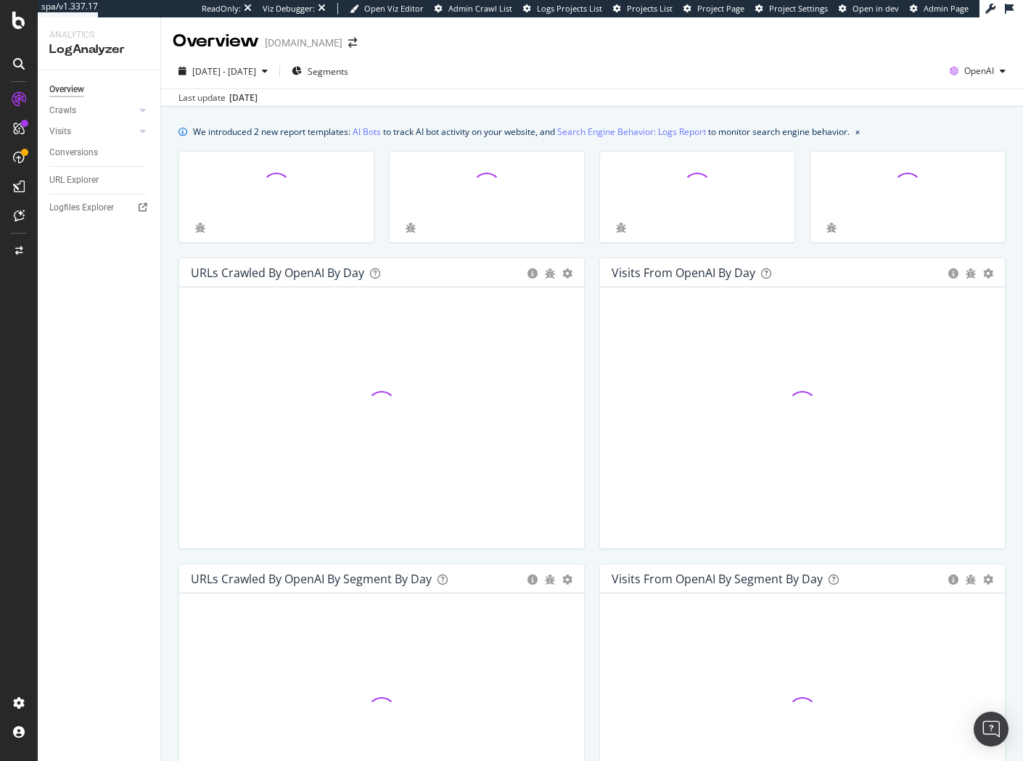
click at [670, 107] on div "We introduced 2 new report templates: AI Bots to track AI bot activity on your …" at bounding box center [592, 667] width 862 height 1120
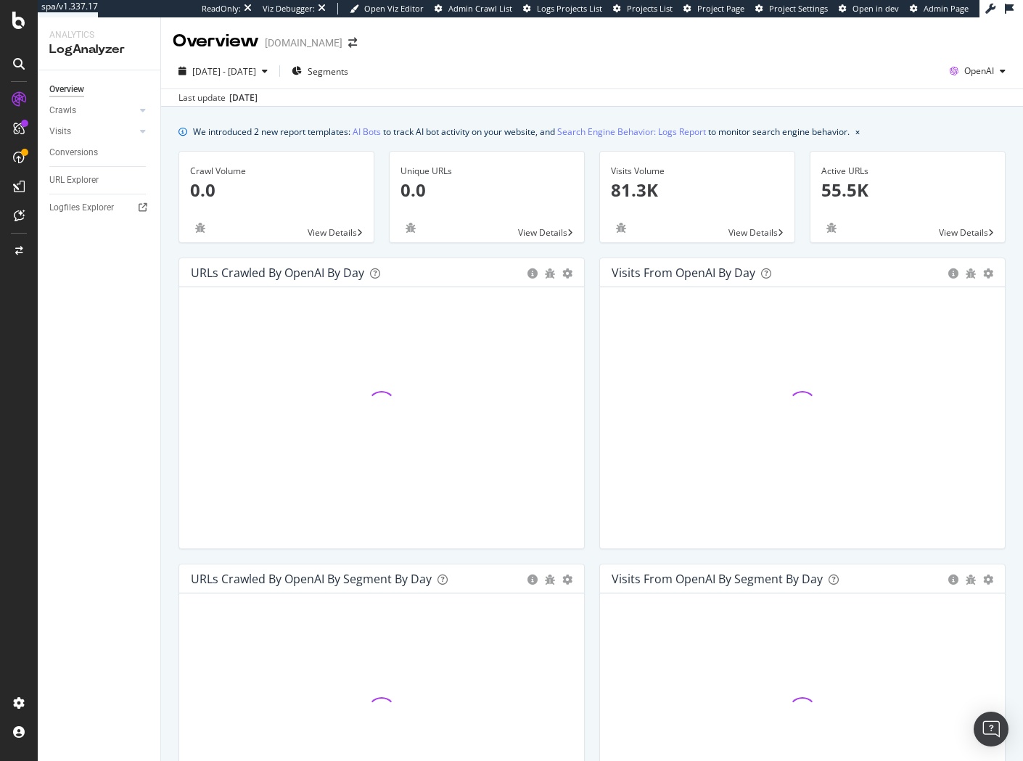
click at [166, 283] on div "We introduced 2 new report templates: AI Bots to track AI bot activity on your …" at bounding box center [592, 667] width 862 height 1120
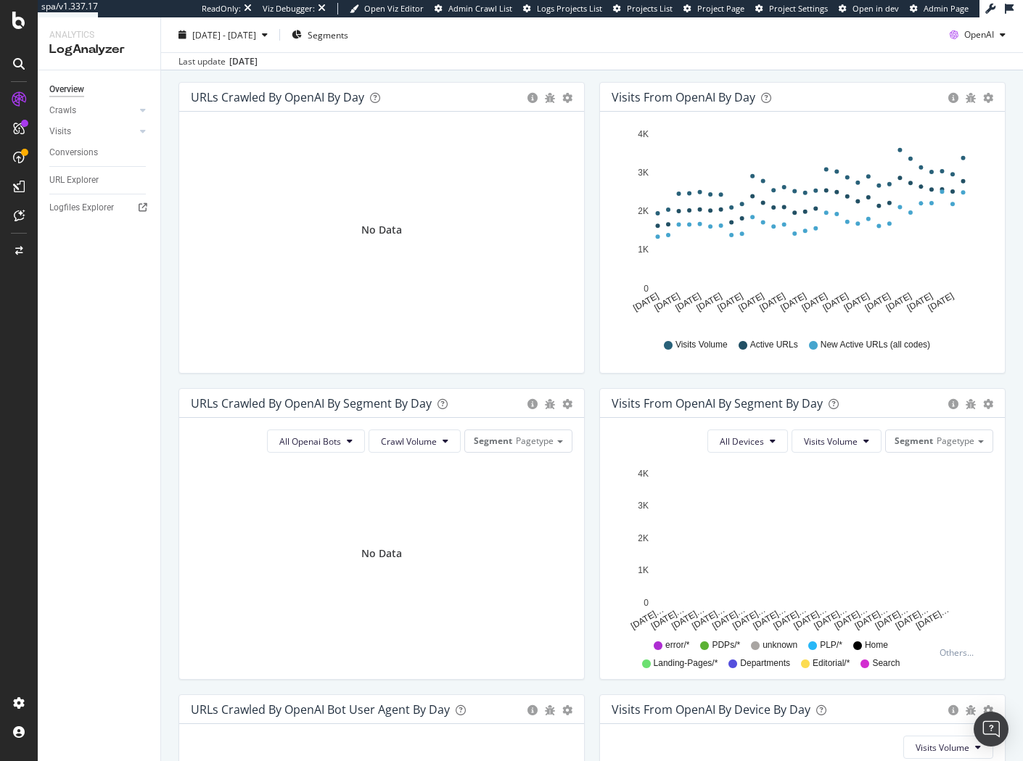
scroll to position [176, 0]
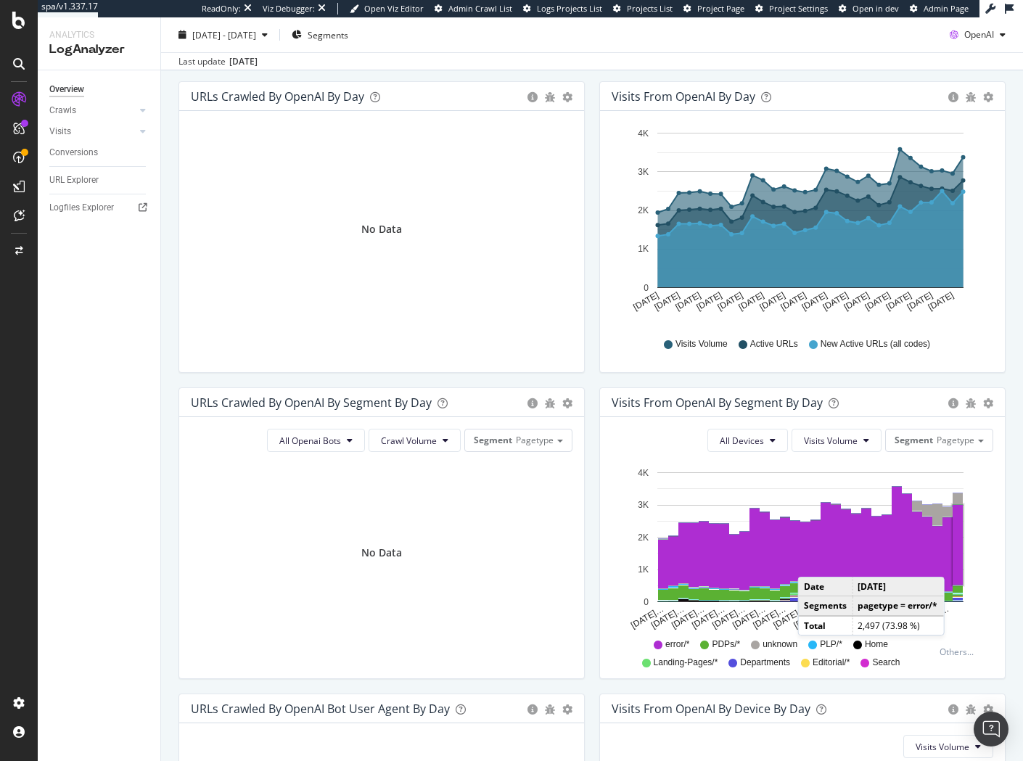
click at [959, 560] on rect "A chart." at bounding box center [958, 545] width 10 height 80
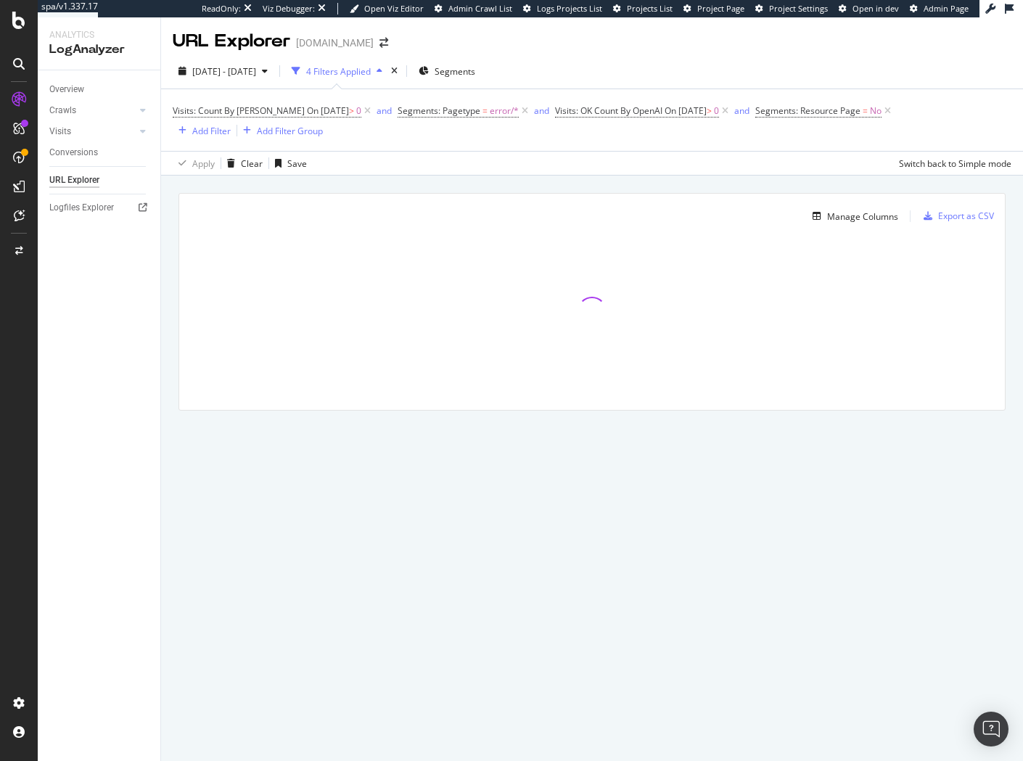
click at [168, 250] on div "Manage Columns Export as CSV Full URL Visits: OK Count By OpenAI" at bounding box center [592, 319] width 862 height 286
click at [440, 174] on div "2025 Aug. 9th - Sep. 7th 4 Filters Applied Segments Visits: Count By OpenAI On …" at bounding box center [592, 115] width 862 height 122
drag, startPoint x: 441, startPoint y: 190, endPoint x: 318, endPoint y: 115, distance: 144.6
click at [432, 186] on div "Manage Columns Export as CSV Full URL Visits: OK Count By OpenAI" at bounding box center [592, 319] width 862 height 286
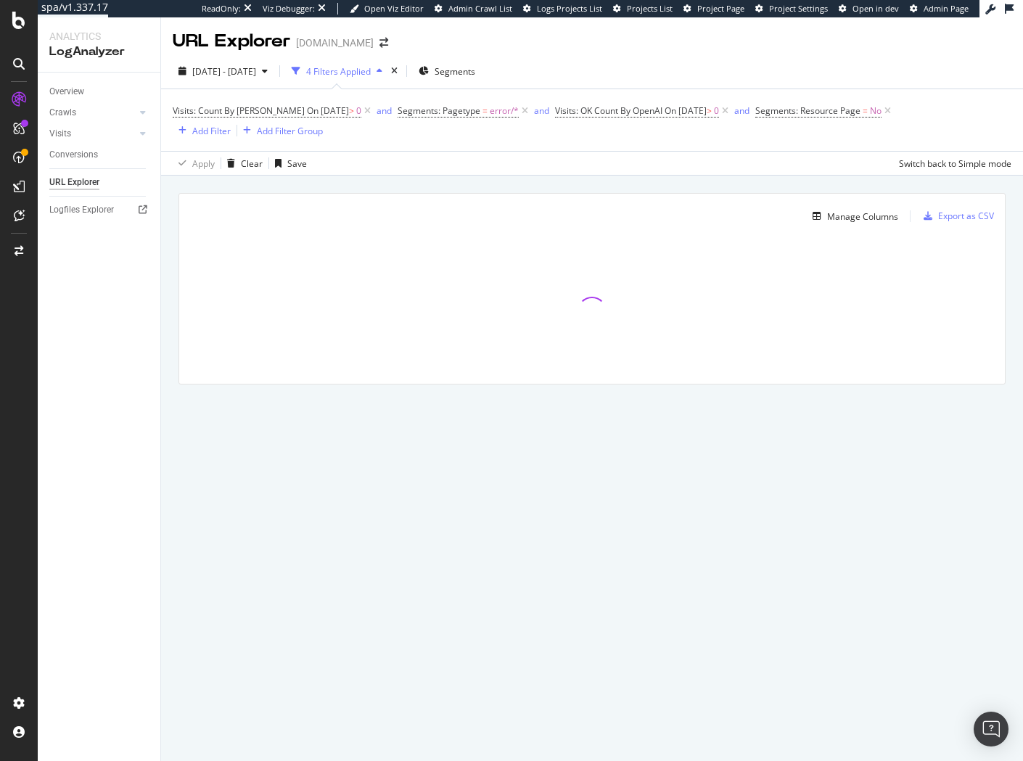
drag, startPoint x: 526, startPoint y: 184, endPoint x: 424, endPoint y: 219, distance: 107.4
click at [526, 184] on div "Manage Columns Export as CSV Full URL Visits: OK Count By OpenAI" at bounding box center [592, 306] width 862 height 260
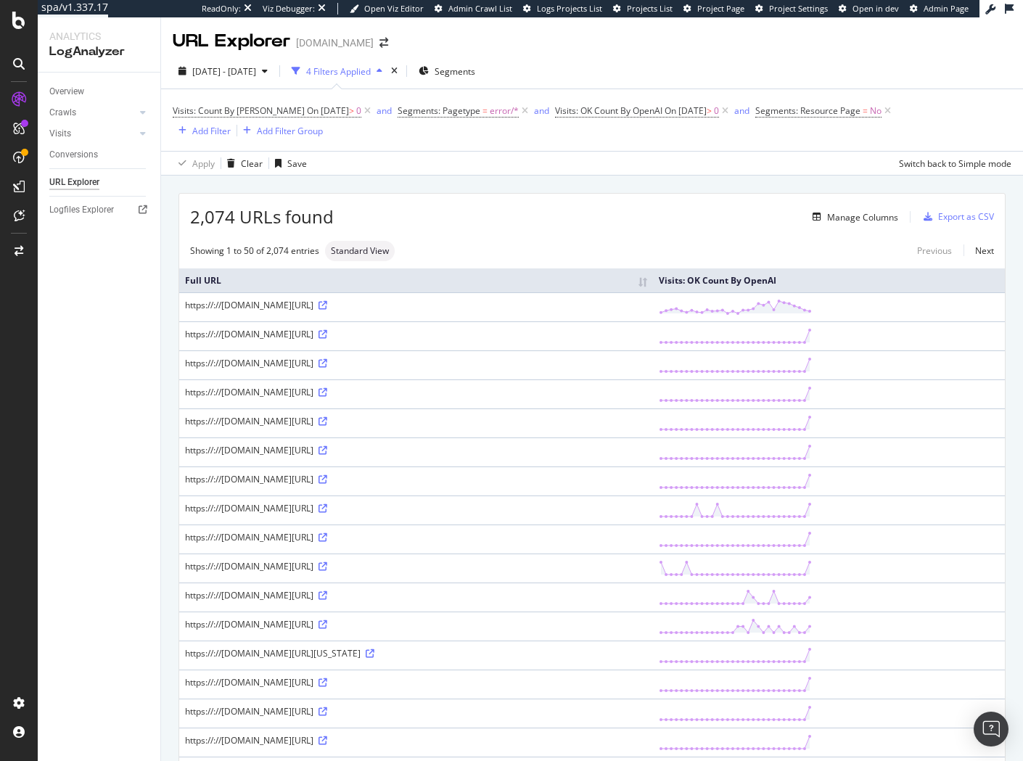
click at [633, 210] on div "Manage Columns" at bounding box center [616, 216] width 564 height 17
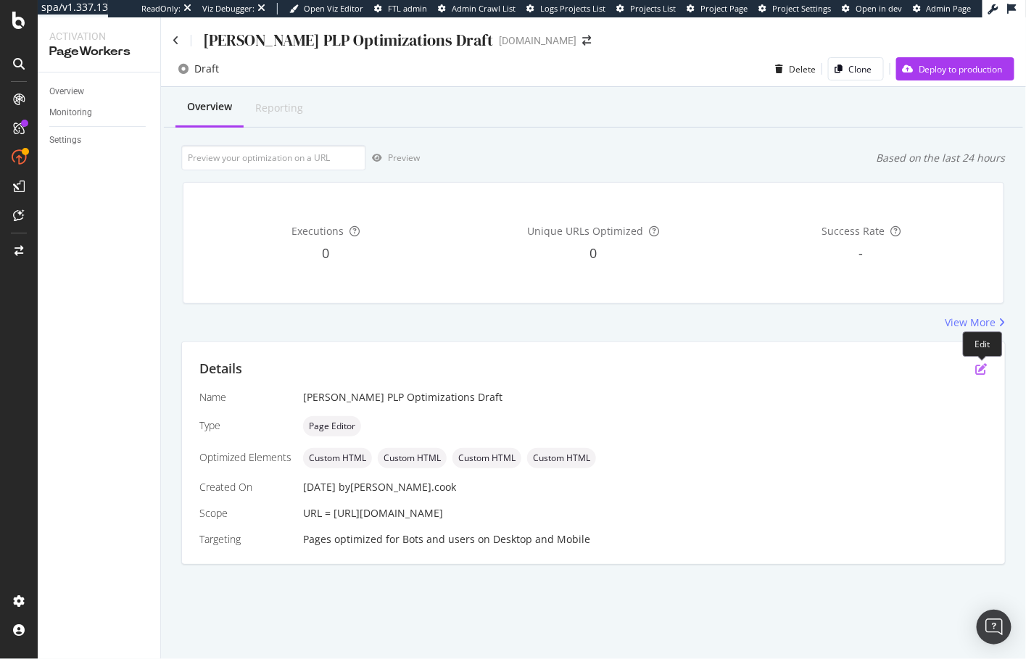
click at [982, 366] on icon "pen-to-square" at bounding box center [982, 369] width 12 height 12
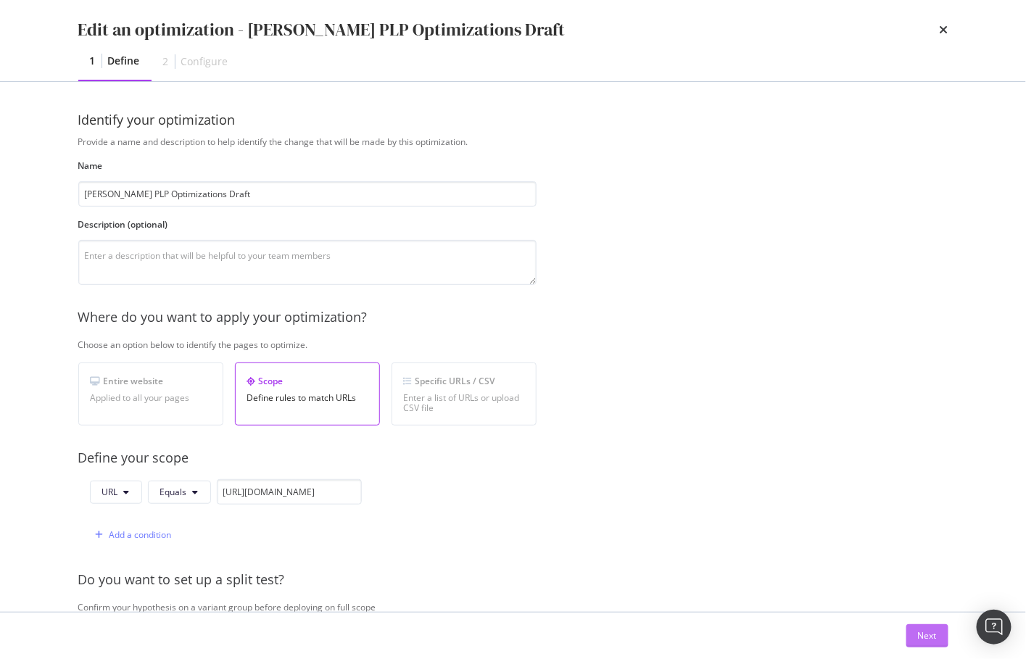
click at [921, 628] on div "Next" at bounding box center [927, 636] width 19 height 22
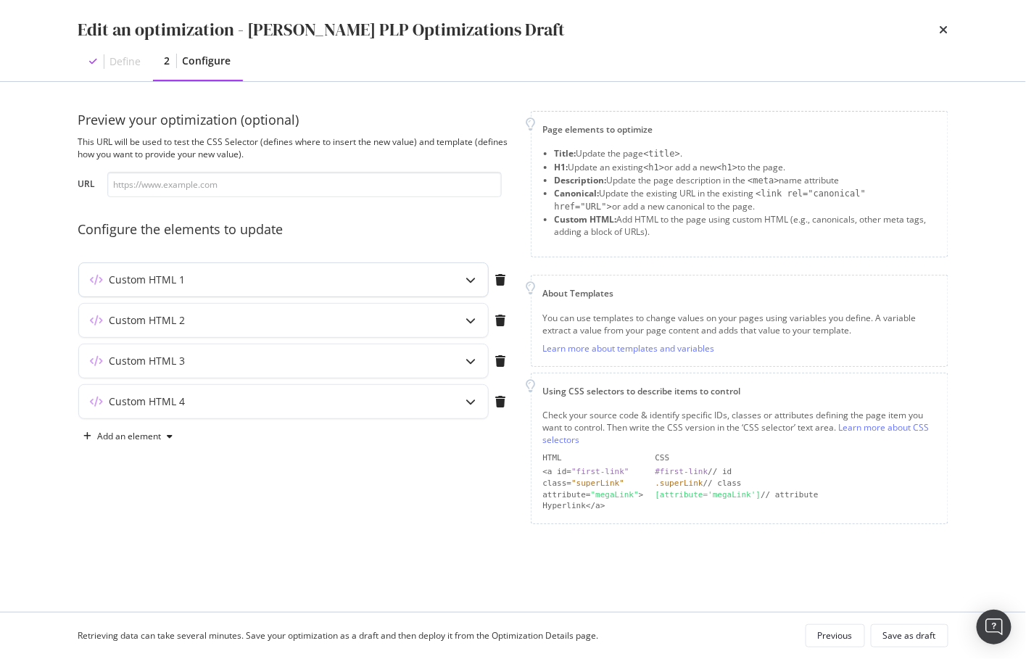
click at [479, 282] on div "modal" at bounding box center [471, 279] width 33 height 33
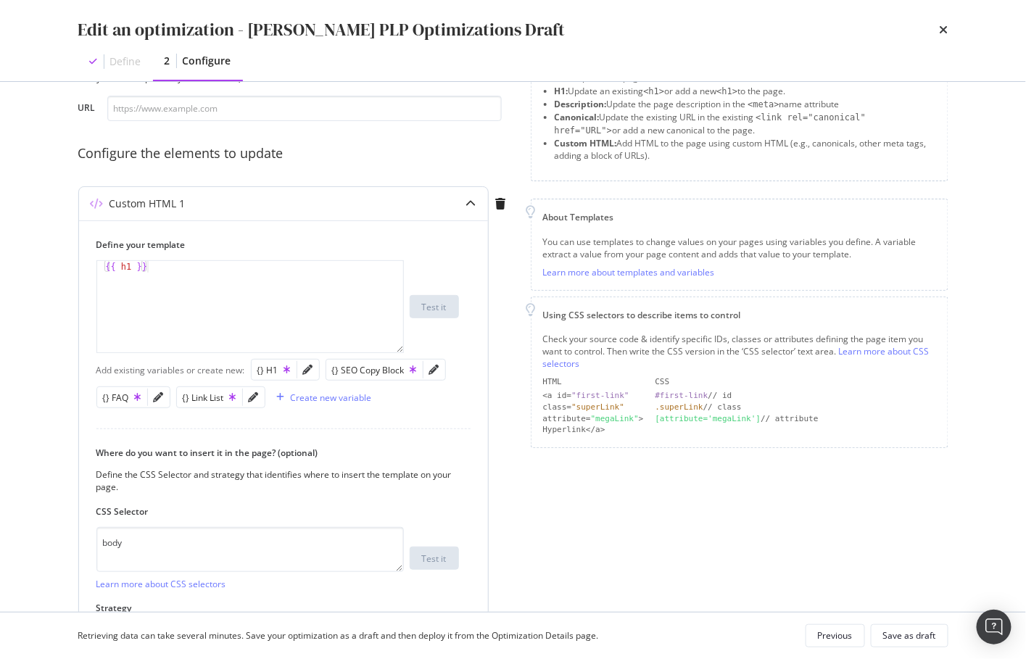
scroll to position [87, 0]
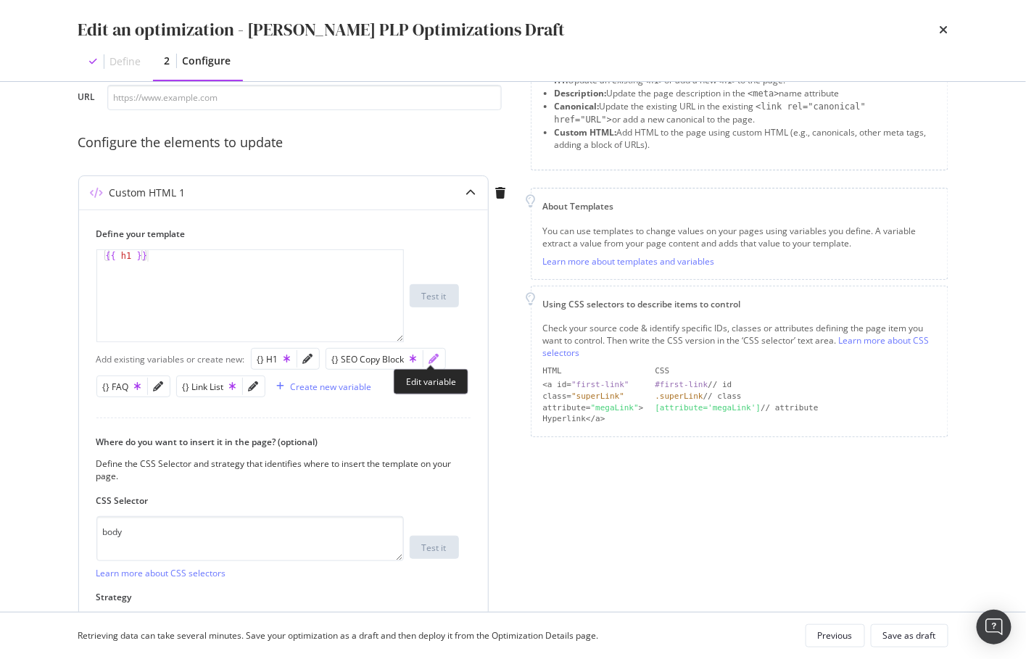
click at [433, 361] on icon "pencil" at bounding box center [434, 359] width 10 height 10
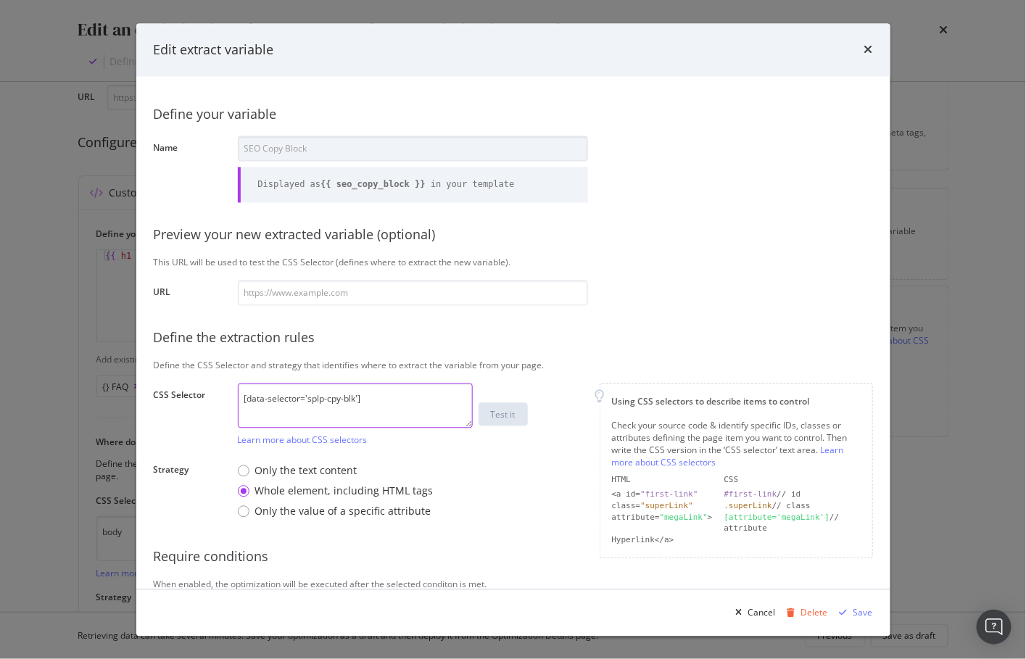
drag, startPoint x: 392, startPoint y: 401, endPoint x: 154, endPoint y: 394, distance: 238.1
click at [0, 0] on div "CSS Selector [data-selector='splp-cpy-blk'] Learn more about CSS selectors Test…" at bounding box center [0, 0] width 0 height 0
drag, startPoint x: 869, startPoint y: 49, endPoint x: 853, endPoint y: 62, distance: 21.1
click at [869, 49] on icon "times" at bounding box center [869, 50] width 9 height 12
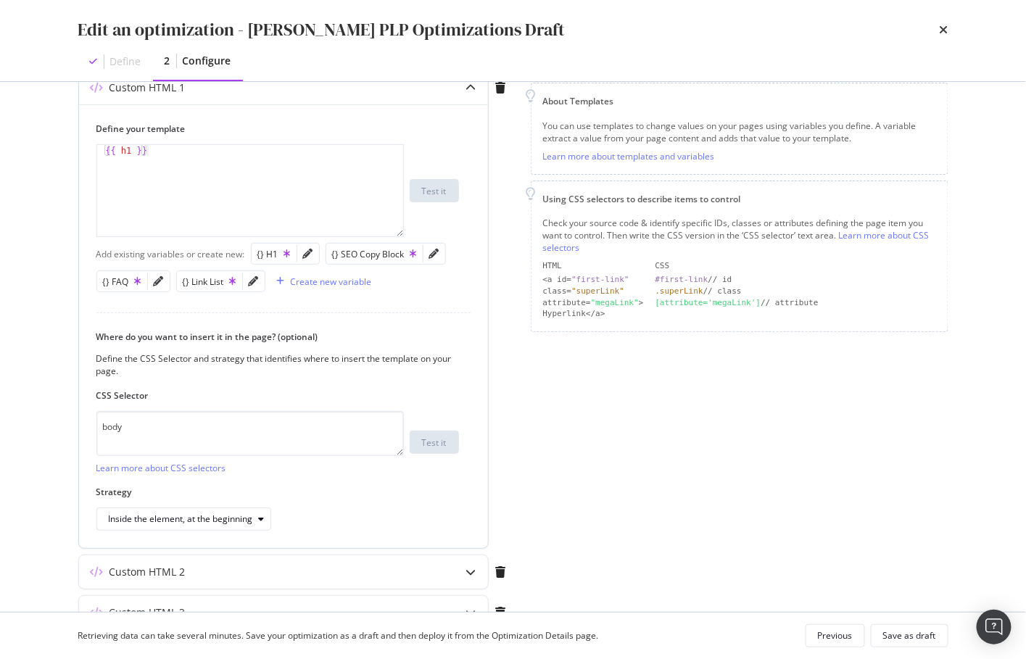
scroll to position [199, 0]
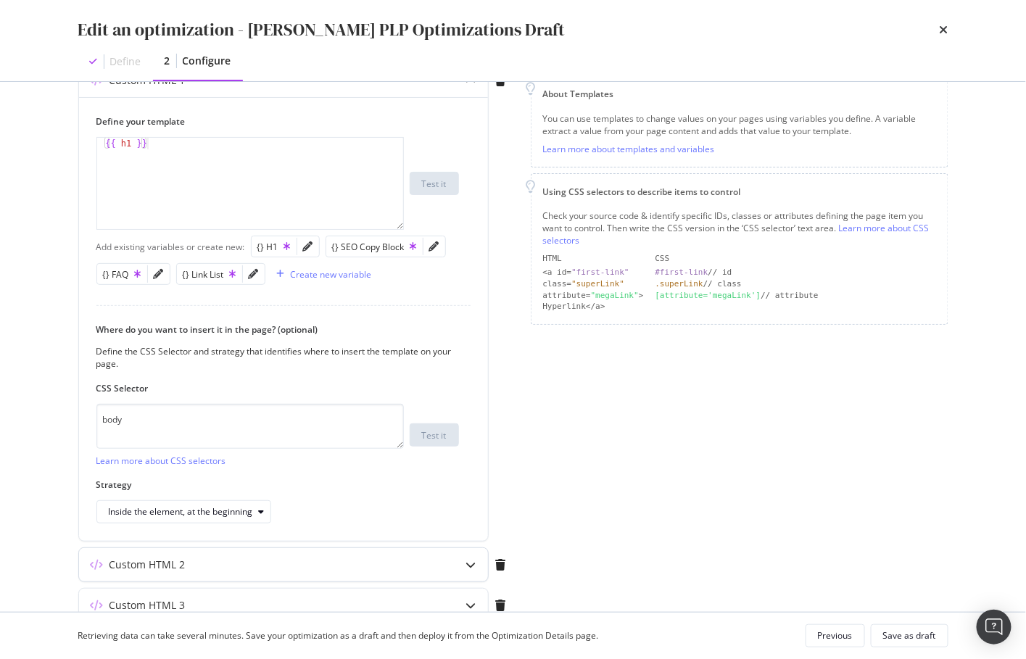
click at [470, 560] on icon "modal" at bounding box center [471, 565] width 10 height 10
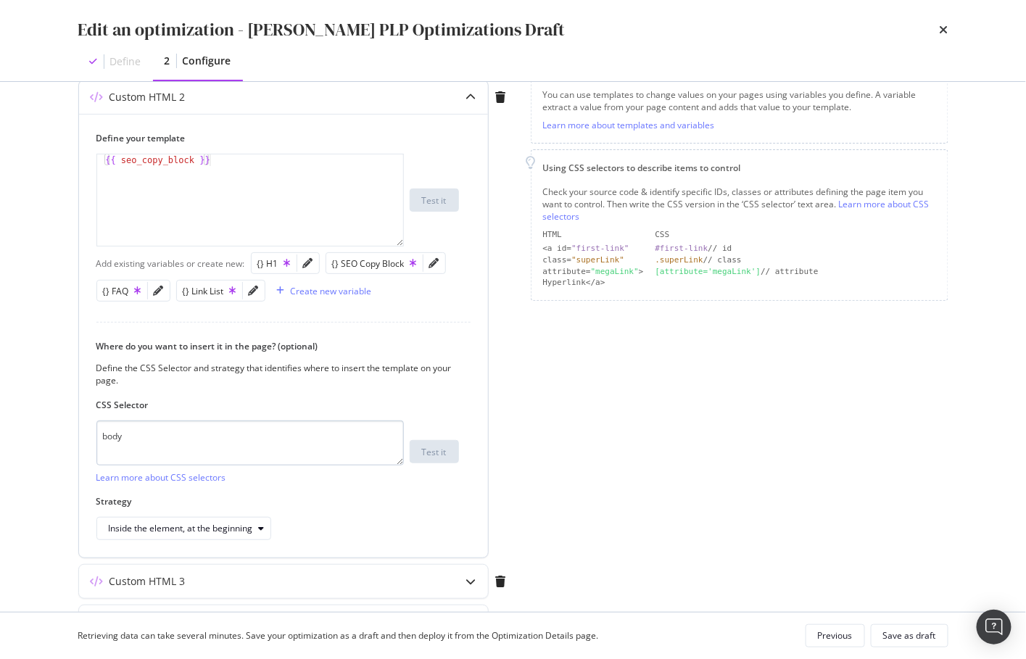
scroll to position [193, 0]
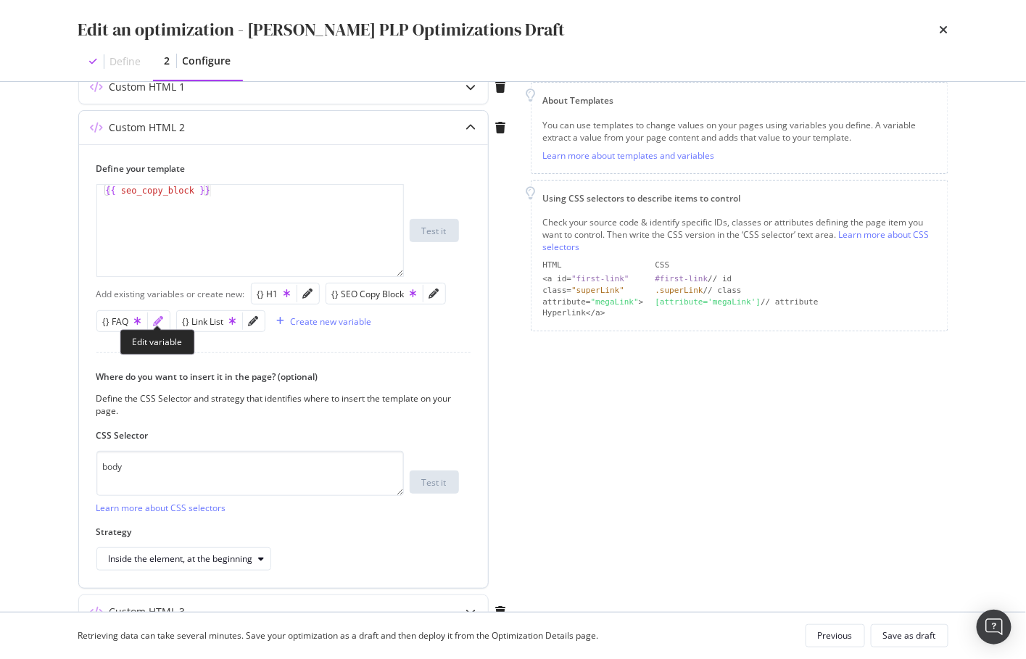
click at [154, 317] on icon "pencil" at bounding box center [159, 321] width 10 height 10
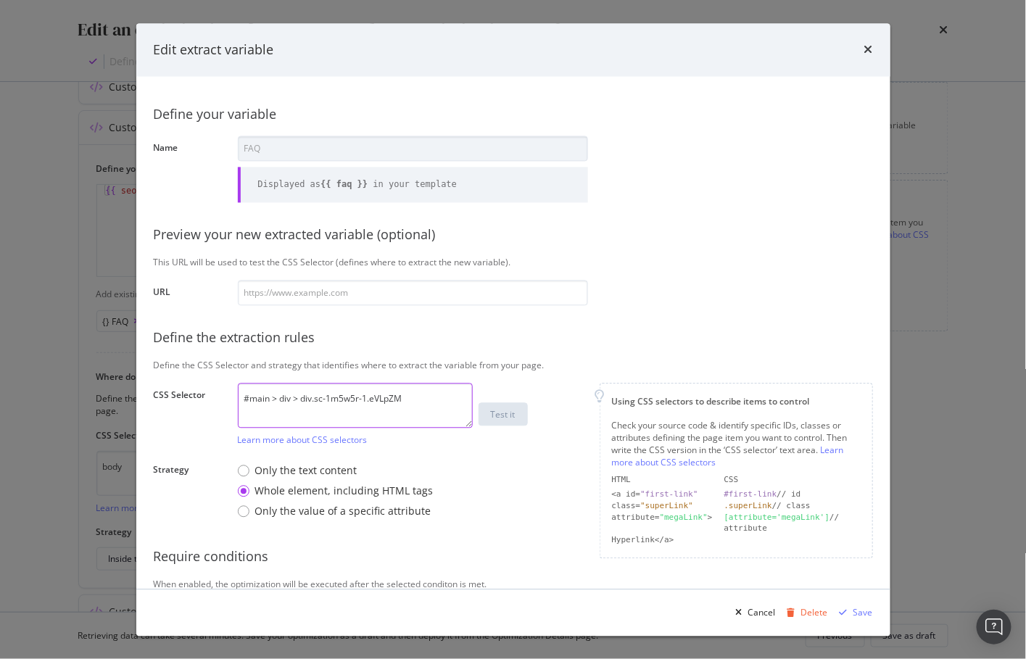
drag, startPoint x: 429, startPoint y: 403, endPoint x: 77, endPoint y: 393, distance: 352.7
click at [77, 393] on div "Edit extract variable Define your variable Name FAQ Displayed as {{ faq }} in y…" at bounding box center [513, 329] width 1026 height 659
drag, startPoint x: 725, startPoint y: 341, endPoint x: 694, endPoint y: 316, distance: 40.8
click at [720, 338] on div "Define the extraction rules" at bounding box center [514, 338] width 720 height 19
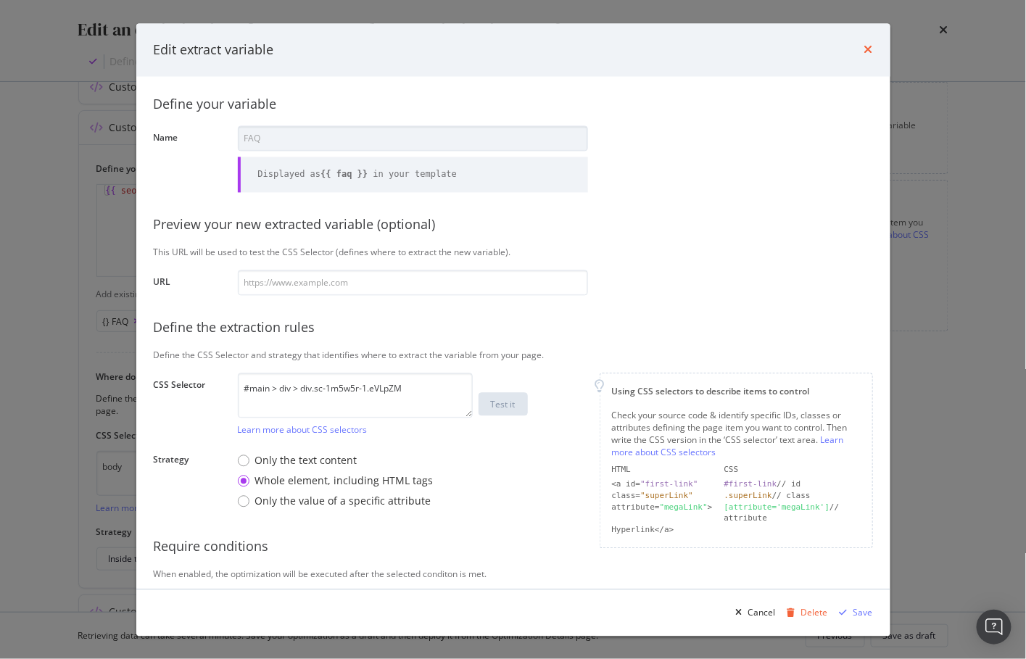
click at [865, 50] on icon "times" at bounding box center [869, 50] width 9 height 12
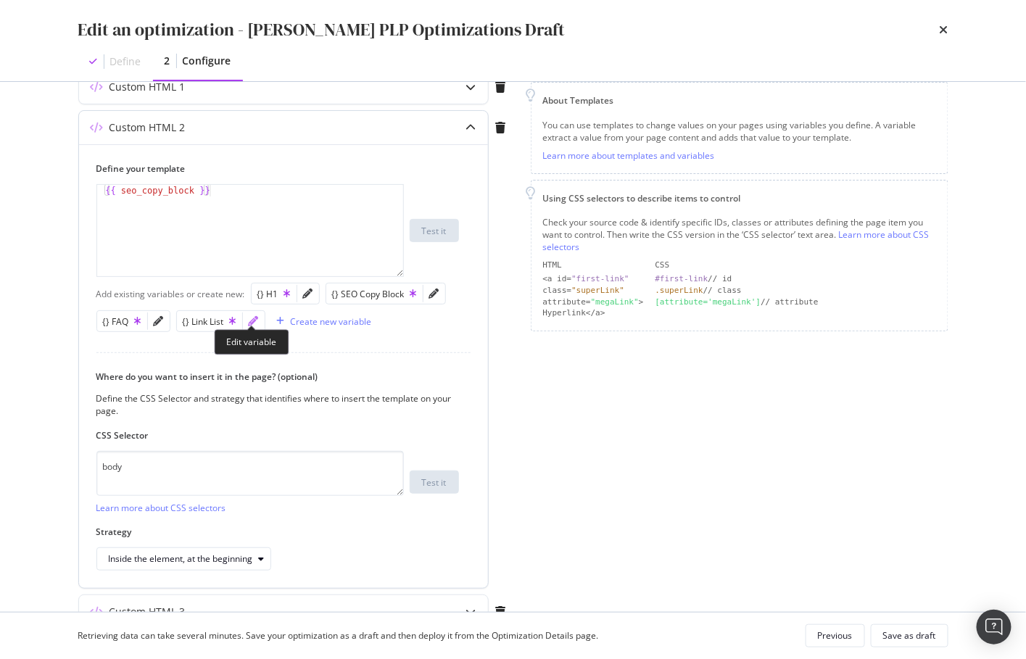
click at [249, 317] on icon "pencil" at bounding box center [254, 321] width 10 height 10
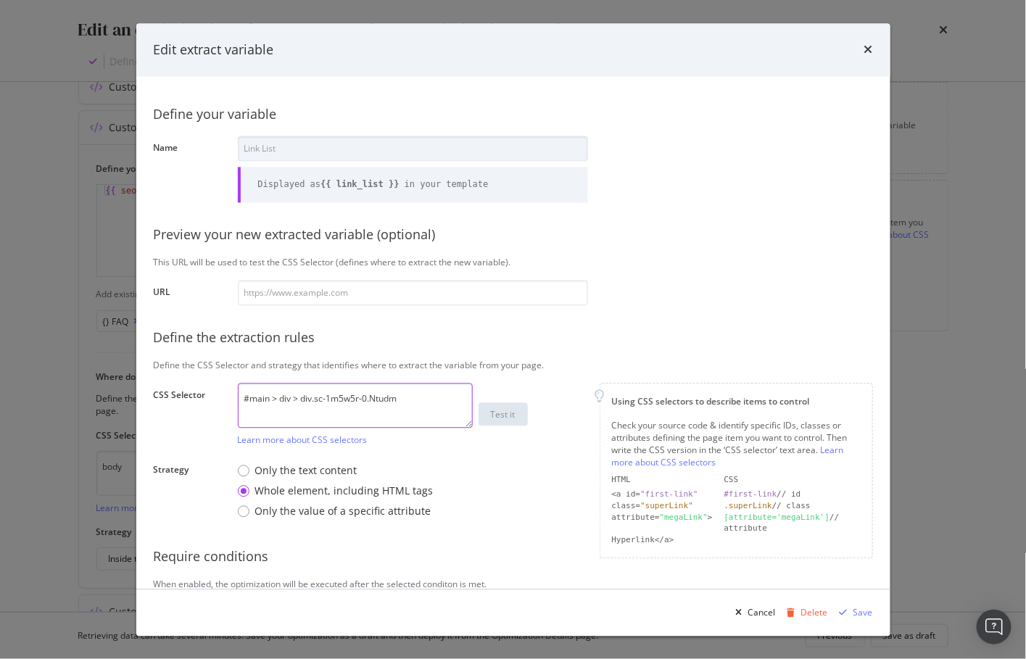
click at [370, 399] on textarea "#main > div > div.sc-1m5w5r-0.Ntudm" at bounding box center [355, 405] width 235 height 45
click at [420, 408] on textarea "#main > div > div.sc-1m5w5r-0.Ntudm" at bounding box center [355, 405] width 235 height 45
drag, startPoint x: 427, startPoint y: 405, endPoint x: 302, endPoint y: 398, distance: 124.9
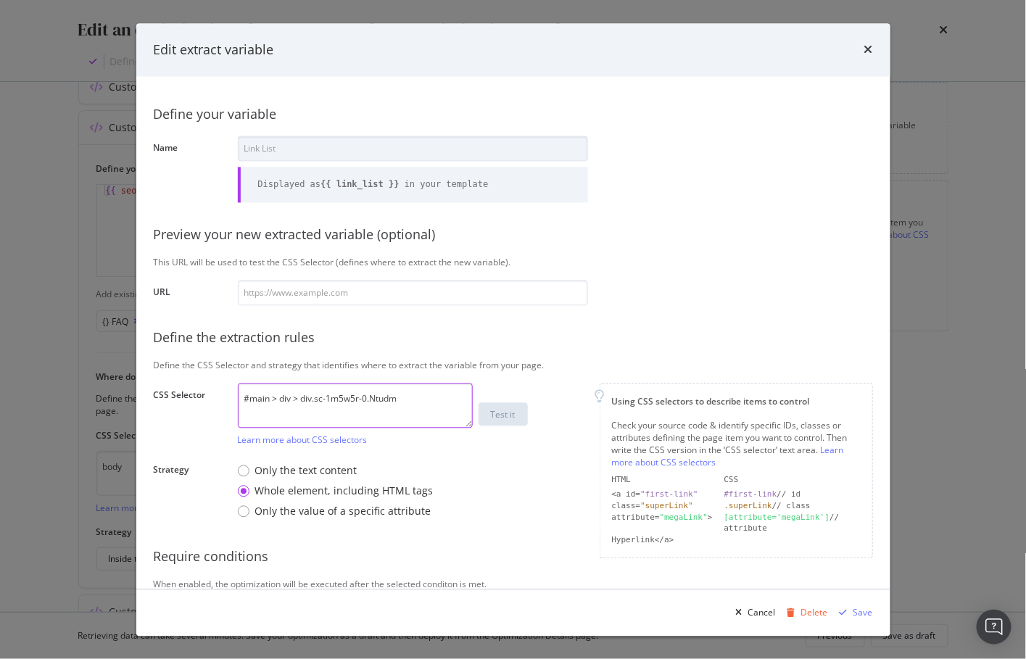
click at [302, 398] on textarea "#main > div > div.sc-1m5w5r-0.Ntudm" at bounding box center [355, 405] width 235 height 45
click at [302, 399] on textarea "#main > div > div.sc-1m5w5r-0.Ntudm" at bounding box center [355, 405] width 235 height 45
drag, startPoint x: 304, startPoint y: 399, endPoint x: 507, endPoint y: 401, distance: 203.1
click at [507, 401] on div "#main > div > div.sc-1m5w5r-0.Ntudm Learn more about CSS selectors Test it" at bounding box center [413, 414] width 350 height 63
